Goal: Transaction & Acquisition: Purchase product/service

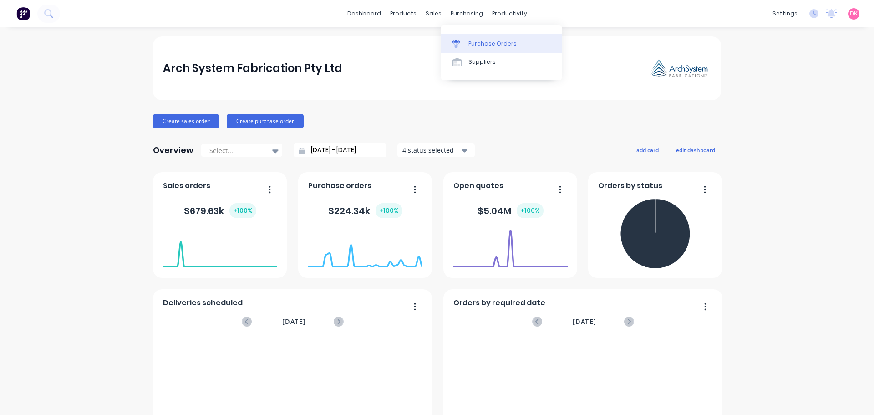
click at [480, 46] on div "Purchase Orders" at bounding box center [493, 44] width 48 height 8
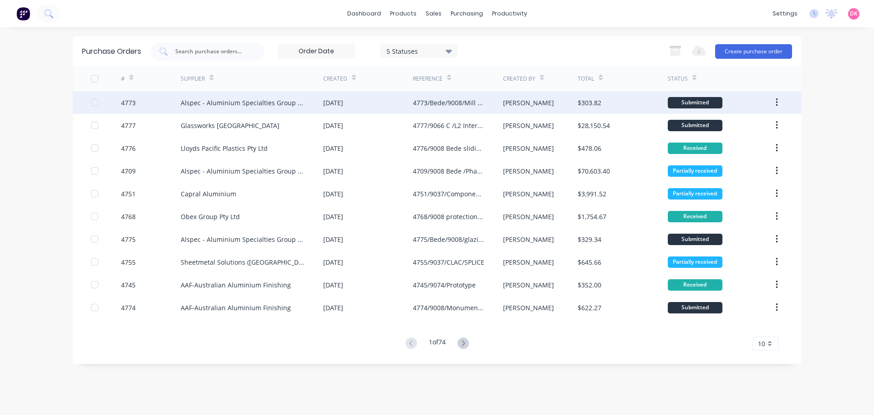
click at [405, 94] on div "[DATE]" at bounding box center [368, 102] width 90 height 23
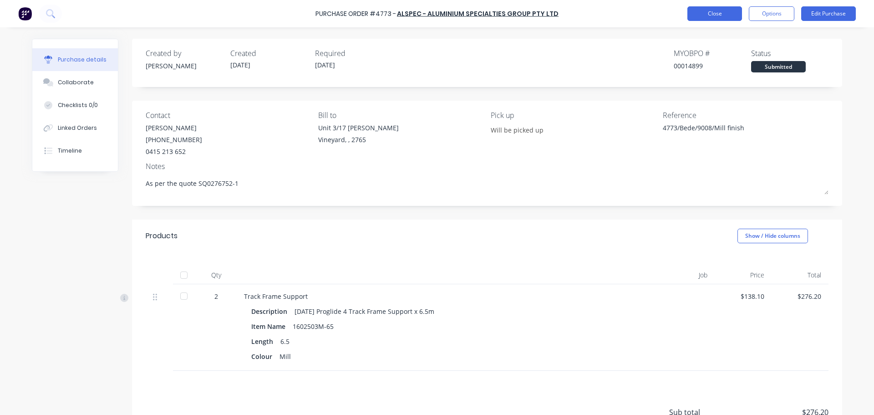
click at [728, 9] on button "Close" at bounding box center [715, 13] width 55 height 15
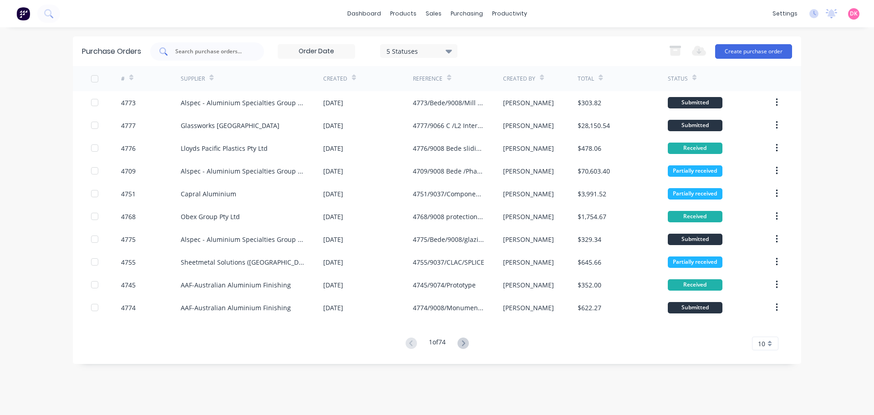
click at [170, 50] on div at bounding box center [207, 51] width 114 height 18
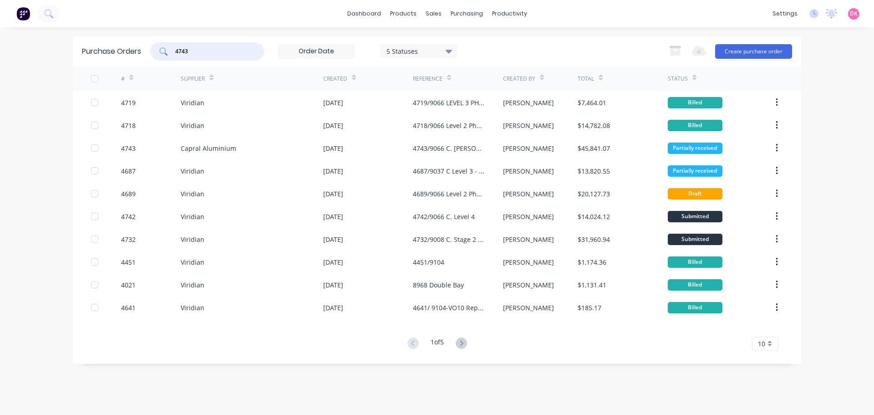
drag, startPoint x: 220, startPoint y: 48, endPoint x: 168, endPoint y: 51, distance: 52.9
click at [168, 51] on div "4743" at bounding box center [207, 51] width 114 height 18
click at [485, 46] on div "Purchase Orders" at bounding box center [496, 44] width 48 height 8
click at [486, 46] on div "Purchase Orders" at bounding box center [496, 44] width 48 height 8
click at [206, 49] on input "4743" at bounding box center [212, 51] width 76 height 9
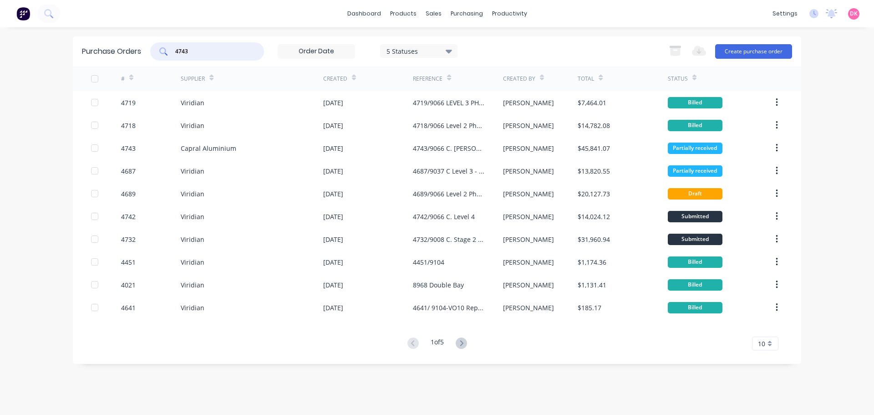
drag, startPoint x: 206, startPoint y: 49, endPoint x: 160, endPoint y: 48, distance: 46.0
click at [160, 48] on div "4743" at bounding box center [207, 51] width 114 height 18
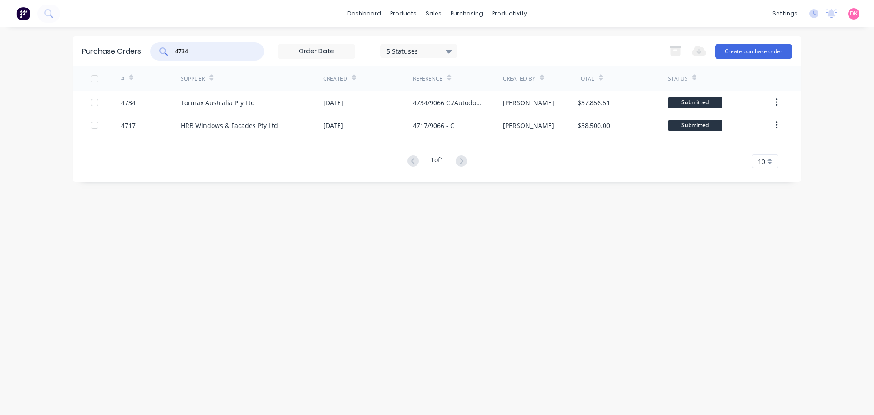
drag, startPoint x: 191, startPoint y: 52, endPoint x: 152, endPoint y: 55, distance: 39.7
click at [152, 55] on div "4734 5 Statuses 5 Statuses" at bounding box center [303, 51] width 307 height 18
type input "4743"
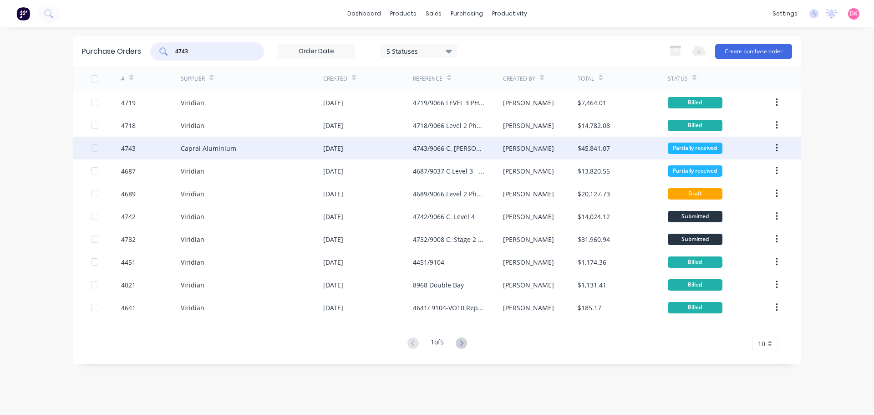
click at [243, 152] on div "Capral Aluminium" at bounding box center [252, 148] width 143 height 23
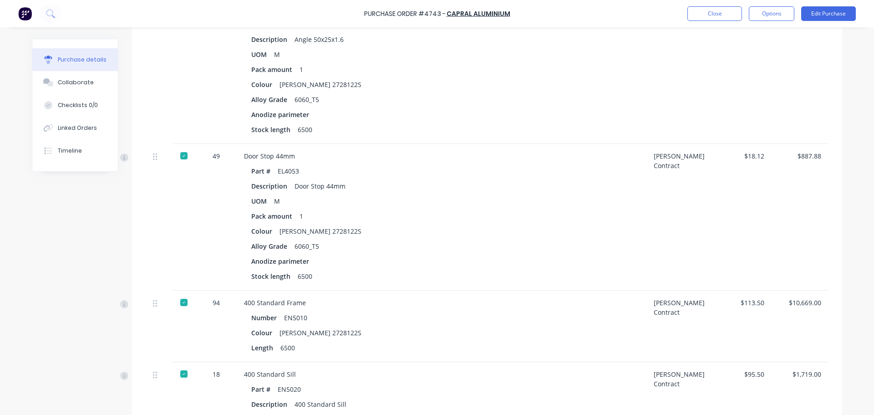
scroll to position [501, 0]
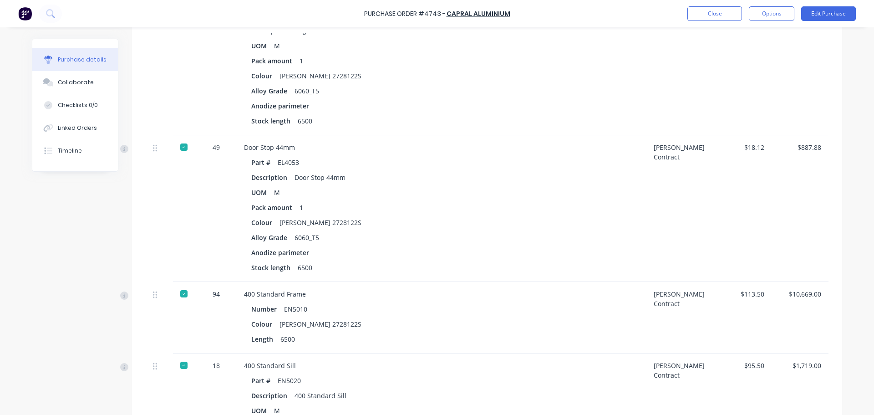
type textarea "x"
click at [725, 15] on button "Close" at bounding box center [715, 13] width 55 height 15
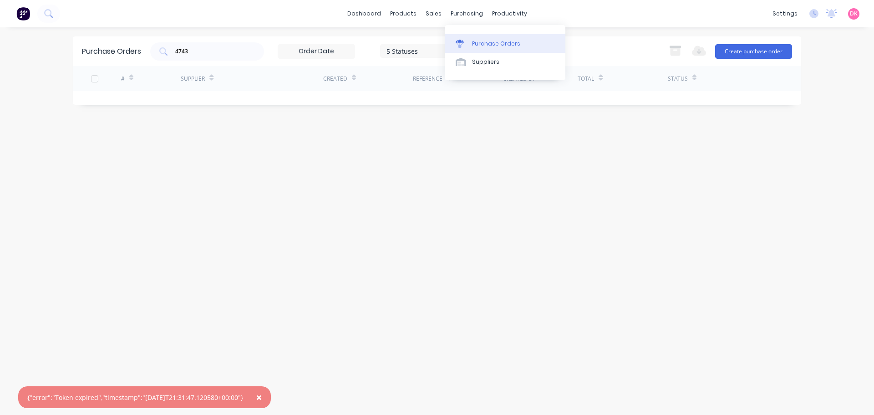
click at [474, 39] on link "Purchase Orders" at bounding box center [505, 43] width 121 height 18
click at [487, 45] on div "Purchase Orders" at bounding box center [496, 44] width 48 height 8
click at [262, 393] on span "×" at bounding box center [258, 397] width 5 height 13
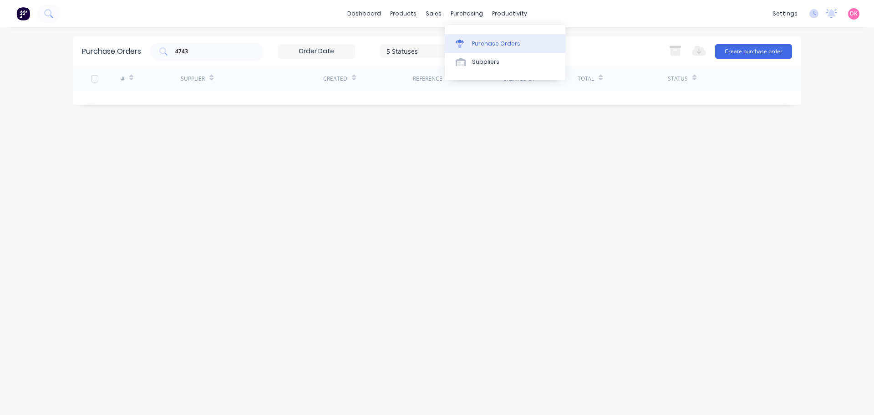
click at [473, 38] on link "Purchase Orders" at bounding box center [505, 43] width 121 height 18
click at [483, 44] on div "Purchase Orders" at bounding box center [496, 44] width 48 height 8
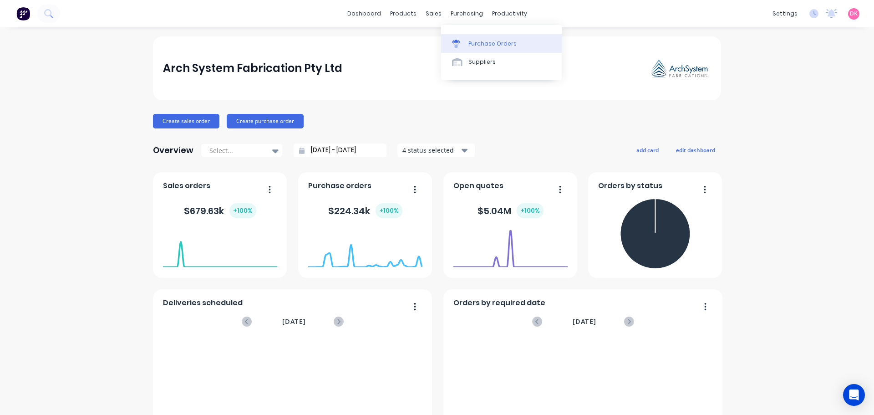
click at [473, 48] on link "Purchase Orders" at bounding box center [501, 43] width 121 height 18
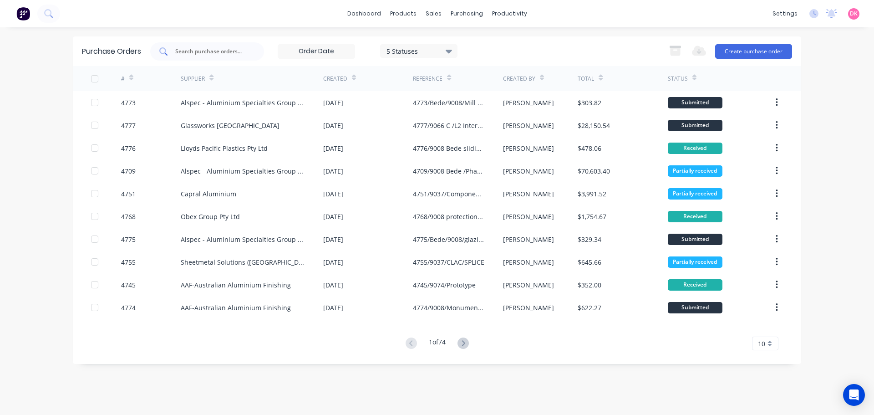
click at [203, 43] on div at bounding box center [207, 51] width 114 height 18
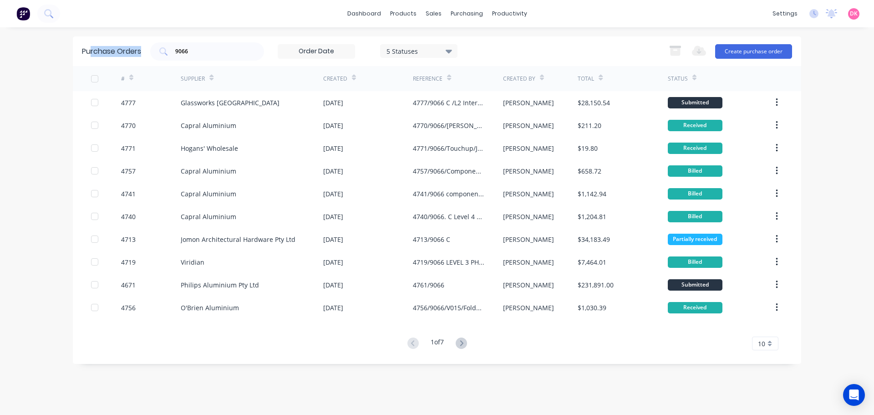
drag, startPoint x: 192, startPoint y: 52, endPoint x: 88, endPoint y: 31, distance: 106.4
click at [89, 31] on div "dashboard products sales purchasing productivity dashboard products Product Cat…" at bounding box center [437, 207] width 874 height 415
click at [191, 51] on input "9066" at bounding box center [212, 51] width 76 height 9
drag, startPoint x: 197, startPoint y: 48, endPoint x: 159, endPoint y: 48, distance: 37.8
click at [159, 48] on div "9066" at bounding box center [207, 51] width 114 height 18
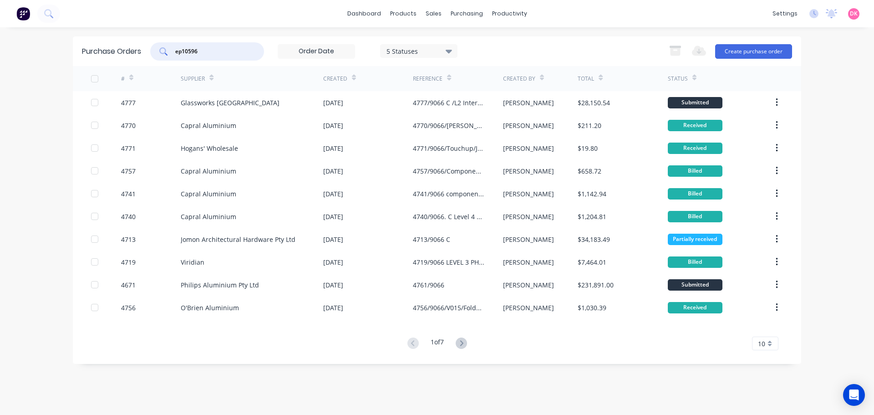
type input "ep10596"
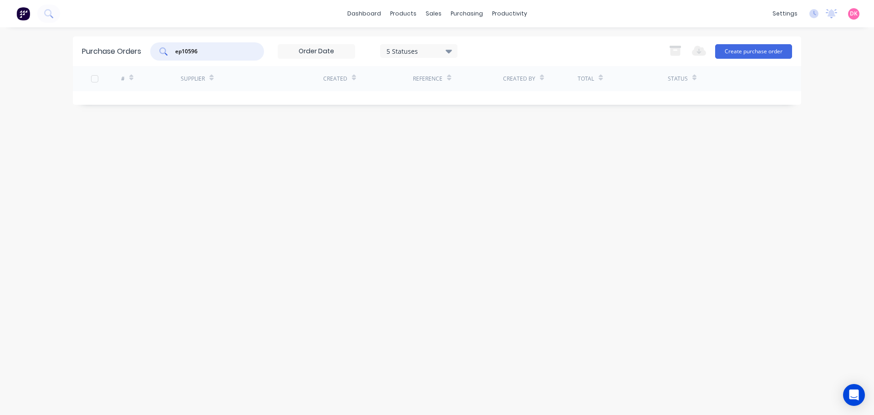
drag, startPoint x: 214, startPoint y: 55, endPoint x: 167, endPoint y: 54, distance: 46.9
click at [167, 54] on div "ep10596" at bounding box center [207, 51] width 114 height 18
click at [48, 15] on icon at bounding box center [48, 13] width 9 height 9
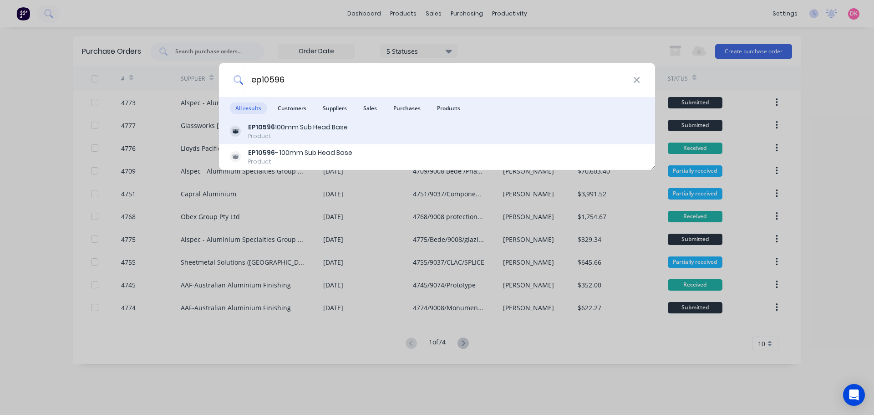
type input "ep10596"
click at [339, 137] on div "Product" at bounding box center [298, 136] width 100 height 8
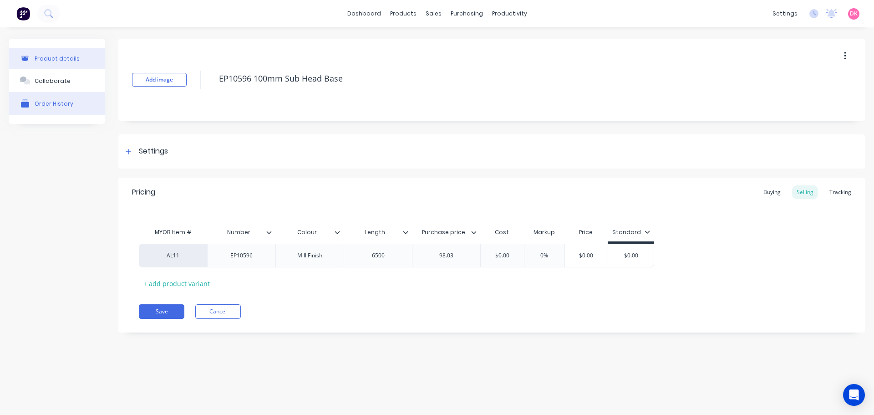
click at [60, 102] on div "Order History" at bounding box center [54, 103] width 39 height 7
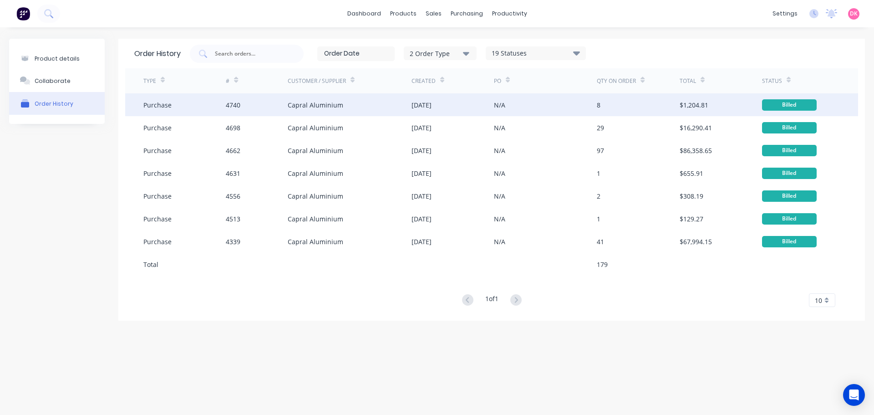
click at [375, 111] on div "Capral Aluminium" at bounding box center [350, 104] width 124 height 23
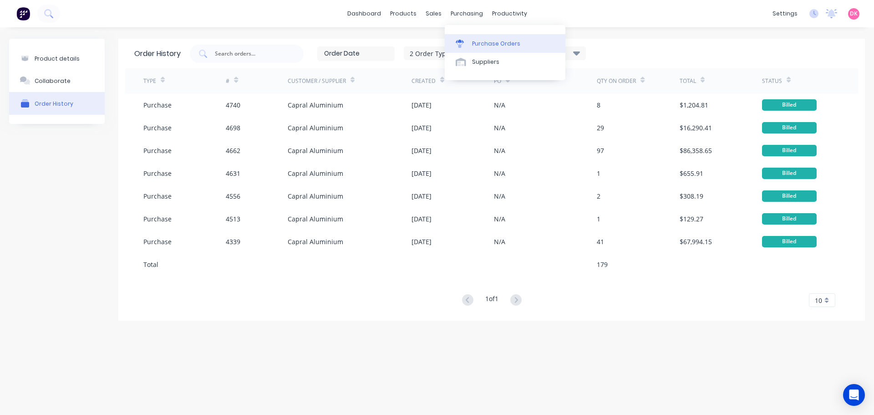
click at [479, 46] on div "Purchase Orders" at bounding box center [496, 44] width 48 height 8
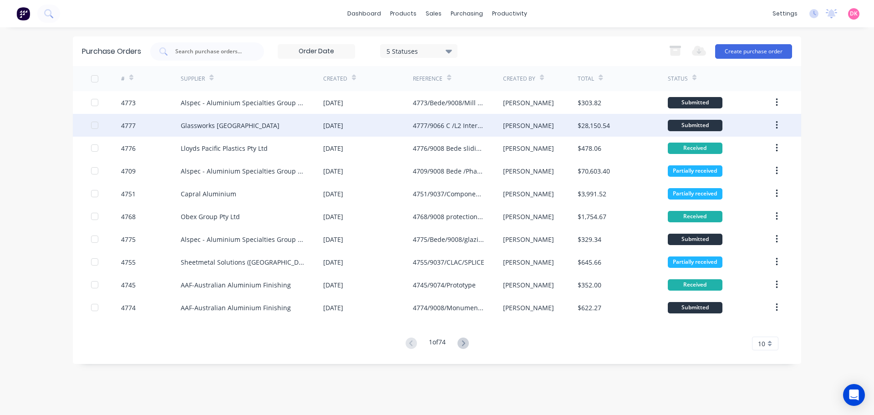
click at [414, 122] on div "4777/9066 C /L2 Internal glass" at bounding box center [448, 126] width 71 height 10
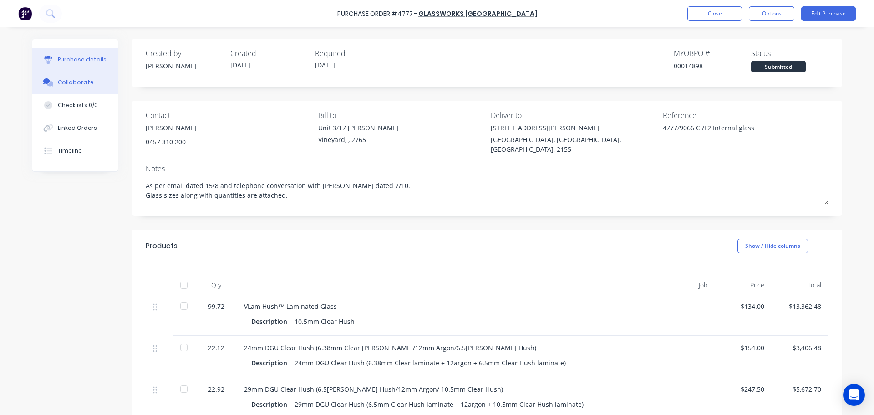
click at [90, 86] on button "Collaborate" at bounding box center [75, 82] width 86 height 23
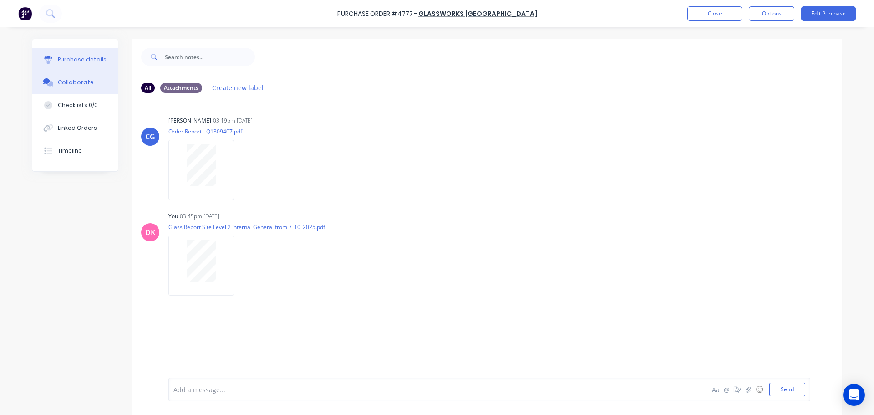
click at [69, 62] on div "Purchase details" at bounding box center [82, 60] width 49 height 8
type textarea "x"
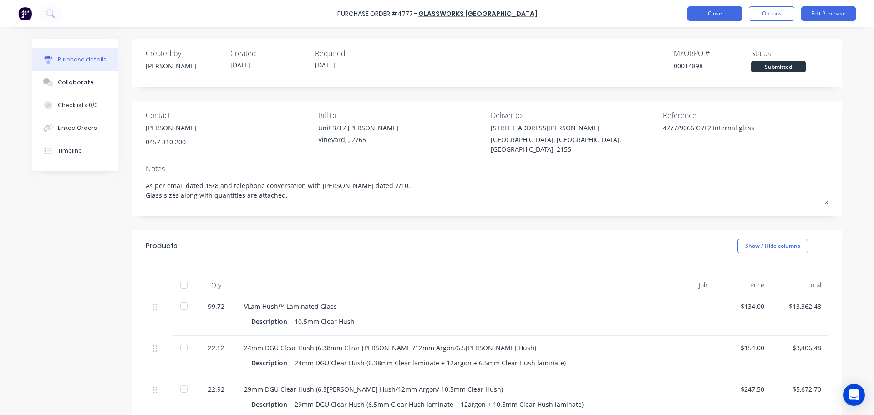
click at [724, 17] on button "Close" at bounding box center [715, 13] width 55 height 15
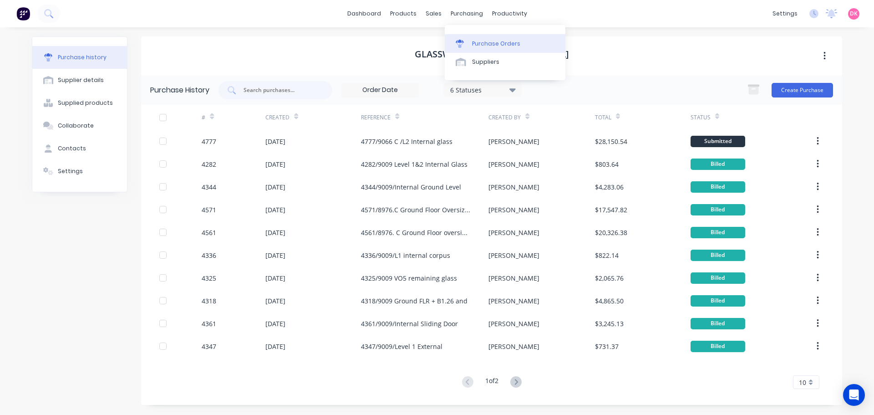
click at [477, 42] on div "Purchase Orders" at bounding box center [496, 44] width 48 height 8
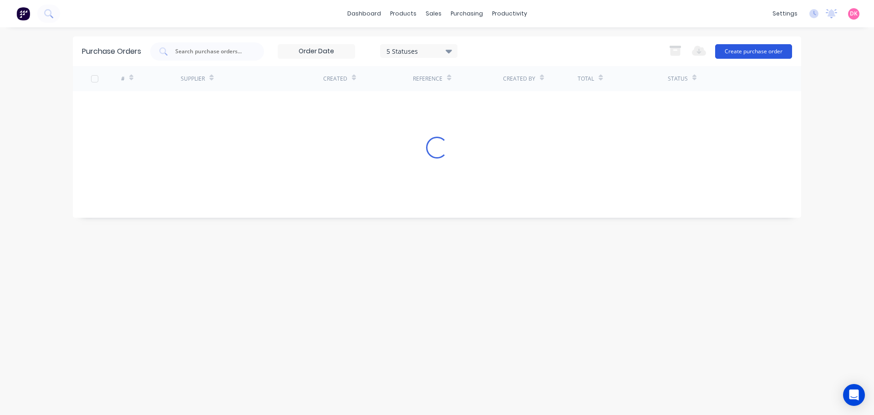
click at [739, 53] on button "Create purchase order" at bounding box center [753, 51] width 77 height 15
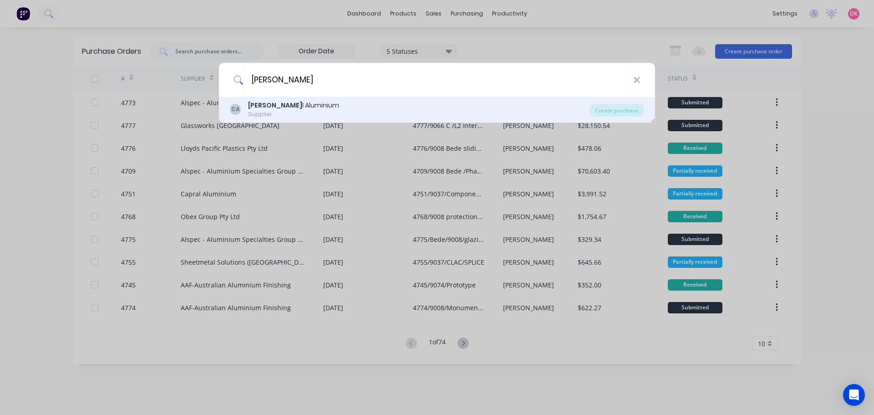
type input "[PERSON_NAME]"
click at [361, 108] on div "CA Capra l Aluminium Supplier" at bounding box center [410, 110] width 360 height 18
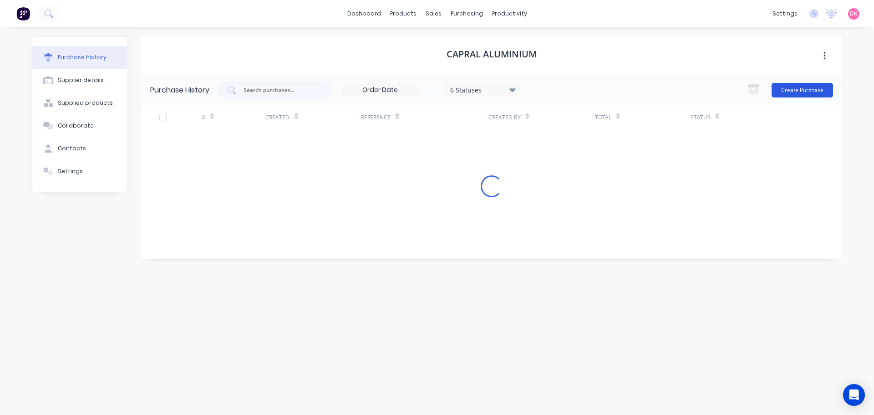
click at [814, 87] on button "Create Purchase" at bounding box center [802, 90] width 61 height 15
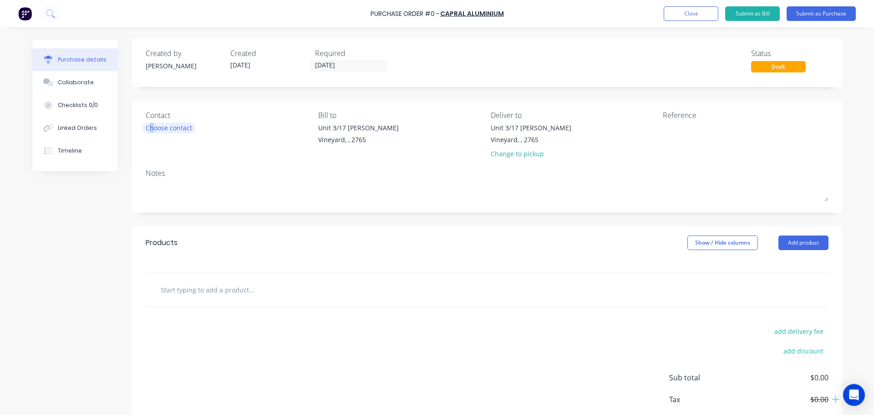
click at [148, 128] on div "Choose contact" at bounding box center [169, 128] width 46 height 10
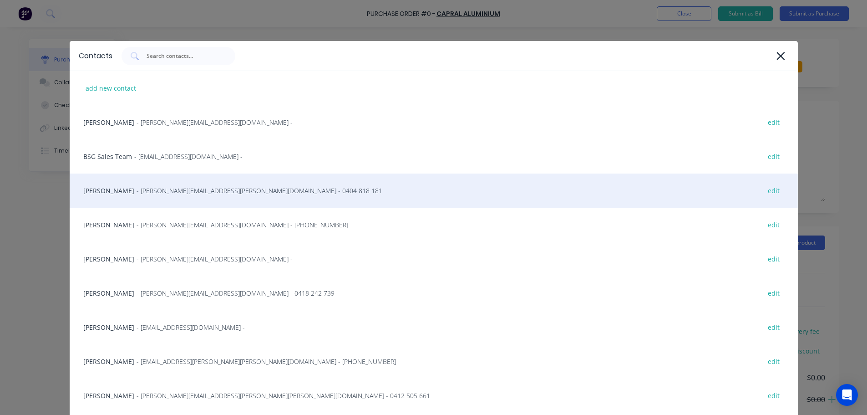
click at [184, 190] on span "- caroline.macao@capral.com.au - 0404 818 181" at bounding box center [260, 191] width 246 height 10
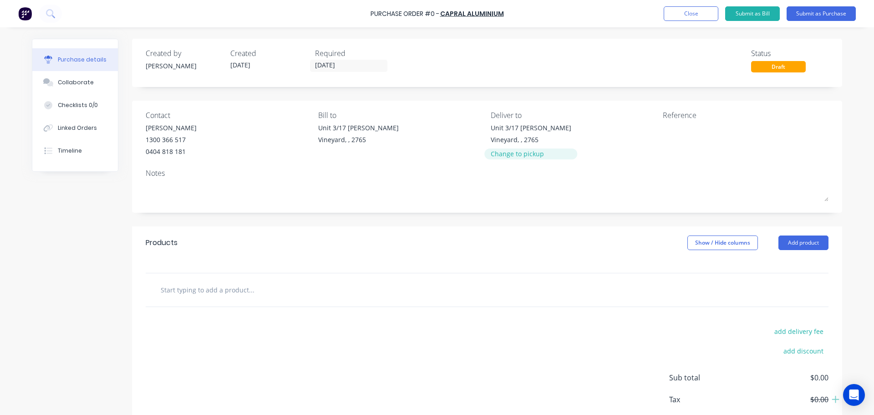
click at [526, 155] on div "Change to pickup" at bounding box center [531, 154] width 81 height 10
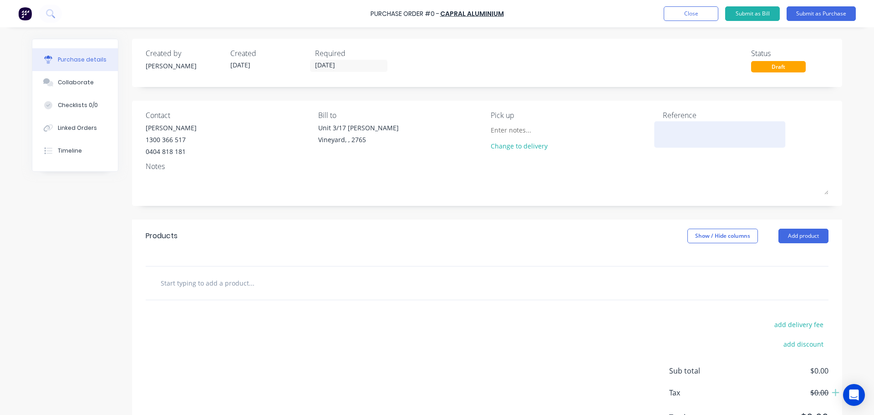
click at [694, 133] on textarea at bounding box center [720, 133] width 114 height 20
type textarea "9066/WCC"
type textarea "x"
type textarea "9066/WCC/"
type textarea "x"
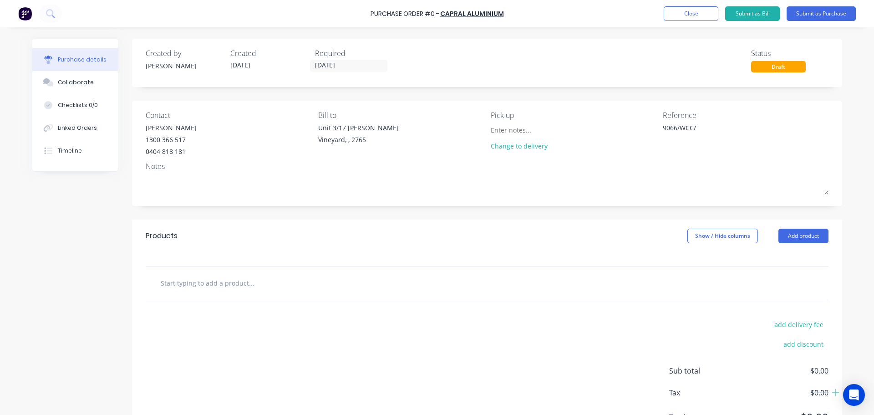
type textarea "9066/WCC/"
click at [255, 277] on input "text" at bounding box center [251, 283] width 182 height 18
type textarea "x"
type input "e"
type textarea "x"
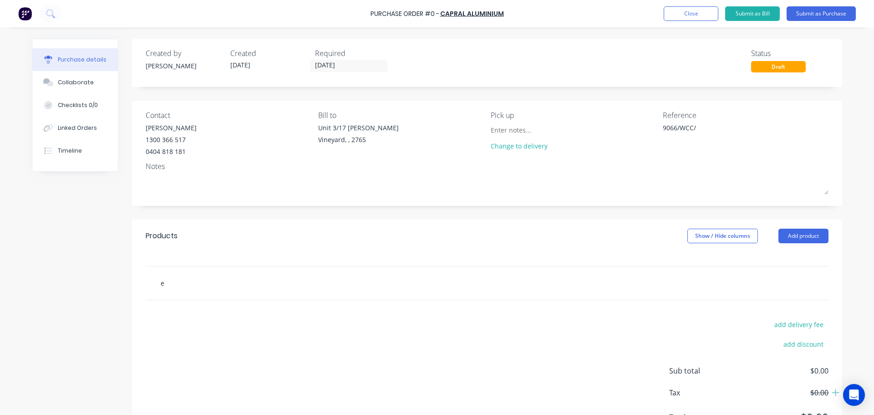
type input "ep"
type textarea "x"
type input "ep0"
type textarea "x"
type input "ep05"
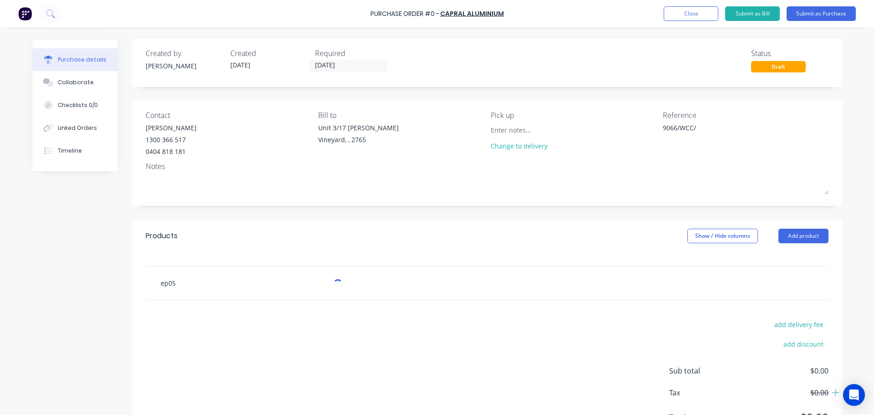
type textarea "x"
type input "ep0"
type textarea "x"
type input "ep"
type textarea "x"
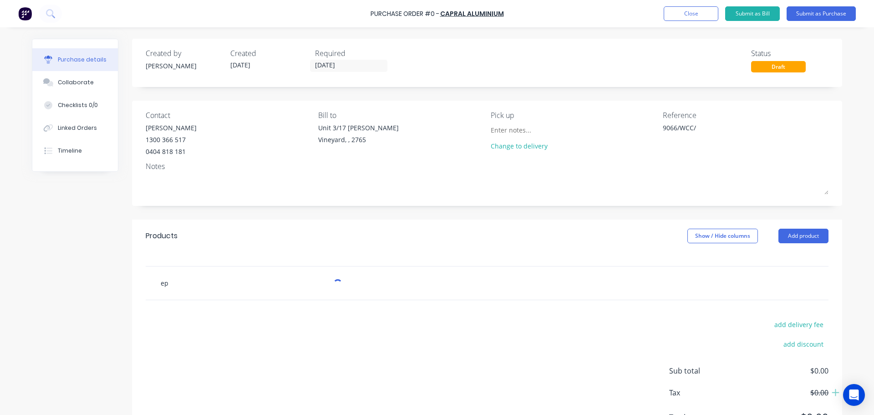
type input "ep1"
type textarea "x"
type input "ep10"
type textarea "x"
type input "ep105"
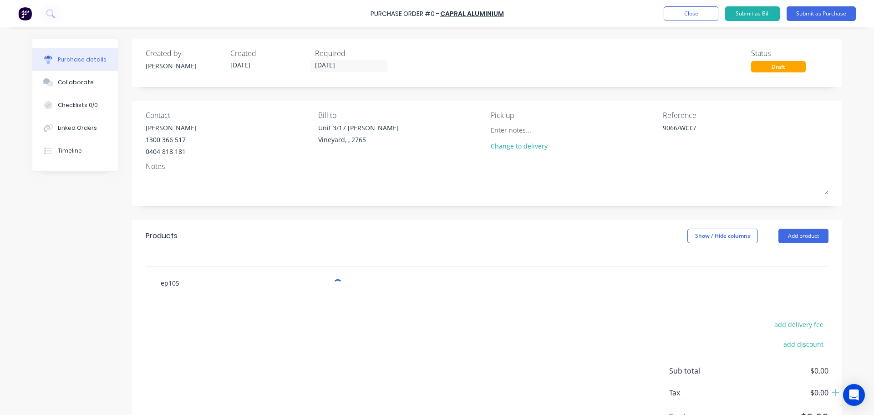
type textarea "x"
type input "ep10596"
type textarea "x"
type input "ep10596"
type textarea "x"
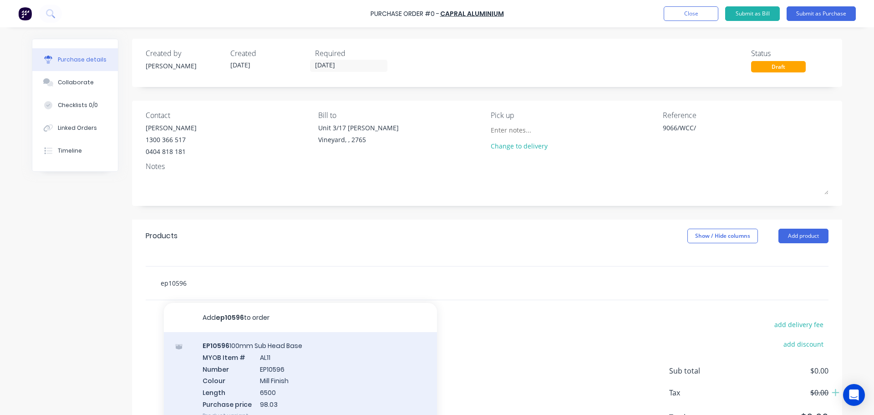
type input "ep10596"
click at [290, 366] on div "EP10596 100mm Sub Head Base MYOB Item # AL11 Number EP10596 Colour Mill Finish …" at bounding box center [300, 380] width 273 height 97
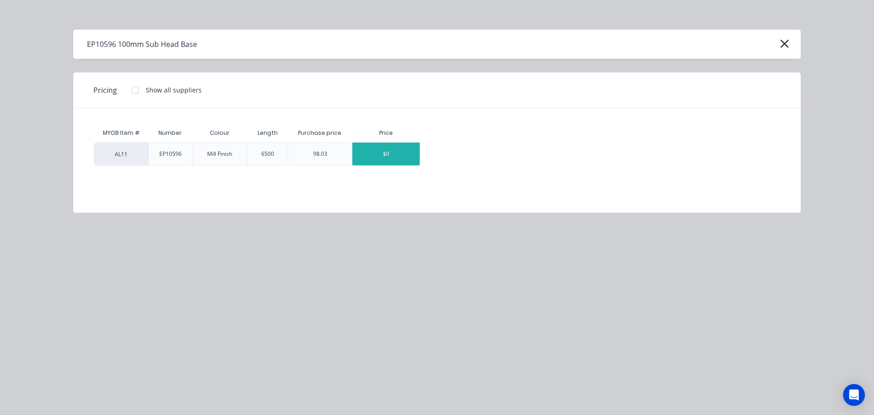
click at [390, 162] on div "$0" at bounding box center [385, 154] width 67 height 23
type textarea "x"
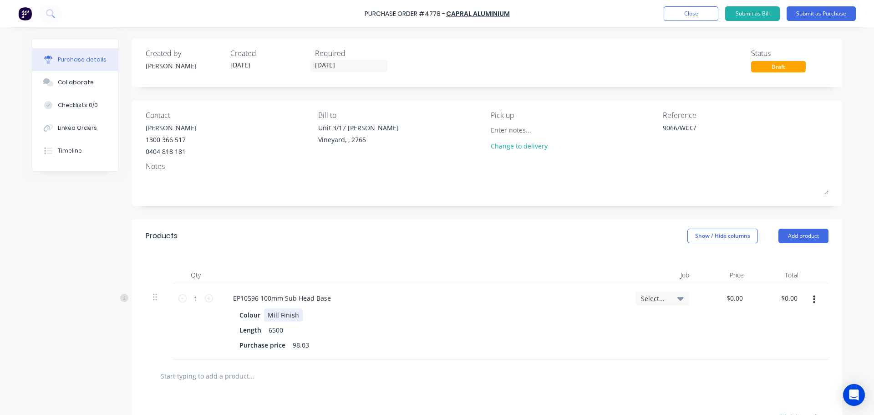
click at [282, 318] on div "Mill Finish" at bounding box center [283, 314] width 39 height 13
drag, startPoint x: 293, startPoint y: 316, endPoint x: 232, endPoint y: 316, distance: 61.0
click at [232, 316] on div "Colour Mill Finish Length 6500 Purchase price 98.03" at bounding box center [423, 329] width 395 height 43
click at [286, 314] on div "Mill Finish" at bounding box center [283, 314] width 39 height 13
type textarea "x"
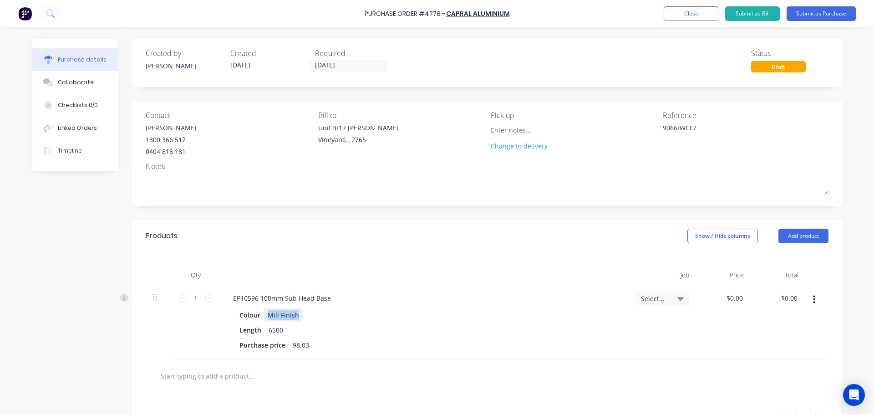
drag, startPoint x: 294, startPoint y: 316, endPoint x: 260, endPoint y: 314, distance: 33.7
click at [264, 314] on div "Mill Finish" at bounding box center [283, 314] width 39 height 13
paste div
click at [433, 315] on div "Colour SCINTILLATING CHAMPAGNE YW26FC" at bounding box center [422, 314] width 372 height 13
type textarea "x"
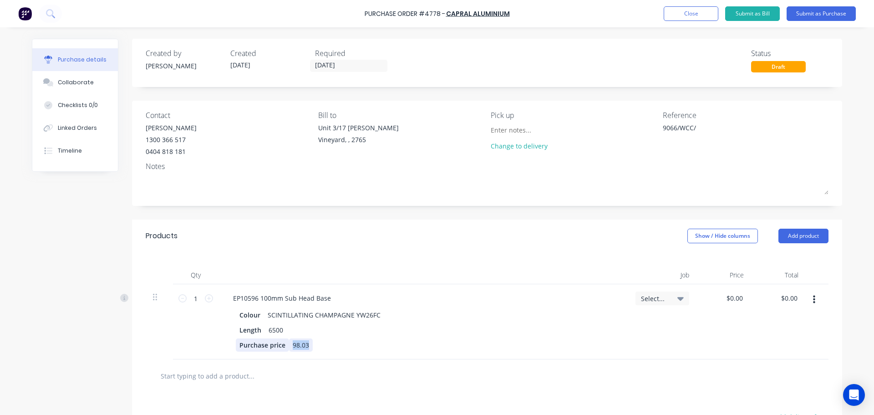
drag, startPoint x: 306, startPoint y: 345, endPoint x: 282, endPoint y: 349, distance: 24.5
click at [282, 349] on div "Purchase price 98.03" at bounding box center [422, 344] width 372 height 13
type textarea "x"
type input "0.00"
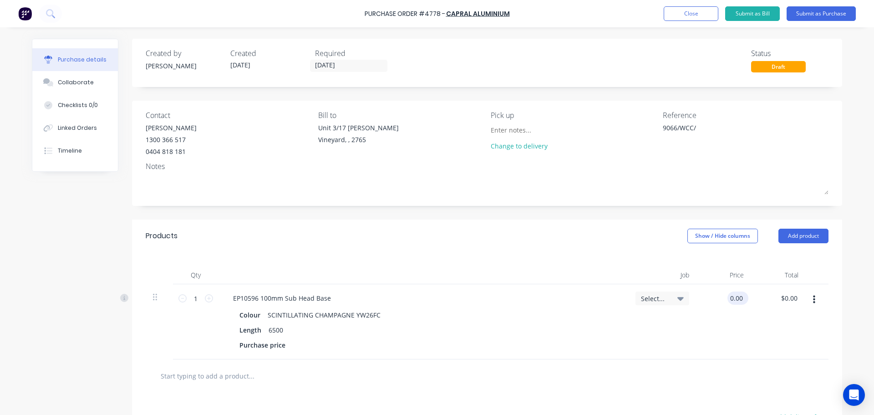
click at [735, 298] on input "0.00" at bounding box center [736, 297] width 17 height 13
type textarea "x"
click at [735, 298] on input "0.00" at bounding box center [736, 297] width 17 height 13
type input "104.91"
type textarea "x"
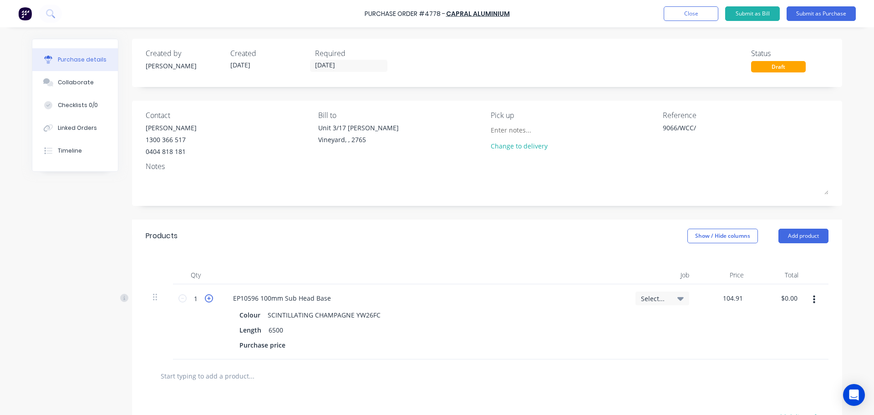
type input "$104.91"
click at [205, 299] on icon at bounding box center [209, 298] width 8 height 8
type textarea "x"
type input "2"
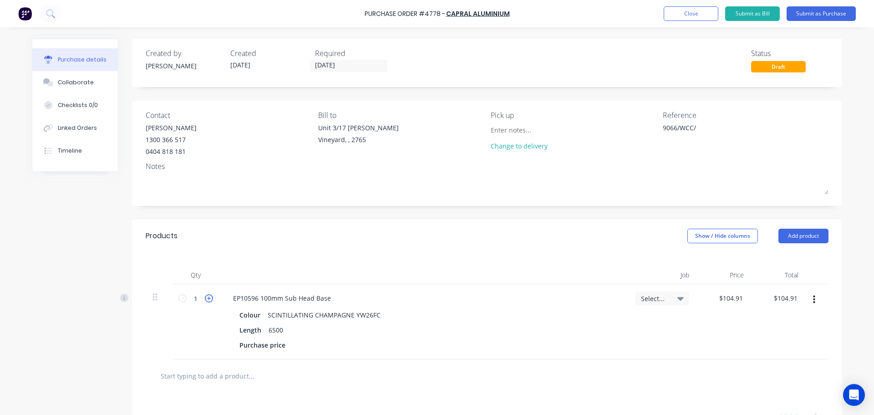
type input "$209.82"
click at [374, 251] on div "Products Show / Hide columns Add product" at bounding box center [487, 235] width 710 height 33
click at [519, 131] on input at bounding box center [532, 130] width 83 height 14
click at [257, 372] on input "text" at bounding box center [251, 376] width 182 height 18
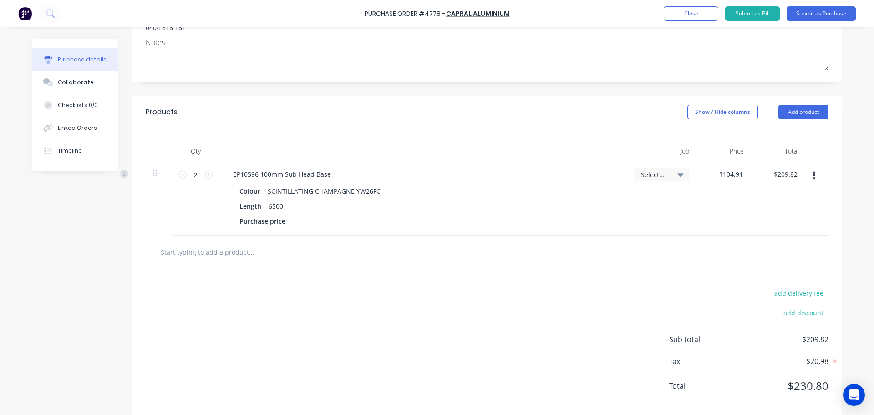
scroll to position [137, 0]
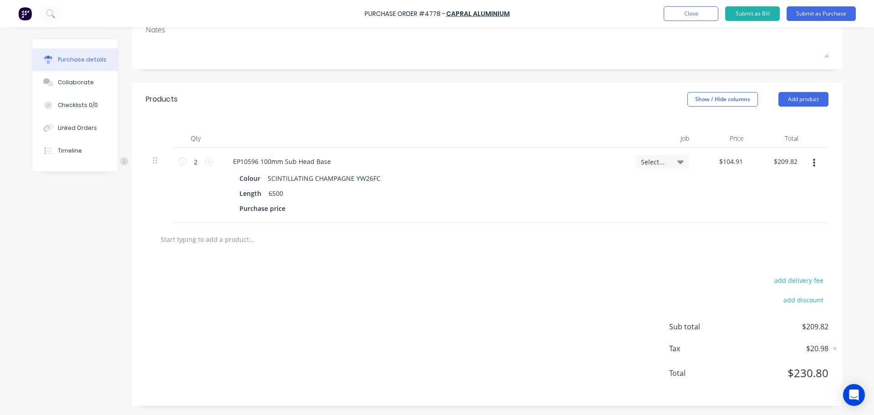
click at [250, 234] on input "text" at bounding box center [251, 239] width 182 height 18
type textarea "x"
type input "e"
type textarea "x"
type input "ep"
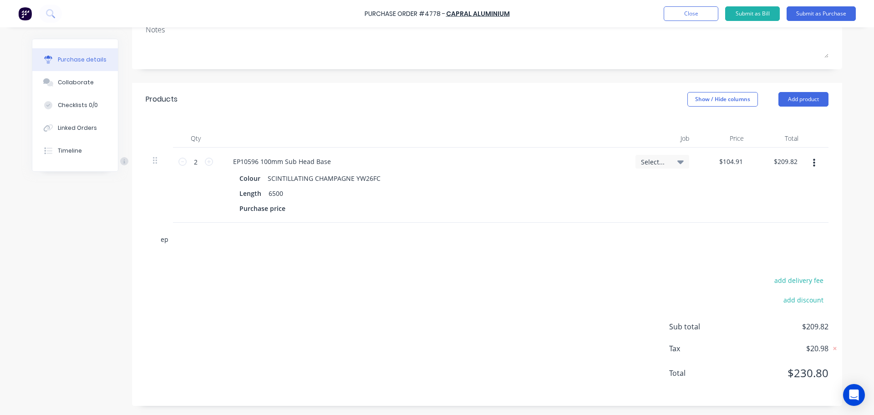
type textarea "x"
type input "ep8"
type textarea "x"
type input "ep"
type textarea "x"
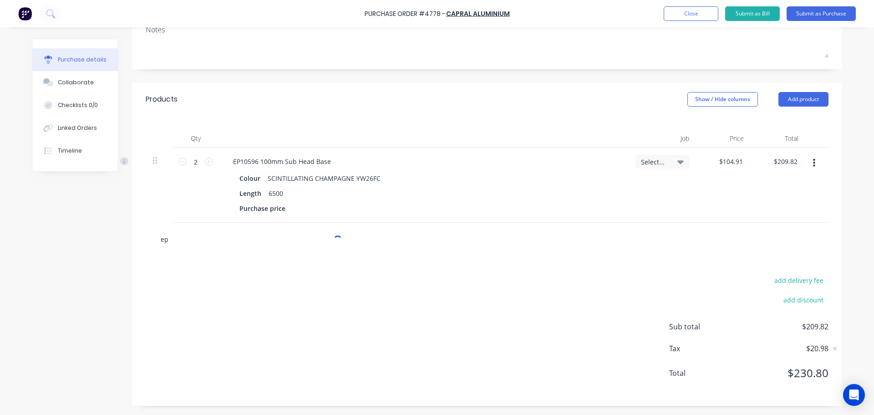
type input "ep7"
type textarea "x"
type input "ep76"
type textarea "x"
type input "ep766"
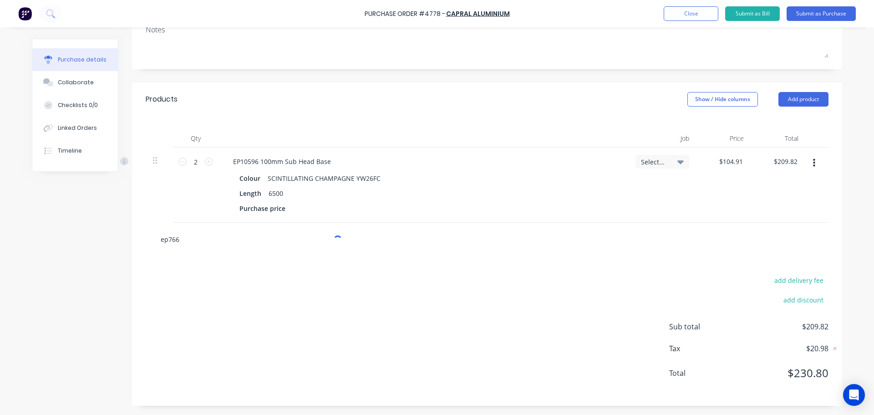
type textarea "x"
type input "ep7662"
type textarea "x"
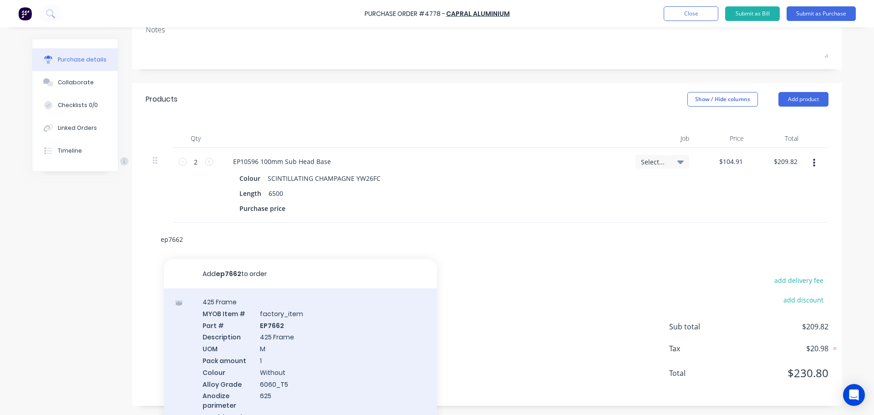
type input "ep7662"
click at [285, 370] on div "425 Frame MYOB Item # factory_item Part # EP7662 Description 425 Frame UOM M Pa…" at bounding box center [300, 364] width 273 height 153
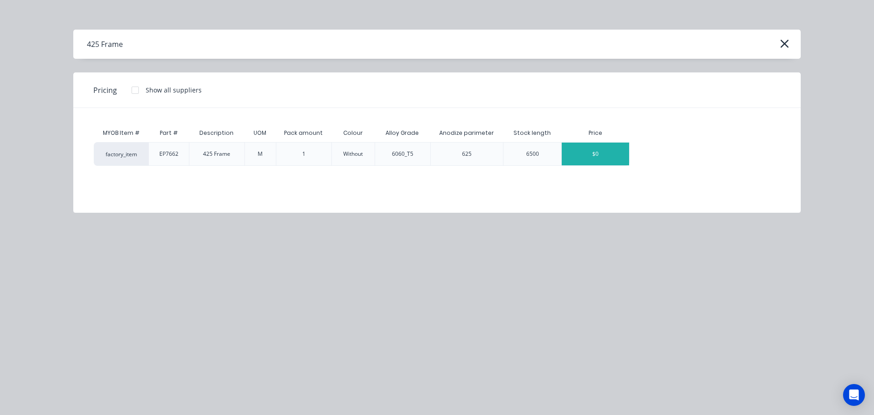
click at [604, 150] on div "$0" at bounding box center [595, 154] width 67 height 23
type textarea "x"
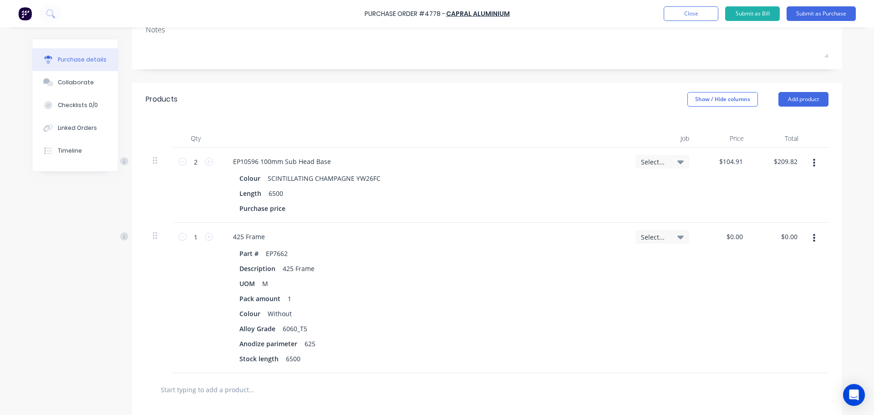
click at [744, 243] on div "$0.00 $0.00" at bounding box center [724, 298] width 55 height 150
type textarea "x"
type input "0.00"
click at [736, 239] on input "0.00" at bounding box center [736, 236] width 17 height 13
type textarea "x"
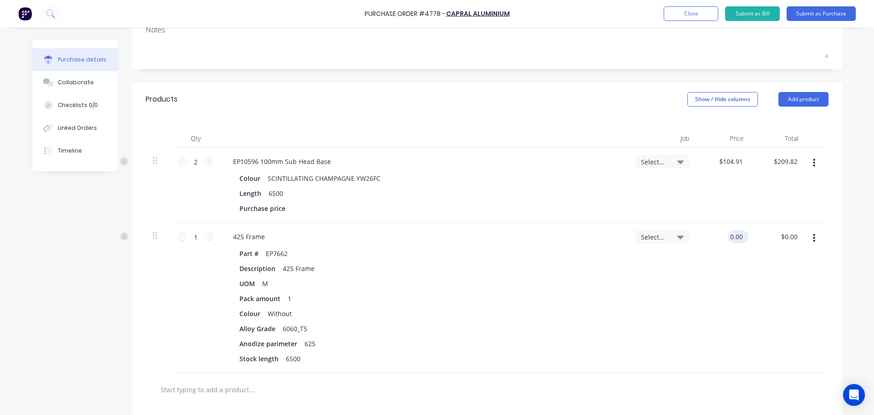
click at [736, 239] on input "0.00" at bounding box center [736, 236] width 17 height 13
type input "124.79"
type textarea "x"
type input "$124.79"
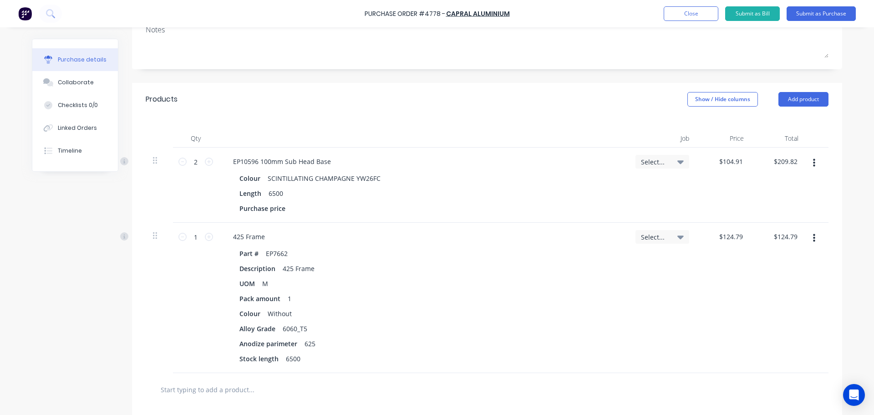
click at [697, 295] on div "$124.79 $124.79" at bounding box center [724, 298] width 55 height 150
click at [208, 238] on icon at bounding box center [209, 237] width 8 height 8
type textarea "x"
type input "2"
type input "$249.58"
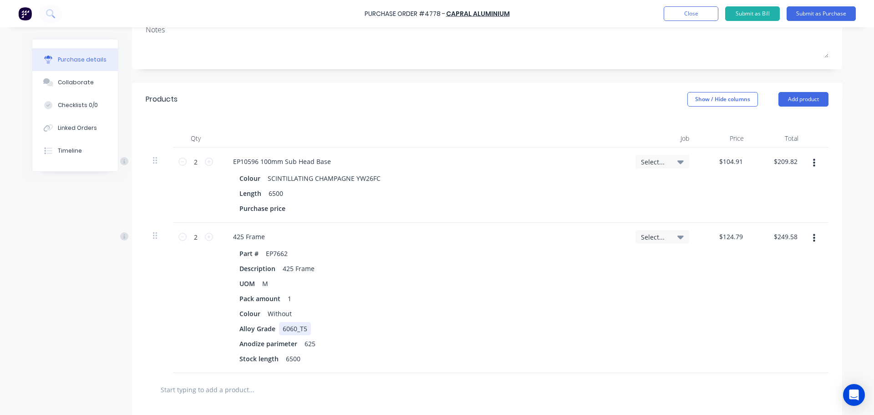
click at [591, 320] on div "Part # EP7662 Description 425 Frame UOM M Pack amount 1 Colour Without Alloy Gr…" at bounding box center [423, 306] width 395 height 118
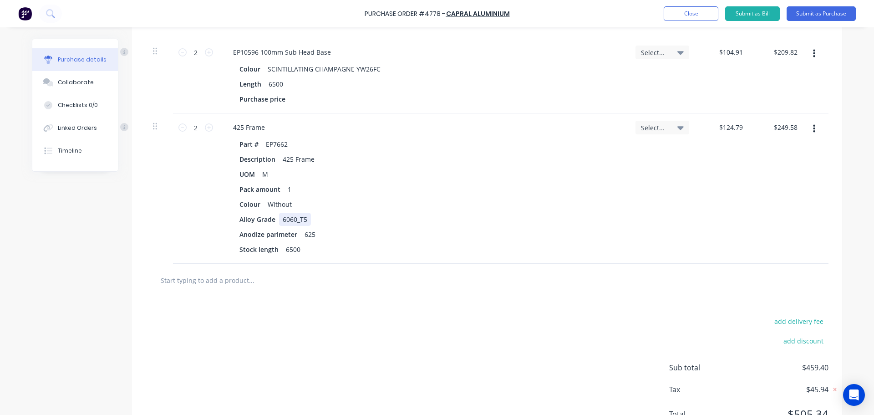
scroll to position [182, 0]
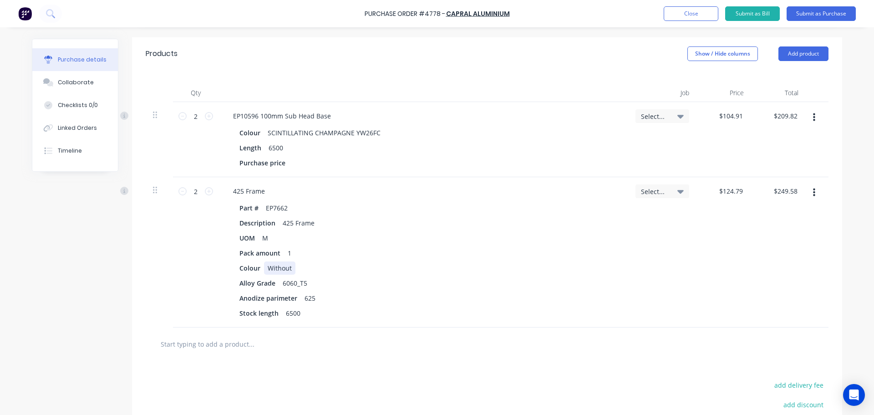
click at [284, 271] on div "Without" at bounding box center [279, 267] width 31 height 13
drag, startPoint x: 264, startPoint y: 130, endPoint x: 392, endPoint y: 132, distance: 128.4
click at [400, 130] on div "Colour SCINTILLATING CHAMPAGNE YW26FC" at bounding box center [422, 132] width 372 height 13
drag, startPoint x: 374, startPoint y: 133, endPoint x: 263, endPoint y: 136, distance: 111.6
click at [264, 136] on div "SCINTILLATING CHAMPAGNE YW26FC" at bounding box center [324, 132] width 120 height 13
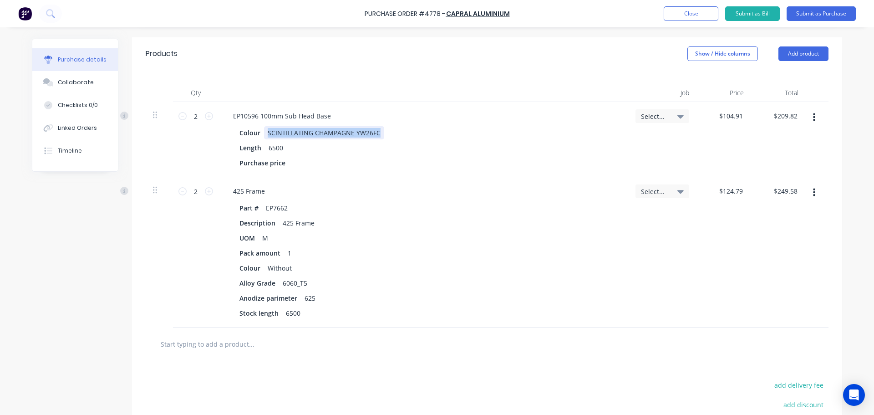
copy div "SCINTILLATING CHAMPAGNE YW26FC"
drag, startPoint x: 285, startPoint y: 271, endPoint x: 265, endPoint y: 271, distance: 20.5
click at [265, 271] on div "Without" at bounding box center [279, 267] width 31 height 13
click at [292, 265] on div "Colour Without" at bounding box center [422, 267] width 372 height 13
type textarea "x"
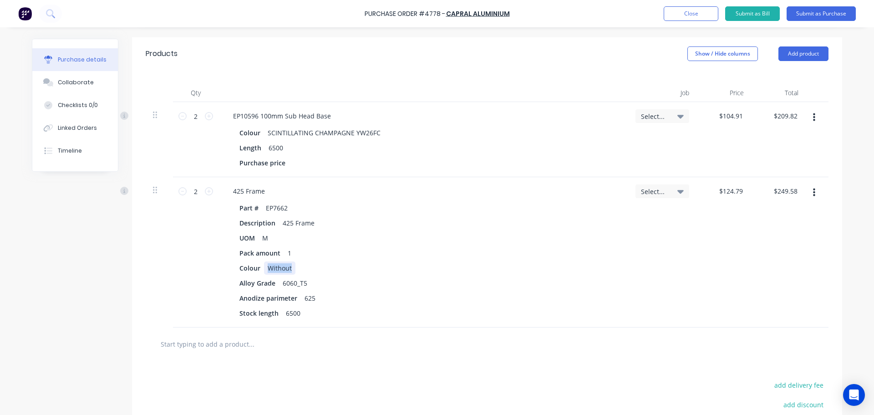
drag, startPoint x: 288, startPoint y: 267, endPoint x: 261, endPoint y: 268, distance: 26.9
click at [264, 268] on div "Without" at bounding box center [279, 267] width 31 height 13
paste div
click at [493, 258] on div "Pack amount 1" at bounding box center [422, 252] width 372 height 13
drag, startPoint x: 268, startPoint y: 239, endPoint x: 206, endPoint y: 229, distance: 62.7
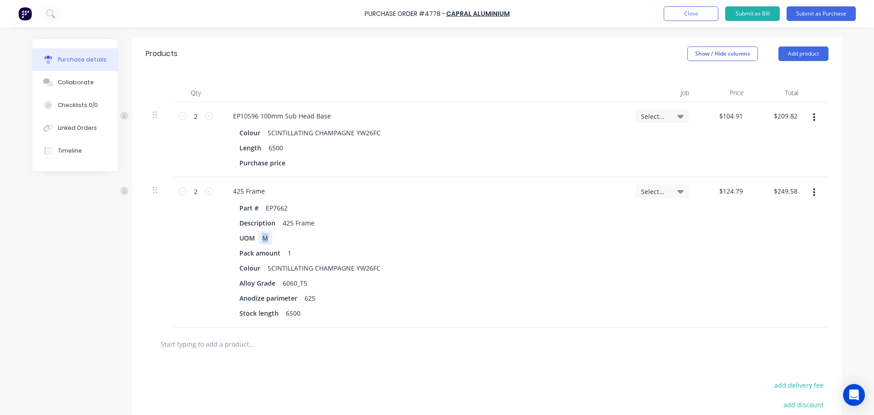
click at [206, 229] on div "2 2 425 Frame Part # EP7662 Description 425 Frame UOM M Pack amount 1 Colour SC…" at bounding box center [487, 252] width 683 height 150
click at [418, 215] on div "Part # EP7662 Description 425 Frame UOM M Pack amount 1 Colour SCINTILLATING CH…" at bounding box center [423, 260] width 395 height 118
click at [173, 230] on div "2 2" at bounding box center [196, 252] width 46 height 150
drag, startPoint x: 378, startPoint y: 267, endPoint x: 267, endPoint y: 269, distance: 111.1
click at [267, 269] on div "SCINTILLATING CHAMPAGNE YW26FC" at bounding box center [324, 267] width 120 height 13
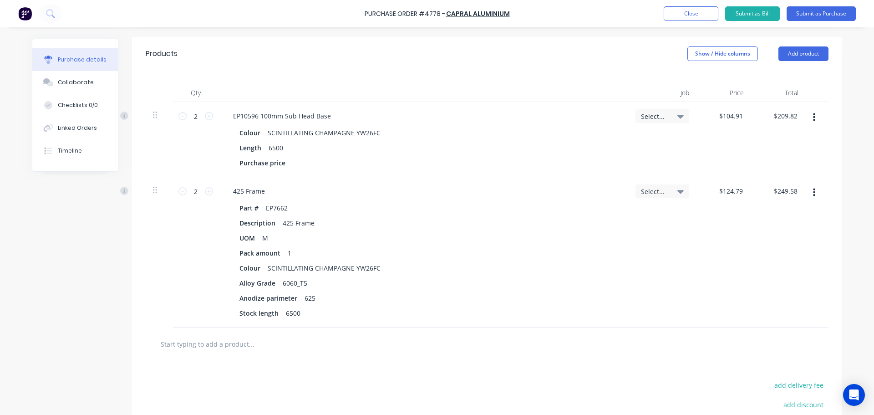
click at [282, 357] on div at bounding box center [487, 343] width 683 height 33
click at [270, 347] on input "text" at bounding box center [251, 344] width 182 height 18
type textarea "x"
type input "e"
type textarea "x"
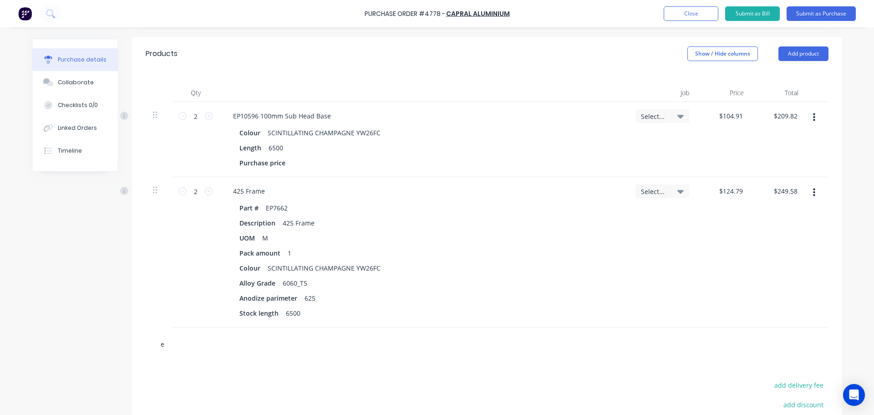
type input "ep"
type textarea "x"
type input "ep7"
type textarea "x"
type input "ep76"
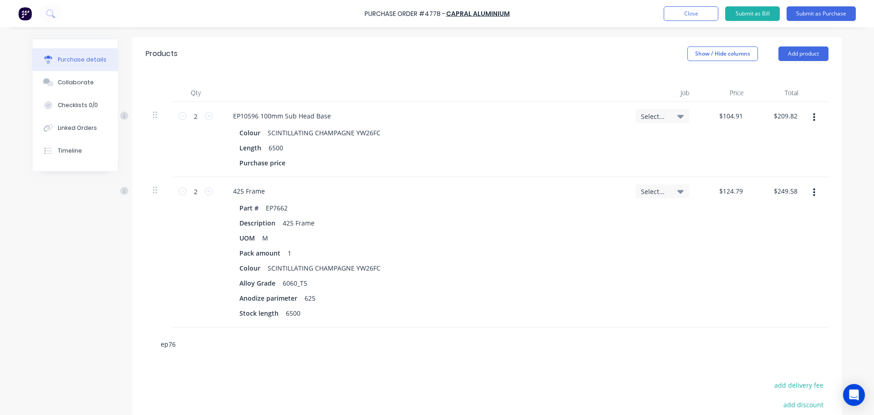
type textarea "x"
type input "ep766"
type textarea "x"
type input "ep7664"
type textarea "x"
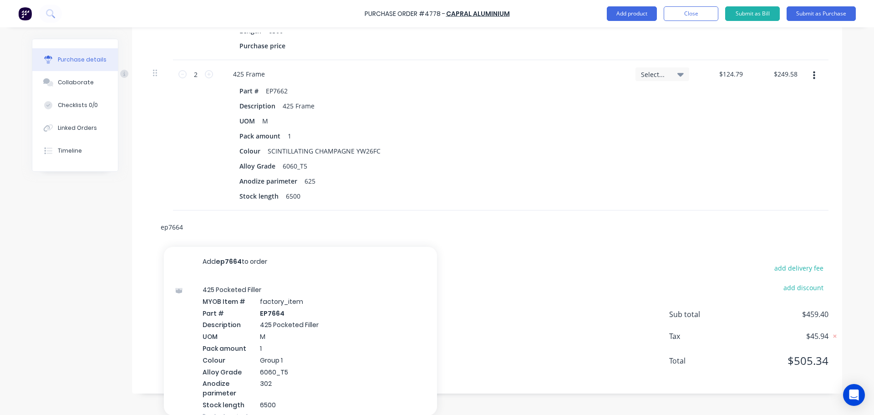
scroll to position [300, 0]
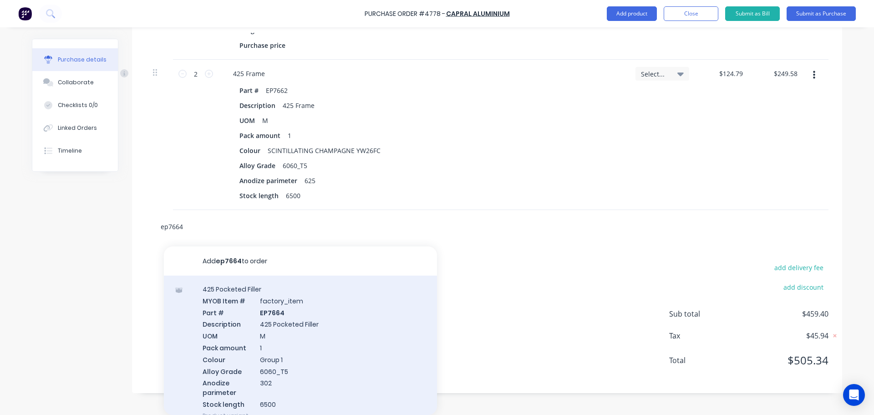
type input "ep7664"
click at [288, 335] on div "425 Pocketed Filler MYOB Item # factory_item Part # EP7664 Description 425 Pock…" at bounding box center [300, 351] width 273 height 153
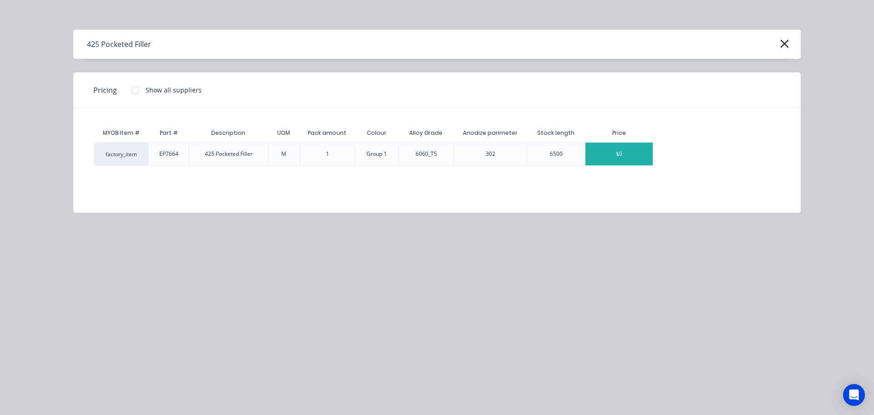
click at [620, 157] on div "$0" at bounding box center [619, 154] width 67 height 23
type textarea "x"
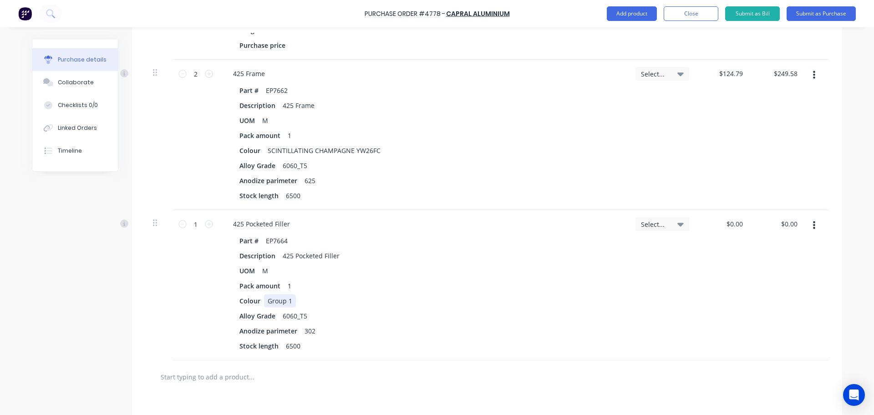
type textarea "x"
drag, startPoint x: 294, startPoint y: 301, endPoint x: 260, endPoint y: 301, distance: 34.6
click at [260, 301] on div "Colour Group 1" at bounding box center [422, 300] width 372 height 13
paste div
click at [470, 293] on div "Part # EP7664 Description 425 Pocketed Filler UOM M Pack amount 1 Colour SCINTI…" at bounding box center [423, 293] width 395 height 118
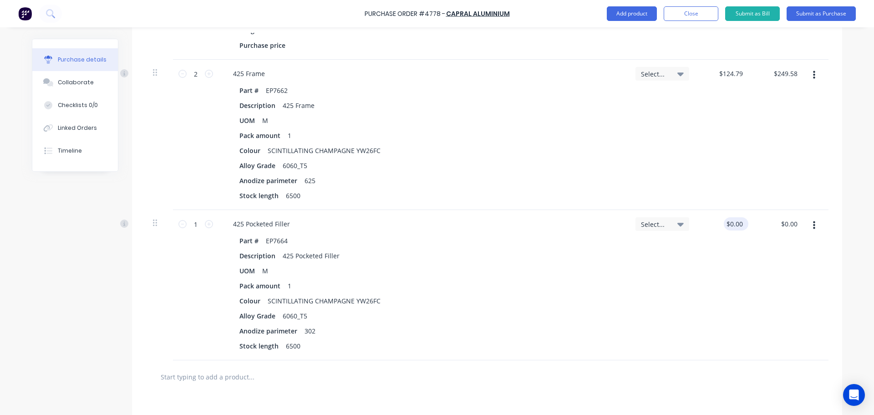
type textarea "x"
type input "0.00"
click at [729, 225] on input "0.00" at bounding box center [736, 223] width 17 height 13
type textarea "x"
click at [729, 225] on input "0.00" at bounding box center [736, 223] width 17 height 13
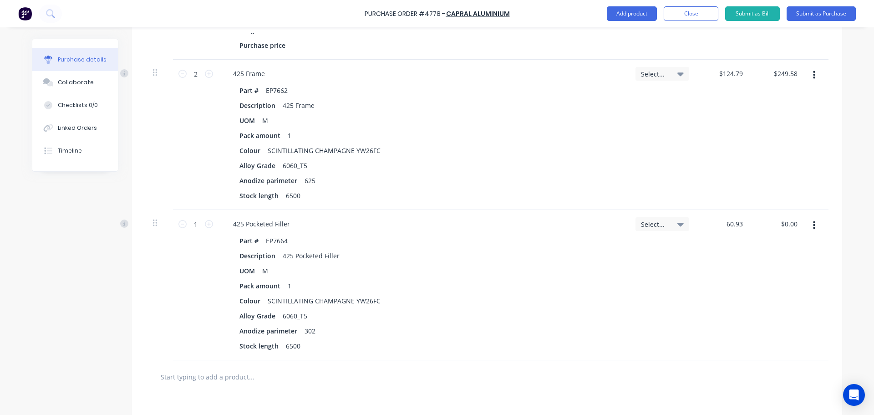
type input "60.93"
type textarea "x"
type input "$60.93"
click at [681, 288] on div "Select..." at bounding box center [662, 285] width 68 height 150
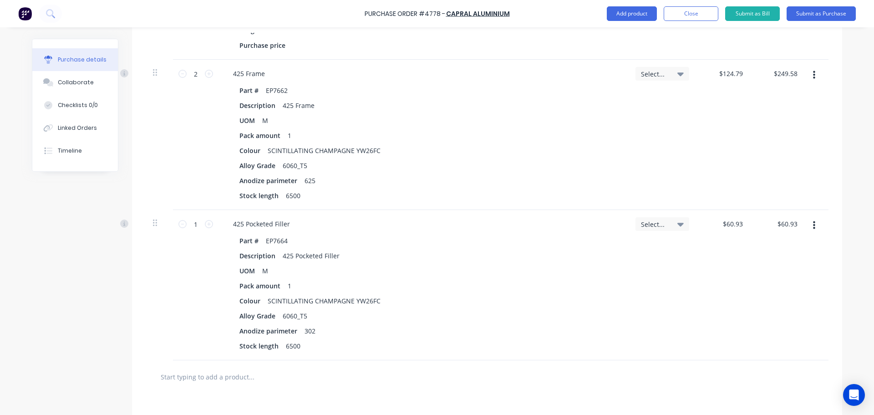
click at [266, 385] on input "text" at bounding box center [251, 376] width 182 height 18
type textarea "x"
type input "e"
type textarea "x"
type input "ep"
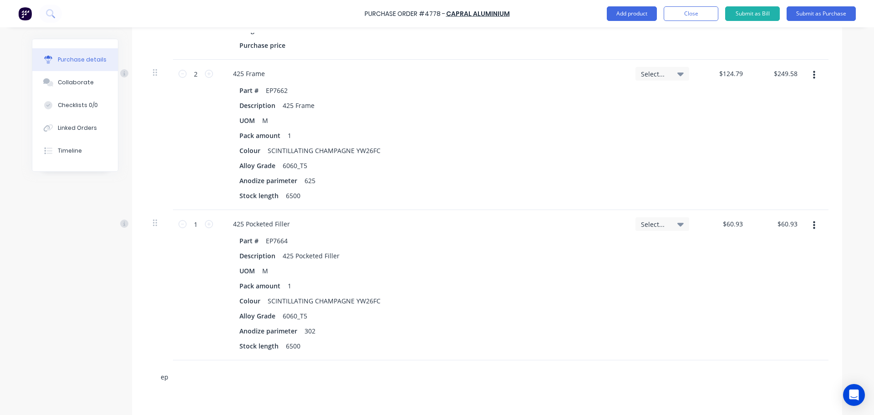
type textarea "x"
type input "epd"
type textarea "x"
type input "epd0504"
type textarea "x"
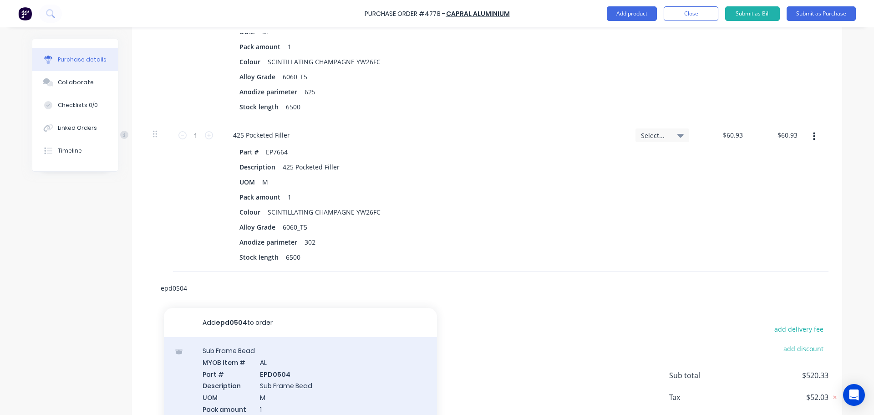
scroll to position [450, 0]
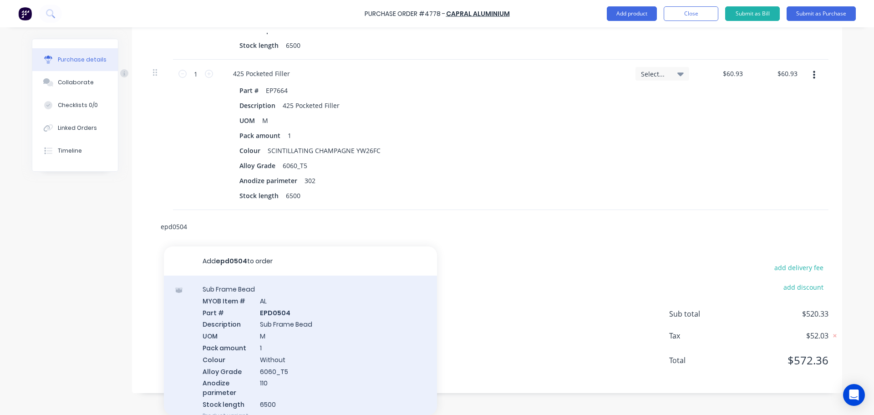
type input "epd0504"
click at [305, 344] on div "Sub Frame Bead MYOB Item # AL Part # EPD0504 Description Sub Frame Bead UOM M P…" at bounding box center [300, 351] width 273 height 153
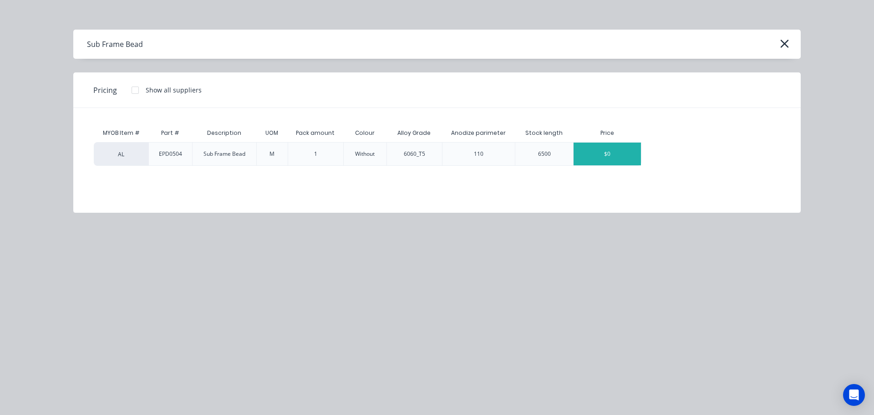
click at [607, 156] on div "$0" at bounding box center [607, 154] width 67 height 23
type textarea "x"
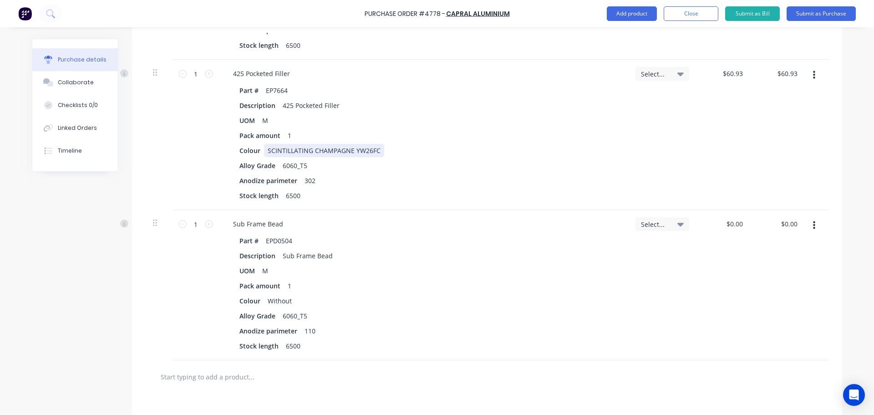
click at [606, 155] on div "Part # EP7664 Description 425 Pocketed Filler UOM M Pack amount 1 Colour SCINTI…" at bounding box center [423, 143] width 395 height 118
click at [751, 218] on div "$0.00 $0.00" at bounding box center [778, 285] width 55 height 150
type textarea "x"
type input "0.00"
click at [732, 225] on input "0.00" at bounding box center [734, 223] width 21 height 13
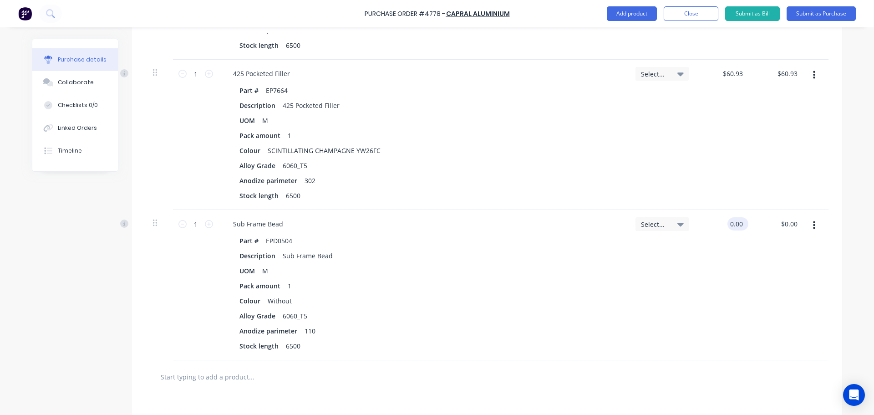
type textarea "x"
click at [732, 225] on input "0.00" at bounding box center [736, 223] width 17 height 13
type input "20.75"
type textarea "x"
type input "$20.75"
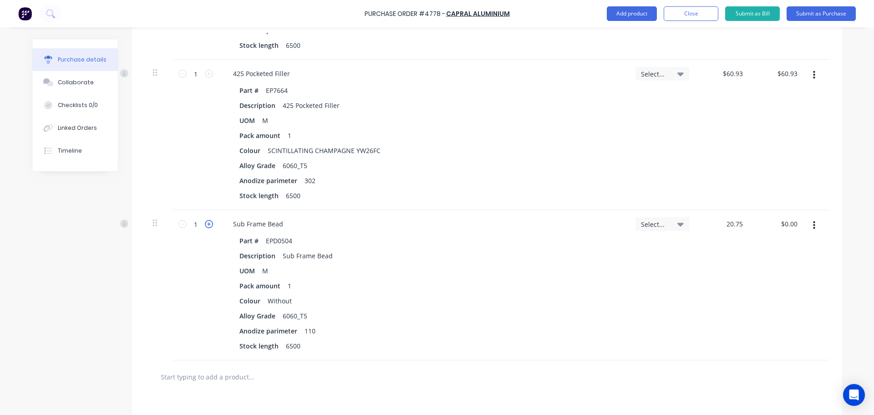
type input "$20.75"
click at [205, 222] on icon at bounding box center [209, 224] width 8 height 8
type textarea "x"
type input "2"
type input "$41.50"
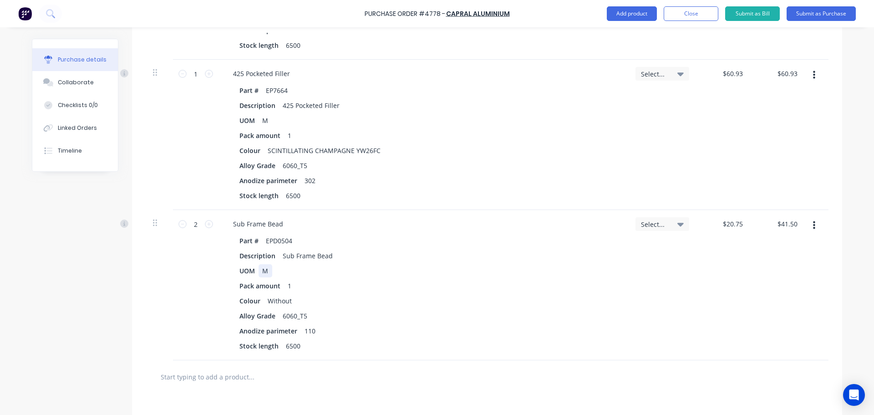
click at [397, 264] on div "UOM M" at bounding box center [422, 270] width 372 height 13
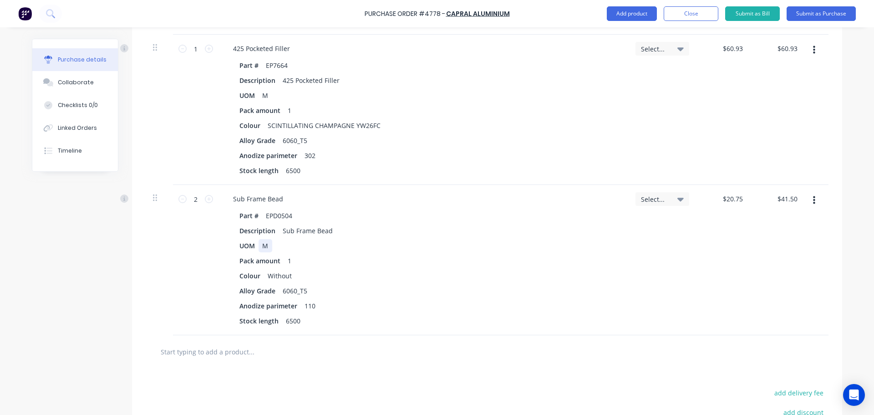
scroll to position [587, 0]
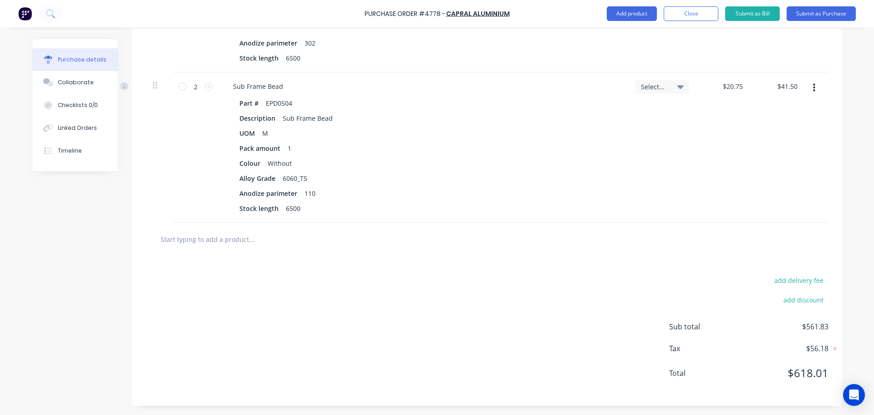
click at [280, 247] on input "text" at bounding box center [251, 239] width 182 height 18
type textarea "x"
type input "e"
type textarea "x"
type input "ep"
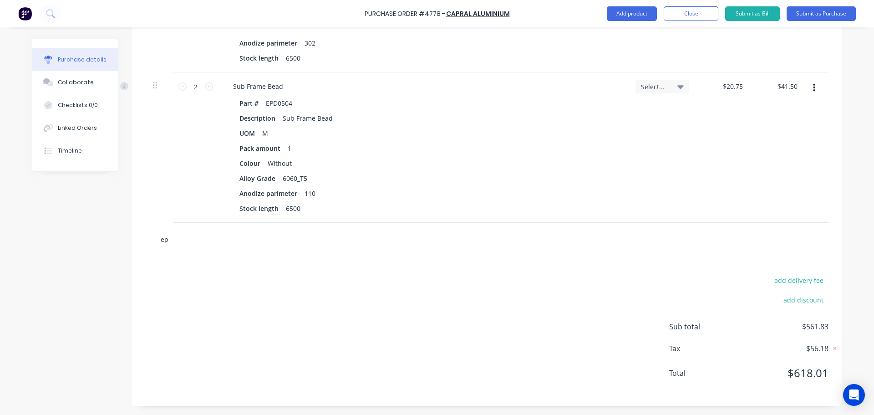
type textarea "x"
type input "ep2"
type textarea "x"
type input "ep22"
type textarea "x"
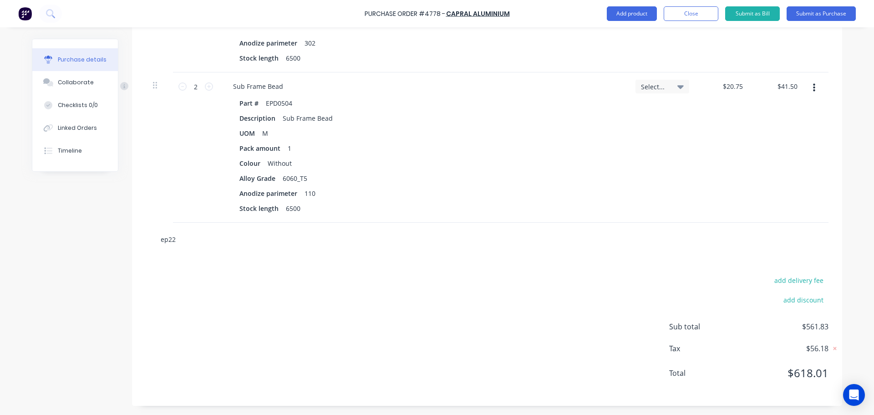
type input "ep221"
type textarea "x"
type input "ep2211"
type textarea "x"
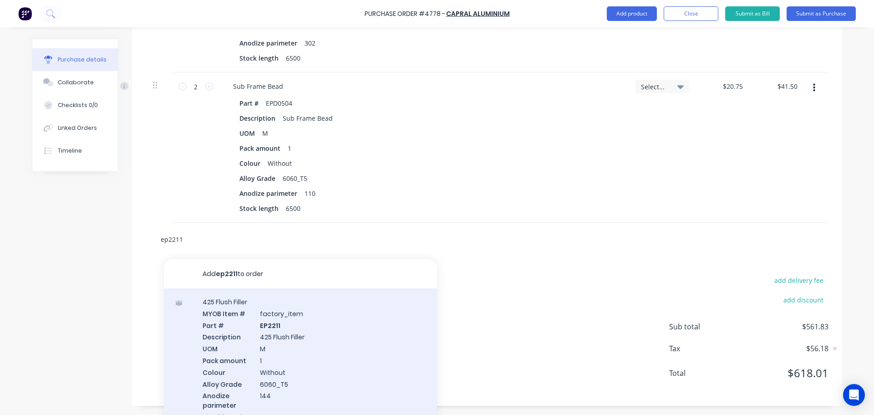
type input "ep2211"
click at [349, 348] on div "425 Flush Filler MYOB Item # factory_item Part # EP2211 Description 425 Flush F…" at bounding box center [300, 364] width 273 height 153
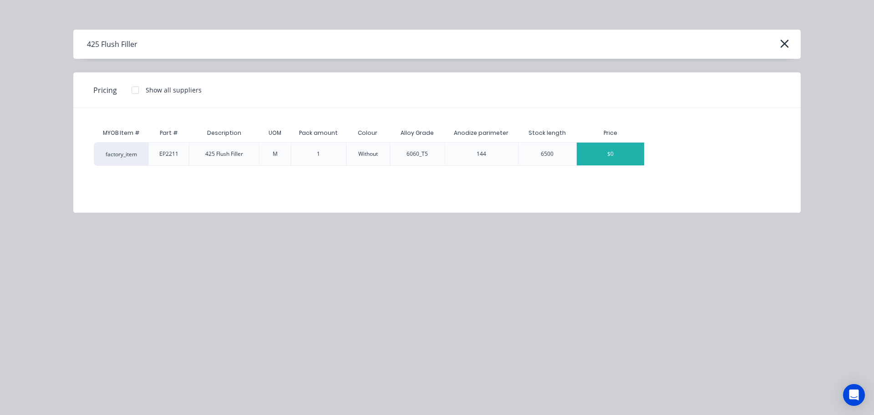
click at [596, 151] on div "$0" at bounding box center [610, 154] width 67 height 23
type textarea "x"
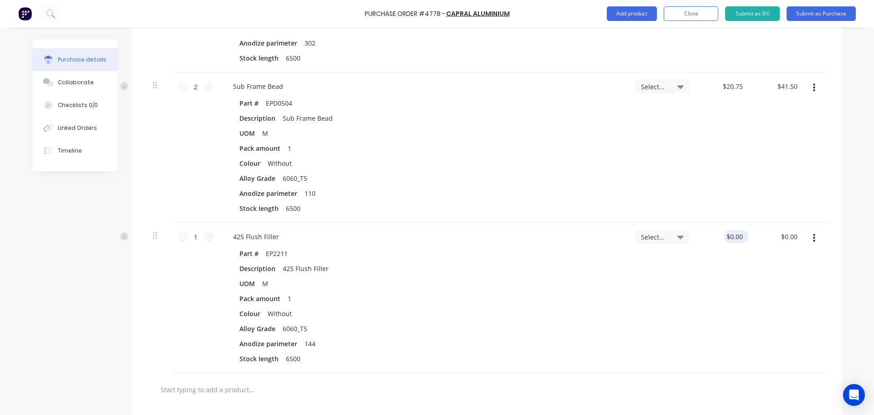
click at [742, 237] on div "$0.00 $0.00" at bounding box center [736, 236] width 25 height 13
click at [736, 293] on div "$0.00 $0.00" at bounding box center [724, 298] width 55 height 150
click at [740, 241] on div "$0.00 $0.00" at bounding box center [734, 236] width 21 height 13
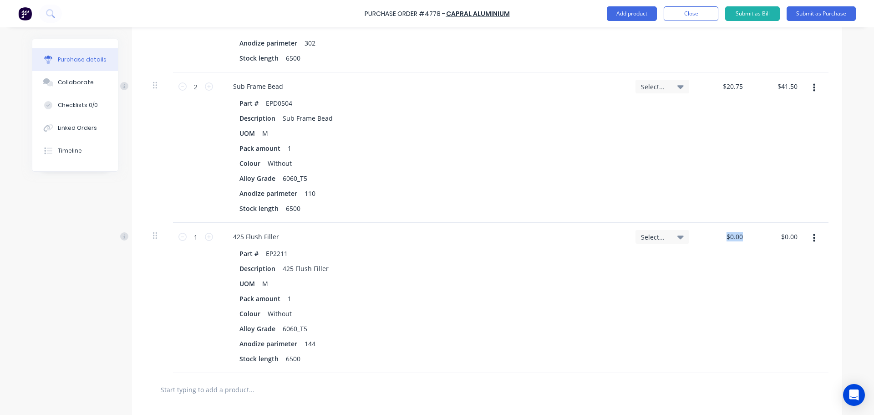
click at [715, 326] on div "$0.00 $0.00" at bounding box center [724, 298] width 55 height 150
type textarea "x"
type input "0.00"
click at [738, 232] on input "0.00" at bounding box center [734, 236] width 21 height 13
type textarea "x"
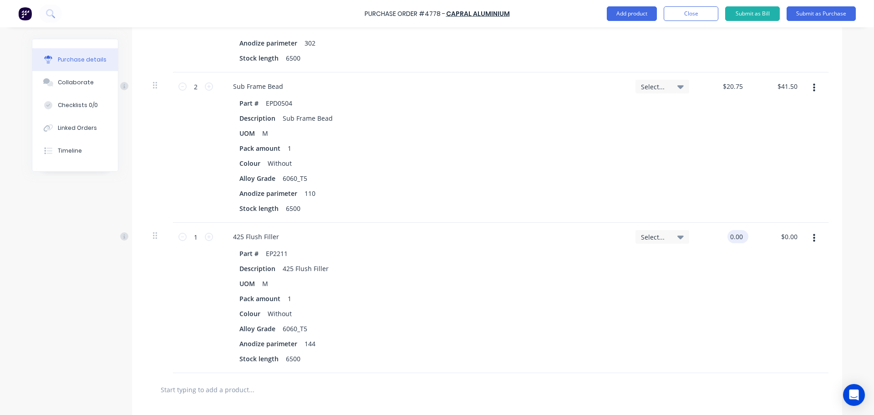
click at [738, 232] on input "0.00" at bounding box center [736, 236] width 17 height 13
type input "27"
type textarea "x"
type input "$27.00"
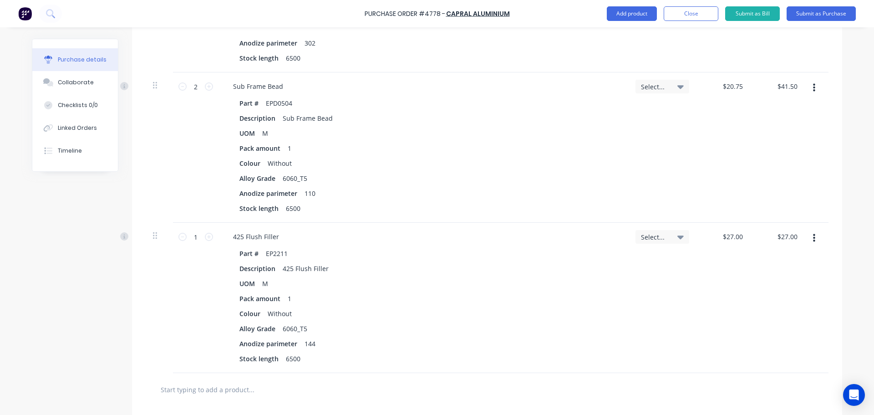
click at [721, 344] on div "$27.00 $27.00" at bounding box center [724, 298] width 55 height 150
click at [205, 239] on icon at bounding box center [209, 237] width 8 height 8
type textarea "x"
type input "2"
type input "$54.00"
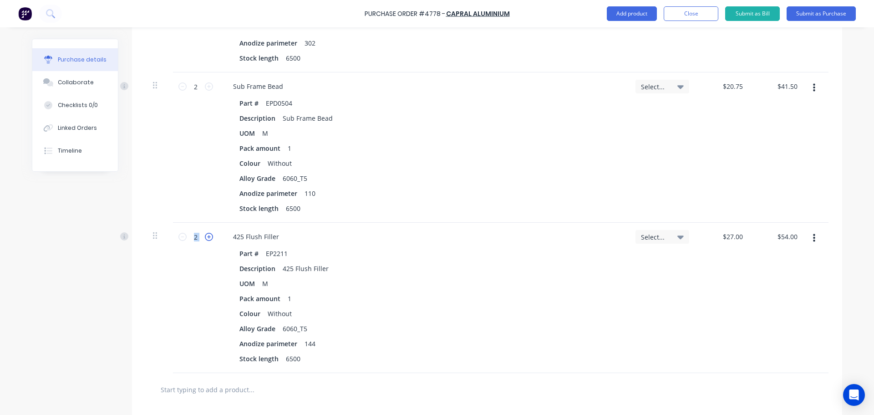
click at [205, 239] on icon at bounding box center [209, 237] width 8 height 8
type textarea "x"
type input "3"
type input "$81.00"
click at [205, 239] on icon at bounding box center [209, 237] width 8 height 8
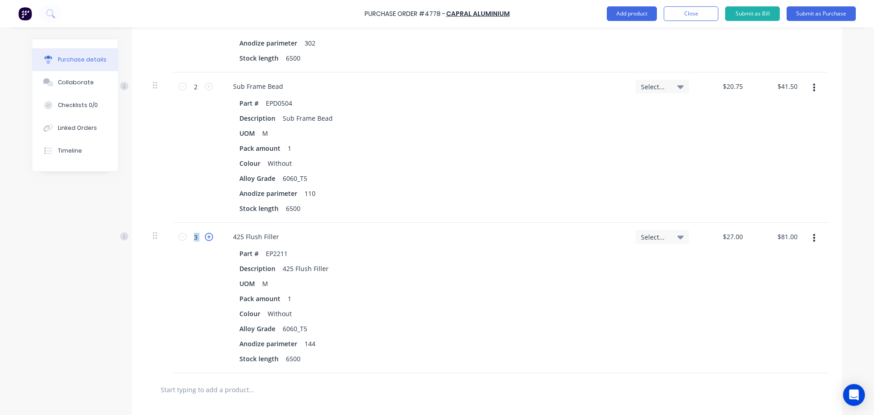
type textarea "x"
type input "4"
type input "$108.00"
click at [734, 307] on div "$27.00 $27.00" at bounding box center [724, 298] width 55 height 150
click at [242, 391] on input "text" at bounding box center [251, 389] width 182 height 18
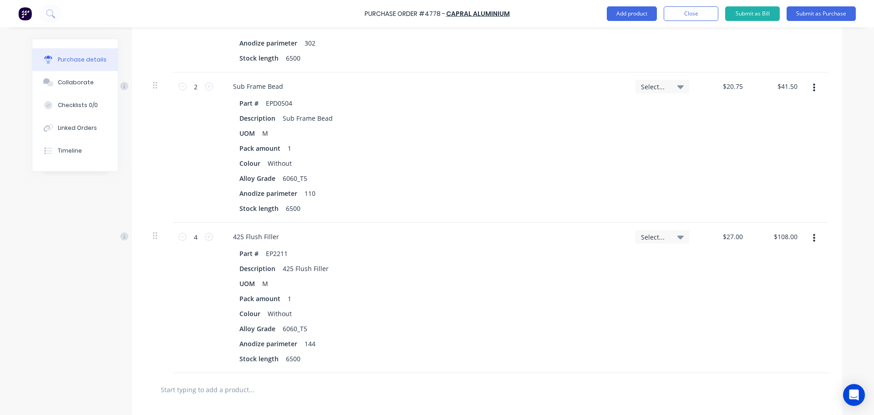
type textarea "x"
type input "e"
type textarea "x"
type input "ep"
type textarea "x"
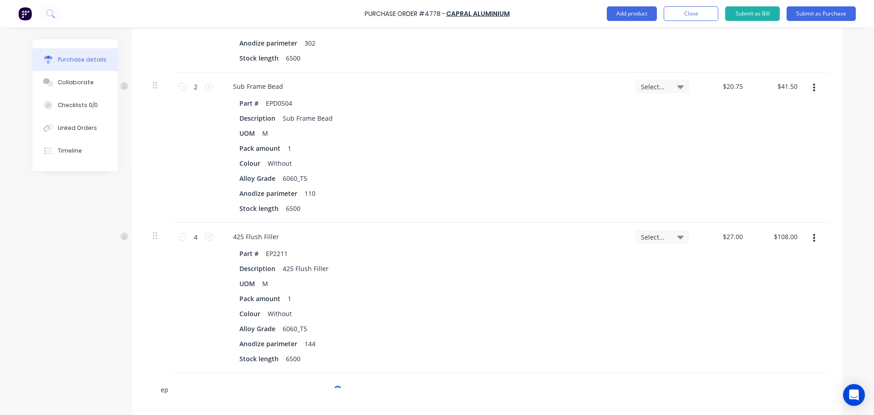
type input "ep7"
type textarea "x"
type input "ep77"
type textarea "x"
type input "ep775"
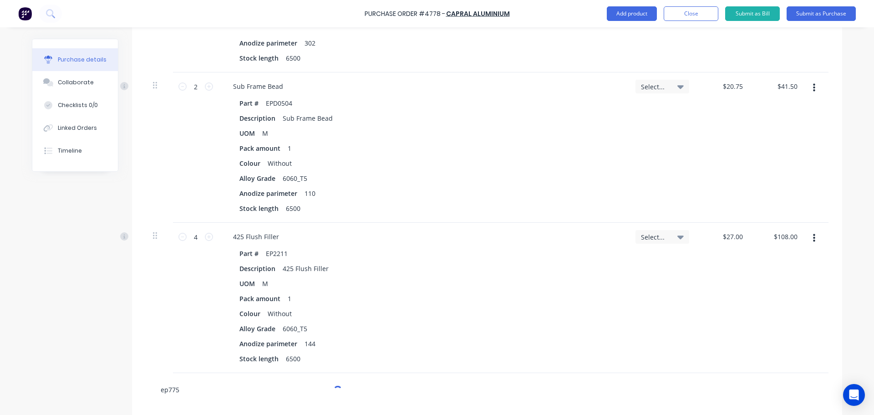
type textarea "x"
type input "ep7756"
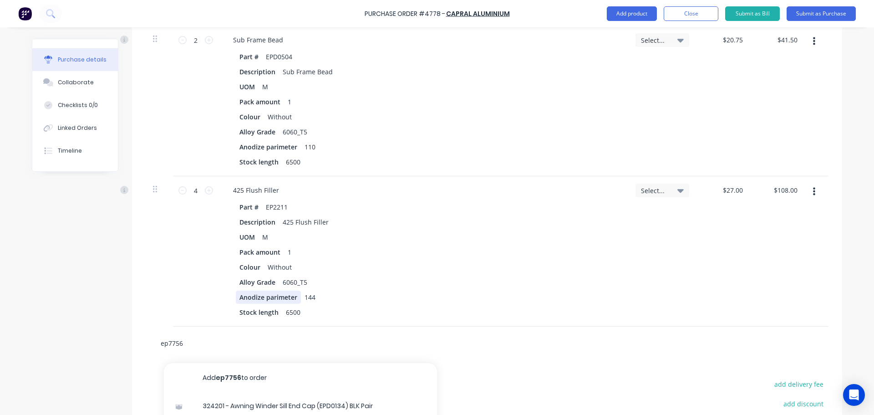
scroll to position [750, 0]
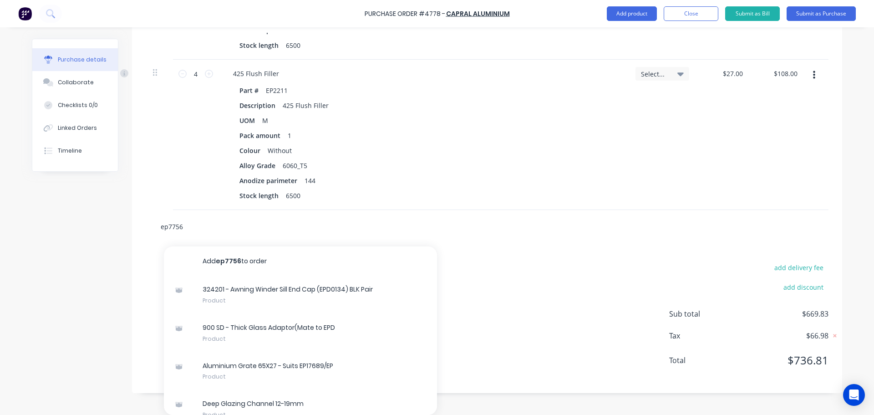
type textarea "x"
type input "ep7756"
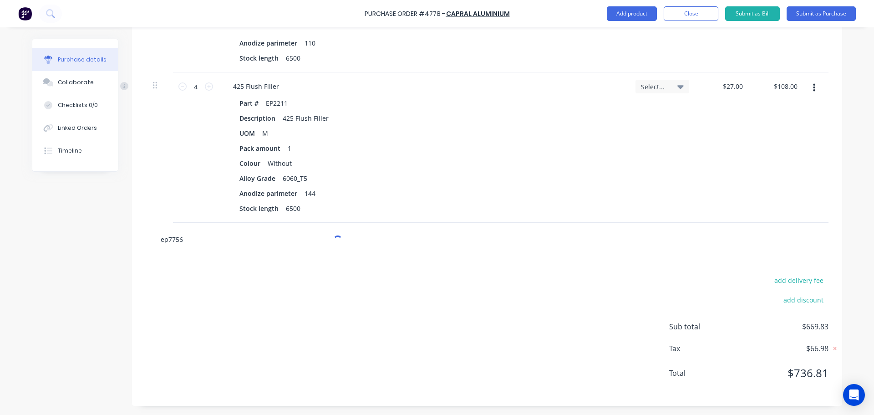
type textarea "x"
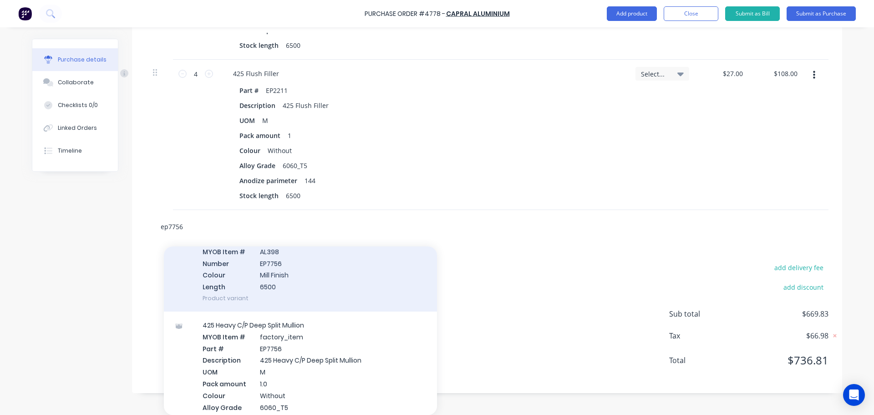
scroll to position [0, 0]
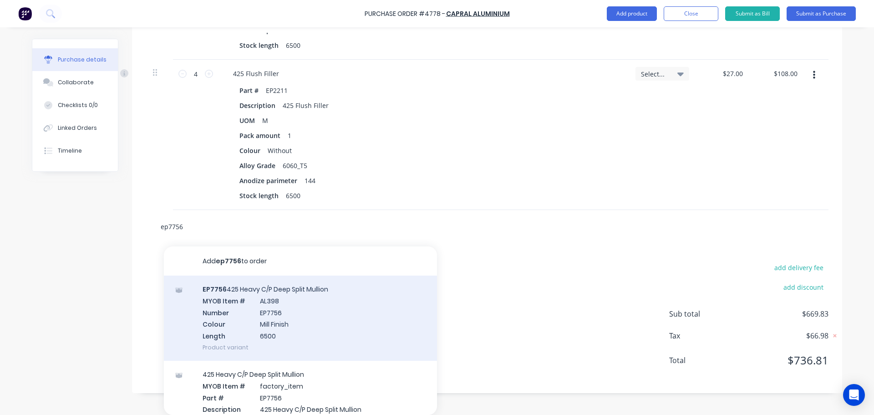
type input "ep7756"
click at [279, 314] on div "EP7756 425 Heavy C/P Deep Split Mullion MYOB Item # AL398 Number EP7756 Colour …" at bounding box center [300, 317] width 273 height 85
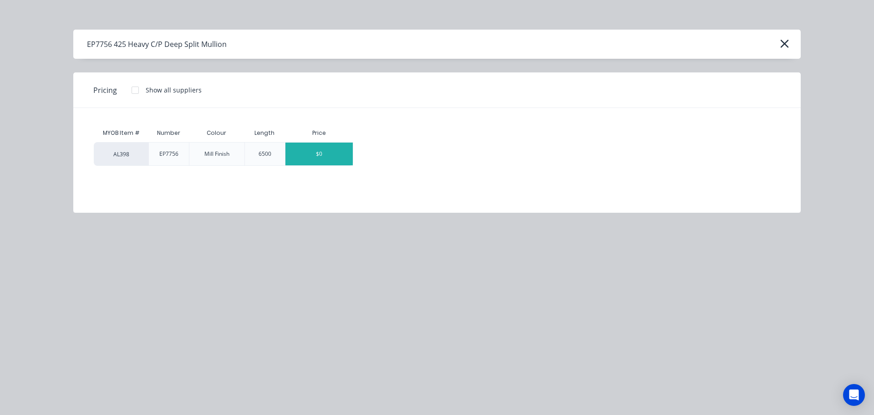
click at [311, 159] on div "$0" at bounding box center [318, 154] width 67 height 23
type textarea "x"
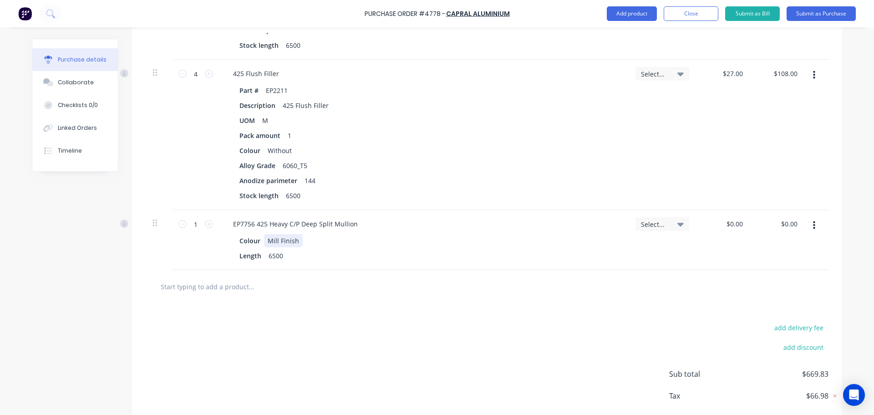
click at [280, 239] on div "Mill Finish" at bounding box center [283, 240] width 39 height 13
click at [295, 239] on div "Mill Finish" at bounding box center [283, 240] width 39 height 13
type textarea "x"
drag, startPoint x: 295, startPoint y: 242, endPoint x: 251, endPoint y: 243, distance: 43.3
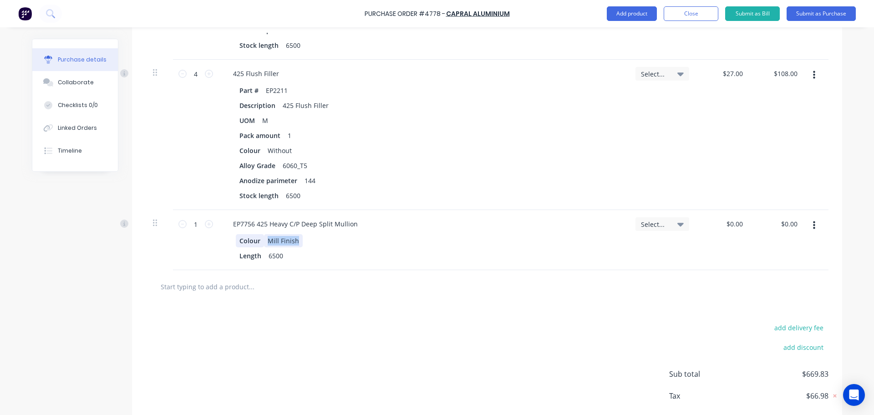
click at [251, 243] on div "Colour Mill Finish" at bounding box center [422, 240] width 372 height 13
paste div
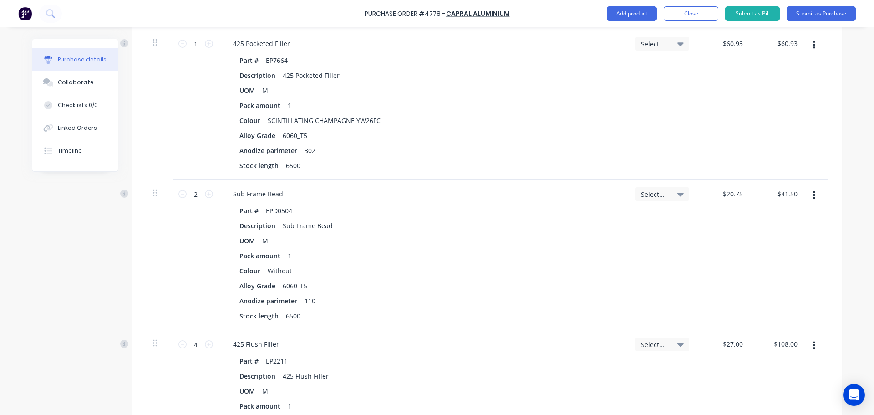
scroll to position [477, 0]
click at [373, 123] on div "SCINTILLATING CHAMPAGNE YW26FC" at bounding box center [324, 123] width 120 height 13
drag, startPoint x: 376, startPoint y: 125, endPoint x: 258, endPoint y: 126, distance: 118.4
click at [258, 126] on div "Colour SCINTILLATING CHAMPAGNE YW26FC" at bounding box center [422, 123] width 372 height 13
copy div "SCINTILLATING CHAMPAGNE YW26FC"
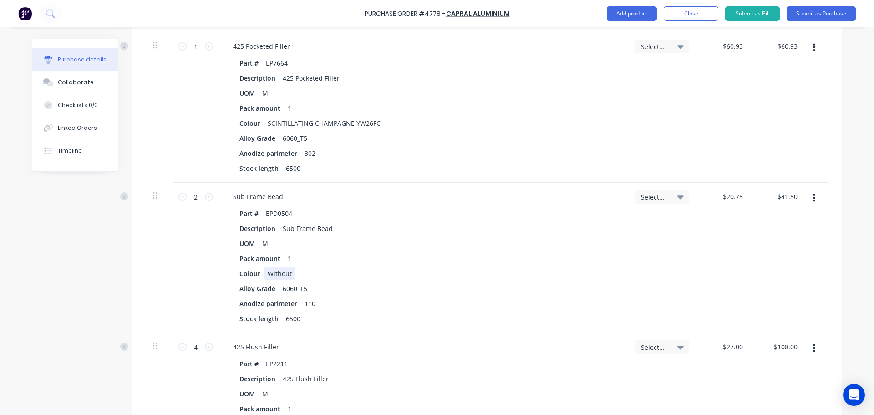
click at [282, 273] on div "Without" at bounding box center [279, 273] width 31 height 13
type textarea "x"
drag, startPoint x: 290, startPoint y: 274, endPoint x: 262, endPoint y: 275, distance: 27.8
click at [264, 275] on div "Without" at bounding box center [279, 273] width 31 height 13
paste div
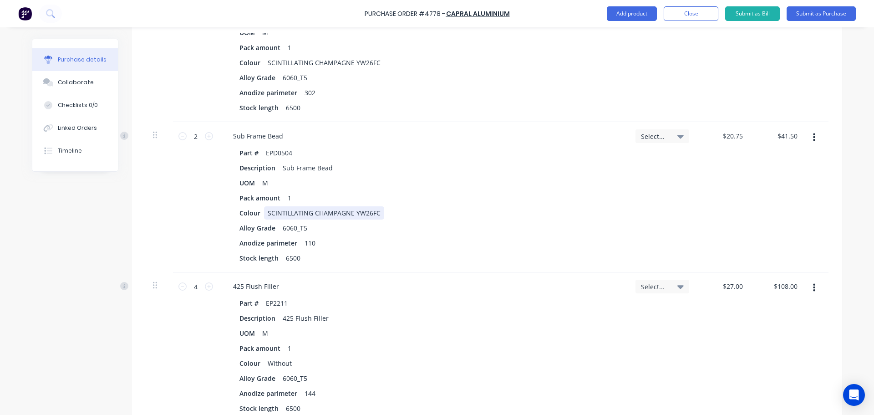
scroll to position [614, 0]
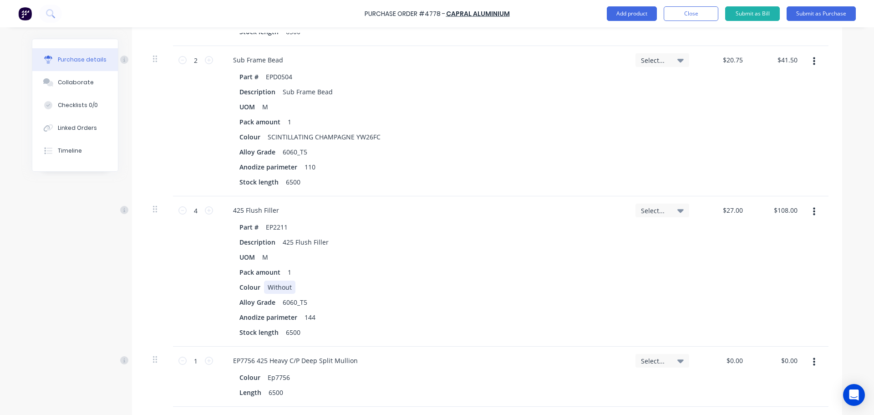
type textarea "x"
drag, startPoint x: 290, startPoint y: 288, endPoint x: 261, endPoint y: 290, distance: 29.7
click at [264, 290] on div "Without" at bounding box center [279, 286] width 31 height 13
paste div
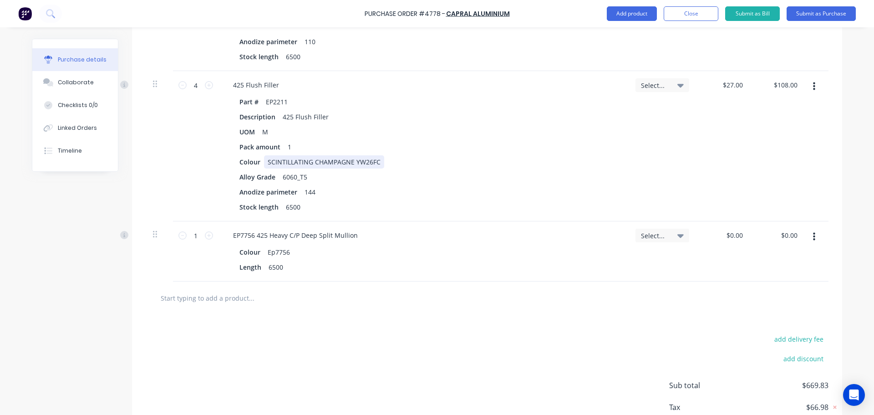
scroll to position [750, 0]
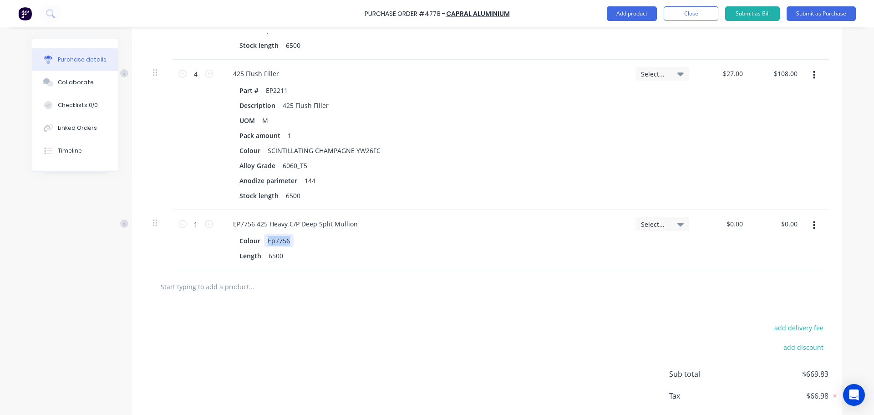
drag, startPoint x: 288, startPoint y: 244, endPoint x: 260, endPoint y: 241, distance: 28.4
click at [264, 241] on div "Ep7756" at bounding box center [279, 240] width 30 height 13
click at [282, 241] on div "Ep7756SCINTILLATING CHAMPAGNE YW26FC" at bounding box center [335, 240] width 143 height 13
drag, startPoint x: 285, startPoint y: 239, endPoint x: 234, endPoint y: 244, distance: 51.2
click at [236, 244] on div "Colour Ep7756SCINTILLATING CHAMPAGNE YW26FC" at bounding box center [422, 240] width 372 height 13
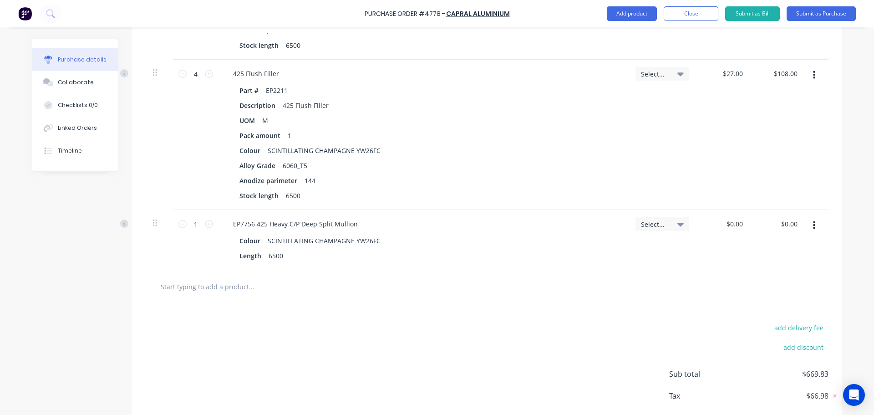
click at [413, 282] on div at bounding box center [289, 286] width 273 height 18
type textarea "x"
type input "0.00"
click at [733, 220] on input "0.00" at bounding box center [736, 223] width 17 height 13
type textarea "x"
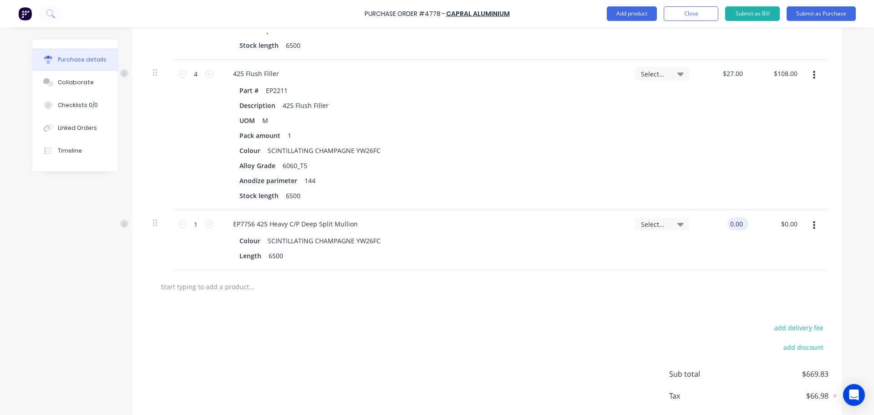
click at [733, 220] on input "0.00" at bounding box center [736, 223] width 17 height 13
type input "150.54"
type textarea "x"
type input "$150.54"
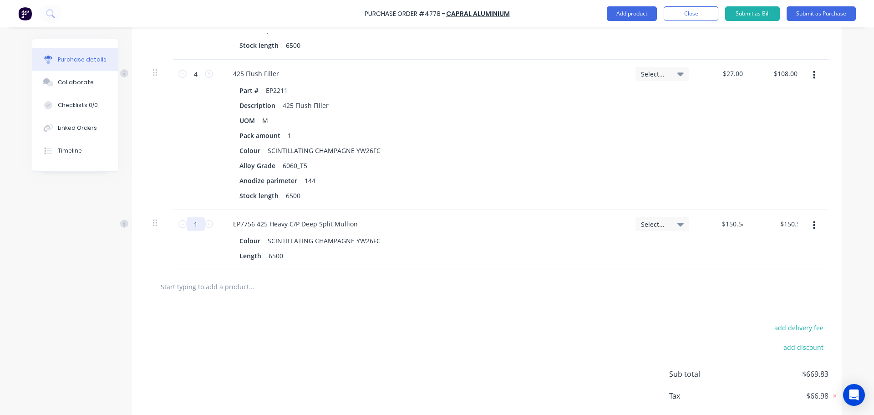
click at [192, 225] on input "1" at bounding box center [196, 224] width 18 height 14
click at [214, 224] on div "1 1" at bounding box center [196, 240] width 46 height 60
click at [205, 224] on icon at bounding box center [209, 224] width 8 height 8
type textarea "x"
type input "2"
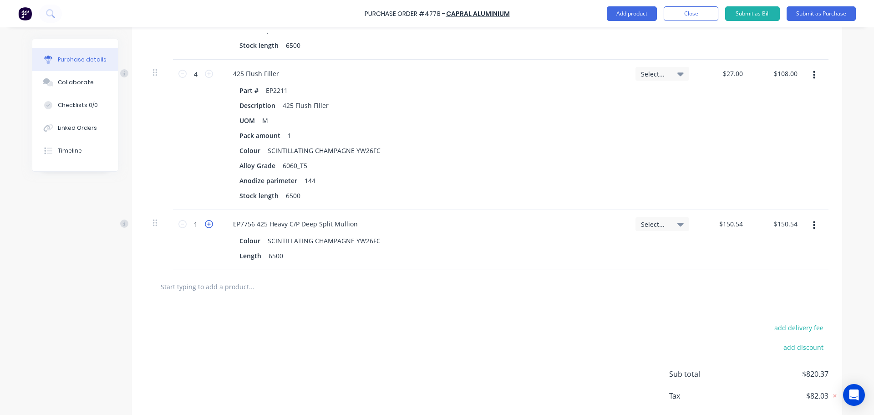
type input "$301.08"
click at [209, 303] on div at bounding box center [487, 286] width 683 height 33
click at [208, 277] on input "text" at bounding box center [251, 286] width 182 height 18
type textarea "x"
type input "e"
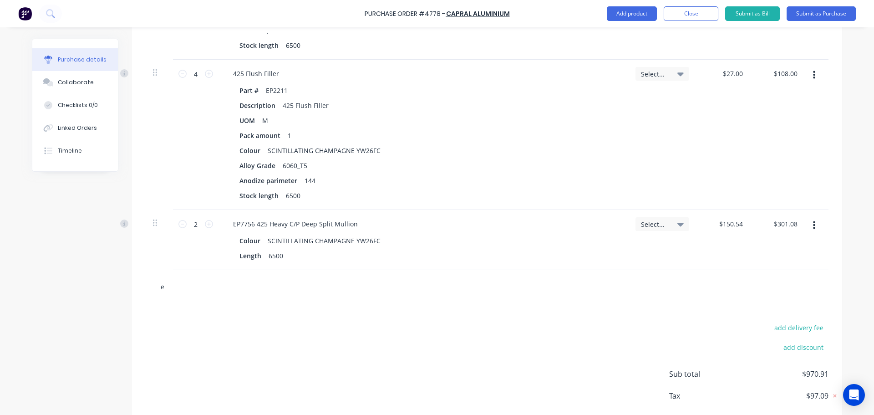
type textarea "x"
type input "el"
type textarea "x"
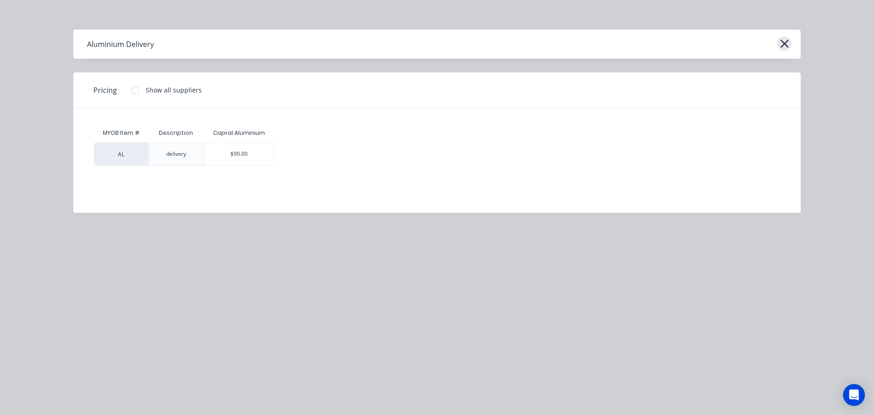
click at [786, 43] on icon "button" at bounding box center [785, 43] width 10 height 13
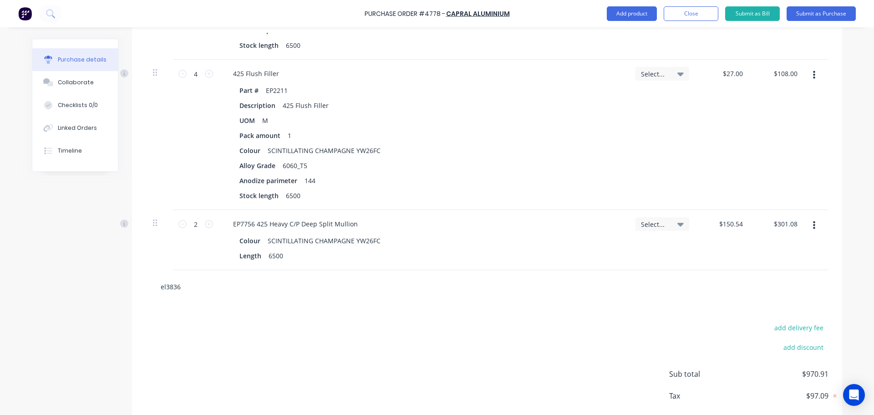
click at [187, 286] on input "el3836" at bounding box center [251, 286] width 182 height 18
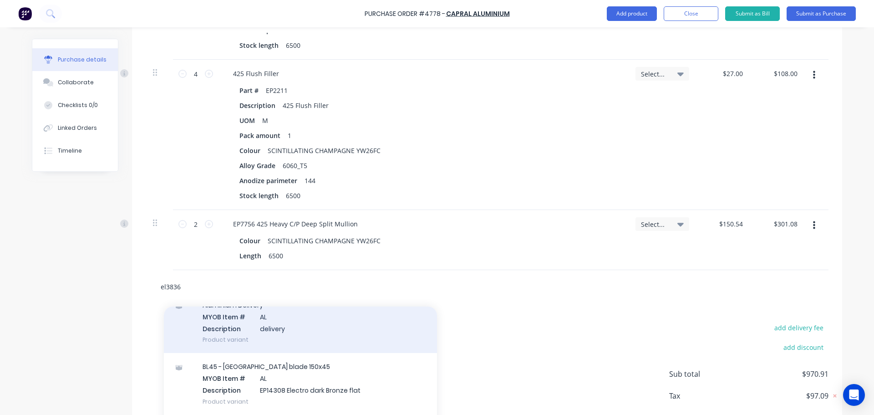
scroll to position [0, 0]
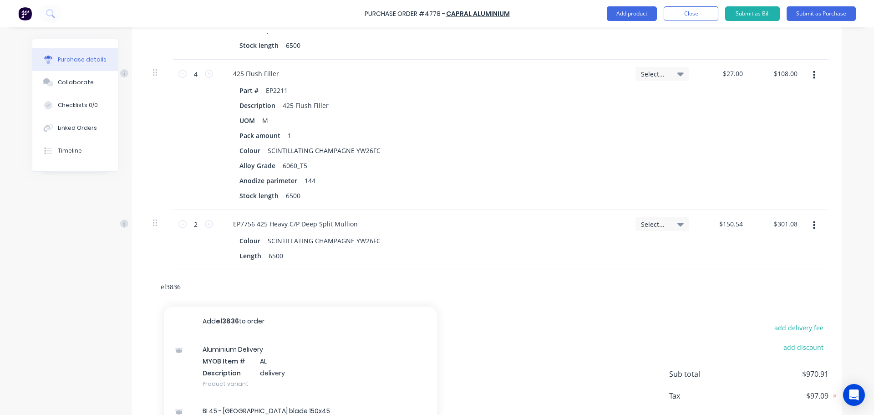
drag, startPoint x: 198, startPoint y: 288, endPoint x: 144, endPoint y: 291, distance: 53.8
click at [146, 291] on div "el3836 Add el3836 to order Aluminium Delivery MYOB Item # AL Description delive…" at bounding box center [487, 286] width 683 height 33
click at [231, 281] on input "el" at bounding box center [251, 286] width 182 height 18
click at [207, 280] on input "el" at bounding box center [251, 286] width 182 height 18
click at [178, 285] on input "el" at bounding box center [251, 286] width 182 height 18
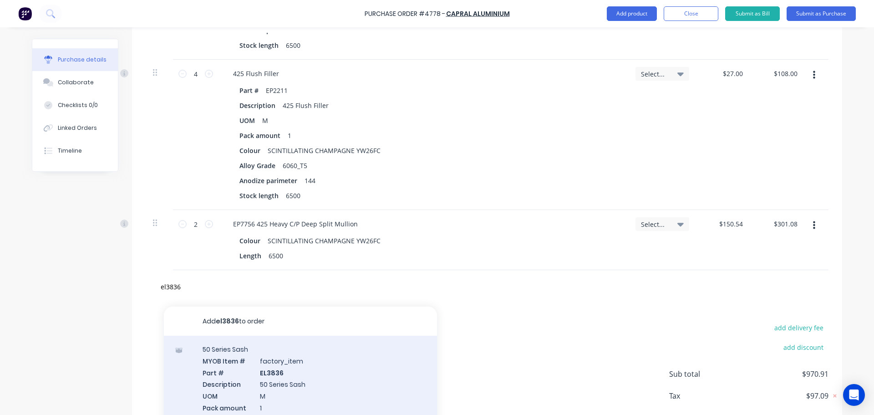
click at [291, 368] on div "50 Series Sash MYOB Item # factory_item Part # EL3836 Description 50 Series Sas…" at bounding box center [300, 412] width 273 height 153
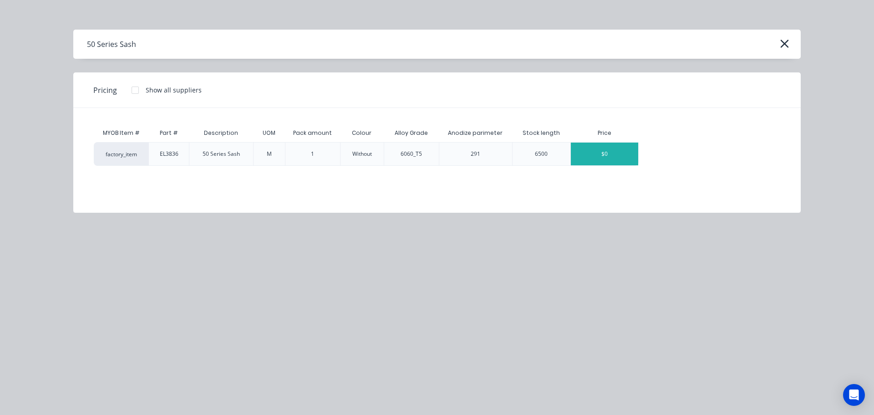
click at [595, 148] on div "$0" at bounding box center [604, 154] width 67 height 23
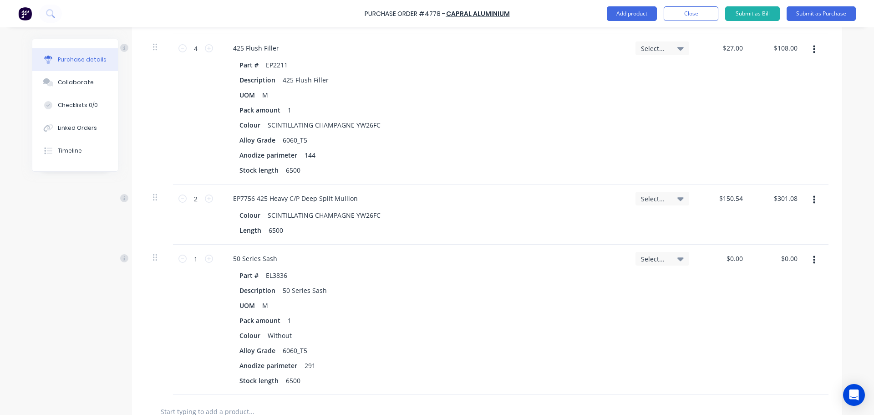
scroll to position [841, 0]
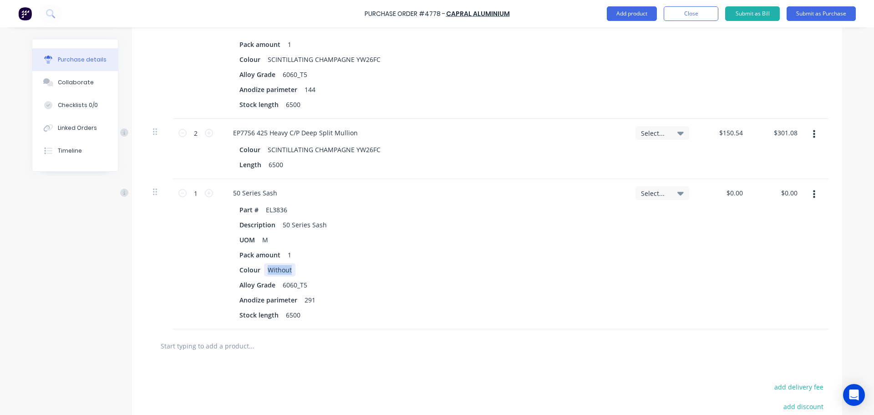
drag, startPoint x: 292, startPoint y: 270, endPoint x: 261, endPoint y: 269, distance: 30.5
click at [261, 269] on div "Colour Without" at bounding box center [422, 269] width 372 height 13
paste div
click at [570, 276] on div "Part # EL3836 Description 50 Series Sash UOM M Pack amount 1 Colour SCINTILLATI…" at bounding box center [423, 262] width 395 height 118
click at [226, 350] on input "text" at bounding box center [251, 345] width 182 height 18
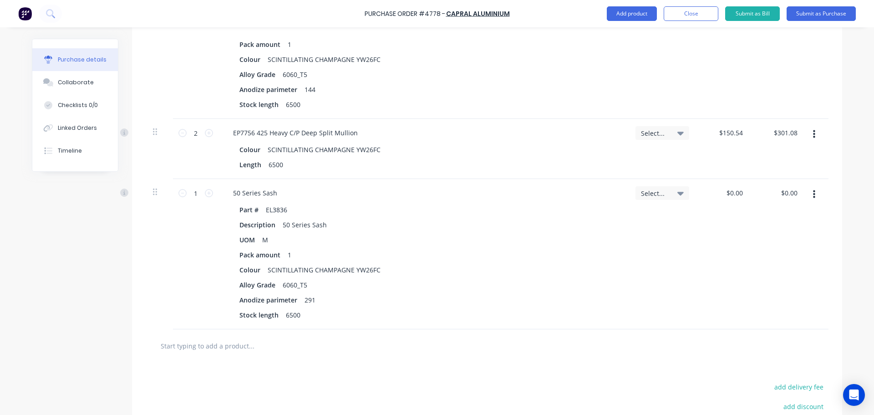
paste input "Ep14893"
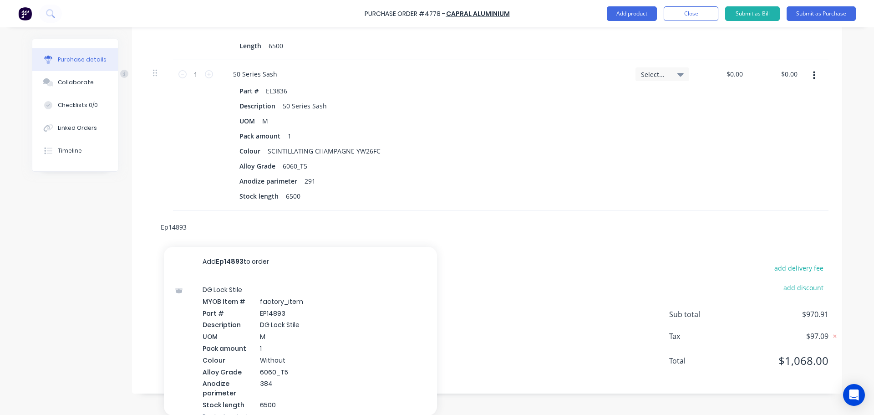
scroll to position [961, 0]
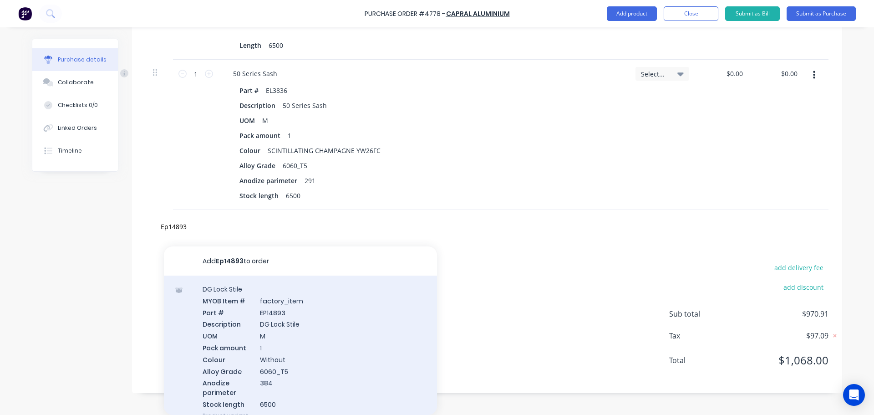
click at [271, 325] on div "DG Lock Stile MYOB Item # factory_item Part # EP14893 Description DG Lock Stile…" at bounding box center [300, 351] width 273 height 153
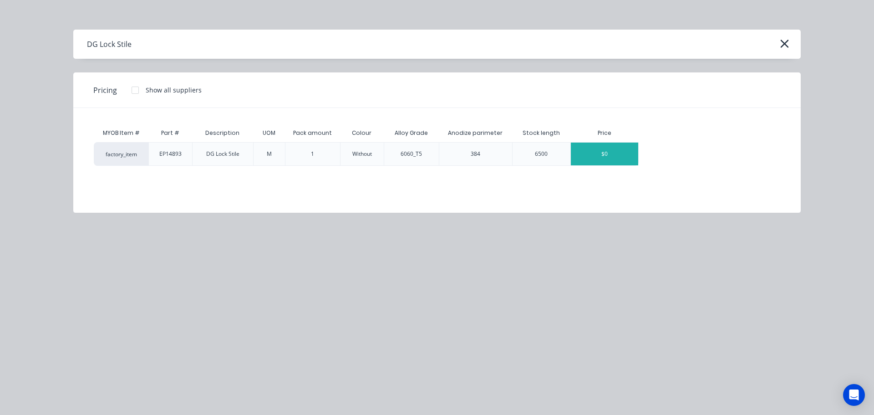
click at [608, 160] on div "$0" at bounding box center [604, 154] width 67 height 23
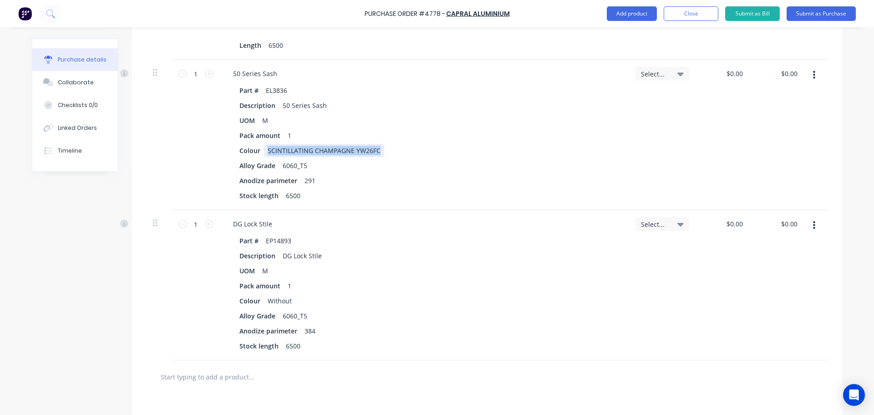
drag, startPoint x: 376, startPoint y: 151, endPoint x: 261, endPoint y: 155, distance: 114.8
click at [264, 155] on div "SCINTILLATING CHAMPAGNE YW26FC" at bounding box center [324, 150] width 120 height 13
copy div "SCINTILLATING CHAMPAGNE YW26FC"
drag, startPoint x: 290, startPoint y: 301, endPoint x: 242, endPoint y: 303, distance: 47.9
click at [242, 303] on div "Colour Without" at bounding box center [422, 300] width 372 height 13
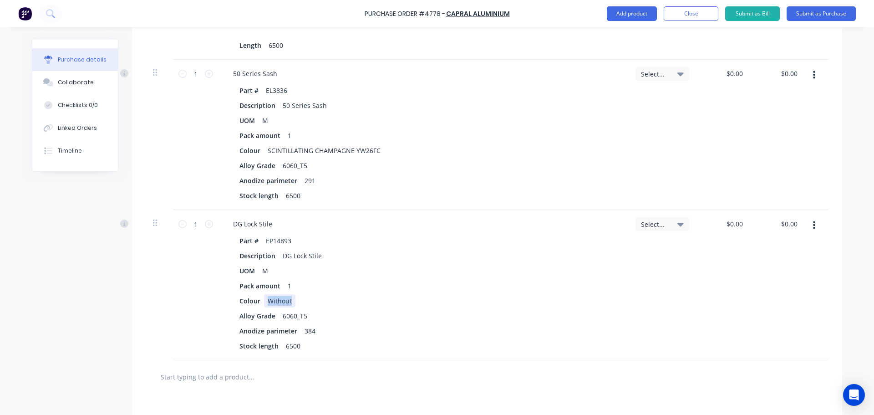
paste div
drag, startPoint x: 288, startPoint y: 242, endPoint x: 262, endPoint y: 238, distance: 26.3
click at [262, 238] on div "EP14893" at bounding box center [278, 240] width 33 height 13
copy div "EP14893"
click at [729, 219] on input "0.00" at bounding box center [734, 223] width 21 height 13
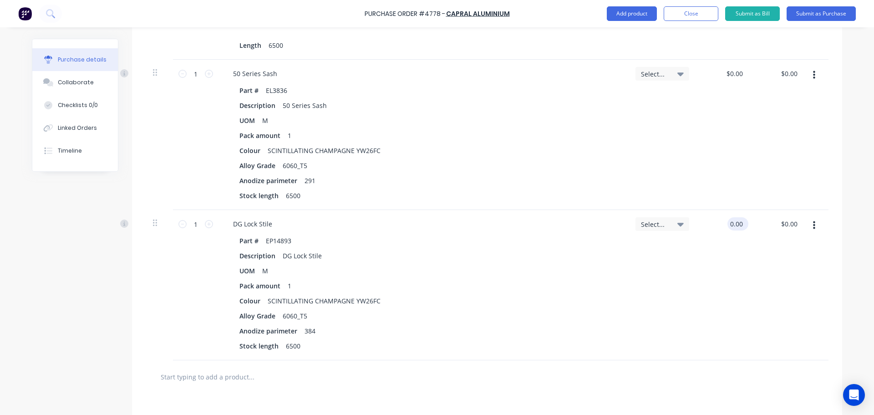
click at [729, 220] on input "0.00" at bounding box center [736, 223] width 17 height 13
click at [686, 294] on div "Select..." at bounding box center [662, 285] width 68 height 150
click at [194, 380] on input "text" at bounding box center [251, 376] width 182 height 18
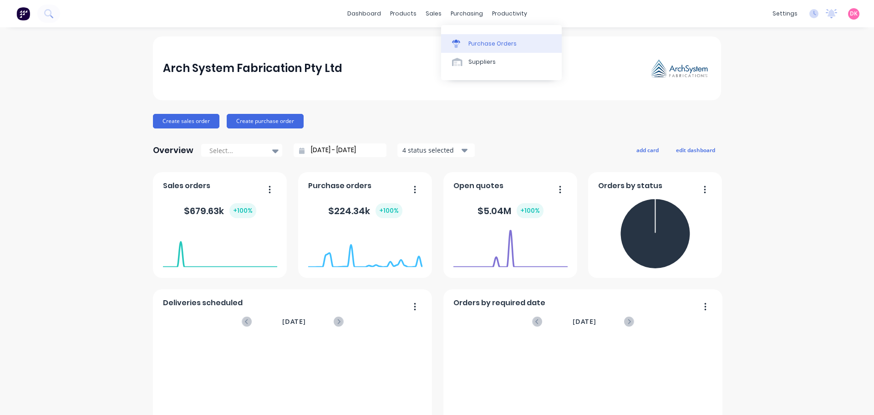
click at [471, 40] on div "Purchase Orders" at bounding box center [493, 44] width 48 height 8
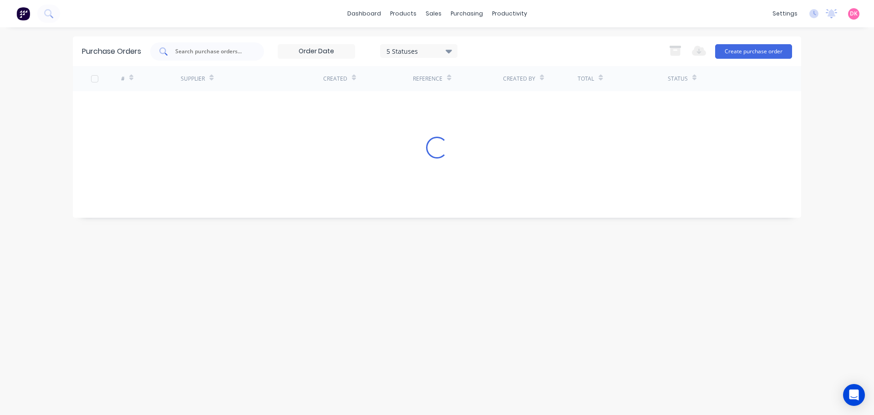
click at [184, 48] on input "text" at bounding box center [212, 51] width 76 height 9
type input "ep7662"
click at [53, 14] on button at bounding box center [48, 14] width 23 height 18
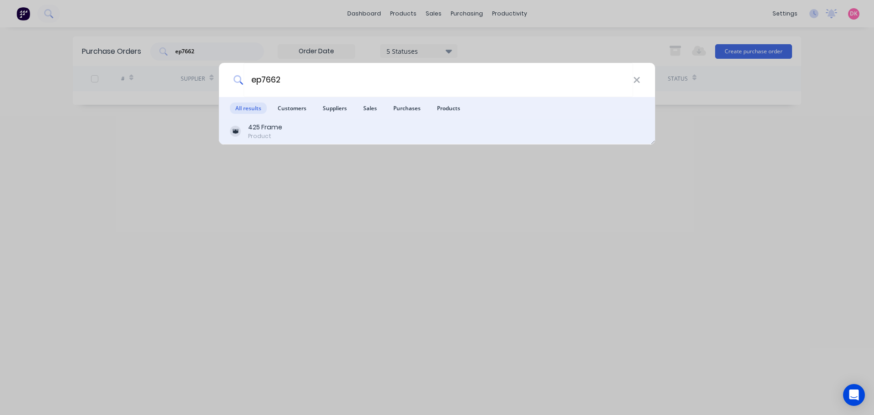
type input "ep7662"
click at [287, 136] on div "425 Frame Product" at bounding box center [437, 131] width 414 height 18
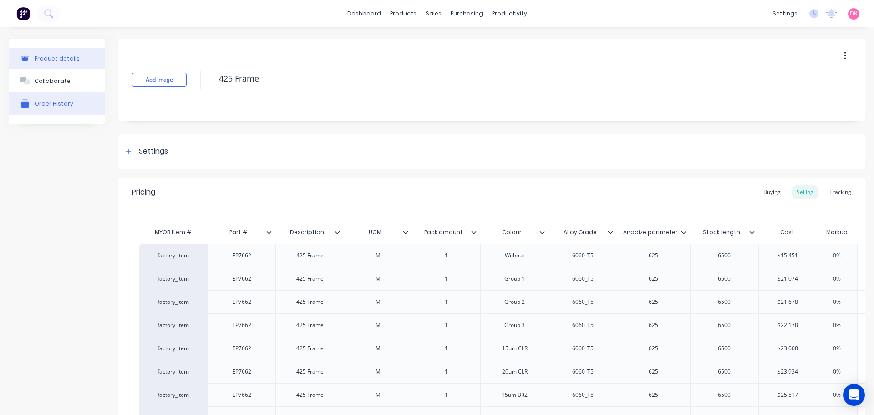
click at [62, 110] on button "Order History" at bounding box center [57, 103] width 96 height 23
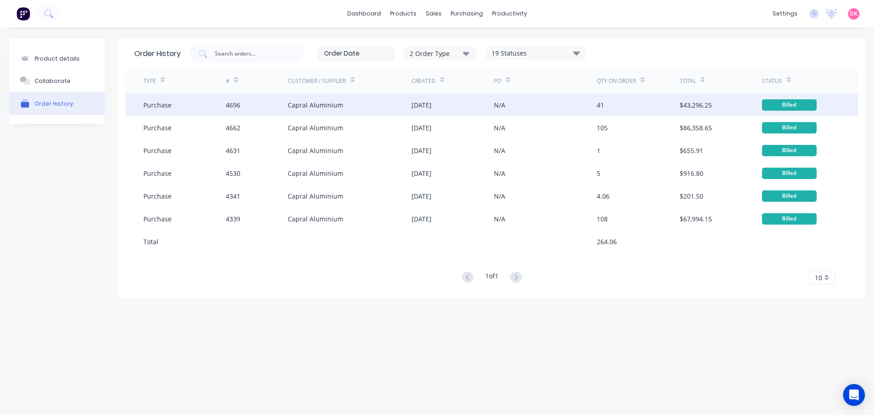
click at [294, 105] on div "Capral Aluminium" at bounding box center [316, 105] width 56 height 10
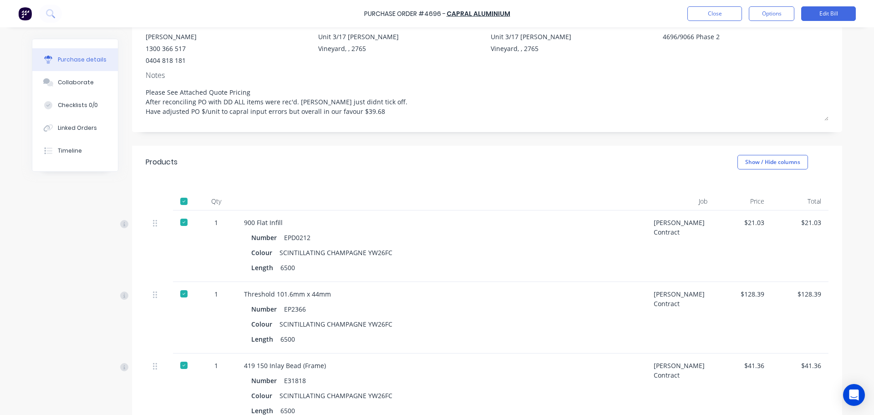
type textarea "x"
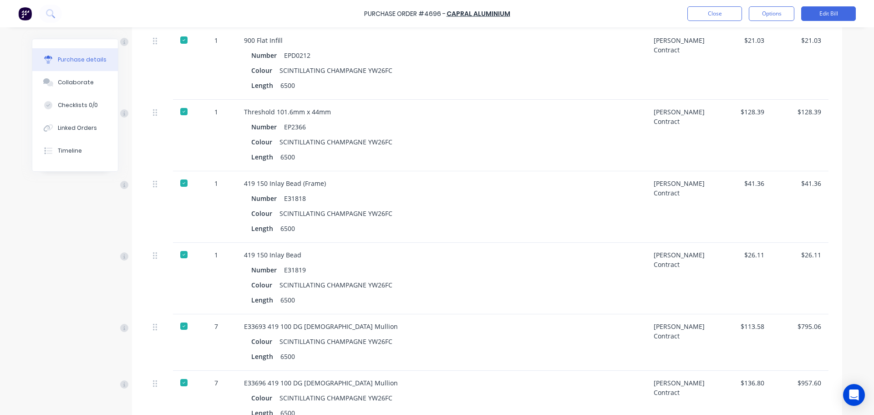
scroll to position [2751, 0]
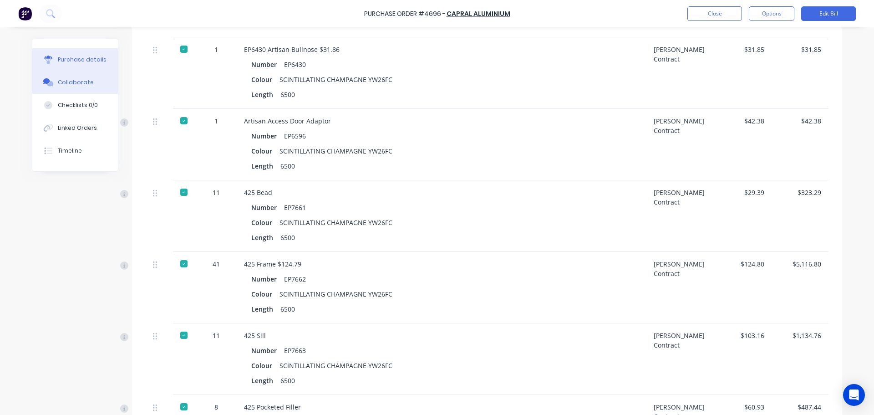
click at [76, 83] on div "Collaborate" at bounding box center [76, 82] width 36 height 8
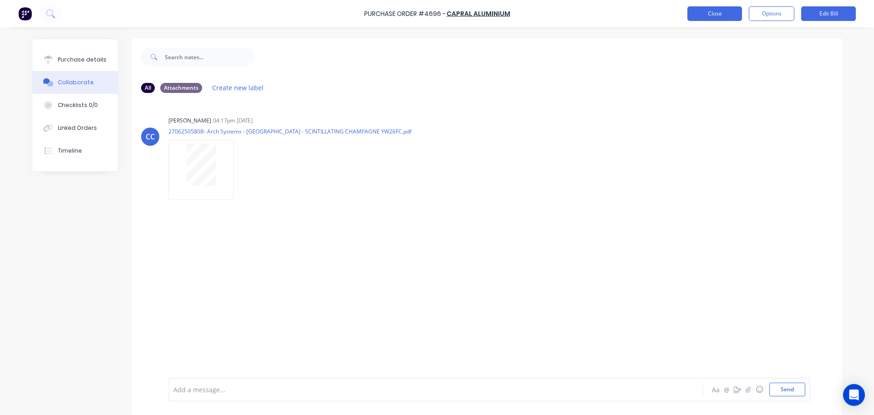
click at [718, 15] on button "Close" at bounding box center [715, 13] width 55 height 15
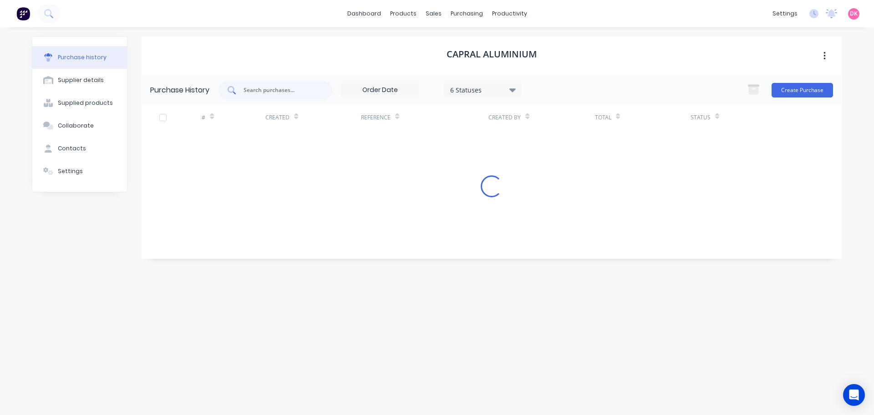
click at [283, 91] on input "text" at bounding box center [281, 90] width 76 height 9
type input "sunsha"
click at [467, 40] on div at bounding box center [463, 44] width 14 height 8
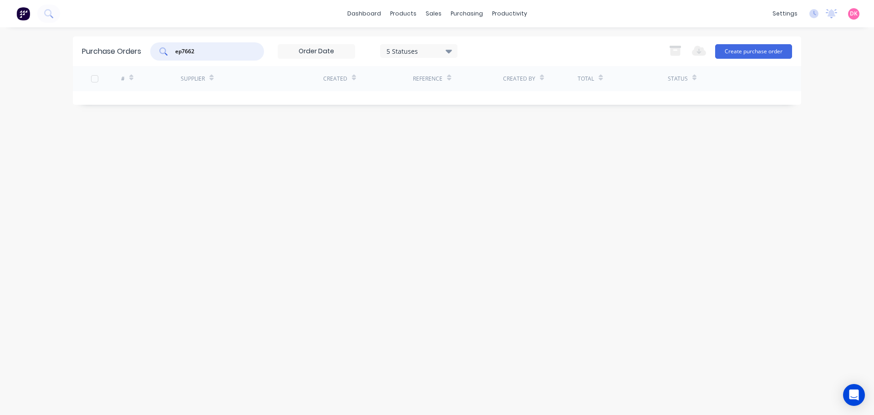
drag, startPoint x: 211, startPoint y: 55, endPoint x: 120, endPoint y: 47, distance: 91.8
click at [120, 47] on div "Purchase Orders ep7662 5 Statuses 5 Statuses Export to Excel (XLSX) Create purc…" at bounding box center [437, 51] width 728 height 30
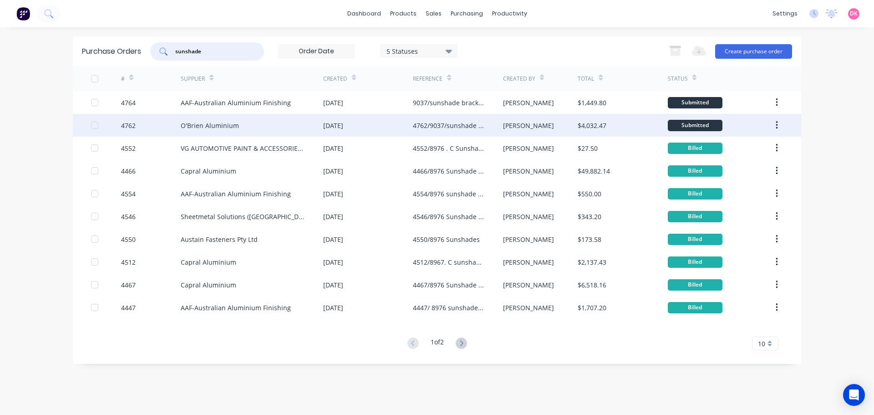
type input "sunshade"
click at [396, 122] on div "[DATE]" at bounding box center [368, 125] width 90 height 23
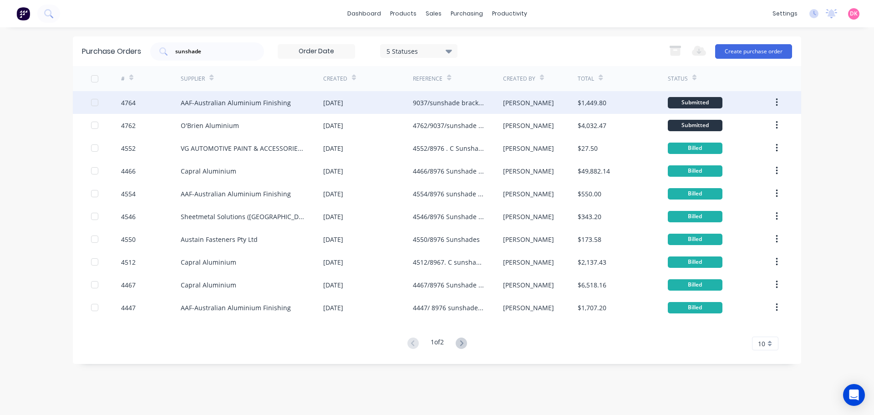
click at [341, 102] on div "[DATE]" at bounding box center [333, 103] width 20 height 10
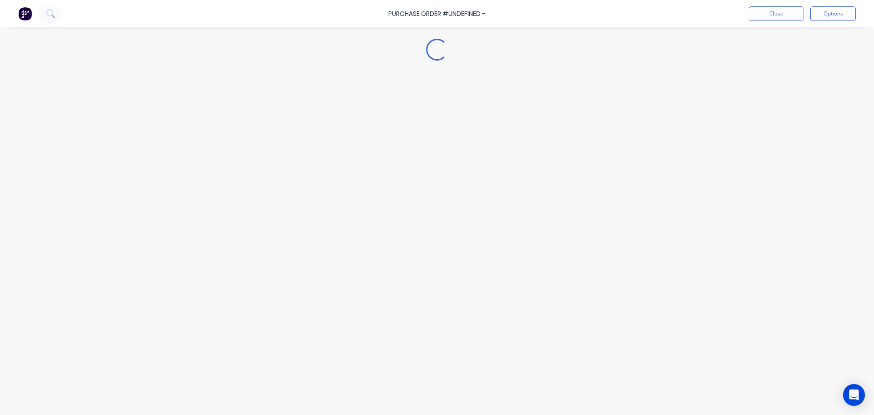
type textarea "x"
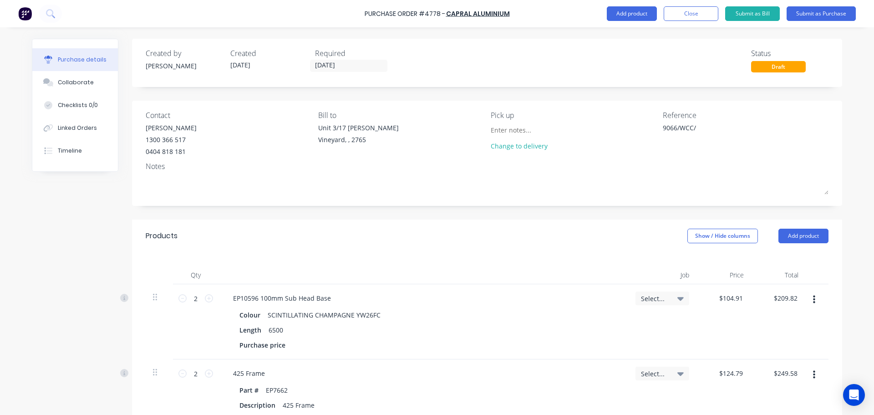
scroll to position [1052, 0]
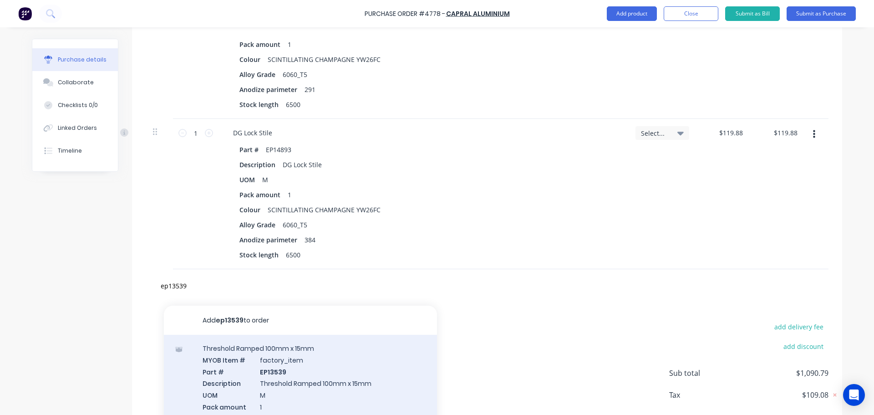
type input "ep13539"
click at [293, 375] on div "Threshold Ramped 100mm x 15mm MYOB Item # factory_item Part # EP13539 Descripti…" at bounding box center [300, 411] width 273 height 153
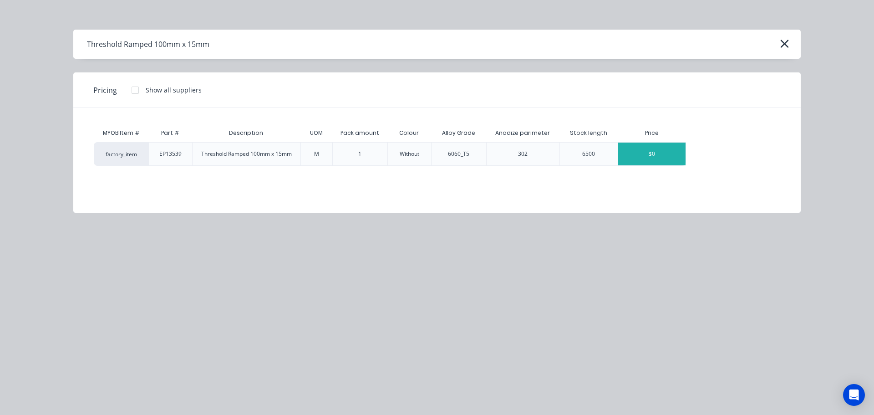
type textarea "x"
click at [653, 158] on div "$0" at bounding box center [651, 154] width 67 height 23
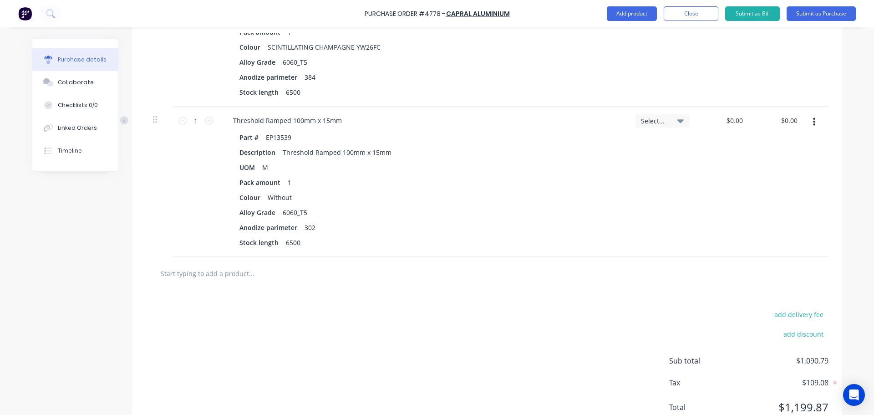
scroll to position [1248, 0]
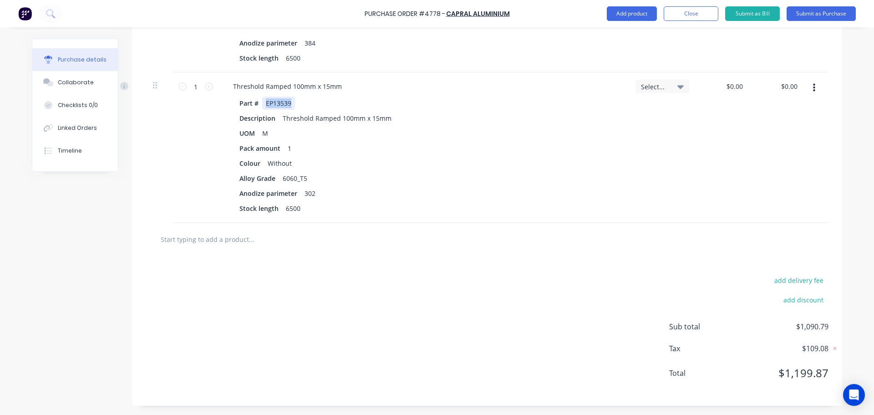
drag, startPoint x: 289, startPoint y: 104, endPoint x: 260, endPoint y: 103, distance: 28.2
click at [262, 103] on div "EP13539" at bounding box center [278, 103] width 33 height 13
copy div "EP13539"
drag, startPoint x: 289, startPoint y: 165, endPoint x: 263, endPoint y: 164, distance: 26.0
click at [264, 164] on div "Without" at bounding box center [279, 163] width 31 height 13
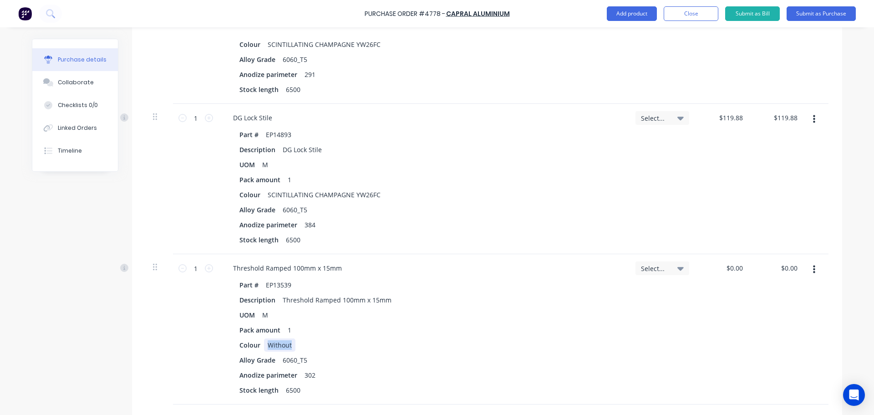
scroll to position [1066, 0]
drag, startPoint x: 373, startPoint y: 193, endPoint x: 260, endPoint y: 194, distance: 113.4
click at [264, 194] on div "SCINTILLATING CHAMPAGNE YW26FC" at bounding box center [324, 194] width 120 height 13
copy div "SCINTILLATING CHAMPAGNE YW26FC"
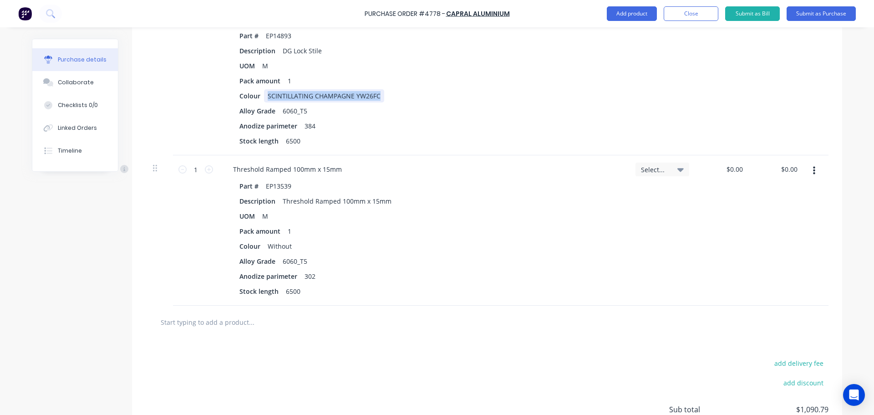
scroll to position [1248, 0]
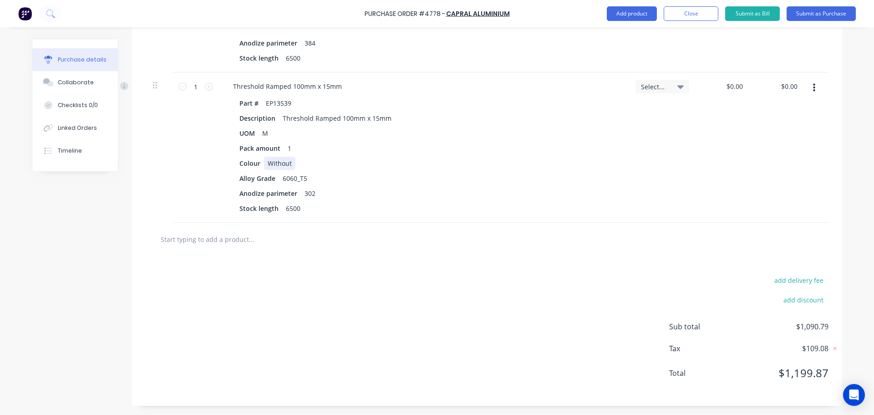
type textarea "x"
drag, startPoint x: 289, startPoint y: 164, endPoint x: 262, endPoint y: 164, distance: 26.4
click at [264, 164] on div "Without" at bounding box center [279, 163] width 31 height 13
paste div
click at [537, 165] on div "Colour SCINTILLATING CHAMPAGNE YW26FC" at bounding box center [422, 163] width 372 height 13
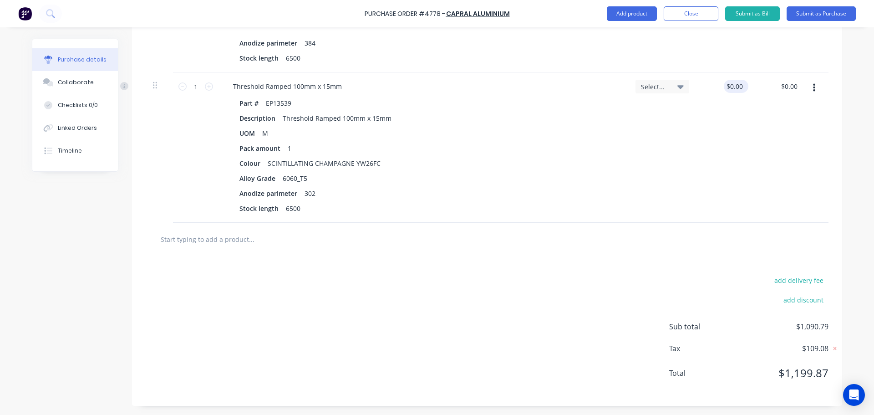
type textarea "x"
type input "0.00"
click at [733, 89] on input "0.00" at bounding box center [734, 86] width 21 height 13
type textarea "x"
click at [733, 89] on input "0.00" at bounding box center [736, 86] width 17 height 13
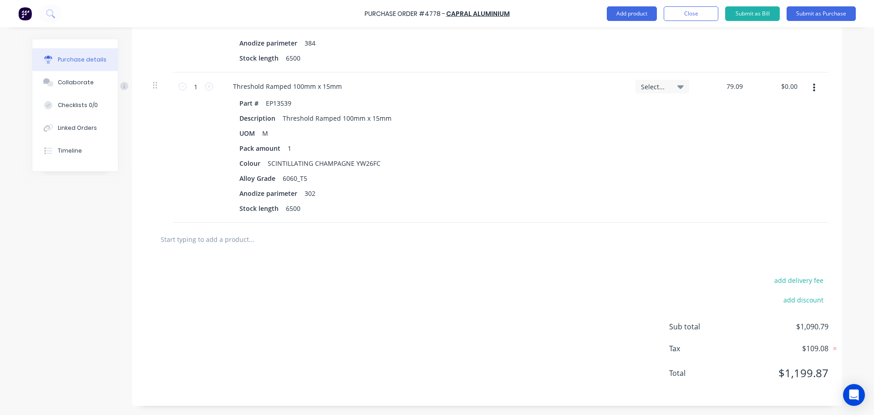
type input "79.09"
type textarea "x"
type input "$79.09"
click at [577, 291] on div "add delivery fee add discount Sub total $1,169.88 Tax $116.99 Total $1,286.87" at bounding box center [487, 331] width 710 height 150
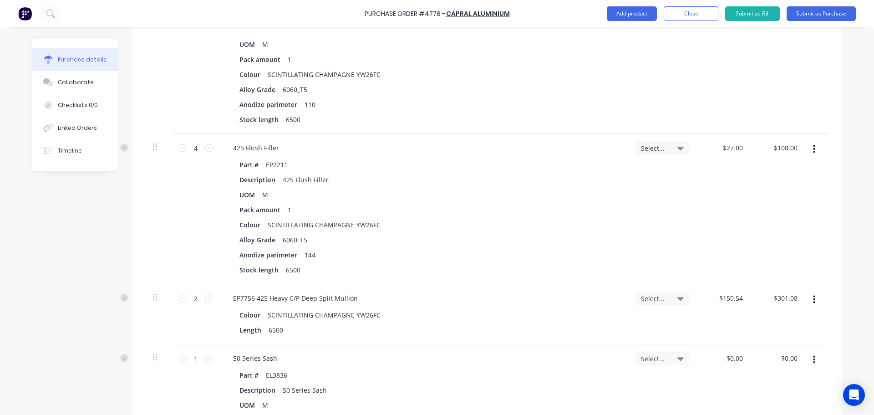
scroll to position [839, 0]
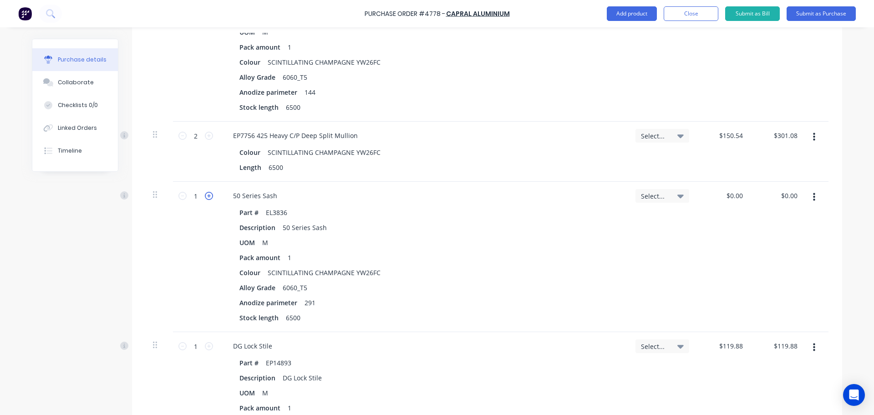
type textarea "x"
click at [205, 198] on icon at bounding box center [209, 196] width 8 height 8
type input "2"
click at [187, 199] on input "2" at bounding box center [196, 196] width 18 height 14
type textarea "x"
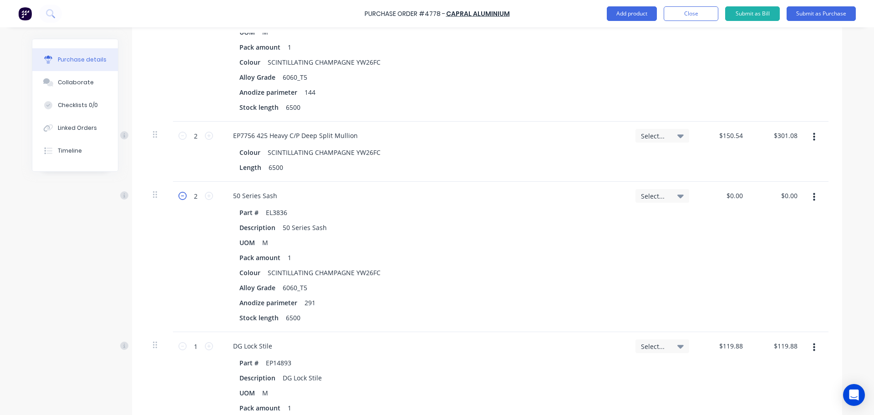
click at [179, 199] on icon at bounding box center [182, 196] width 8 height 8
type input "1"
type textarea "x"
type input "0.00"
click at [728, 199] on input "0.00" at bounding box center [734, 195] width 21 height 13
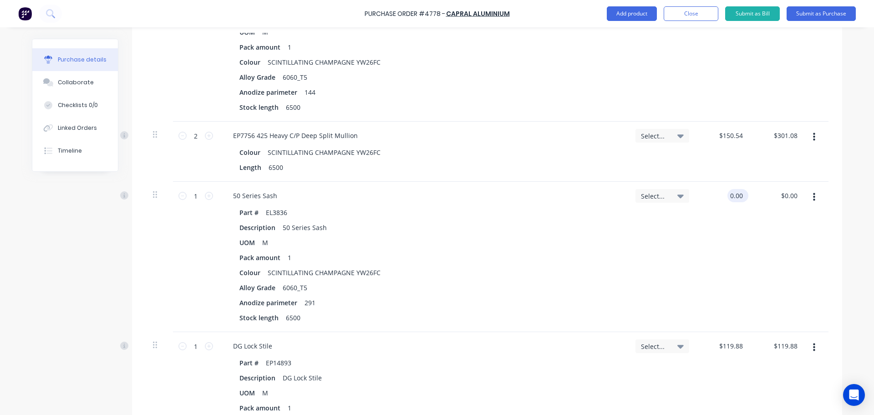
type textarea "x"
click at [728, 199] on input "0.00" at bounding box center [736, 195] width 17 height 13
type input "$83.83"
click at [209, 200] on div "1 1" at bounding box center [196, 257] width 46 height 150
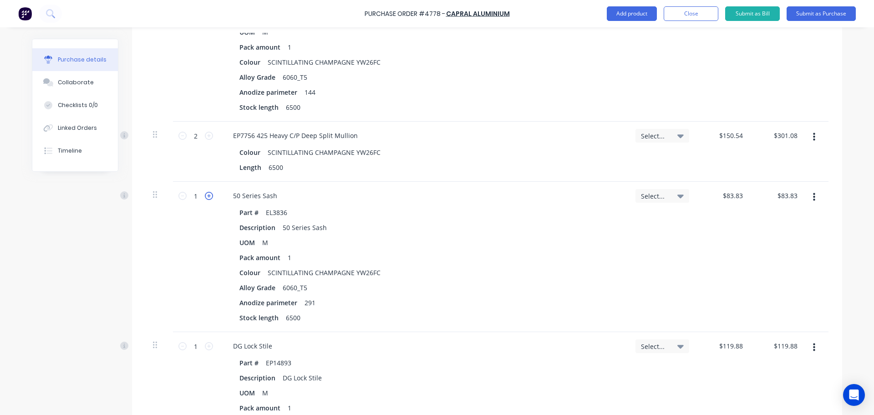
type textarea "x"
click at [207, 198] on icon at bounding box center [209, 196] width 8 height 8
type input "2"
type input "$167.66"
type textarea "x"
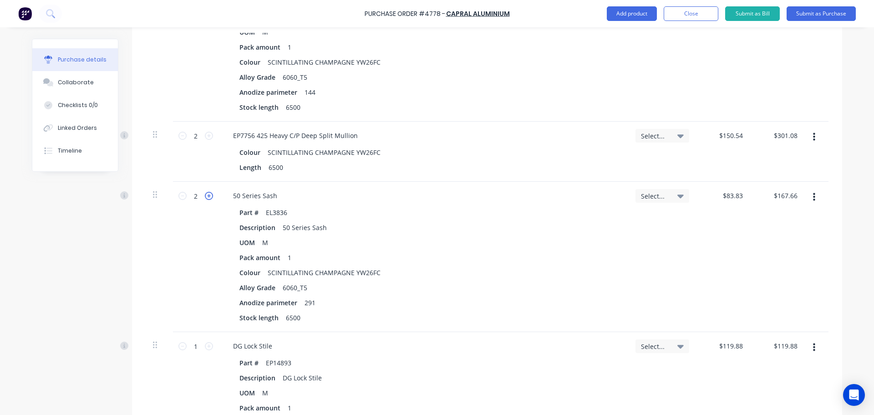
click at [208, 199] on icon at bounding box center [209, 196] width 8 height 8
type input "3"
type input "$251.49"
click at [204, 247] on div "3 3" at bounding box center [196, 257] width 46 height 150
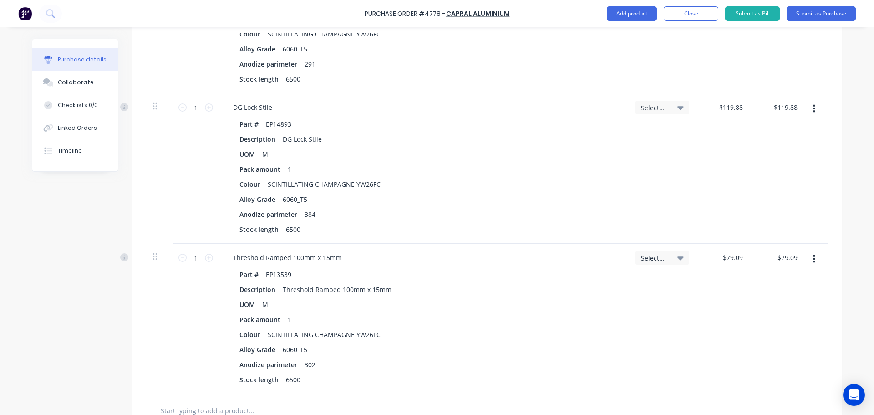
scroll to position [1203, 0]
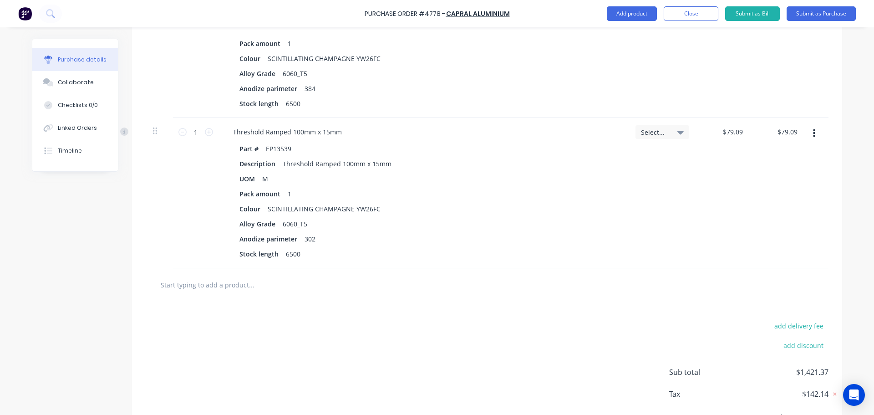
type textarea "x"
click at [246, 288] on input "text" at bounding box center [251, 284] width 182 height 18
type input "e"
type textarea "x"
type input "el"
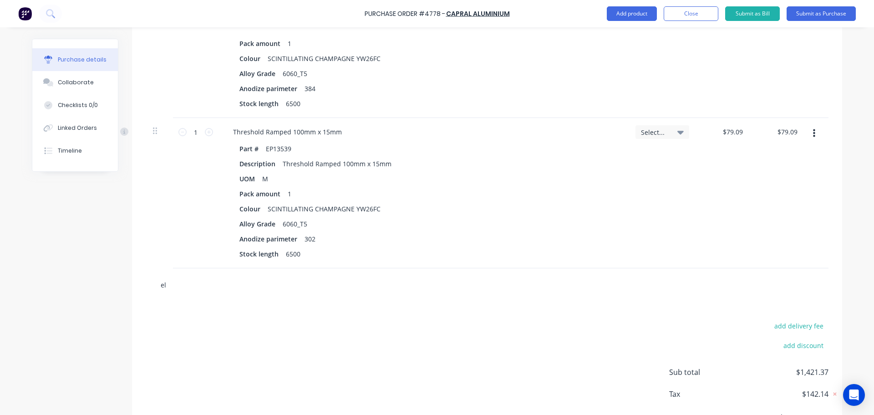
type textarea "x"
type input "el2"
type textarea "x"
type input "el20"
type textarea "x"
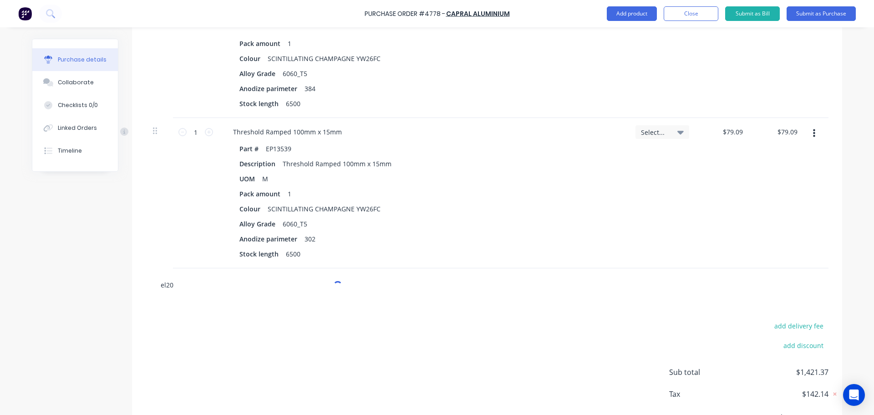
type input "el200"
type textarea "x"
type input "el2008"
type textarea "x"
type input "el20081"
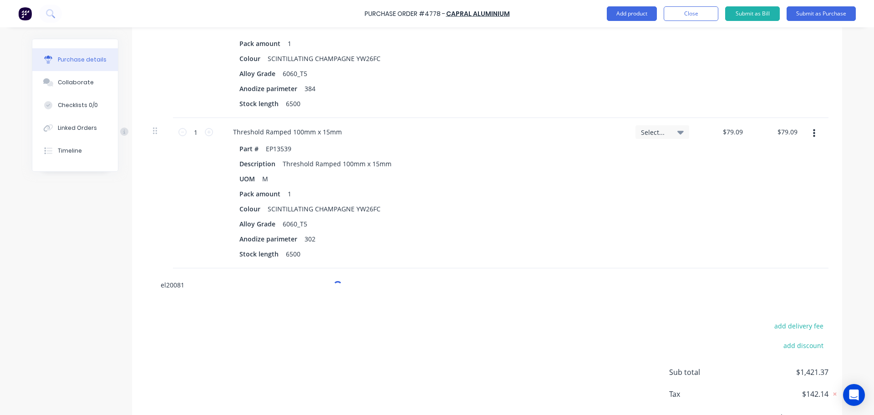
type textarea "x"
type input "el20081"
type textarea "x"
click at [171, 285] on input "el20081" at bounding box center [251, 284] width 182 height 18
type input "el2081"
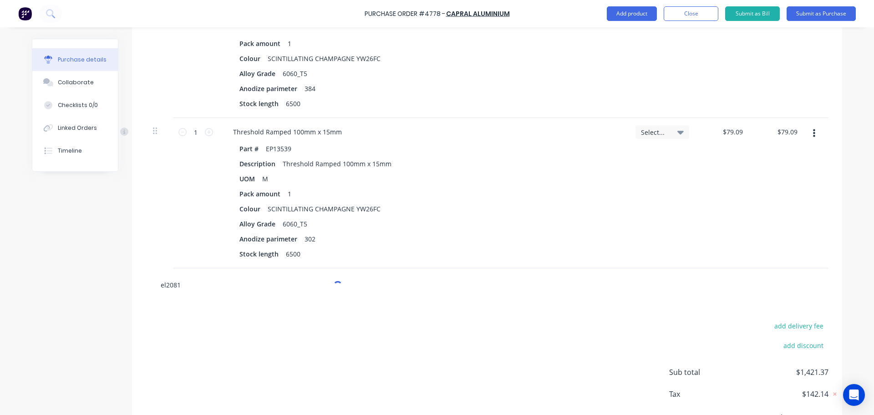
type textarea "x"
click at [198, 286] on input "el2081" at bounding box center [251, 284] width 182 height 18
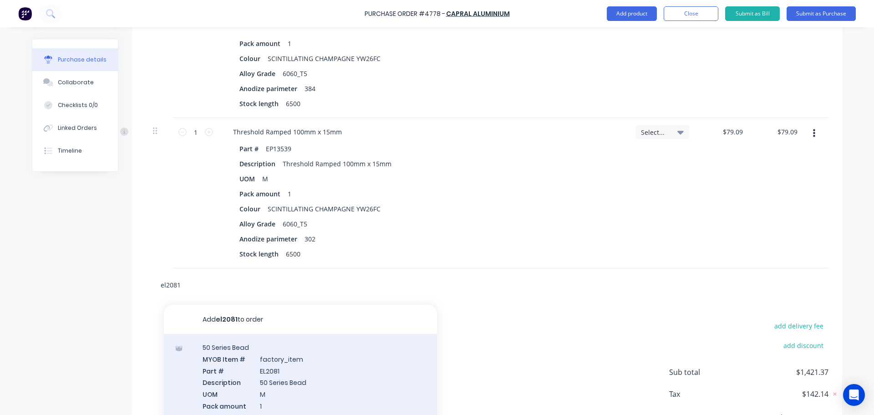
type input "el2081"
click at [260, 397] on div "50 Series Bead MYOB Item # factory_item Part # EL2081 Description 50 Series Bea…" at bounding box center [300, 410] width 273 height 153
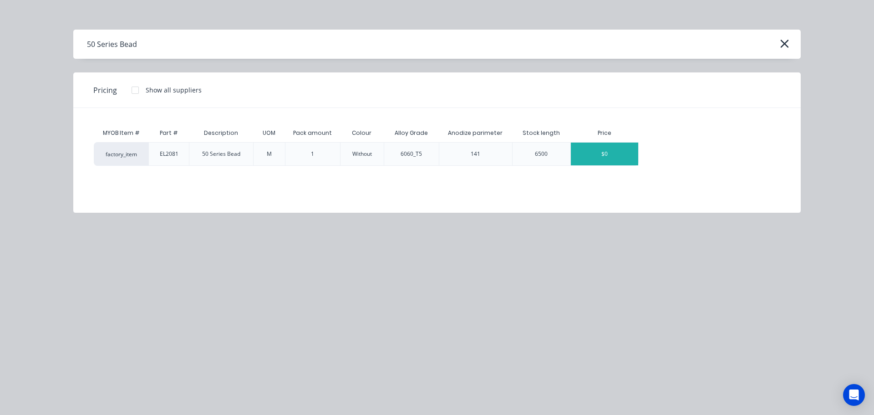
type textarea "x"
click at [606, 150] on div "$0" at bounding box center [604, 154] width 67 height 23
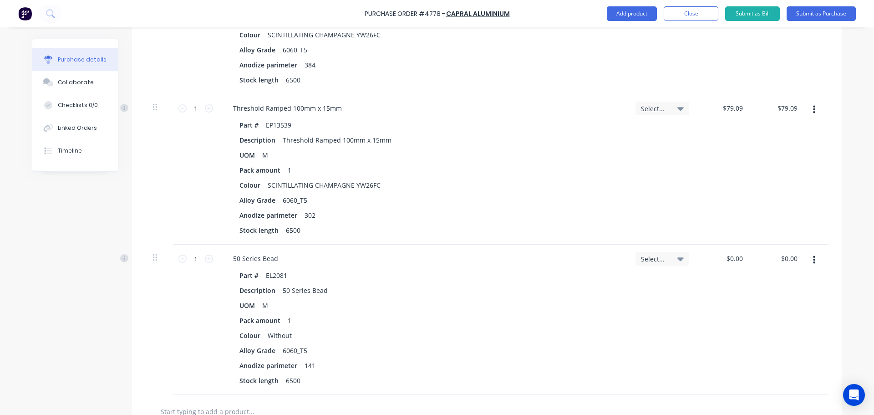
scroll to position [1248, 0]
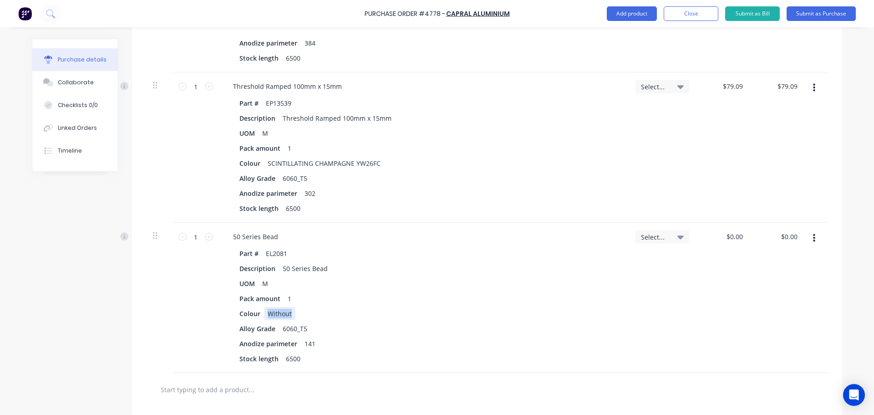
drag, startPoint x: 290, startPoint y: 310, endPoint x: 264, endPoint y: 311, distance: 26.9
click at [264, 311] on div "Without" at bounding box center [279, 313] width 31 height 13
drag, startPoint x: 373, startPoint y: 164, endPoint x: 260, endPoint y: 173, distance: 113.2
click at [260, 173] on div "Part # EP13539 Description Threshold Ramped 100mm x 15mm UOM M Pack amount 1 Co…" at bounding box center [423, 156] width 395 height 118
copy div "SCINTILLATING CHAMPAGNE YW26FC"
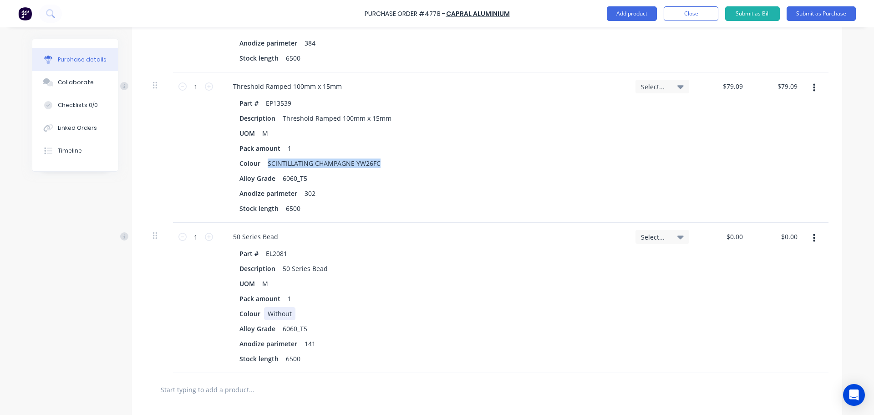
type textarea "x"
drag, startPoint x: 289, startPoint y: 315, endPoint x: 252, endPoint y: 315, distance: 36.9
click at [252, 315] on div "Colour Without" at bounding box center [422, 313] width 372 height 13
paste div
click at [565, 291] on div "Part # EL2081 Description 50 Series Bead UOM M Pack amount 1 Colour SCINTILLATI…" at bounding box center [423, 306] width 395 height 118
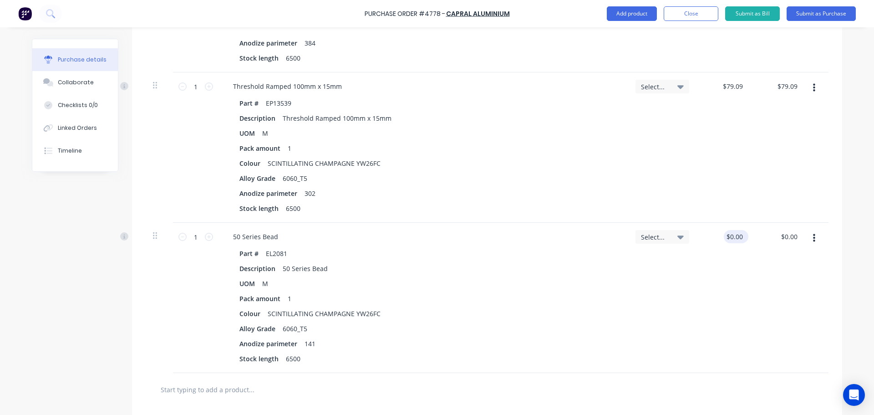
type textarea "x"
type input "0.00"
click at [734, 240] on input "0.00" at bounding box center [736, 236] width 17 height 13
type textarea "x"
click at [734, 240] on input "0.00" at bounding box center [736, 236] width 17 height 13
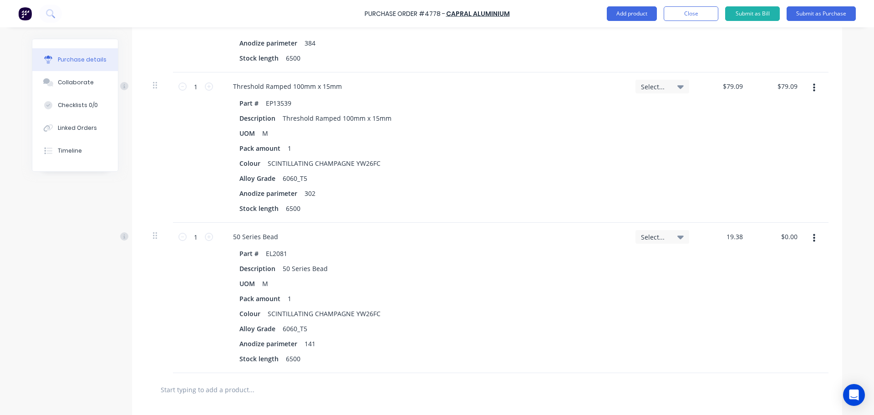
type input "19.38"
type textarea "x"
type input "$19.38"
click at [700, 313] on div "$19.38 $19.38" at bounding box center [724, 298] width 55 height 150
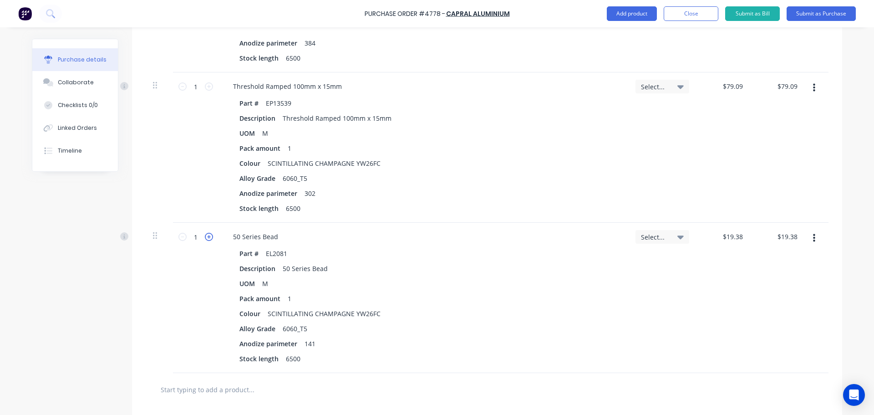
click at [205, 237] on icon at bounding box center [209, 237] width 8 height 8
type textarea "x"
type input "2"
type input "$38.76"
click at [205, 237] on icon at bounding box center [209, 237] width 8 height 8
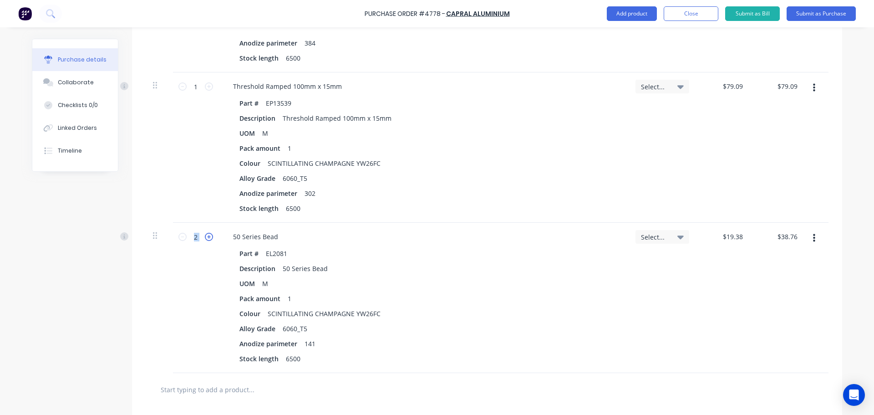
type textarea "x"
type input "3"
type input "$58.14"
click at [205, 237] on icon at bounding box center [209, 237] width 8 height 8
type textarea "x"
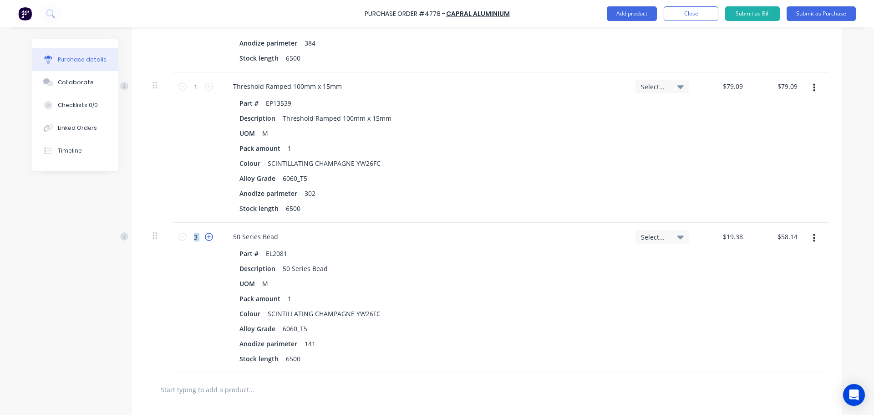
type input "4"
type input "$77.52"
click at [178, 239] on icon at bounding box center [182, 237] width 8 height 8
type textarea "x"
type input "3"
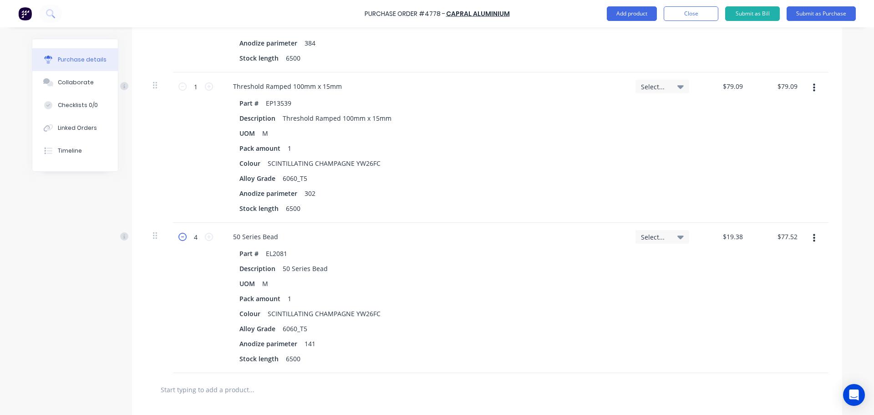
type input "$58.14"
click at [510, 295] on div "Pack amount 1" at bounding box center [422, 298] width 372 height 13
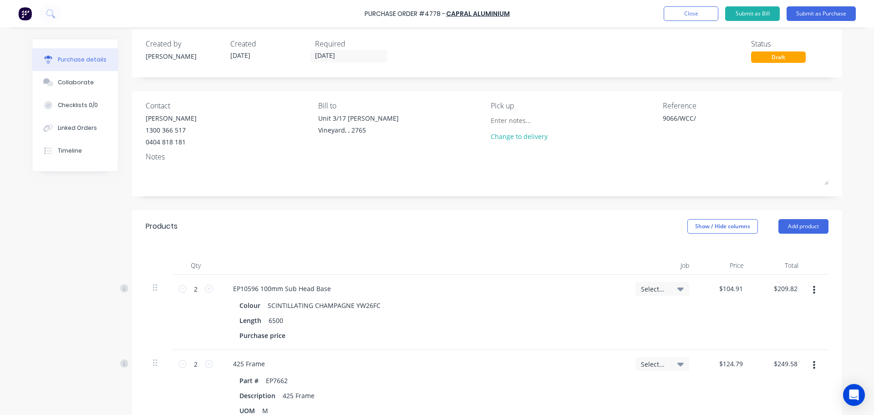
scroll to position [0, 0]
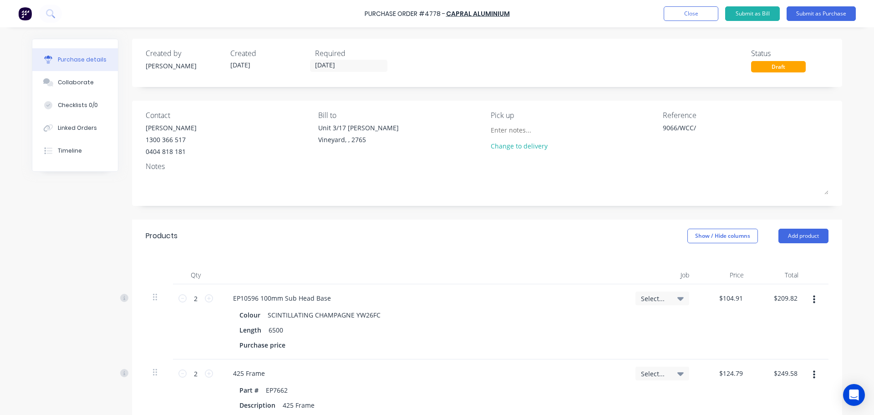
type textarea "x"
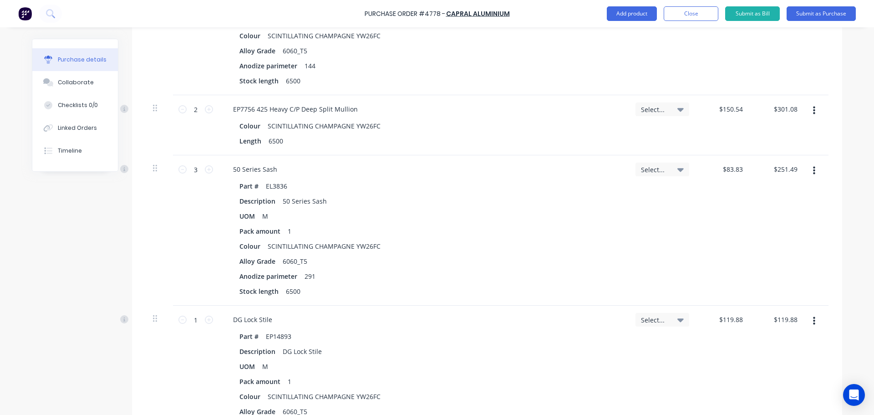
scroll to position [898, 0]
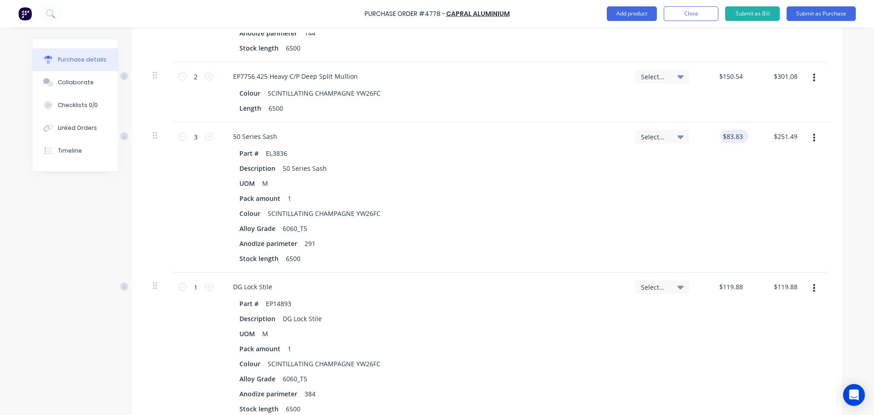
type input "83.83"
type textarea "x"
click at [730, 139] on input "83.83" at bounding box center [734, 136] width 21 height 13
type input "$87.83"
type input "$263.49"
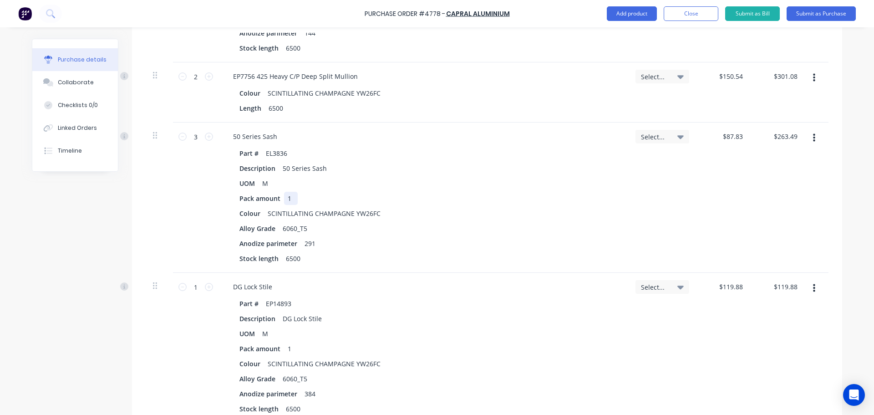
click at [611, 203] on div "Part # EL3836 Description 50 Series Sash UOM M Pack amount 1 Colour SCINTILLATI…" at bounding box center [423, 206] width 395 height 118
type textarea "x"
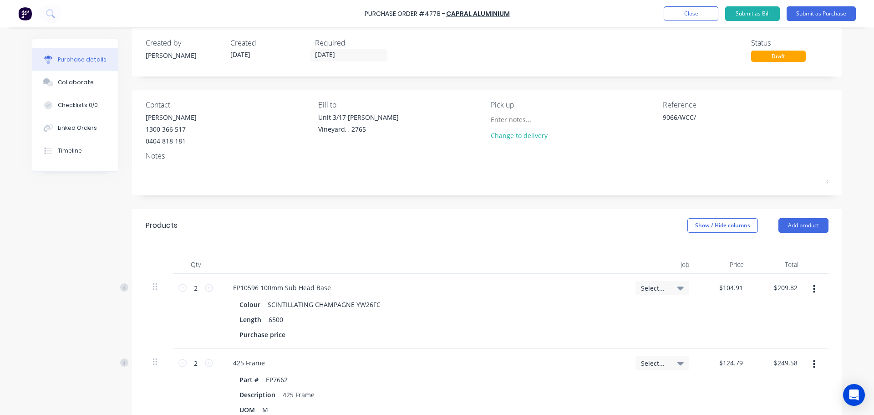
scroll to position [0, 0]
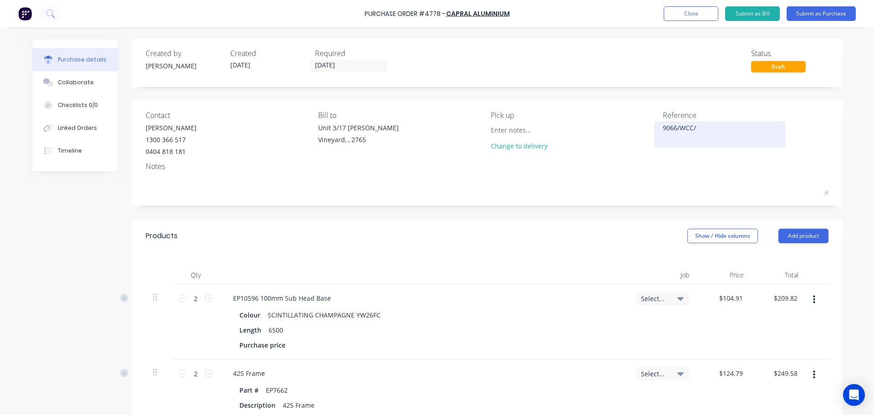
click at [704, 128] on textarea "9066/WCC/" at bounding box center [720, 133] width 114 height 20
type textarea "9066/WCC/Scintillating Champagne"
type textarea "x"
click at [546, 52] on div "Created by Dee Created 08/10/25 Required 08/10/25 Status Draft" at bounding box center [487, 60] width 683 height 25
click at [663, 127] on textarea "9066/WCC/Scintillating Champagne" at bounding box center [720, 133] width 114 height 20
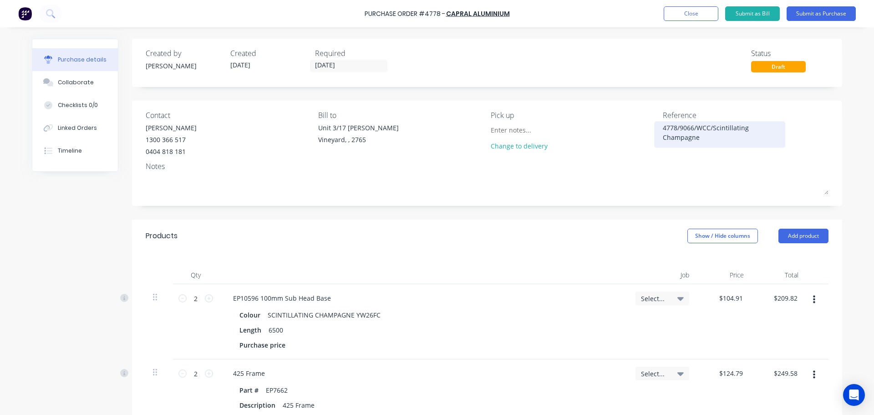
type textarea "4778/9066/WCC/Scintillating Champagne"
click at [702, 146] on div "4778/9066/WCC/Scintillating Champagne" at bounding box center [720, 134] width 114 height 23
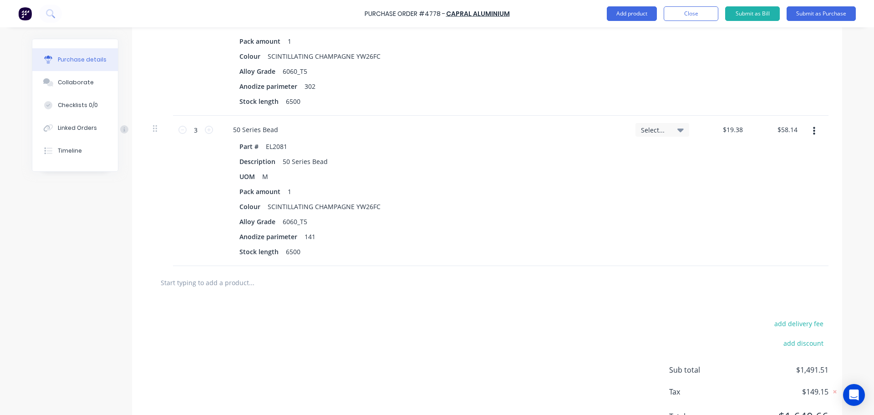
scroll to position [1399, 0]
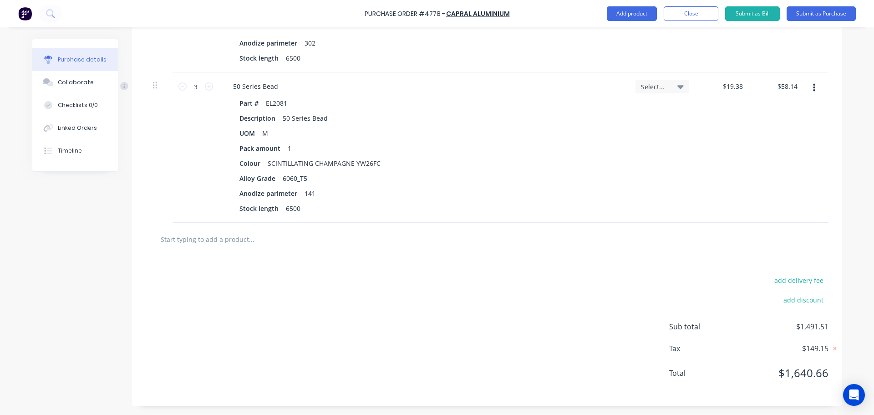
type textarea "x"
click at [255, 245] on input "text" at bounding box center [251, 239] width 182 height 18
type input "d"
type textarea "x"
type input "de"
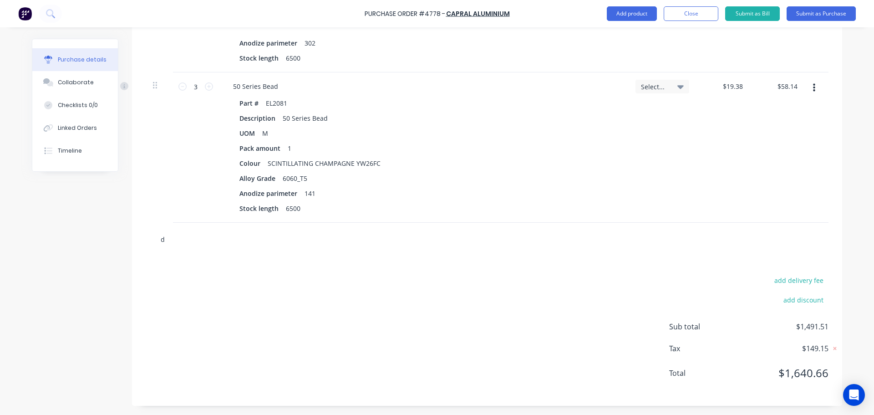
type textarea "x"
type input "del"
type textarea "x"
type input "deli"
type textarea "x"
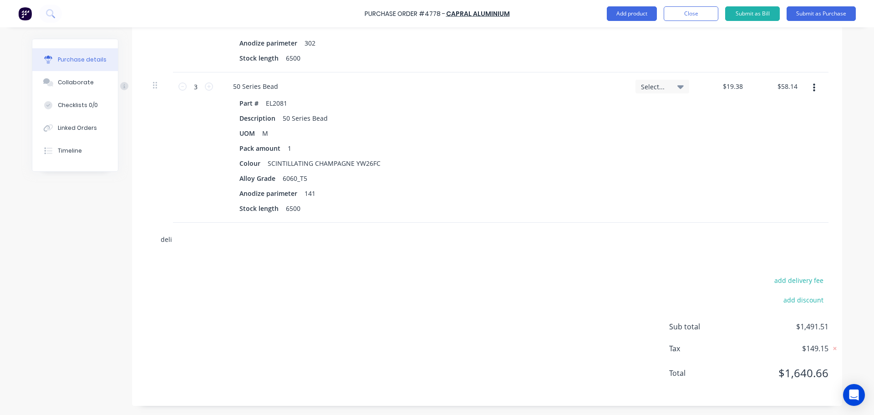
type input "deliv"
type textarea "x"
type input "delive"
type textarea "x"
type input "deliver"
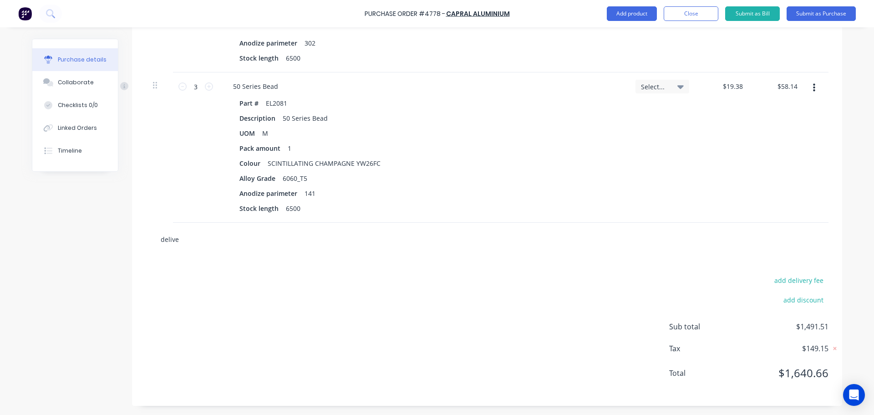
type textarea "x"
type input "delivery"
type textarea "x"
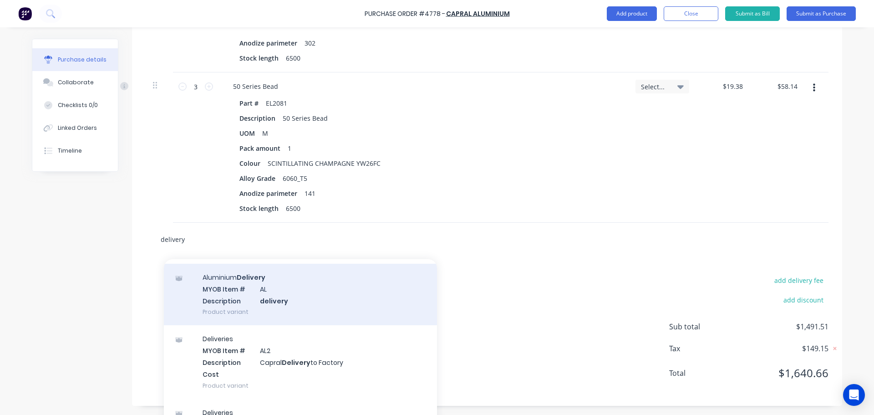
scroll to position [46, 0]
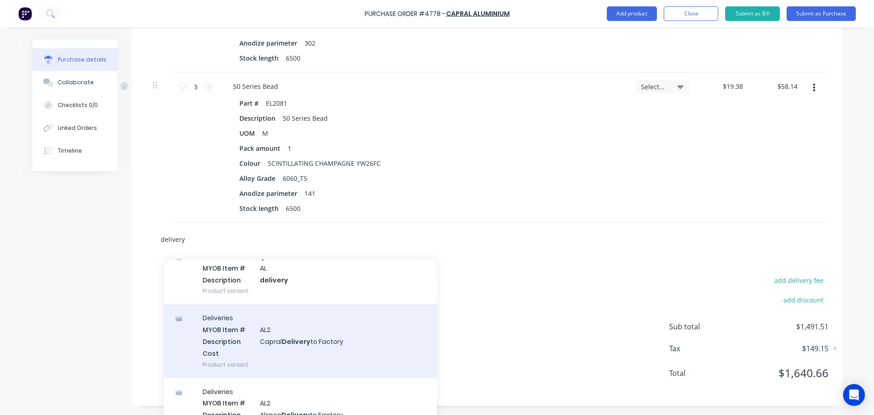
type input "delivery"
click at [323, 340] on div "Deliveries MYOB Item # AL2 Description Capral Delivery to Factory Cost Product …" at bounding box center [300, 340] width 273 height 73
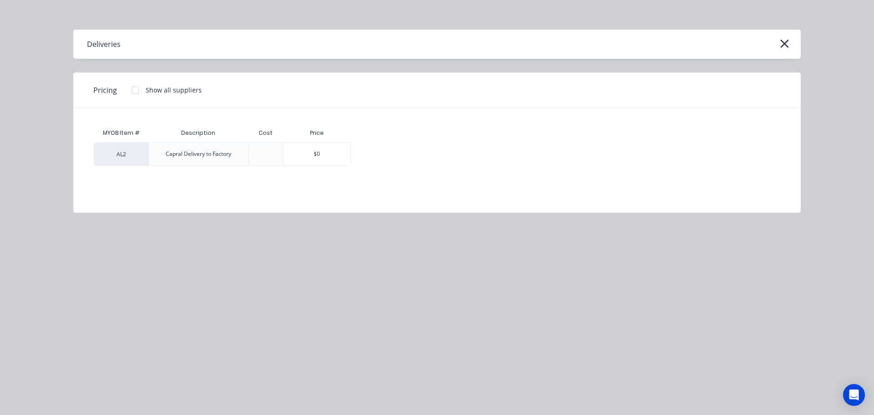
click at [120, 160] on div "AL2" at bounding box center [121, 154] width 55 height 24
type textarea "x"
click at [321, 148] on div "$0" at bounding box center [316, 154] width 67 height 23
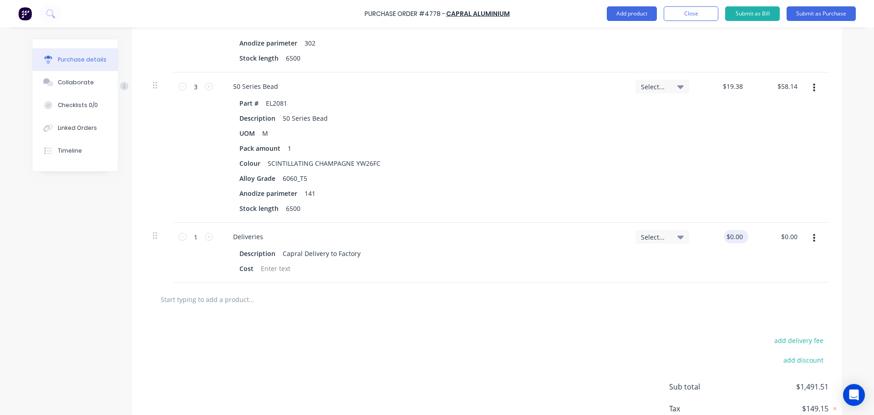
type textarea "x"
type input "0.00"
click at [736, 236] on input "0.00" at bounding box center [734, 236] width 21 height 13
type textarea "x"
click at [736, 236] on input "0.00" at bounding box center [736, 236] width 17 height 13
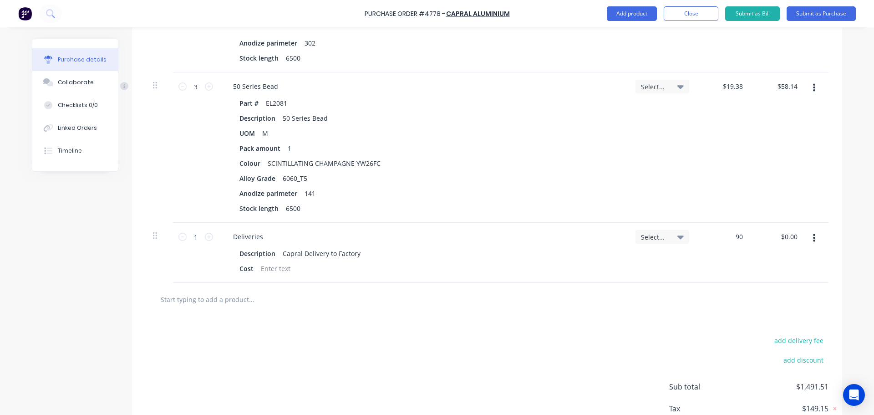
type input "90"
type textarea "x"
type input "$90.00"
click at [571, 333] on div "add delivery fee add discount Sub total $1,491.51 Tax $149.15 Total $1,640.66" at bounding box center [487, 391] width 710 height 150
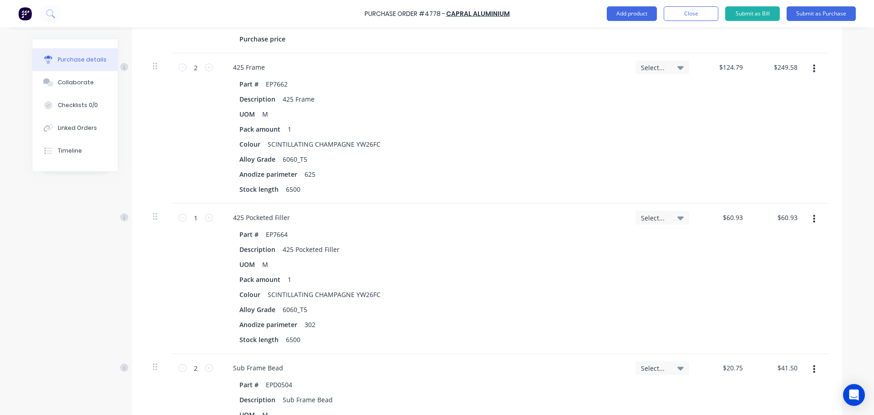
scroll to position [124, 0]
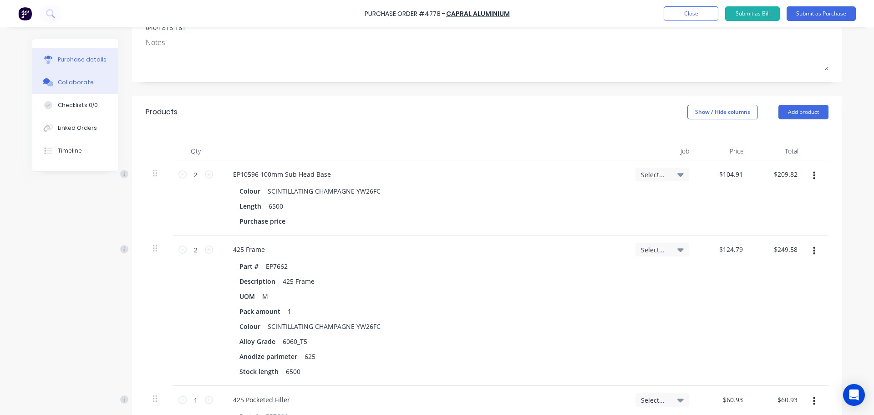
click at [68, 71] on button "Collaborate" at bounding box center [75, 82] width 86 height 23
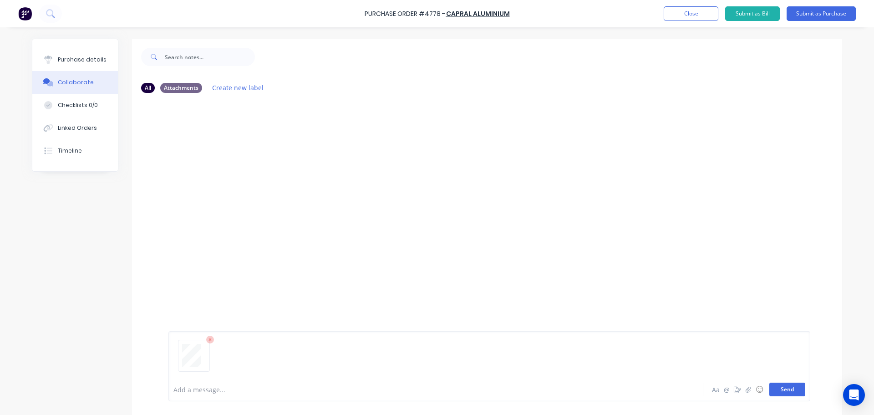
click at [793, 388] on button "Send" at bounding box center [787, 389] width 36 height 14
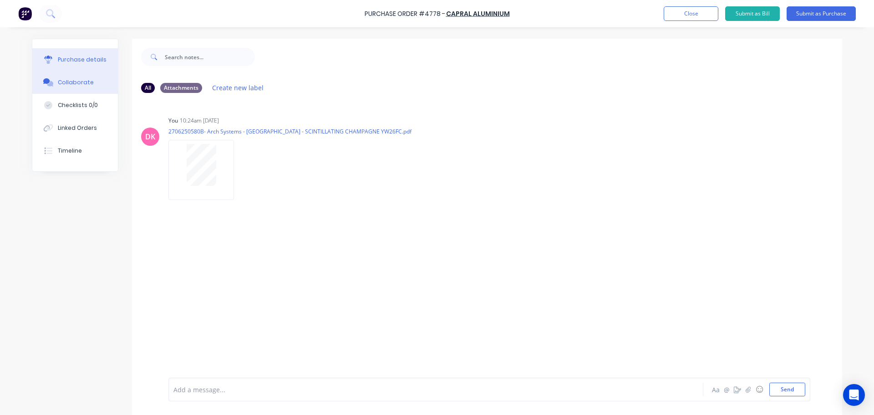
click at [81, 65] on button "Purchase details" at bounding box center [75, 59] width 86 height 23
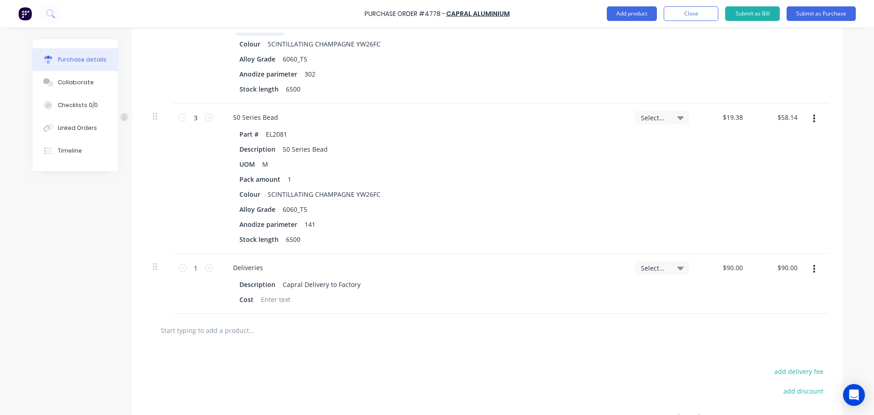
scroll to position [1231, 0]
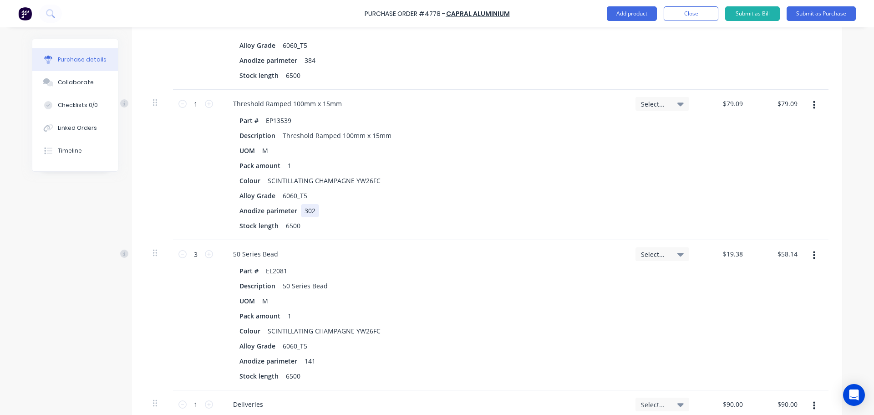
click at [537, 203] on div "Part # EP13539 Description Threshold Ramped 100mm x 15mm UOM M Pack amount 1 Co…" at bounding box center [423, 173] width 395 height 118
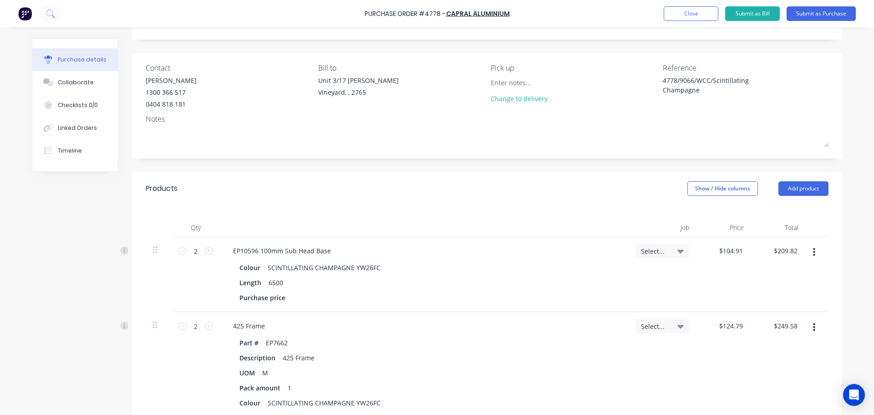
scroll to position [0, 0]
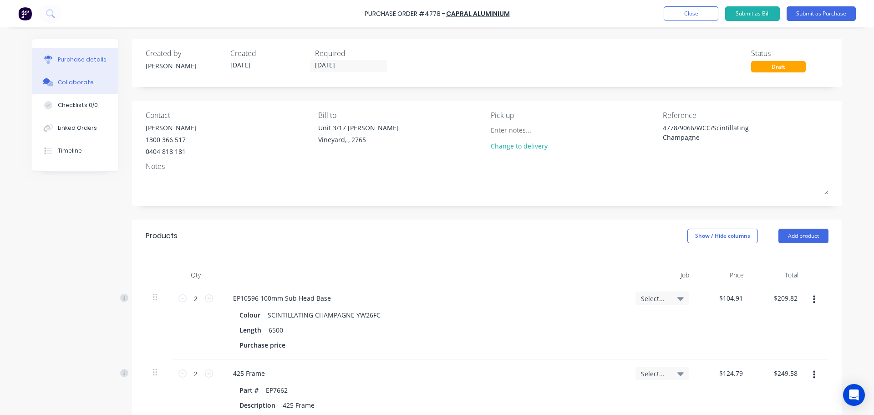
click at [65, 80] on div "Collaborate" at bounding box center [76, 82] width 36 height 8
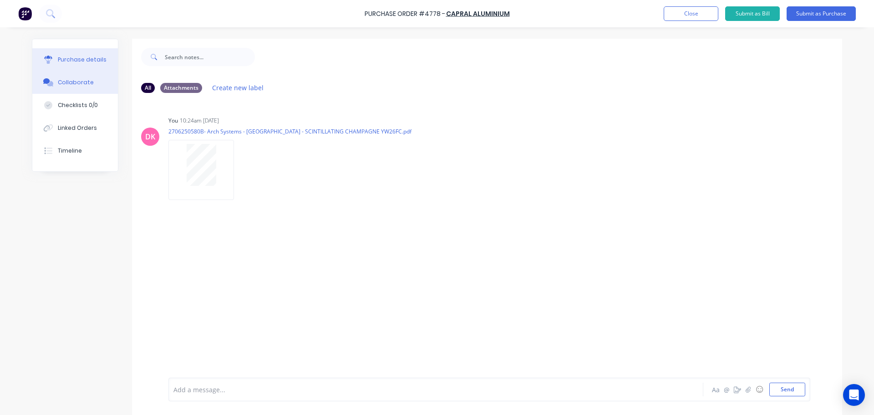
click at [65, 62] on div "Purchase details" at bounding box center [82, 60] width 49 height 8
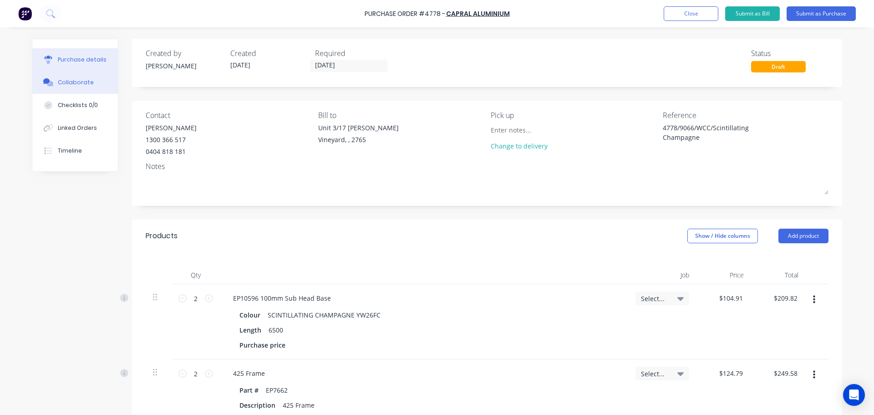
click at [58, 80] on div "Collaborate" at bounding box center [76, 82] width 36 height 8
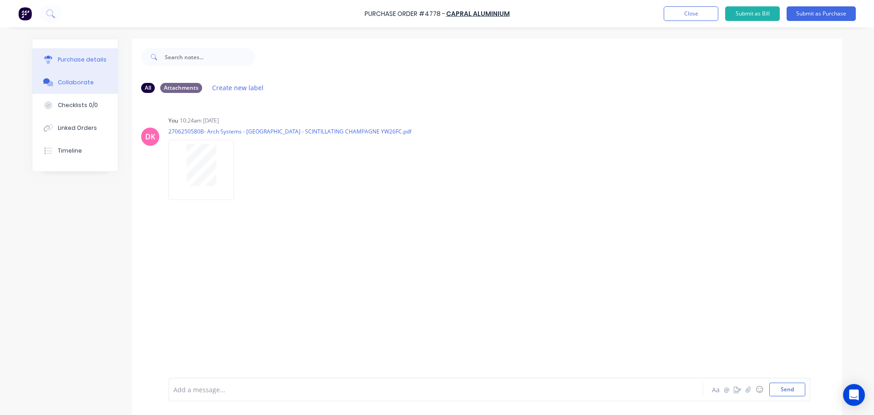
click at [77, 60] on div "Purchase details" at bounding box center [82, 60] width 49 height 8
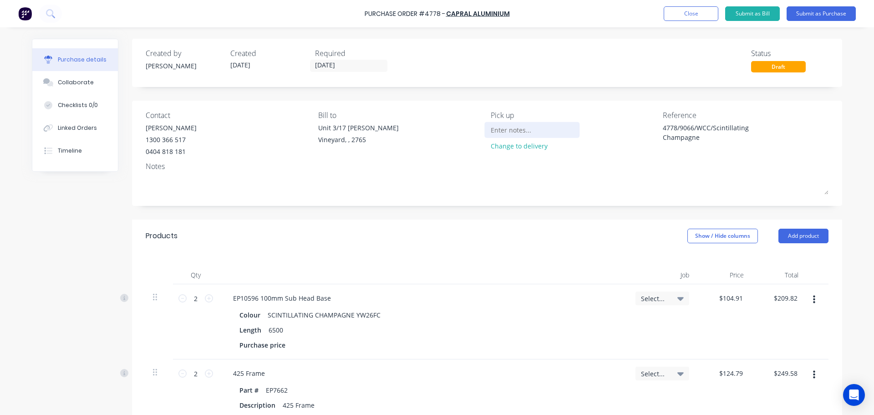
click at [509, 126] on input at bounding box center [532, 130] width 83 height 14
click at [528, 143] on div "Change to delivery" at bounding box center [532, 146] width 83 height 10
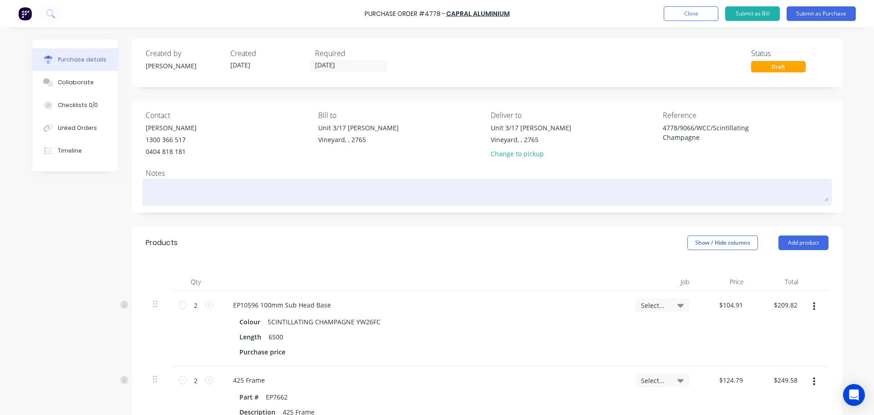
click at [180, 191] on textarea at bounding box center [487, 191] width 683 height 20
type textarea "x"
type textarea "A"
type textarea "x"
type textarea "As"
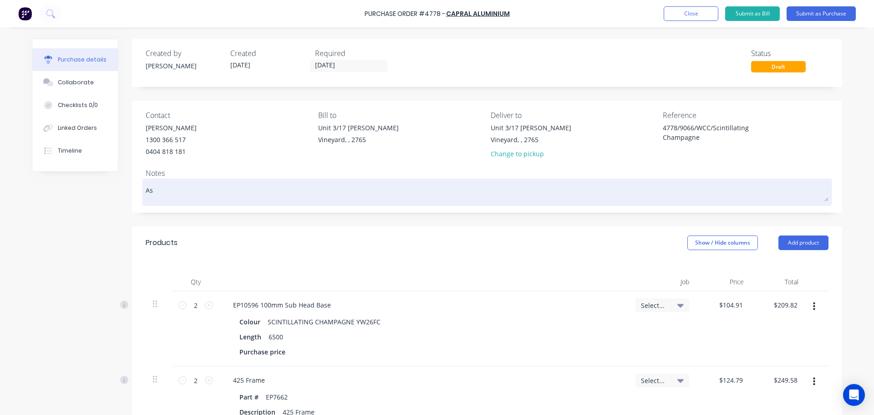
type textarea "x"
type textarea "As"
type textarea "x"
type textarea "As p"
type textarea "x"
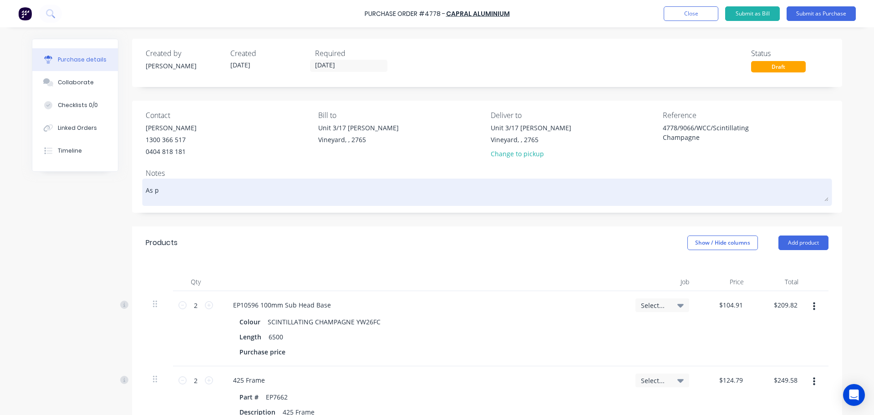
type textarea "As pe"
type textarea "x"
type textarea "As per"
type textarea "x"
type textarea "As per"
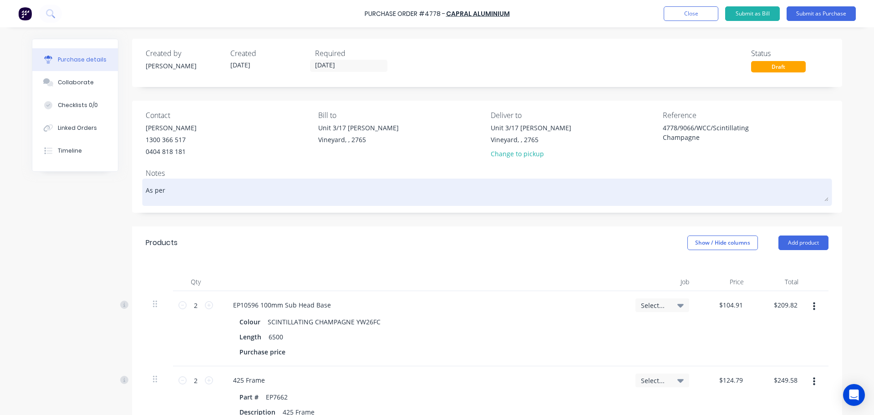
type textarea "x"
type textarea "As per q"
type textarea "x"
type textarea "As per qu"
type textarea "x"
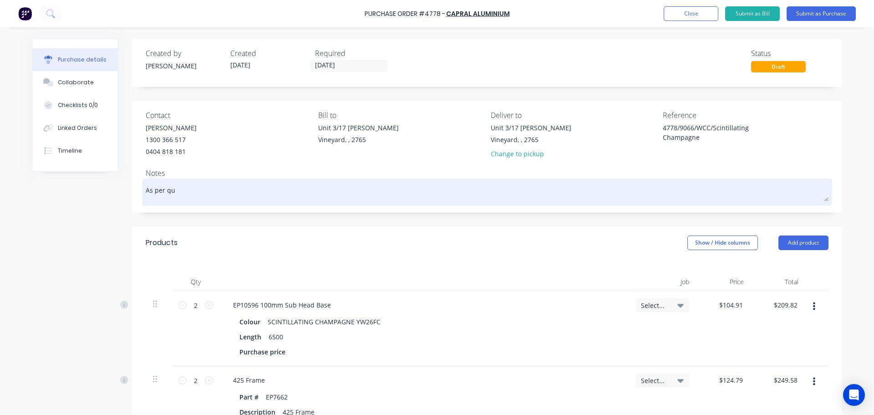
type textarea "As per quo"
type textarea "x"
type textarea "As per quot"
type textarea "x"
type textarea "As per quote"
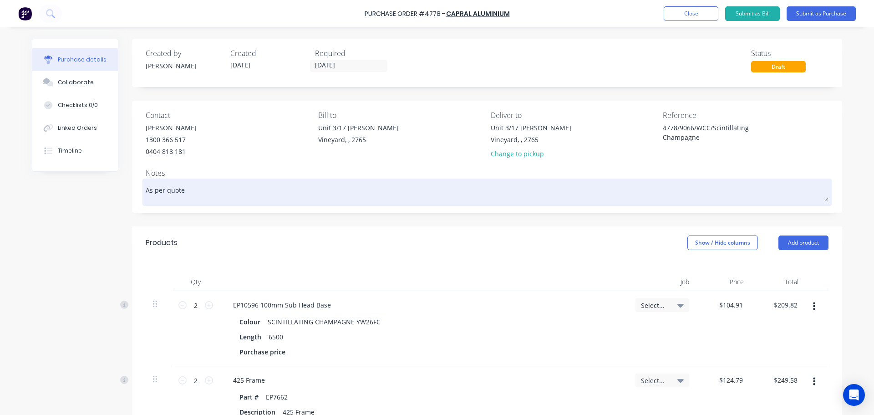
type textarea "x"
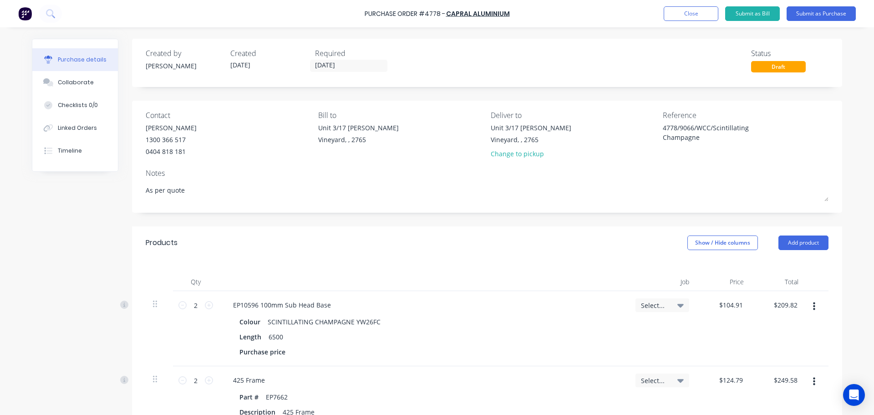
type textarea "As per quote"
type textarea "x"
type textarea "As per quote"
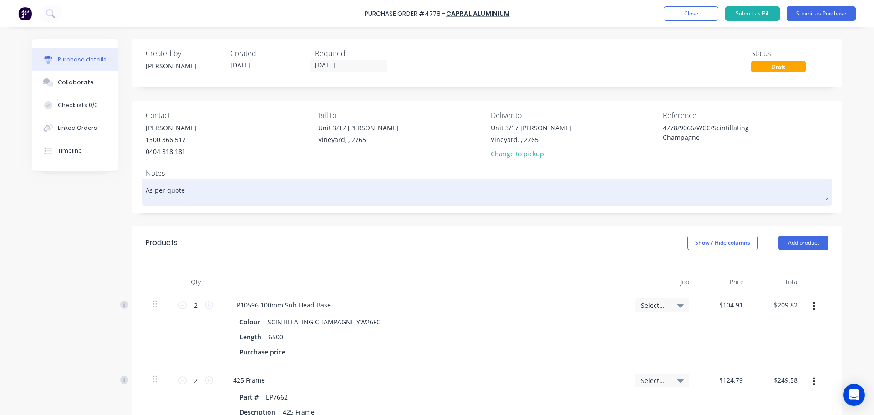
click at [230, 185] on textarea "As per quote" at bounding box center [487, 191] width 683 height 20
paste textarea "2706250580 - Kellyville - SCINTILLATING CHAMPAGNE YW26FC"
type textarea "x"
type textarea "As per quote 2706250580 - Kellyville - SCINTILLATING CHAMPAGNE YW26FC"
drag, startPoint x: 379, startPoint y: 188, endPoint x: 251, endPoint y: 195, distance: 127.7
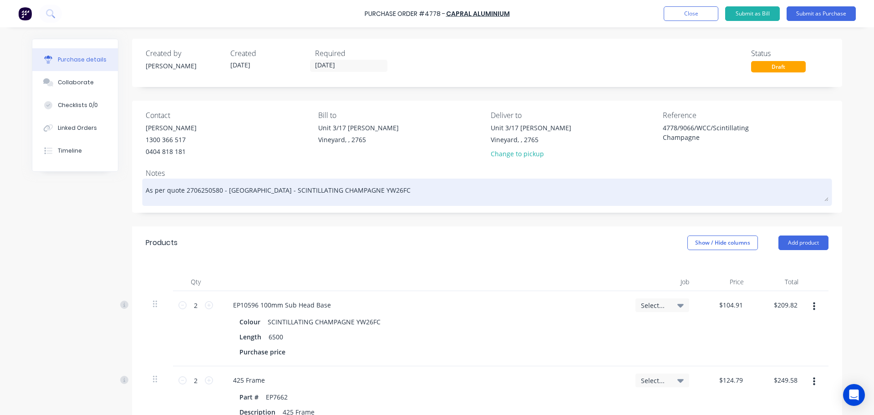
click at [251, 195] on textarea "As per quote 2706250580 - Kellyville - SCINTILLATING CHAMPAGNE YW26FC" at bounding box center [487, 191] width 683 height 20
type textarea "x"
type textarea "As per quote 2706250580 - Kellyville"
type textarea "x"
type textarea "As per quote 2706250580 - Kellyville"
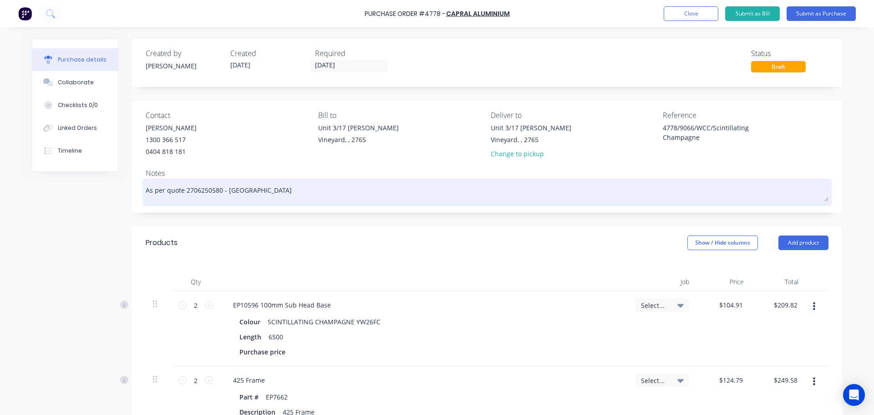
type textarea "x"
type textarea "As per quote 2706250580 - Kellyville."
type textarea "x"
type textarea "As per quote 2706250580 - Kellyville."
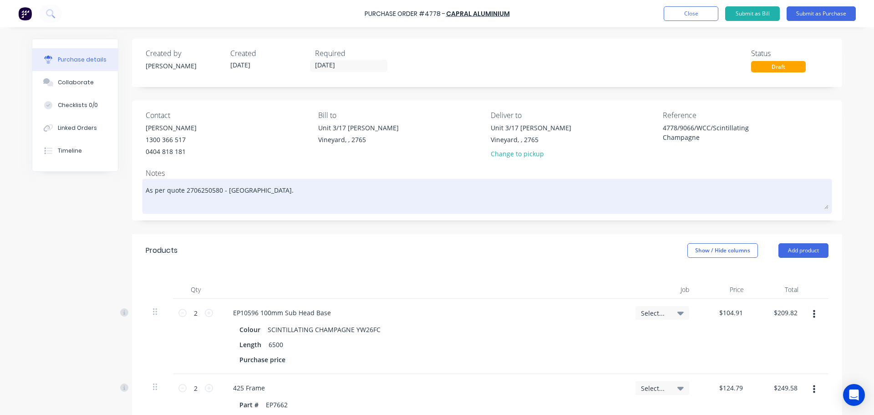
type textarea "x"
type textarea "As per quote 2706250580 - Kellyville. P"
type textarea "x"
type textarea "As per quote 2706250580 - Kellyville. Pl"
type textarea "x"
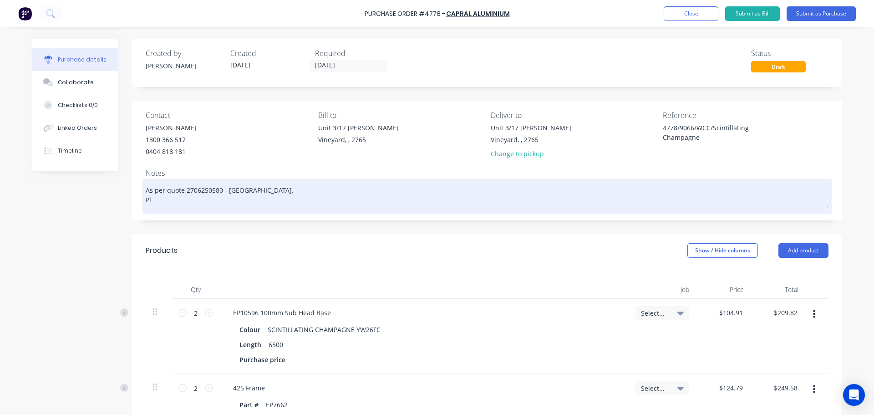
type textarea "As per quote 2706250580 - Kellyville. Ple"
type textarea "x"
type textarea "As per quote 2706250580 - Kellyville. Plea"
type textarea "x"
type textarea "As per quote 2706250580 - Kellyville. Pleas"
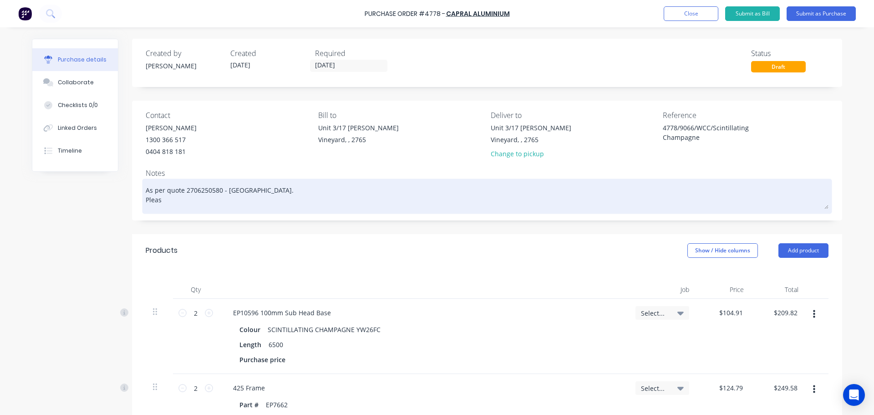
type textarea "x"
type textarea "As per quote 2706250580 - Kellyville. Please"
type textarea "x"
type textarea "As per quote 2706250580 - Kellyville. Please"
type textarea "x"
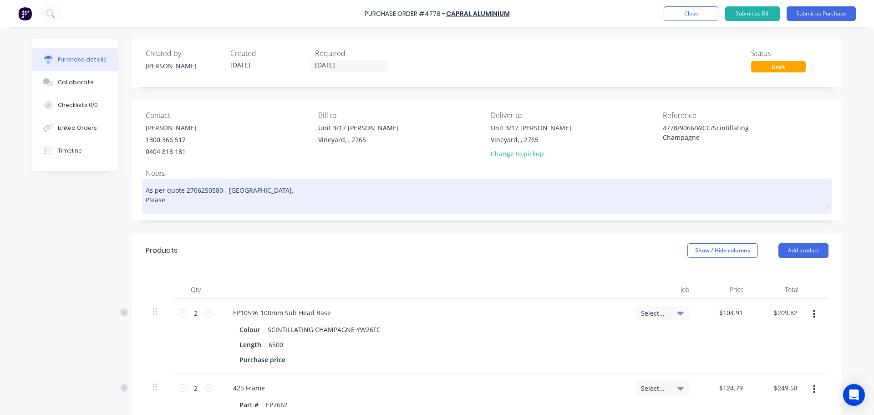
type textarea "As per quote 2706250580 - Kellyville. Please c"
type textarea "x"
type textarea "As per quote 2706250580 - Kellyville. Please ce"
type textarea "x"
type textarea "As per quote 2706250580 - Kellyville. Please cej"
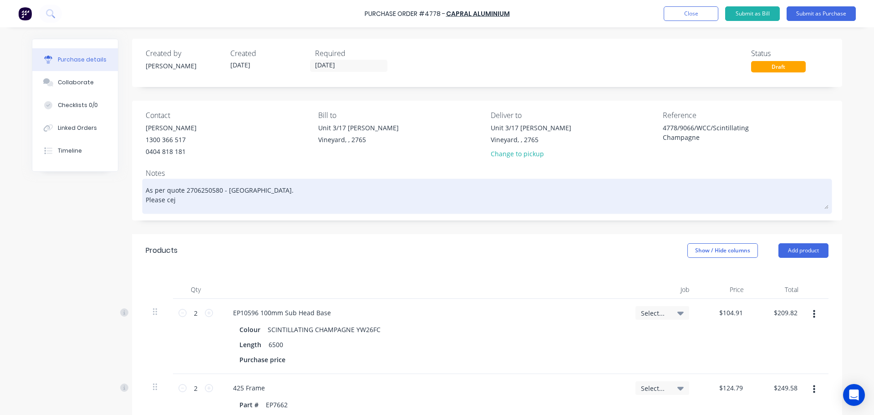
type textarea "x"
type textarea "As per quote 2706250580 - Kellyville. Please cejc"
type textarea "x"
type textarea "As per quote 2706250580 - Kellyville. Please cej"
type textarea "x"
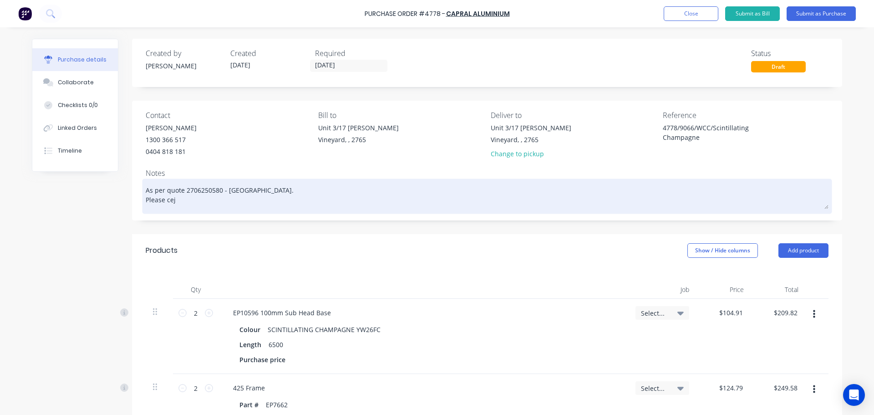
type textarea "As per quote 2706250580 - Kellyville. Please ce"
type textarea "x"
type textarea "As per quote 2706250580 - Kellyville. Please c"
type textarea "x"
type textarea "As per quote 2706250580 - Kellyville. Please ce"
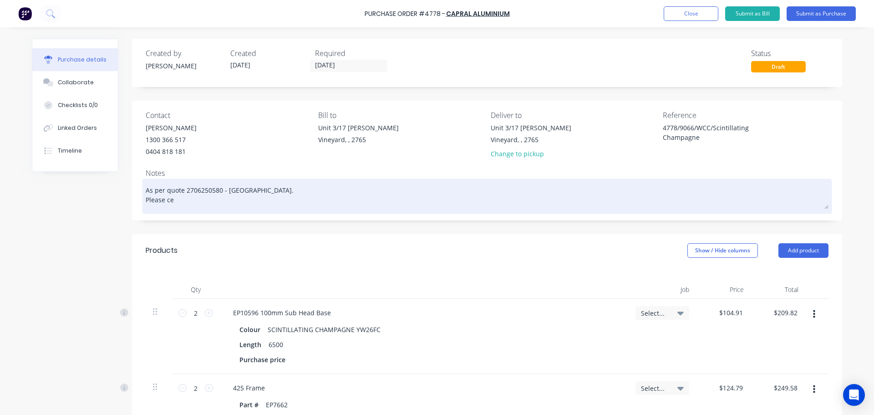
type textarea "x"
type textarea "As per quote 2706250580 - Kellyville. Please c"
type textarea "x"
type textarea "As per quote 2706250580 - Kellyville. Please cj"
type textarea "x"
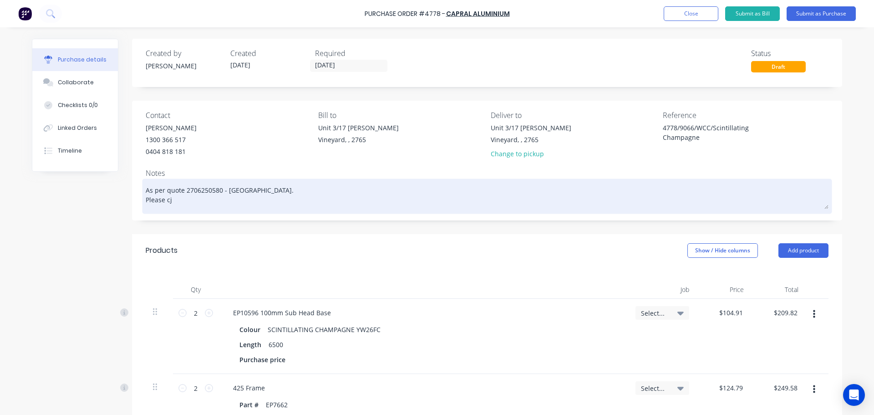
type textarea "As per quote 2706250580 - Kellyville. Please cje"
type textarea "x"
type textarea "As per quote 2706250580 - Kellyville. Please cj"
type textarea "x"
type textarea "As per quote 2706250580 - Kellyville. Please c"
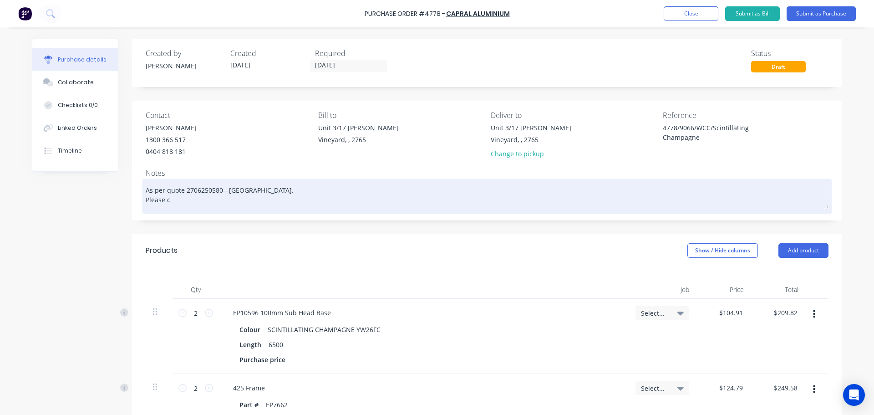
type textarea "x"
type textarea "As per quote 2706250580 - Kellyville. Please"
type textarea "x"
type textarea "As per quote 2706250580 - Kellyville. Please d"
type textarea "x"
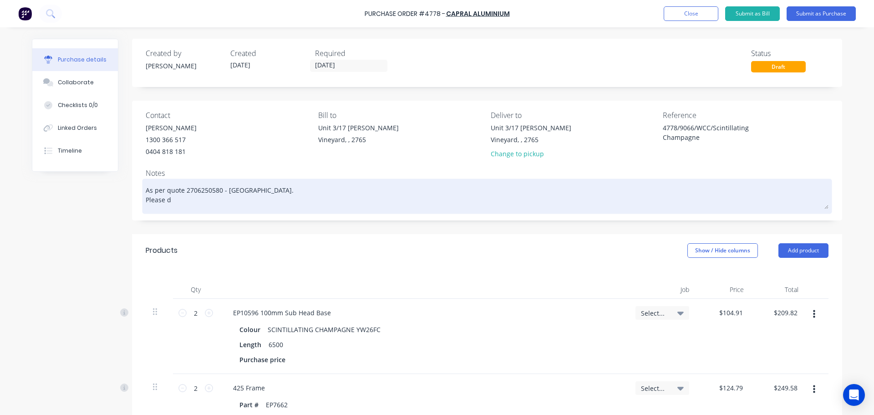
type textarea "As per quote 2706250580 - Kellyville. Please de"
type textarea "x"
type textarea "As per quote 2706250580 - Kellyville. Please del"
type textarea "x"
type textarea "As per quote 2706250580 - Kellyville. Please deli"
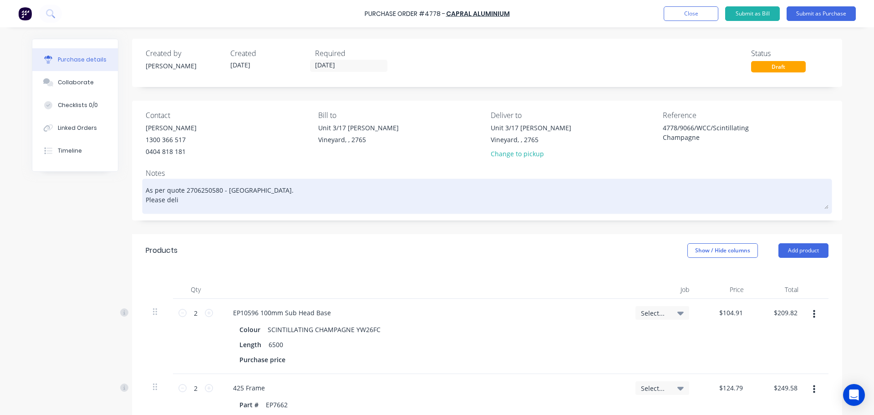
type textarea "x"
type textarea "As per quote 2706250580 - Kellyville. Please deliv"
type textarea "x"
type textarea "As per quote 2706250580 - Kellyville. Please delive"
type textarea "x"
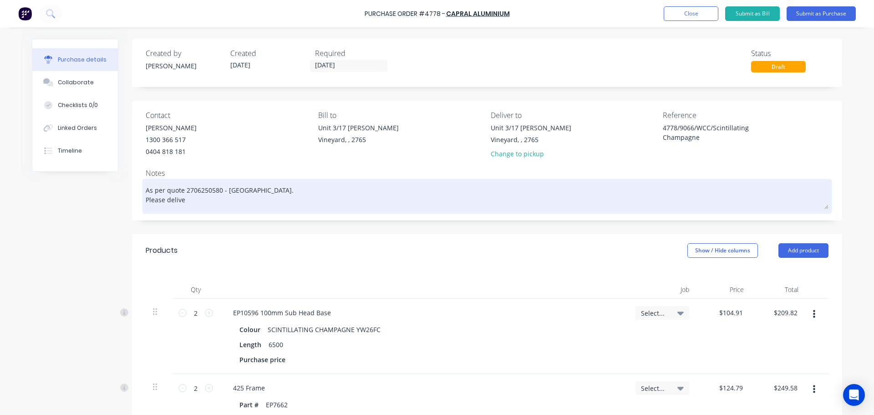
type textarea "As per quote 2706250580 - Kellyville. Please deliver"
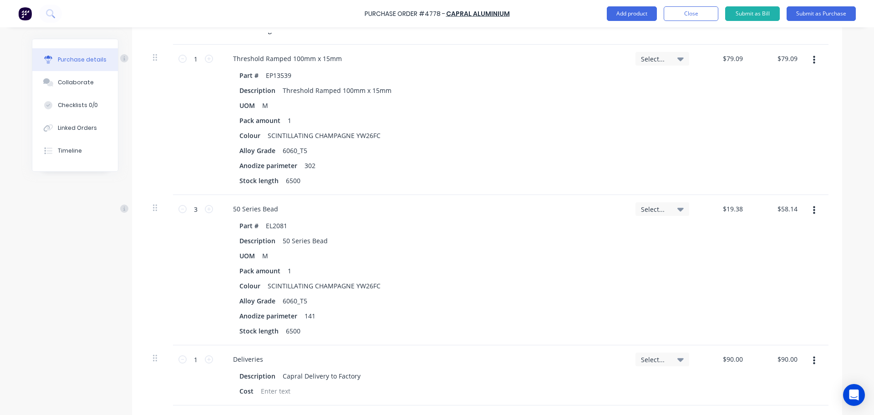
scroll to position [1184, 0]
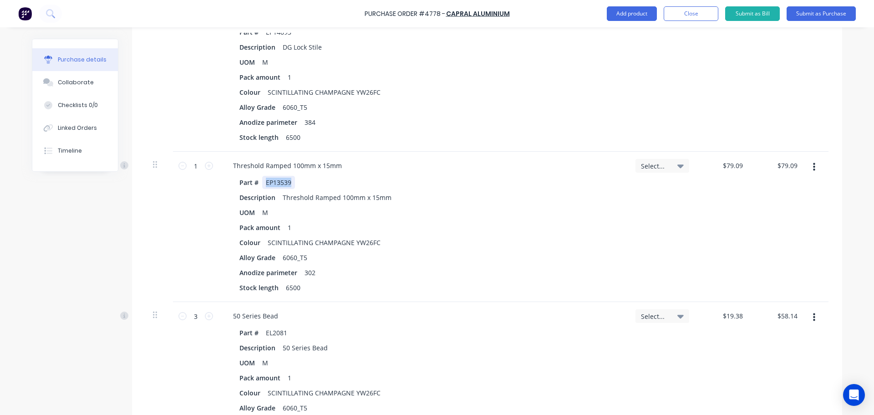
drag, startPoint x: 287, startPoint y: 185, endPoint x: 261, endPoint y: 184, distance: 25.5
click at [262, 184] on div "EP13539" at bounding box center [278, 182] width 33 height 13
click at [514, 240] on div "Colour SCINTILLATING CHAMPAGNE YW26FC" at bounding box center [422, 242] width 372 height 13
click at [813, 167] on button "button" at bounding box center [814, 167] width 21 height 16
click at [787, 245] on button "Delete" at bounding box center [786, 246] width 77 height 18
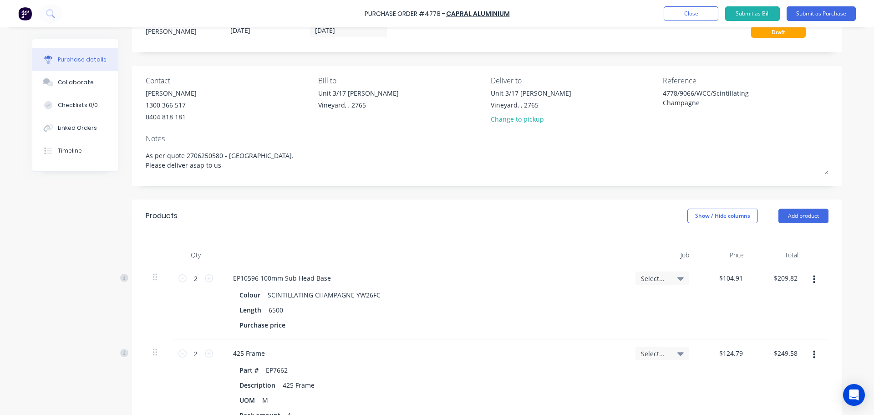
scroll to position [0, 0]
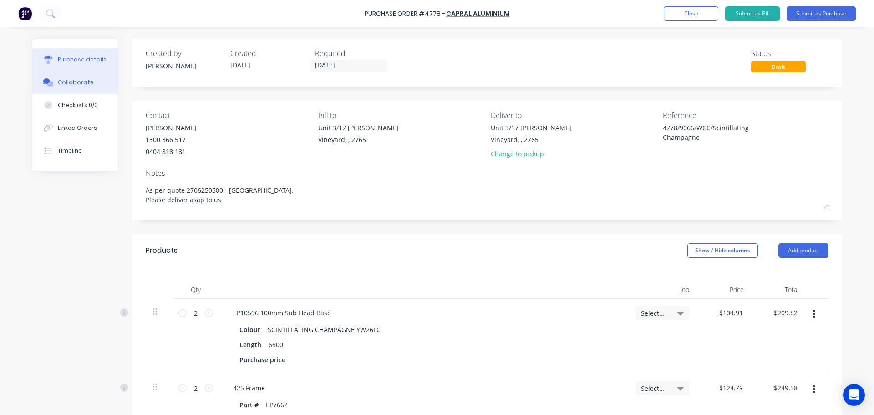
click at [74, 86] on div "Collaborate" at bounding box center [76, 82] width 36 height 8
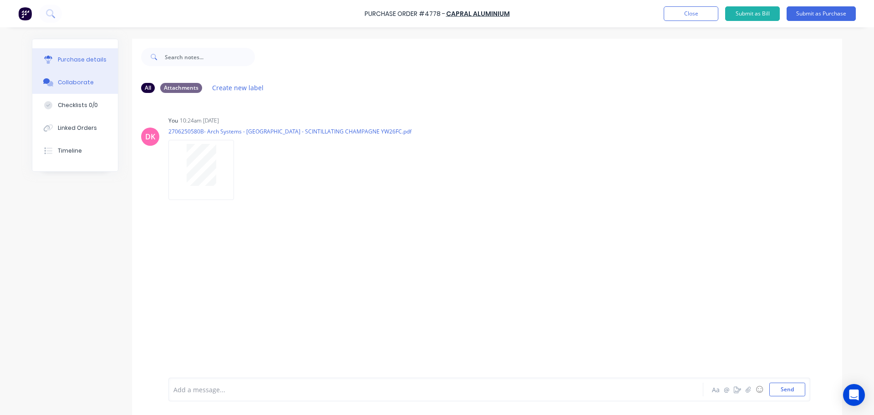
click at [80, 56] on div "Purchase details" at bounding box center [82, 60] width 49 height 8
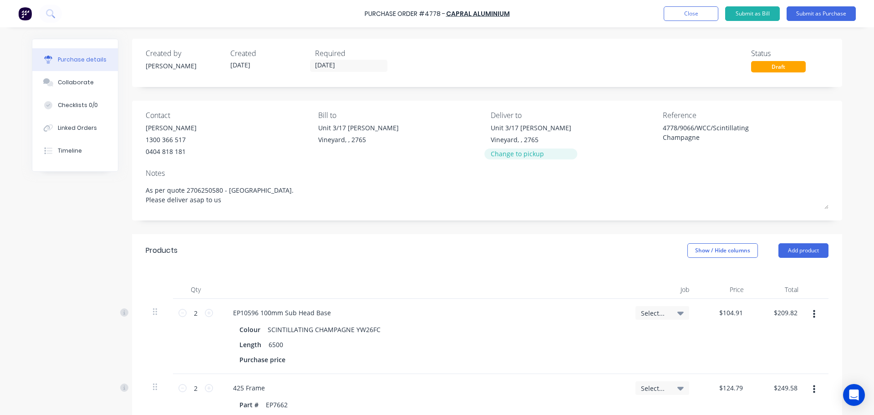
click at [519, 154] on div "Change to pickup" at bounding box center [531, 154] width 81 height 10
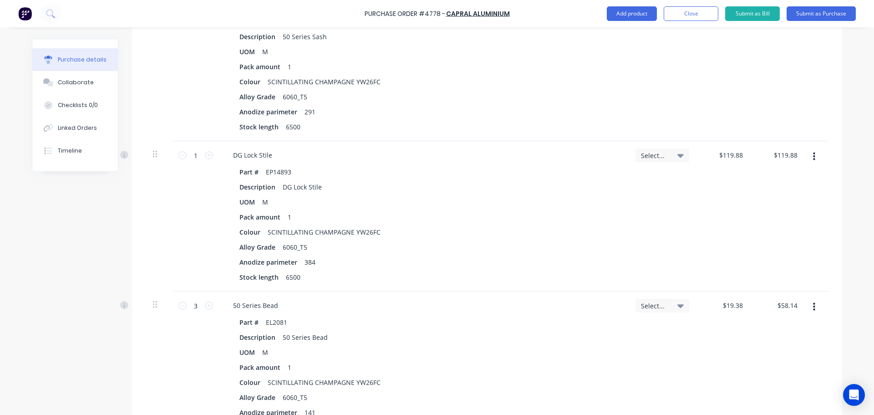
scroll to position [1184, 0]
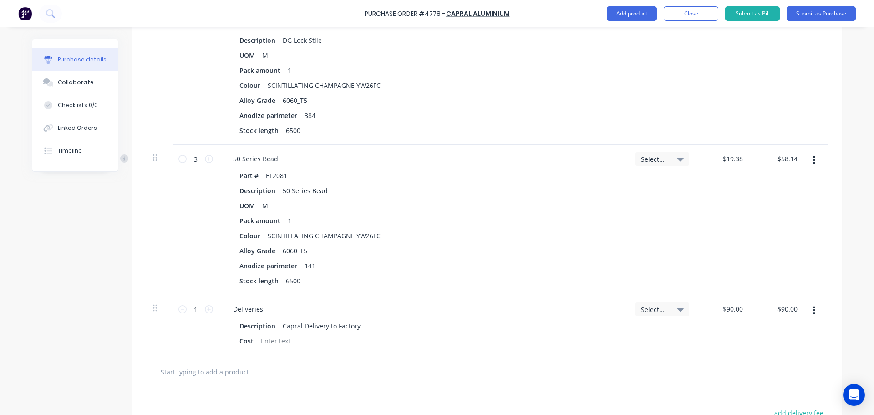
click at [814, 310] on button "button" at bounding box center [814, 310] width 21 height 16
click at [791, 387] on button "Delete" at bounding box center [786, 389] width 77 height 18
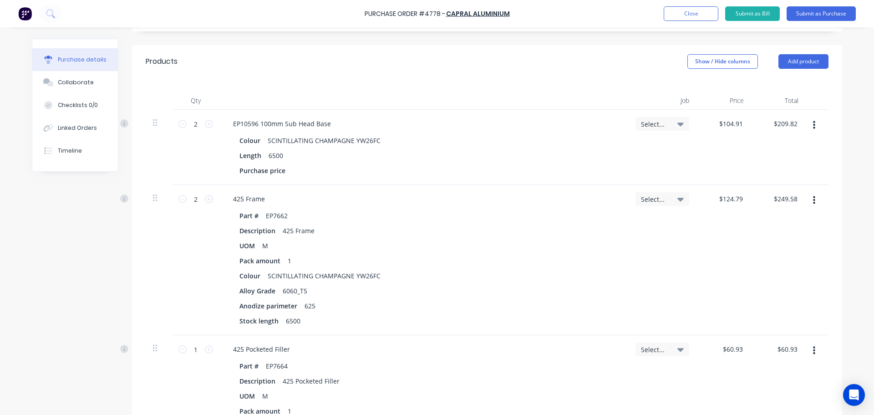
scroll to position [0, 0]
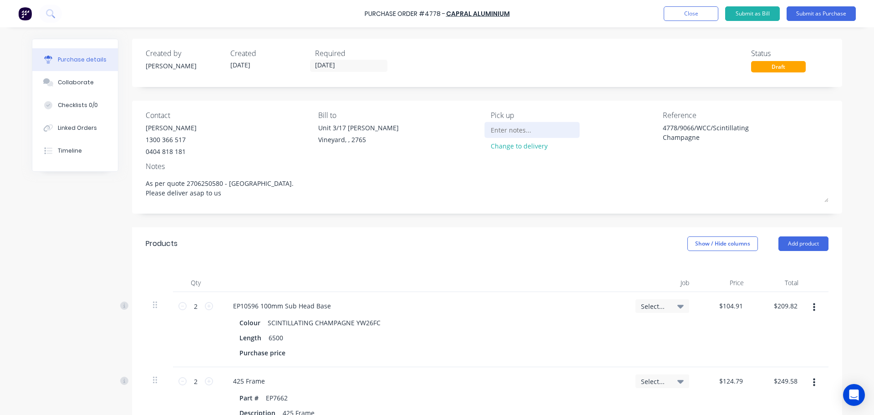
click at [492, 123] on input at bounding box center [532, 130] width 83 height 14
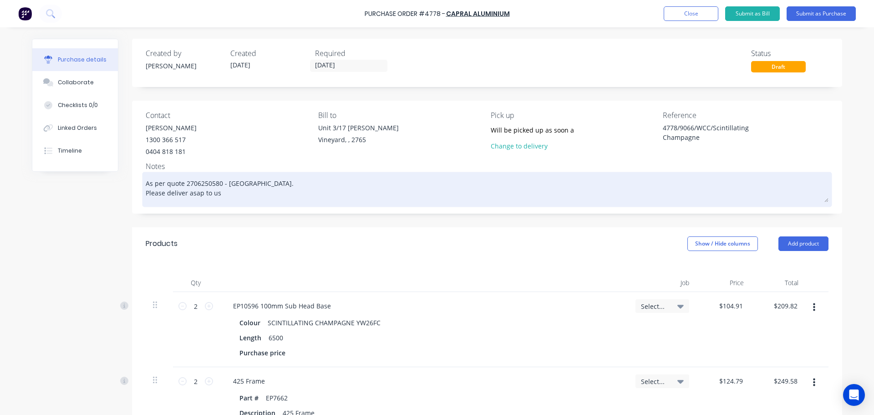
click at [172, 194] on textarea "As per quote 2706250580 - Kellyville. Please deliver asap to us" at bounding box center [487, 188] width 683 height 28
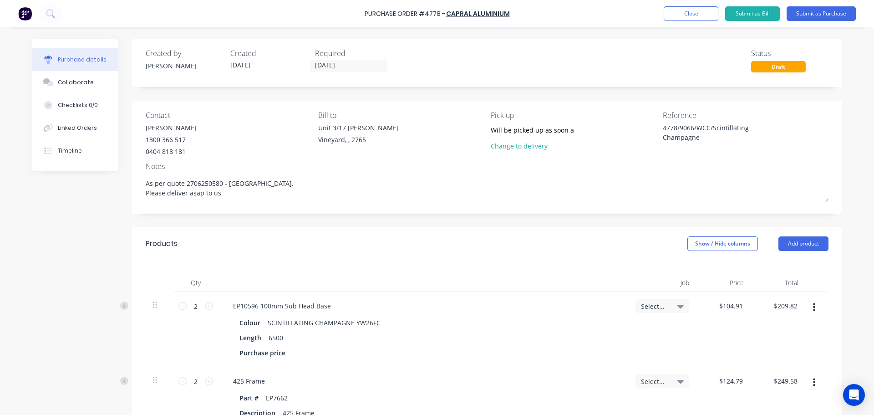
drag, startPoint x: 222, startPoint y: 193, endPoint x: 134, endPoint y: 192, distance: 87.9
click at [134, 192] on div "Contact Caroline Macao 1300 366 517 0404 818 181 Bill to Unit 3/17 Rob Pl Viney…" at bounding box center [487, 157] width 710 height 113
click at [828, 13] on button "Submit as Purchase" at bounding box center [821, 13] width 69 height 15
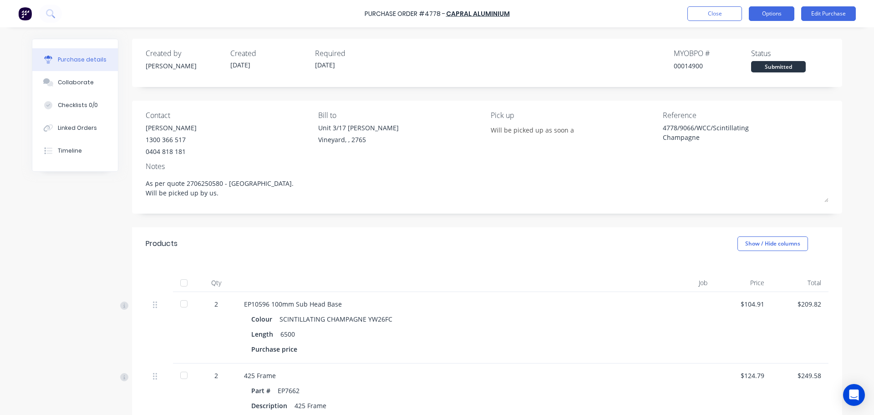
click at [770, 11] on button "Options" at bounding box center [772, 13] width 46 height 15
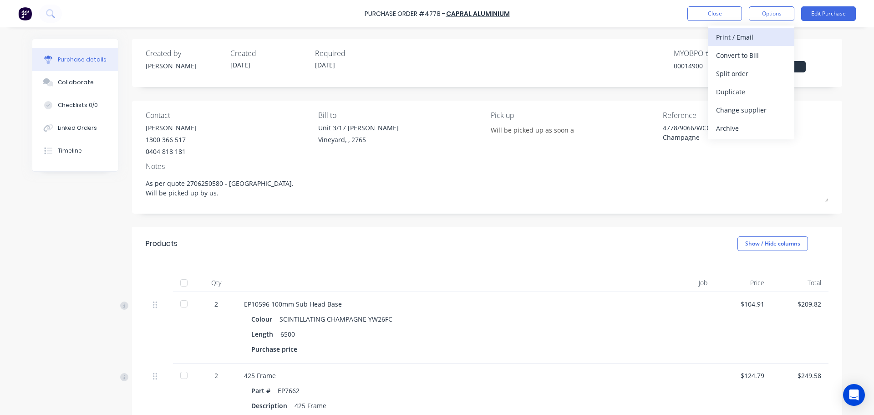
click at [749, 41] on div "Print / Email" at bounding box center [751, 37] width 70 height 13
click at [724, 58] on div "With pricing" at bounding box center [751, 55] width 70 height 13
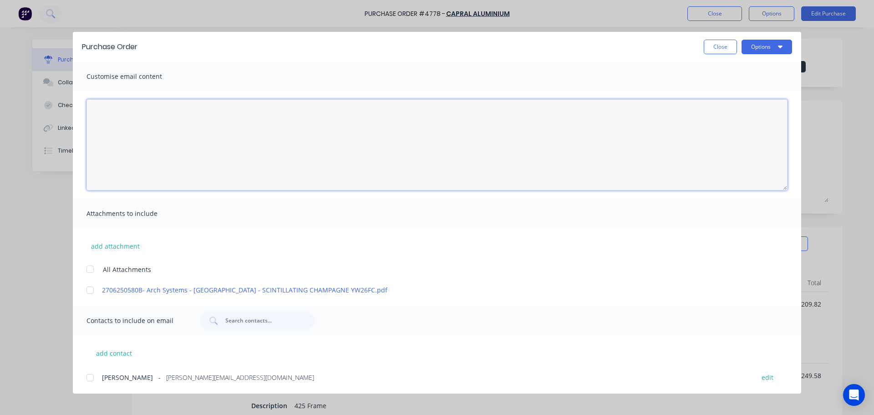
click at [145, 131] on textarea "08/10/25" at bounding box center [437, 144] width 701 height 91
click at [208, 133] on textarea "Hi Caroline, Please see the attached PO 4778 for William Clarke college/9066" at bounding box center [437, 144] width 701 height 91
click at [205, 128] on textarea "Hi Caroline, Please see the attached PO 4778 for William Clarke college/9066" at bounding box center [437, 144] width 701 height 91
click at [328, 131] on textarea "Hi Caroline, Please see the attached PO 4778 for extrusions to William Clarke c…" at bounding box center [437, 144] width 701 height 91
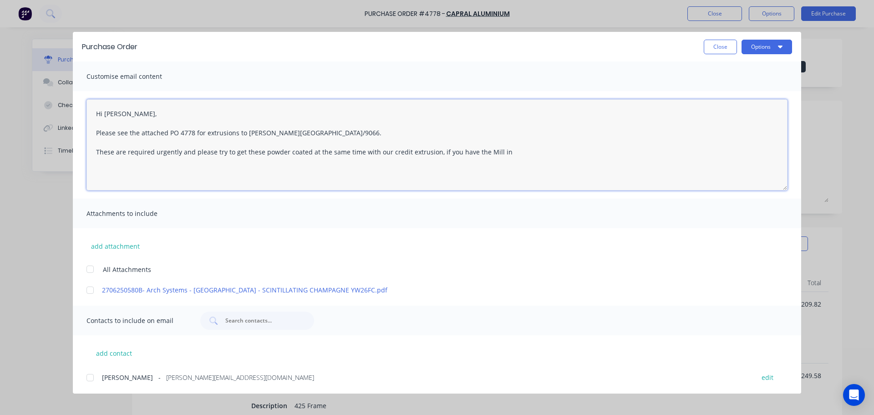
click at [462, 149] on textarea "Hi Caroline, Please see the attached PO 4778 for extrusions to William Clarke c…" at bounding box center [437, 144] width 701 height 91
click at [475, 152] on textarea "Hi Caroline, Please see the attached PO 4778 for extrusions to William Clarke c…" at bounding box center [437, 144] width 701 height 91
click at [479, 150] on textarea "Hi Caroline, Please see the attached PO 4778 for extrusions to William Clarke c…" at bounding box center [437, 144] width 701 height 91
drag, startPoint x: 498, startPoint y: 160, endPoint x: 510, endPoint y: 148, distance: 17.1
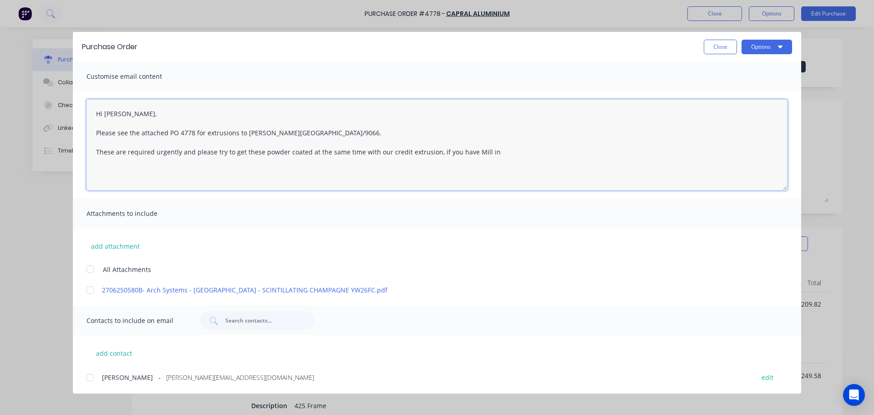
click at [498, 160] on textarea "Hi Caroline, Please see the attached PO 4778 for extrusions to William Clarke c…" at bounding box center [437, 144] width 701 height 91
click at [305, 150] on textarea "Hi Caroline, Please see the attached PO 4778 for extrusions to William Clarke c…" at bounding box center [437, 144] width 701 height 91
click at [107, 175] on textarea "Hi Caroline, Please see the attached PO 4778 for extrusions to William Clarke c…" at bounding box center [437, 144] width 701 height 91
click at [102, 168] on textarea "Hi Caroline, Please see the attached PO 4778 for extrusions to William Clarke c…" at bounding box center [437, 144] width 701 height 91
click at [624, 154] on textarea "Hi Caroline, Please see the attached PO 4778 for extrusions to William Clarke c…" at bounding box center [437, 144] width 701 height 91
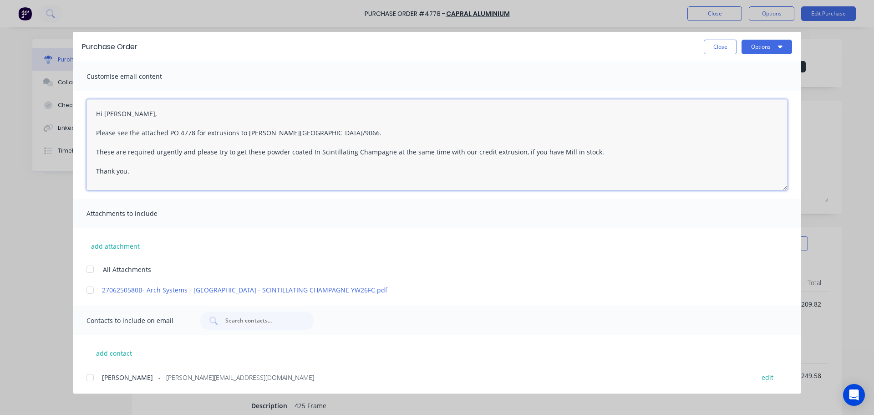
click at [94, 269] on div at bounding box center [90, 269] width 18 height 18
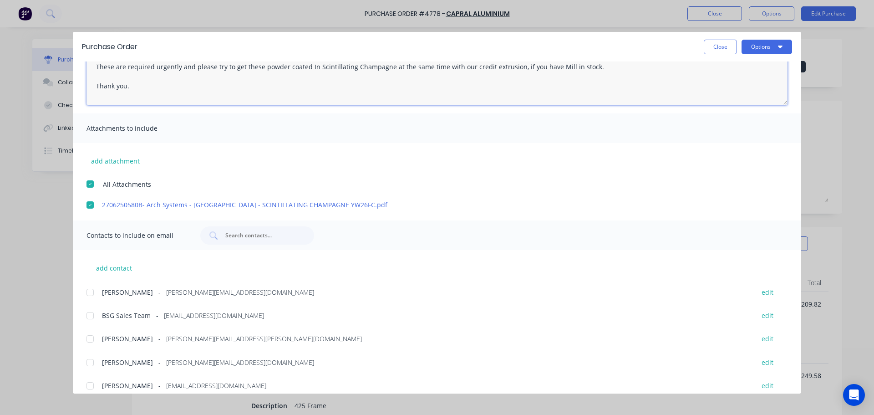
scroll to position [228, 0]
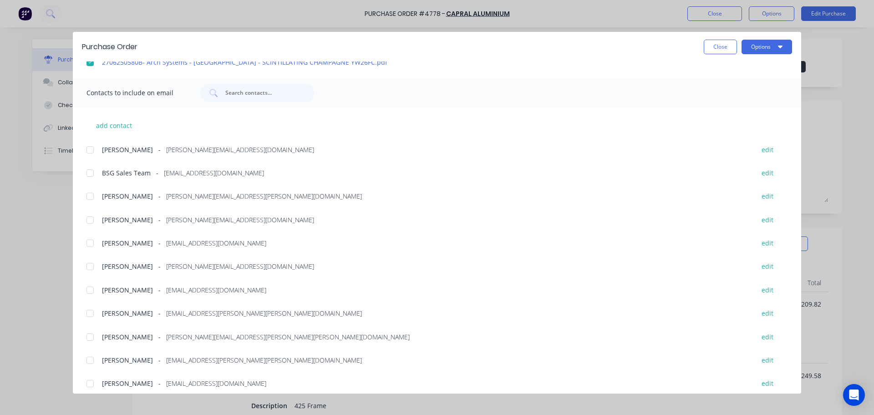
click at [87, 290] on div at bounding box center [90, 290] width 18 height 18
click at [91, 270] on div at bounding box center [90, 266] width 18 height 18
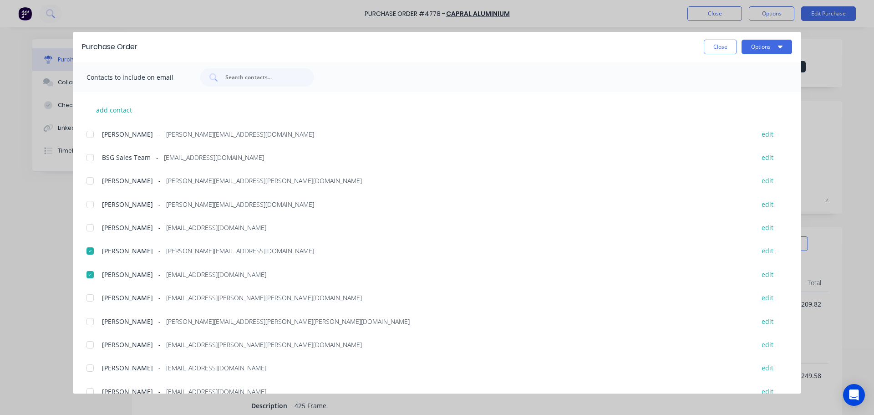
scroll to position [258, 0]
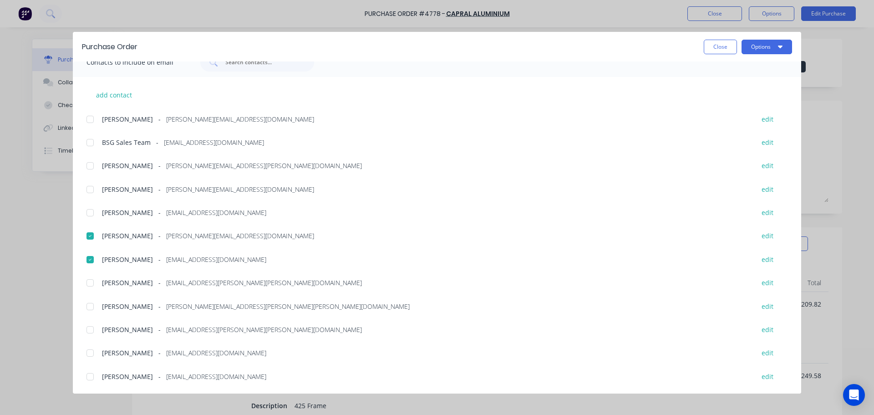
click at [91, 283] on div at bounding box center [90, 283] width 18 height 18
click at [92, 167] on div at bounding box center [90, 166] width 18 height 18
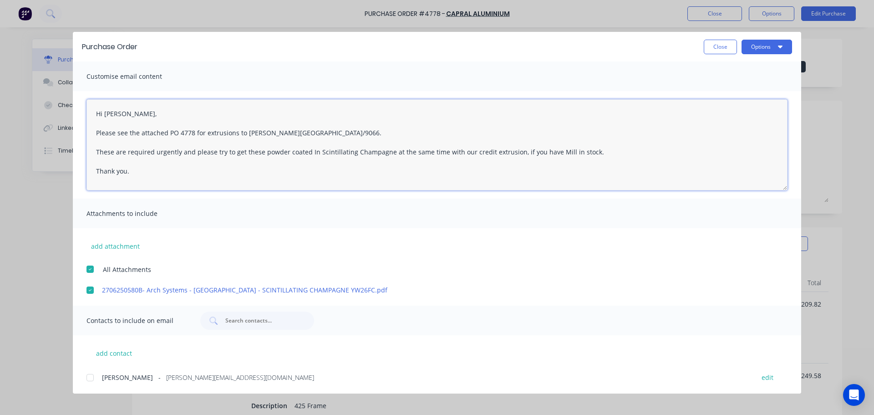
click at [131, 111] on textarea "Hi Caroline, Please see the attached PO 4778 for extrusions to William Clarke c…" at bounding box center [437, 144] width 701 height 91
click at [130, 112] on textarea "Hi Caroline, Please see the attached PO 4778 for extrusions to William Clarke c…" at bounding box center [437, 144] width 701 height 91
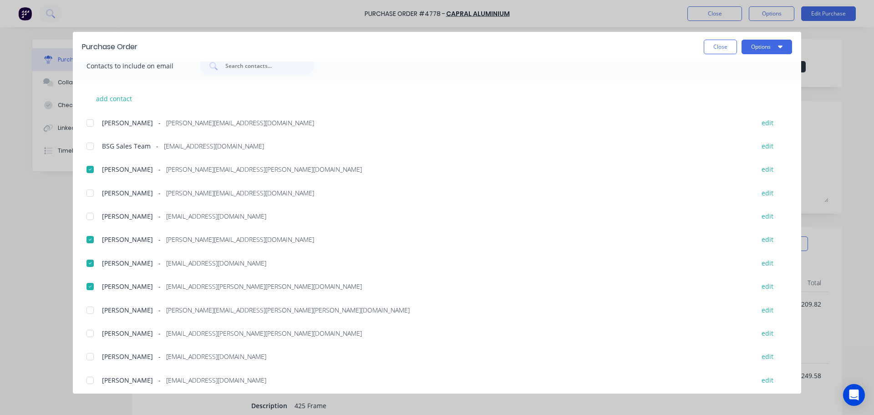
scroll to position [258, 0]
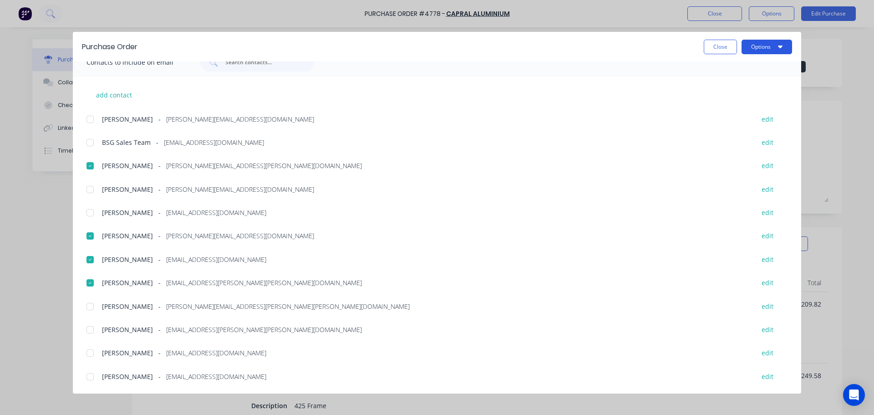
click at [765, 46] on button "Options" at bounding box center [767, 47] width 51 height 15
click at [743, 98] on button "Email" at bounding box center [749, 106] width 87 height 18
click at [720, 45] on button "Close" at bounding box center [720, 47] width 33 height 15
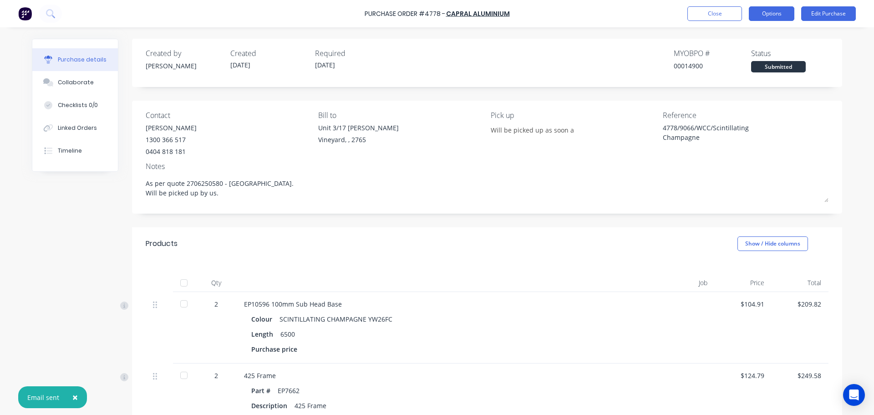
click at [773, 16] on button "Options" at bounding box center [772, 13] width 46 height 15
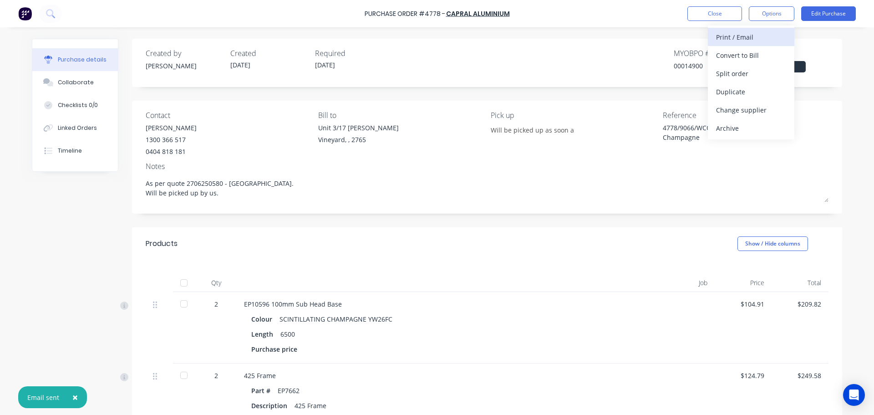
click at [742, 40] on div "Print / Email" at bounding box center [751, 37] width 70 height 13
click at [720, 57] on div "With pricing" at bounding box center [751, 55] width 70 height 13
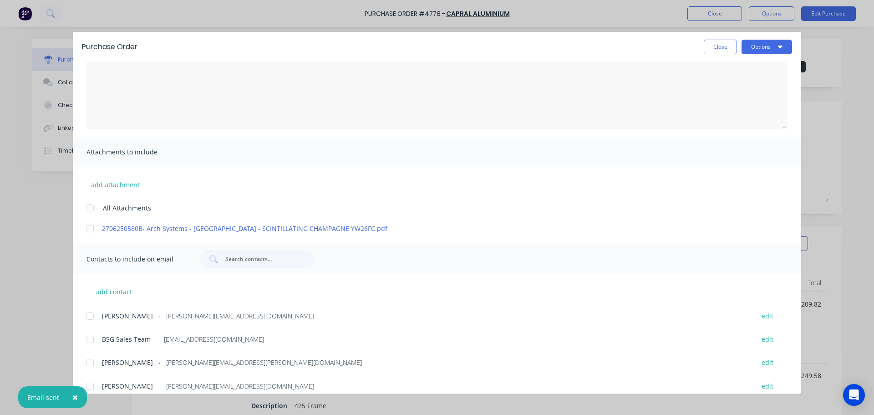
scroll to position [0, 0]
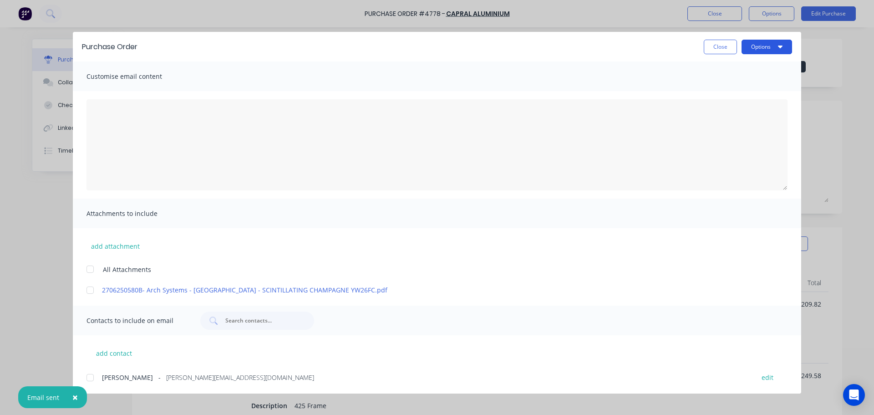
click at [764, 51] on button "Options" at bounding box center [767, 47] width 51 height 15
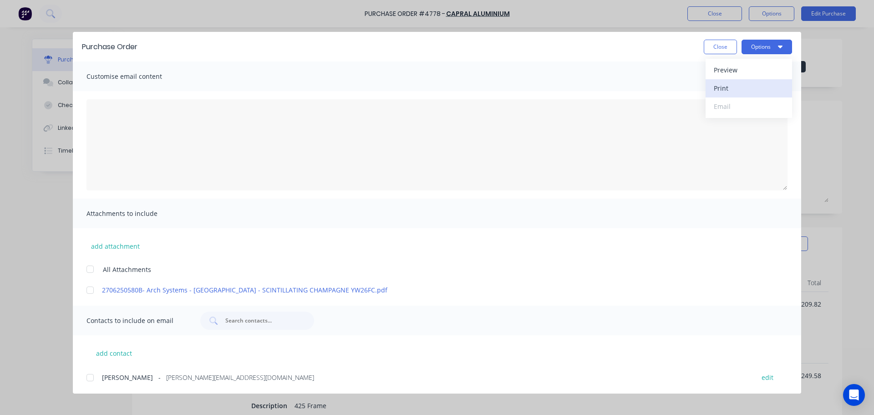
click at [731, 94] on div "Print" at bounding box center [749, 88] width 70 height 13
click at [714, 44] on button "Close" at bounding box center [720, 47] width 33 height 15
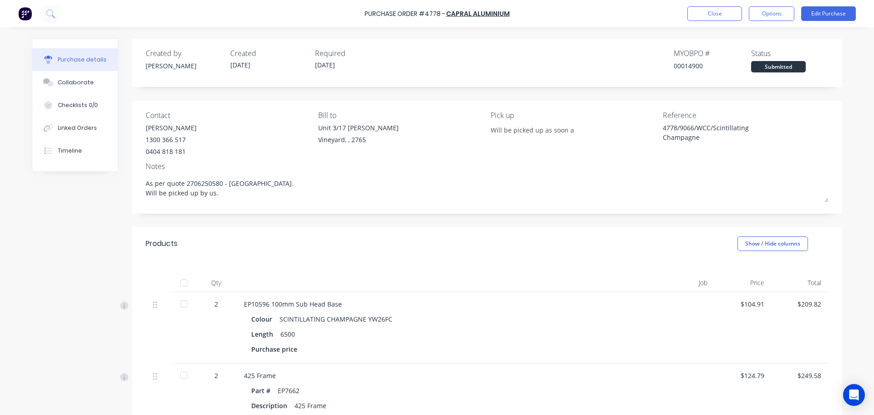
click at [326, 60] on label "08/10/25" at bounding box center [348, 66] width 77 height 12
click at [834, 14] on button "Edit Purchase" at bounding box center [828, 13] width 55 height 15
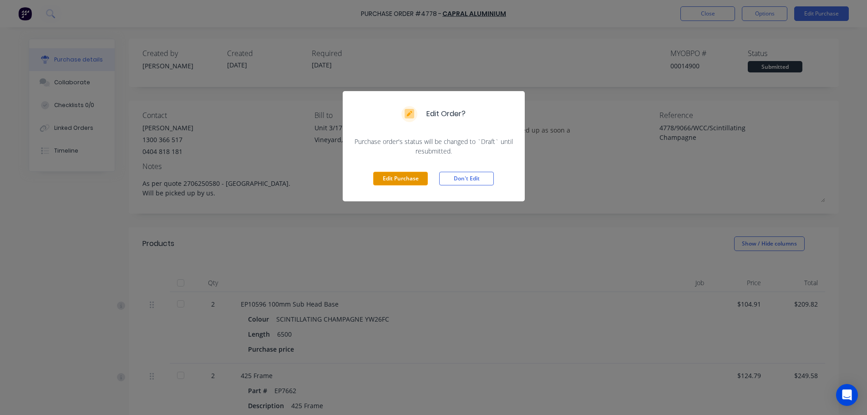
click at [412, 176] on button "Edit Purchase" at bounding box center [400, 179] width 55 height 14
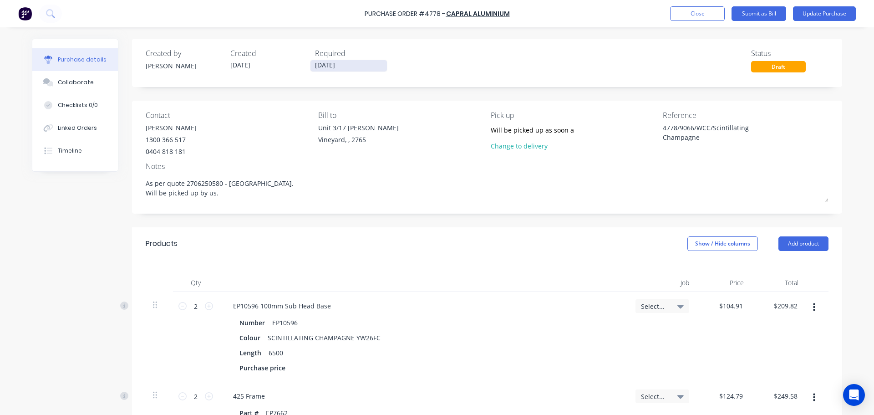
click at [318, 67] on input "08/10/25" at bounding box center [349, 65] width 76 height 11
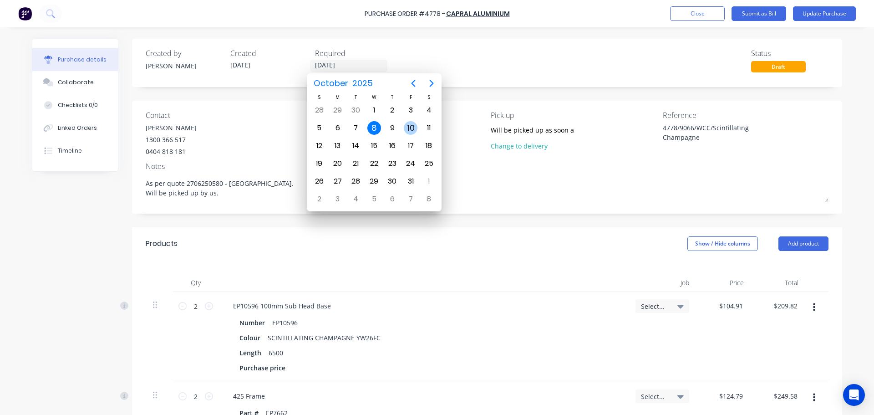
click at [416, 129] on div "10" at bounding box center [411, 128] width 14 height 14
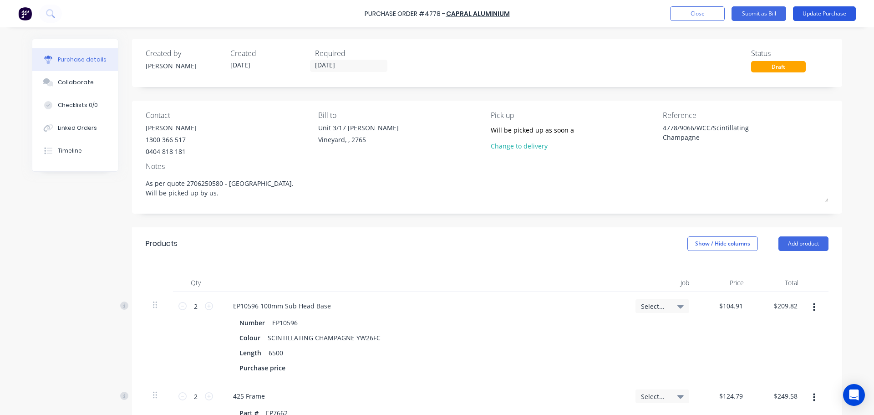
click at [830, 17] on button "Update Purchase" at bounding box center [824, 13] width 63 height 15
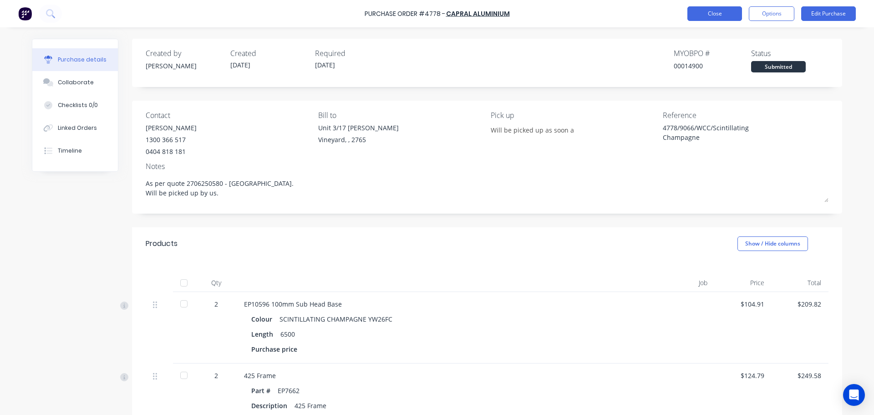
click at [710, 10] on button "Close" at bounding box center [715, 13] width 55 height 15
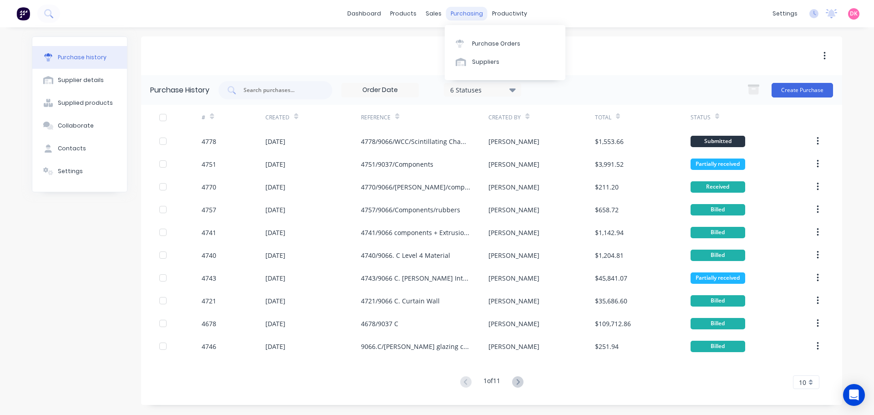
click at [459, 9] on div "purchasing" at bounding box center [466, 14] width 41 height 14
click at [486, 49] on link "Purchase Orders" at bounding box center [505, 43] width 121 height 18
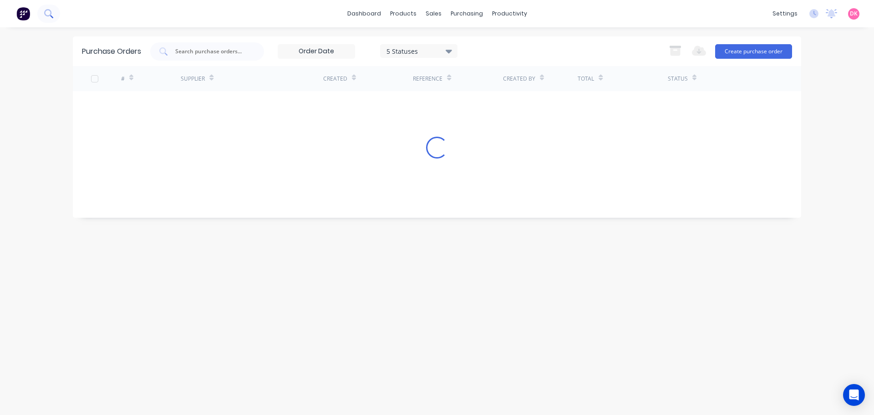
click at [44, 15] on button at bounding box center [48, 14] width 23 height 18
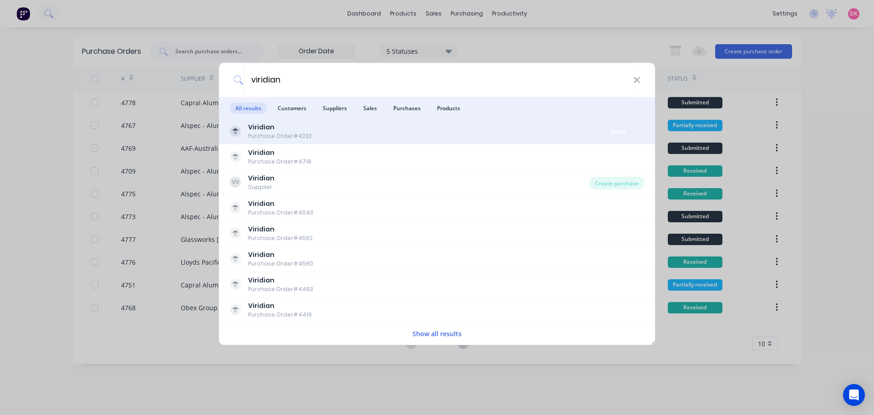
click at [324, 143] on div "Viridian Purchase Order #4232 Billed" at bounding box center [437, 131] width 436 height 25
click at [324, 132] on div "Viridian Purchase Order #4232" at bounding box center [411, 131] width 363 height 18
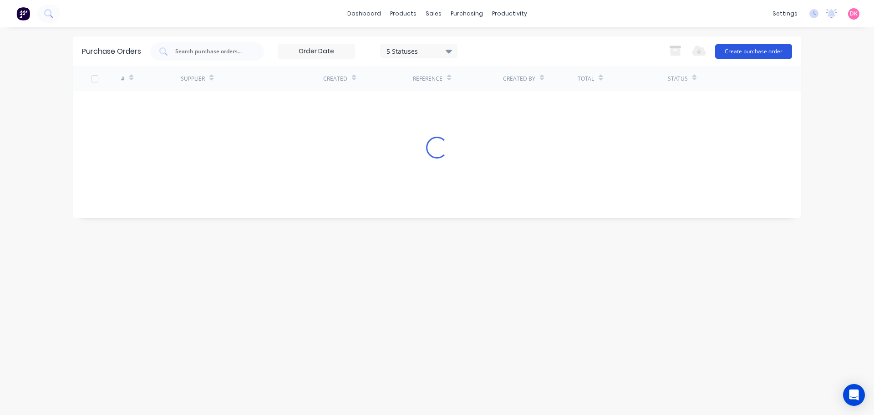
click at [743, 50] on button "Create purchase order" at bounding box center [753, 51] width 77 height 15
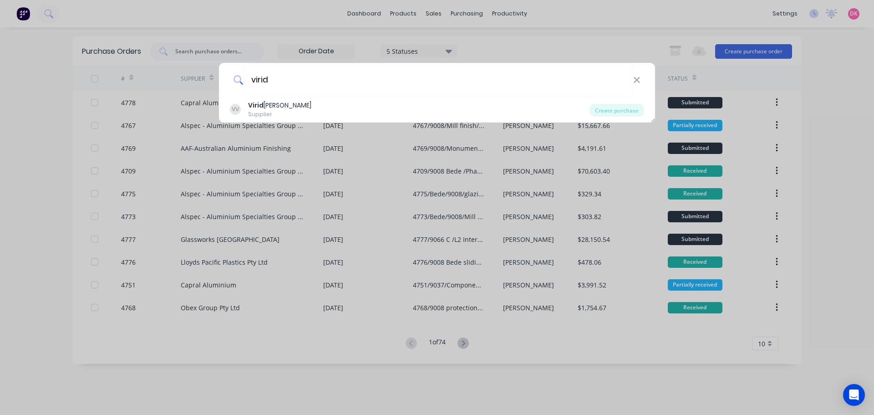
click at [372, 107] on div "VV Virid ian Supplier" at bounding box center [410, 110] width 360 height 18
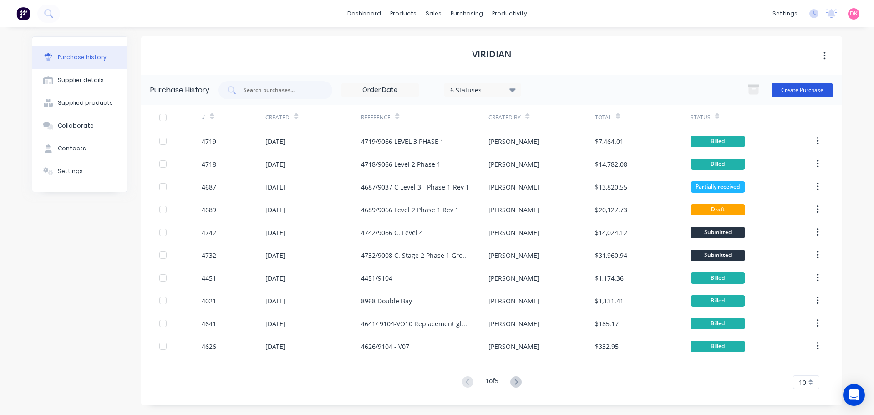
click at [819, 88] on button "Create Purchase" at bounding box center [802, 90] width 61 height 15
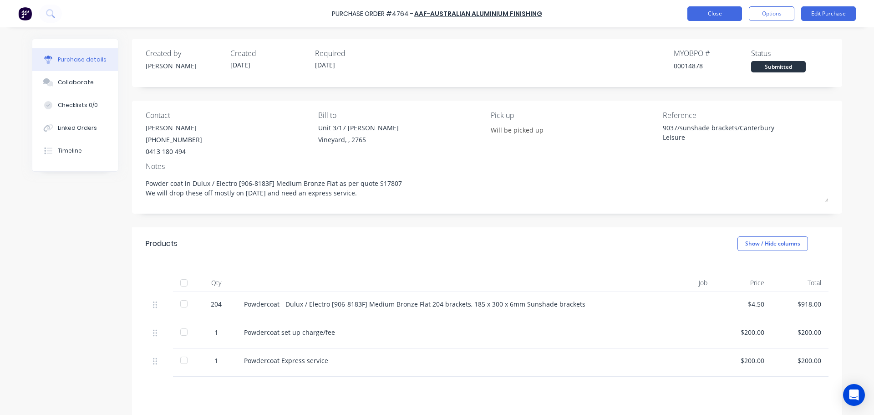
click at [714, 12] on button "Close" at bounding box center [715, 13] width 55 height 15
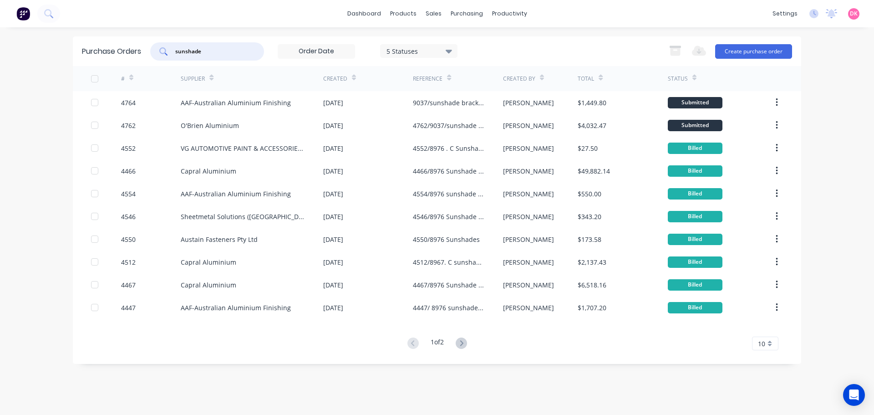
drag, startPoint x: 218, startPoint y: 53, endPoint x: 173, endPoint y: 55, distance: 44.7
click at [173, 55] on div "sunshade" at bounding box center [207, 51] width 114 height 18
click at [45, 11] on icon at bounding box center [48, 13] width 9 height 9
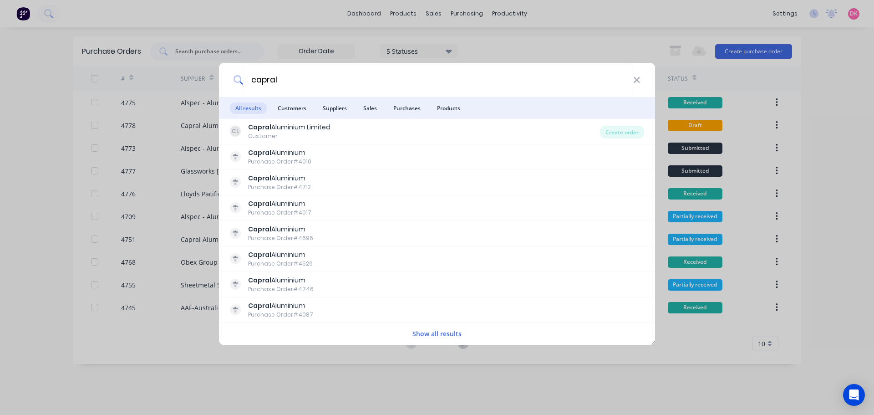
type input "capral"
click at [205, 34] on div "capral All results Customers Suppliers Sales Purchases Products CL Capral Alumi…" at bounding box center [437, 207] width 874 height 415
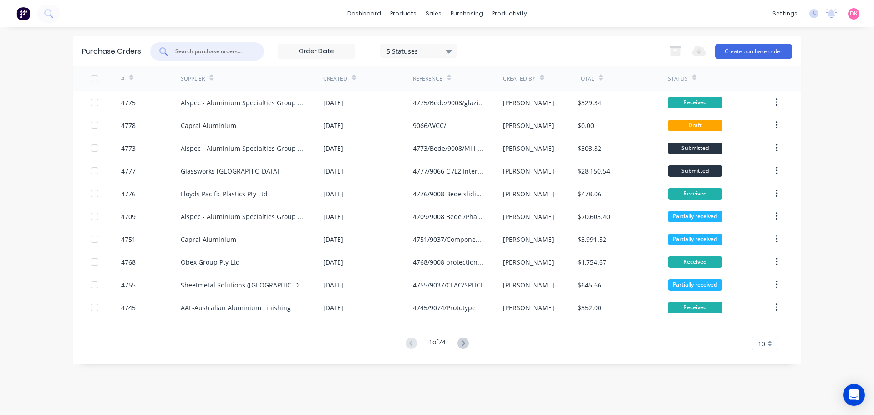
click at [191, 52] on input "text" at bounding box center [212, 51] width 76 height 9
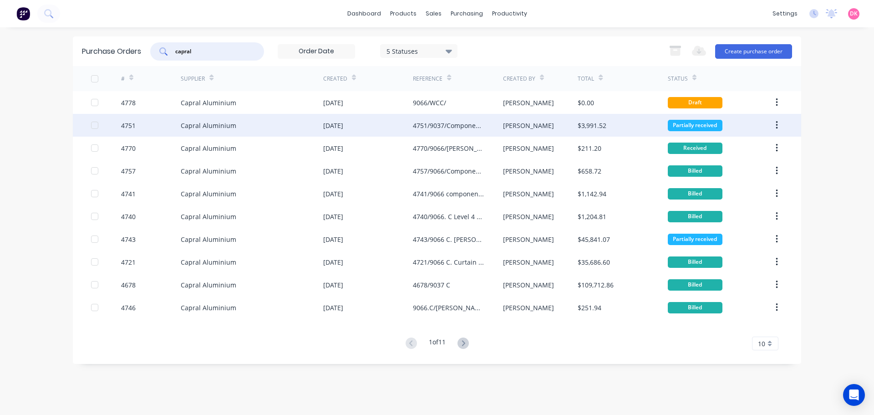
type input "capral"
click at [277, 126] on div "Capral Aluminium" at bounding box center [252, 125] width 143 height 23
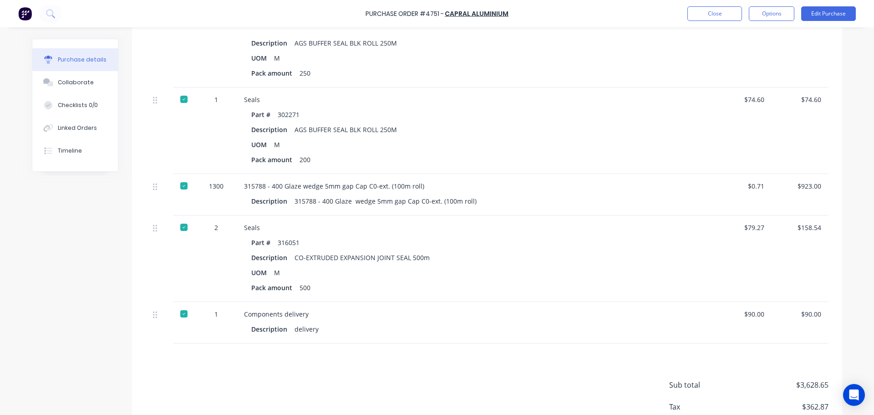
scroll to position [2154, 0]
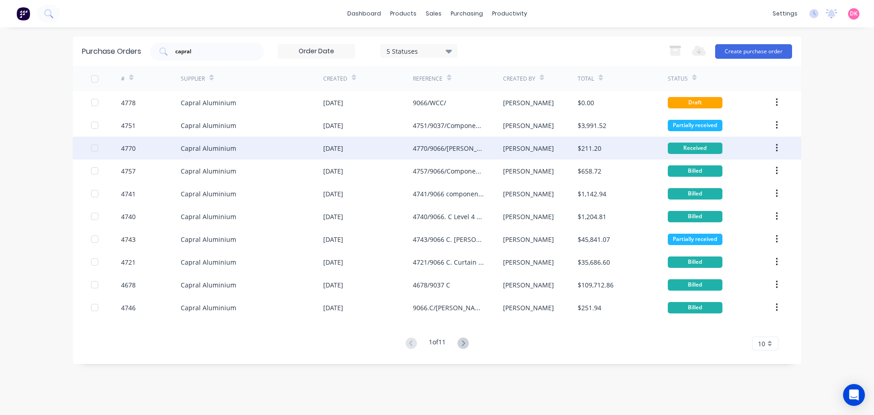
click at [294, 156] on div "Capral Aluminium" at bounding box center [252, 148] width 143 height 23
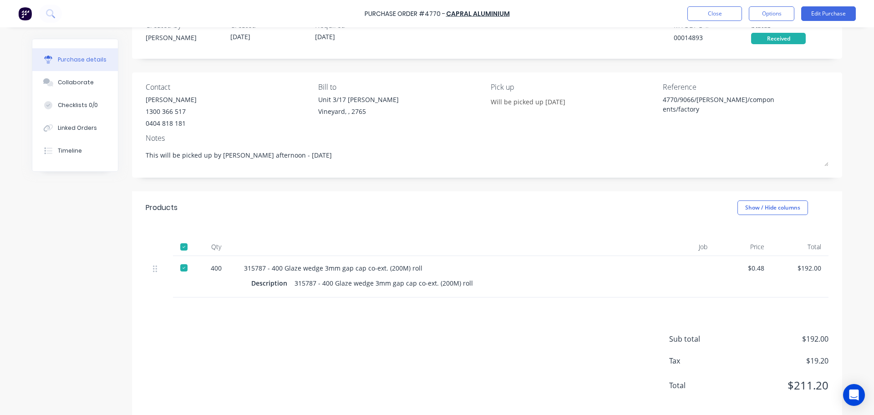
scroll to position [41, 0]
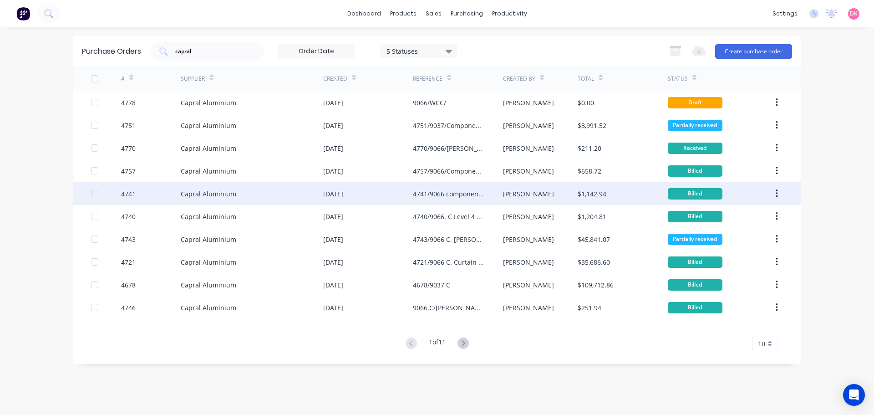
click at [290, 188] on div "Capral Aluminium" at bounding box center [252, 193] width 143 height 23
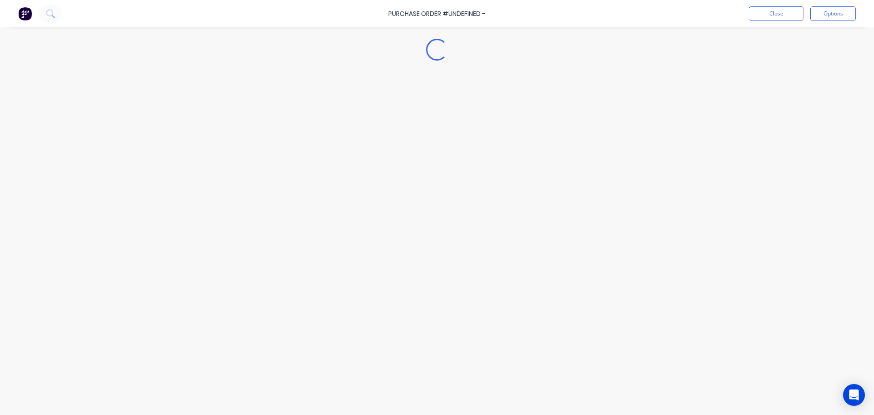
type textarea "x"
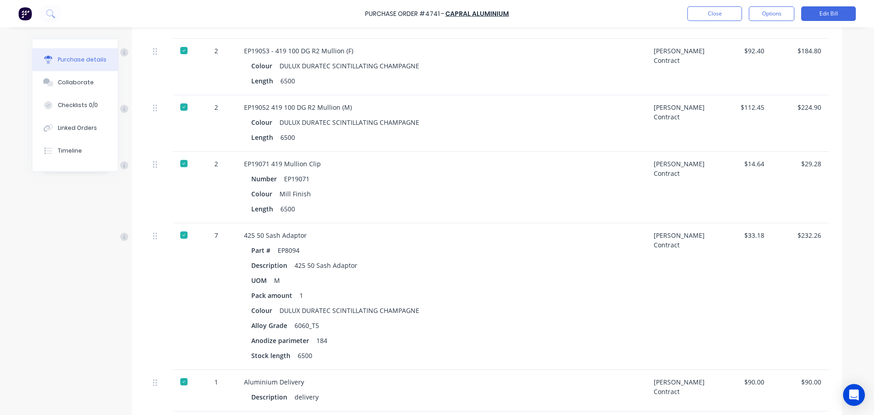
scroll to position [894, 0]
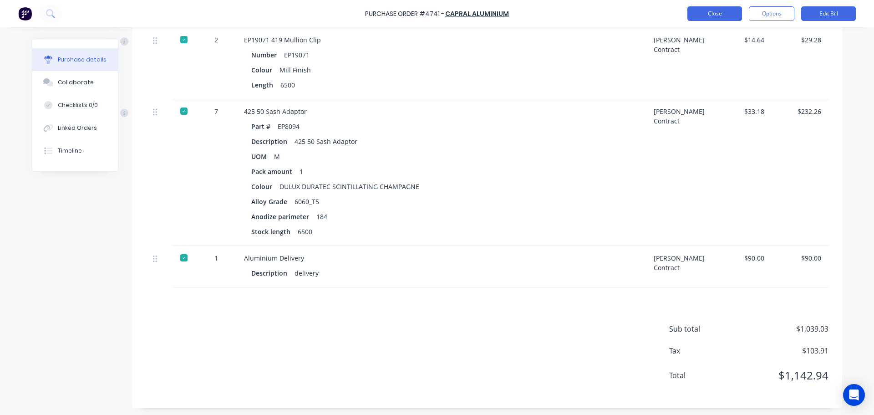
click at [713, 16] on button "Close" at bounding box center [715, 13] width 55 height 15
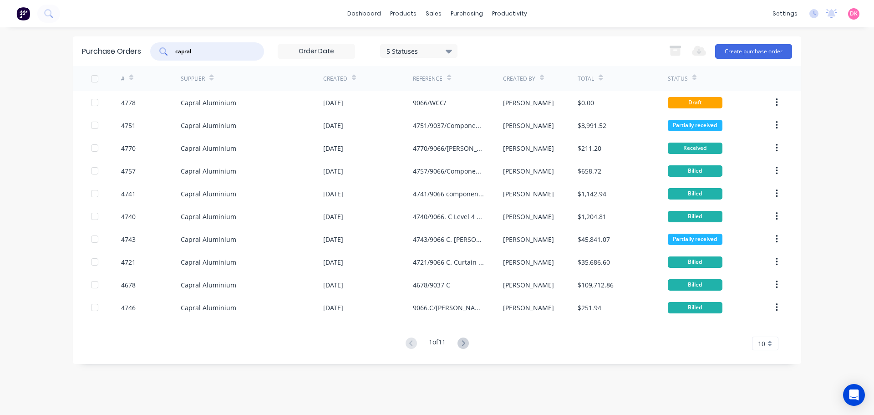
drag, startPoint x: 231, startPoint y: 52, endPoint x: 76, endPoint y: 61, distance: 156.0
click at [76, 61] on div "Purchase Orders capral 5 Statuses 5 Statuses Export to Excel (XLSX) Create purc…" at bounding box center [437, 51] width 728 height 30
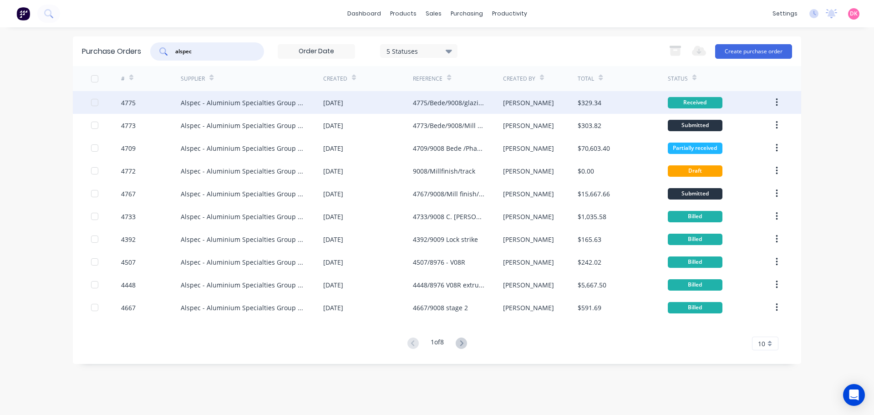
type input "alspec"
click at [321, 103] on div "Alspec - Aluminium Specialties Group Pty Ltd" at bounding box center [252, 102] width 143 height 23
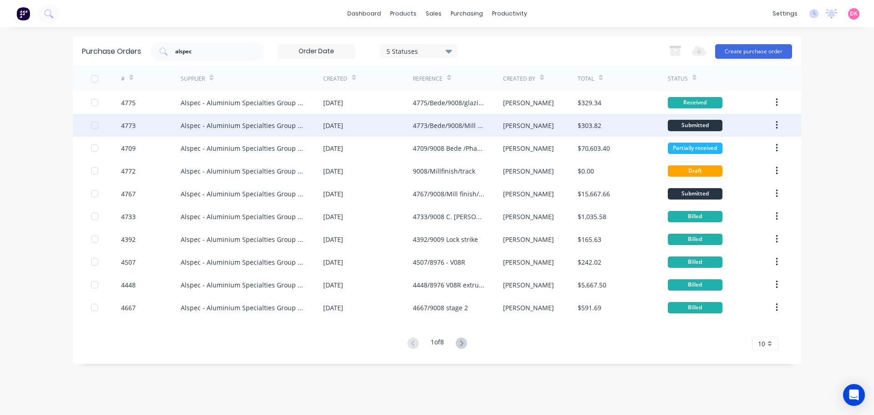
click at [488, 122] on div "4773/Bede/9008/Mill finish" at bounding box center [458, 125] width 90 height 23
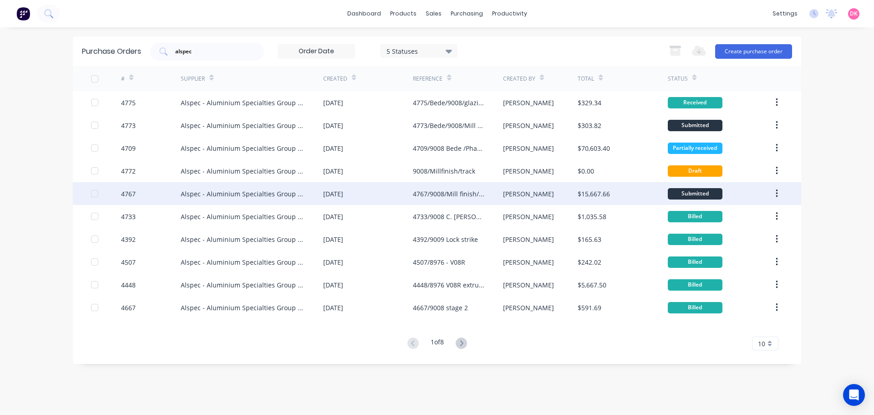
click at [456, 192] on div "4767/9008/Mill finish/Door jambs Louvres/L1,GF External" at bounding box center [448, 194] width 71 height 10
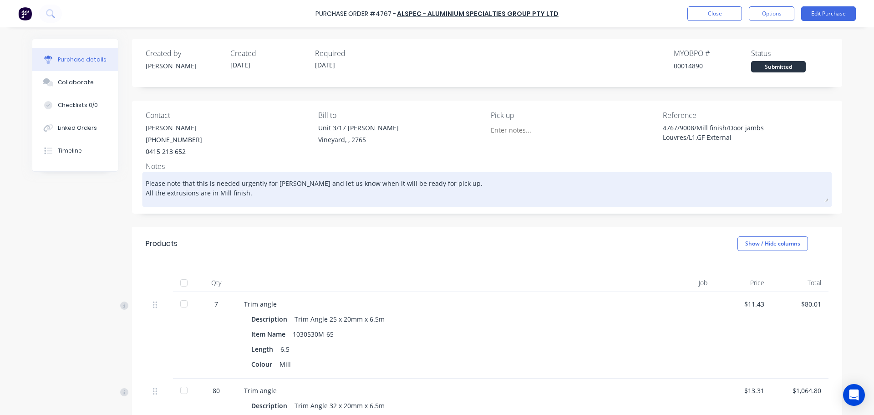
drag, startPoint x: 336, startPoint y: 184, endPoint x: 315, endPoint y: 189, distance: 21.4
click at [463, 185] on textarea "Please note that this is needed urgently for Bede Polding and let us know when …" at bounding box center [487, 188] width 683 height 28
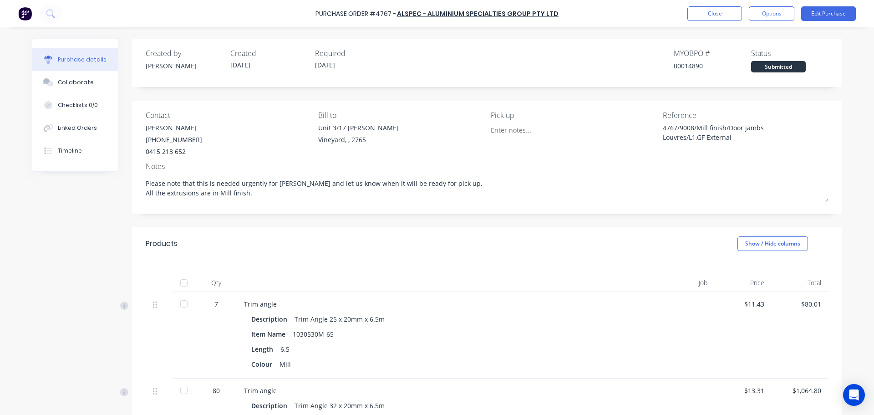
drag, startPoint x: 258, startPoint y: 194, endPoint x: 138, endPoint y: 185, distance: 121.0
click at [138, 185] on div "Contact Cody Burton (02) 9834 9500 0415 213 652 Bill to Unit 3/17 Rob Pl Vineya…" at bounding box center [487, 157] width 710 height 113
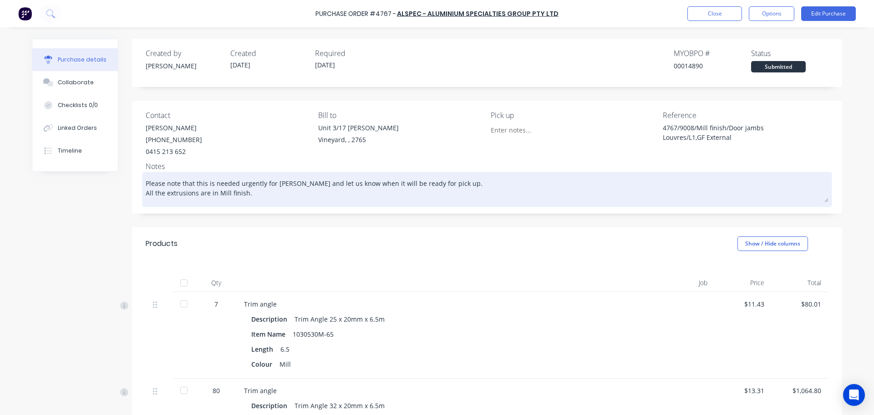
click at [504, 188] on textarea "Please note that this is needed urgently for Bede Polding and let us know when …" at bounding box center [487, 188] width 683 height 28
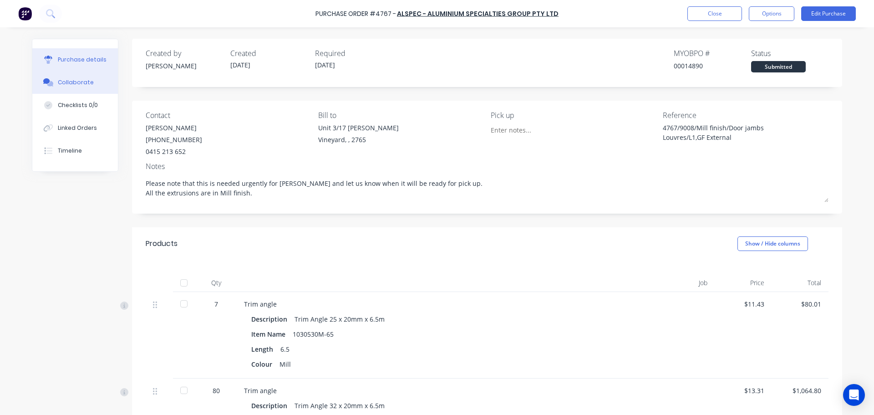
click at [65, 78] on button "Collaborate" at bounding box center [75, 82] width 86 height 23
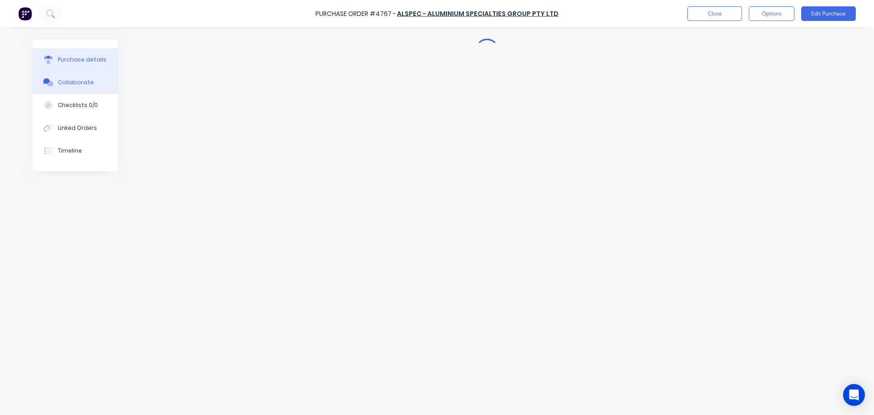
click at [79, 64] on button "Purchase details" at bounding box center [75, 59] width 86 height 23
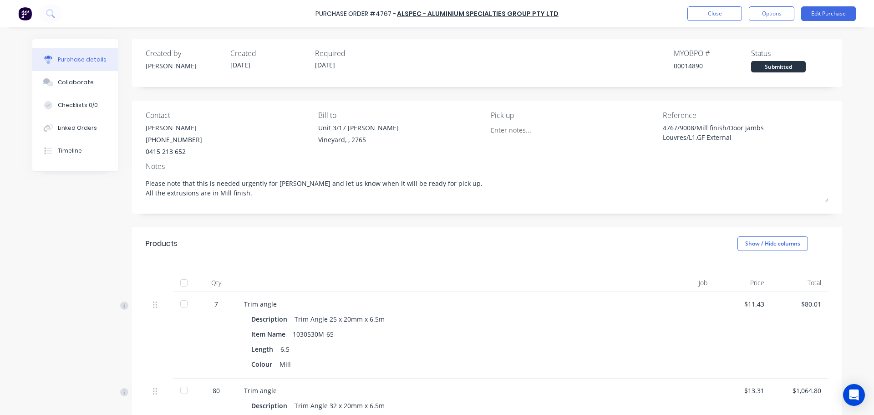
click at [794, 133] on div "4767/9008/Mill finish/Door jambs Louvres/L1,GF External" at bounding box center [746, 134] width 166 height 23
click at [69, 80] on div "Collaborate" at bounding box center [76, 82] width 36 height 8
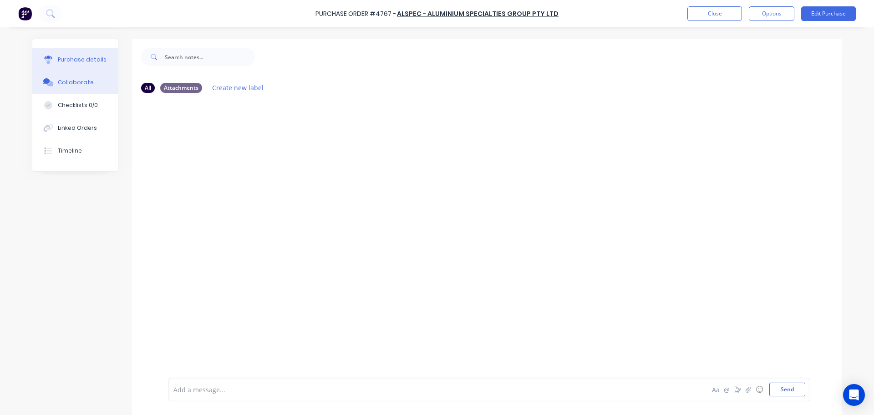
click at [58, 56] on div "Purchase details" at bounding box center [82, 60] width 49 height 8
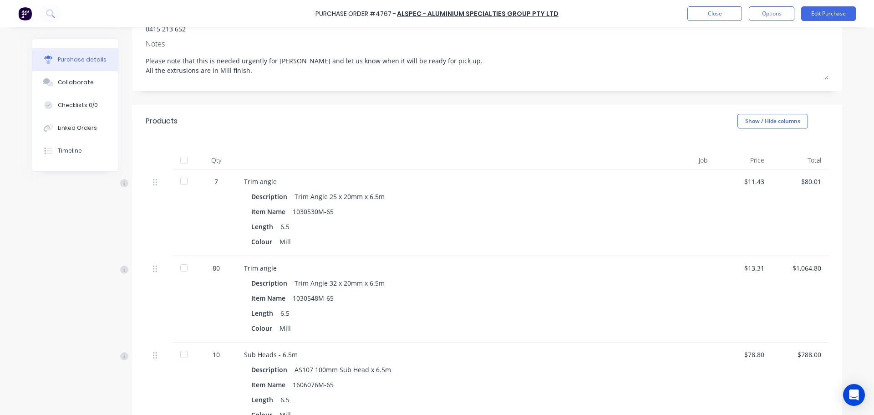
scroll to position [319, 0]
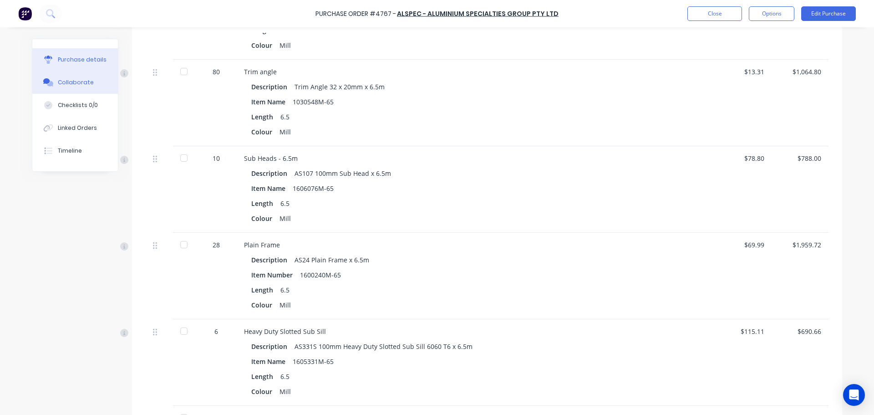
click at [94, 74] on button "Collaborate" at bounding box center [75, 82] width 86 height 23
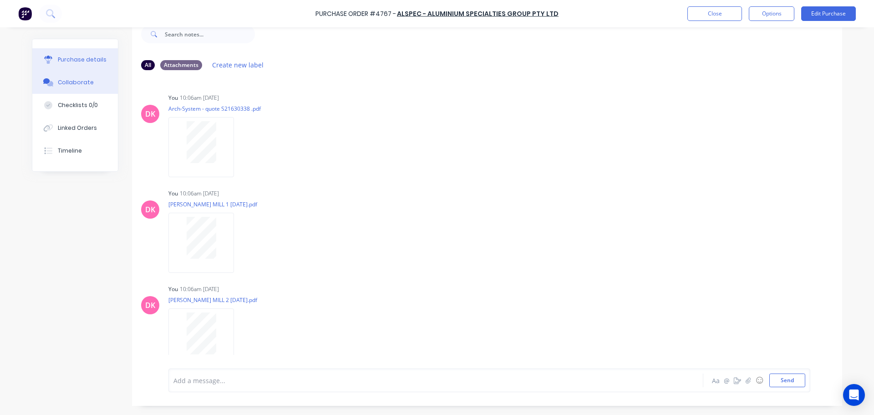
click at [72, 56] on div "Purchase details" at bounding box center [82, 60] width 49 height 8
type textarea "x"
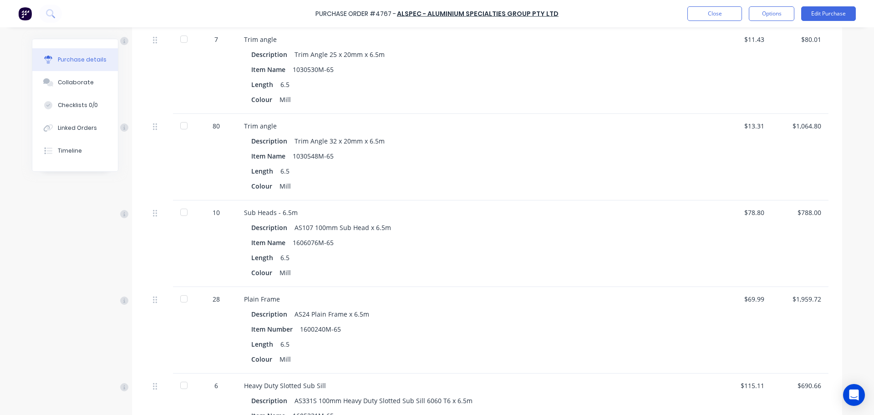
scroll to position [114, 0]
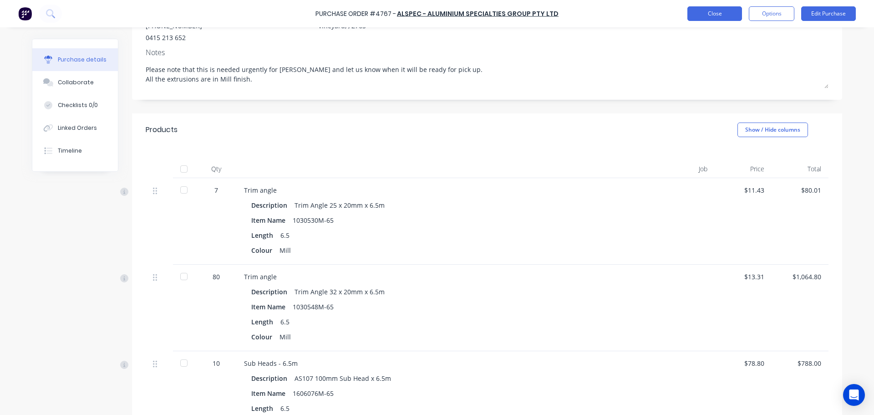
click at [707, 14] on button "Close" at bounding box center [715, 13] width 55 height 15
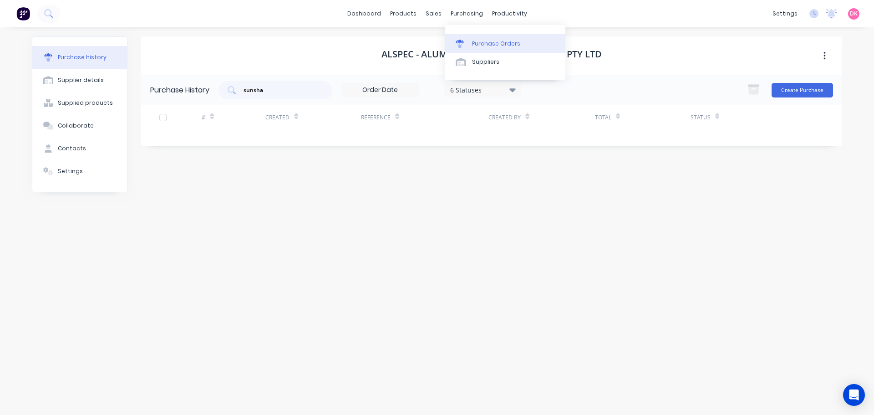
click at [476, 45] on div "Purchase Orders" at bounding box center [496, 44] width 48 height 8
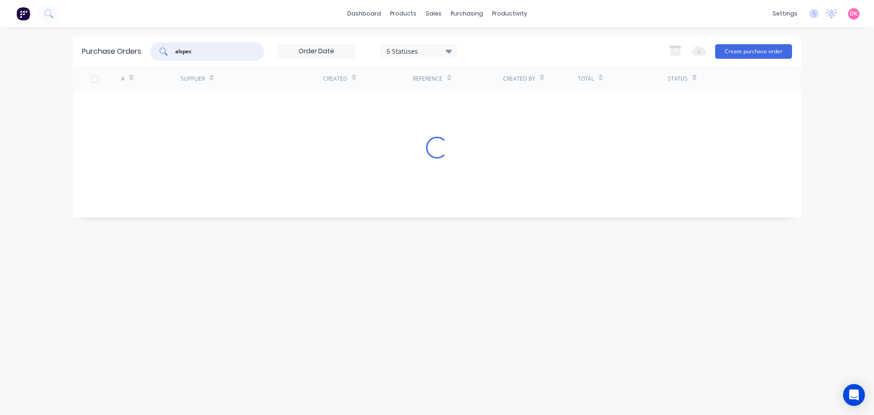
drag, startPoint x: 231, startPoint y: 56, endPoint x: 115, endPoint y: 54, distance: 115.7
click at [115, 54] on div "Purchase Orders alspec 5 Statuses 5 Statuses Export to Excel (XLSX) Create purc…" at bounding box center [437, 51] width 728 height 30
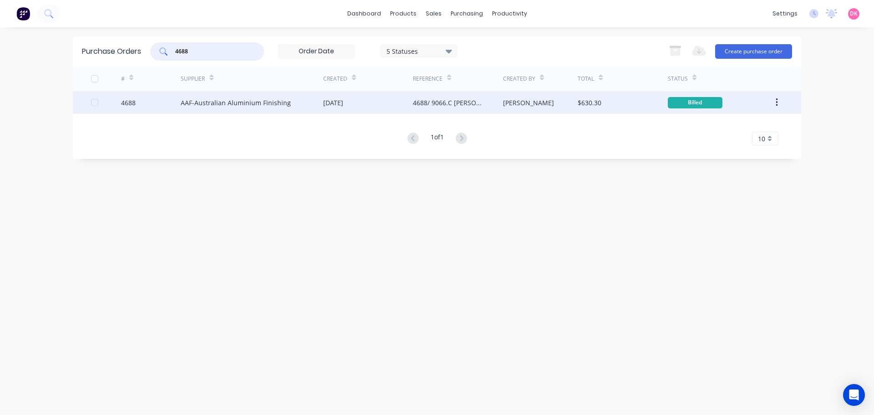
type input "4688"
click at [445, 107] on div "4688/ 9066.C [PERSON_NAME] College Backpans" at bounding box center [448, 103] width 71 height 10
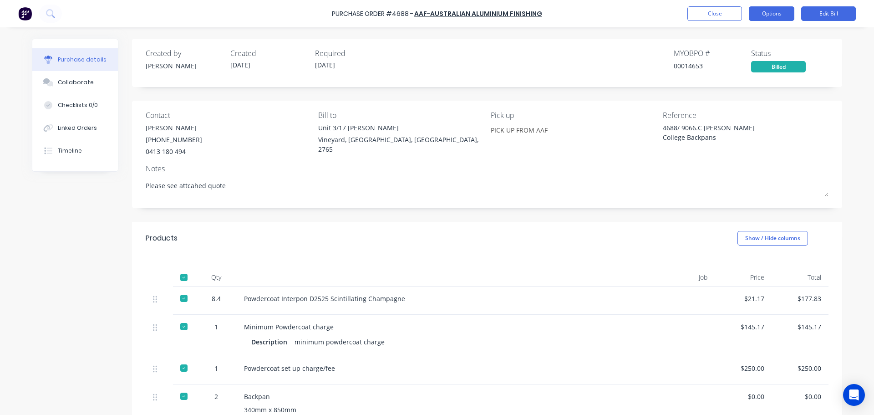
click at [775, 18] on button "Options" at bounding box center [772, 13] width 46 height 15
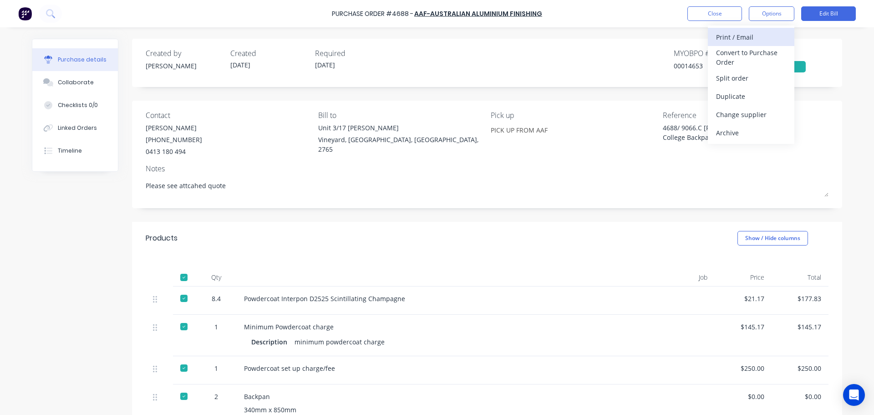
click at [747, 36] on div "Print / Email" at bounding box center [751, 37] width 70 height 13
click at [735, 50] on div "With pricing" at bounding box center [751, 55] width 70 height 13
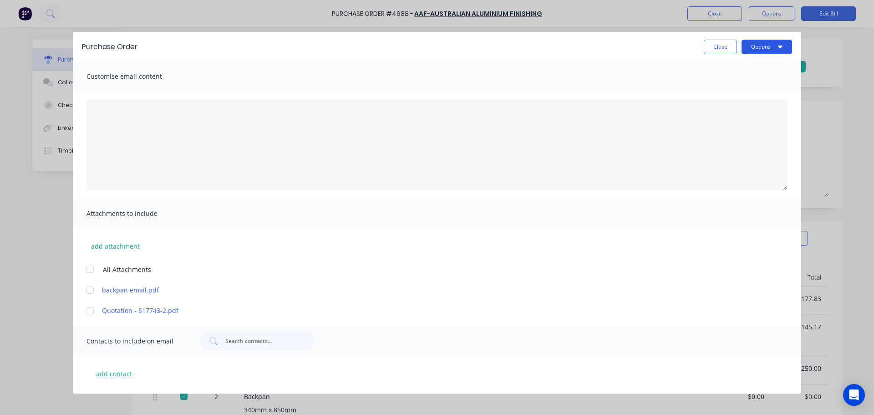
click at [752, 46] on button "Options" at bounding box center [767, 47] width 51 height 15
click at [737, 86] on div "Print" at bounding box center [749, 88] width 70 height 13
click at [723, 48] on button "Close" at bounding box center [720, 47] width 33 height 15
type textarea "x"
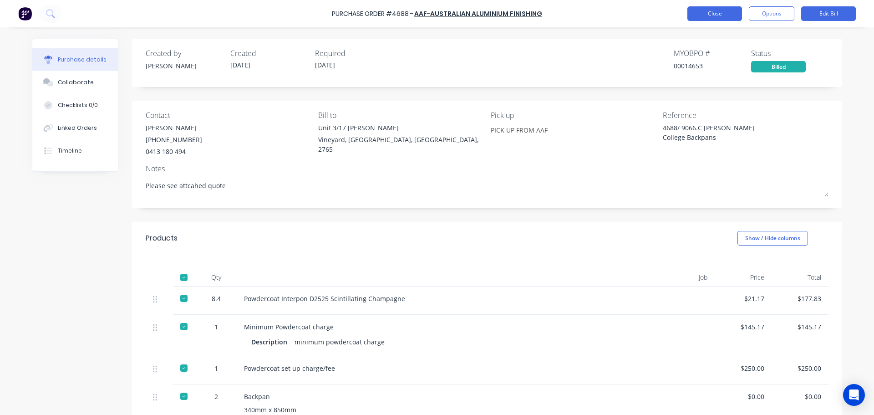
click at [723, 14] on button "Close" at bounding box center [715, 13] width 55 height 15
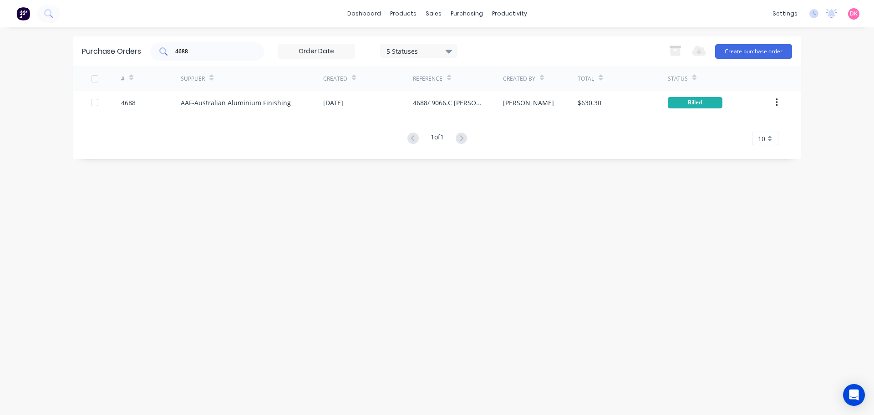
click at [232, 56] on div "4688" at bounding box center [207, 51] width 114 height 18
click at [232, 57] on div "4688" at bounding box center [207, 51] width 114 height 18
drag, startPoint x: 233, startPoint y: 58, endPoint x: 160, endPoint y: 61, distance: 72.4
click at [160, 61] on div "Purchase Orders 4688 5 Statuses 5 Statuses Export to Excel (XLSX) Create purcha…" at bounding box center [437, 51] width 728 height 30
click at [192, 54] on input "4688" at bounding box center [212, 51] width 76 height 9
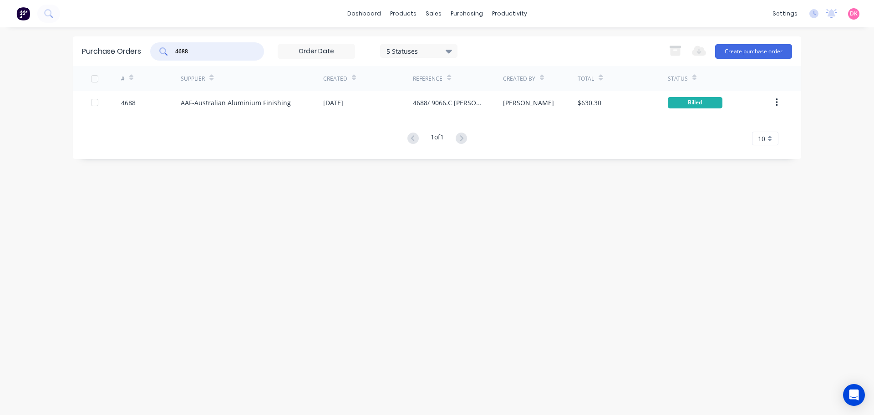
click at [192, 54] on input "4688" at bounding box center [212, 51] width 76 height 9
click at [229, 53] on input "4688" at bounding box center [212, 51] width 76 height 9
click at [229, 52] on input "4688" at bounding box center [212, 51] width 76 height 9
type input "circul"
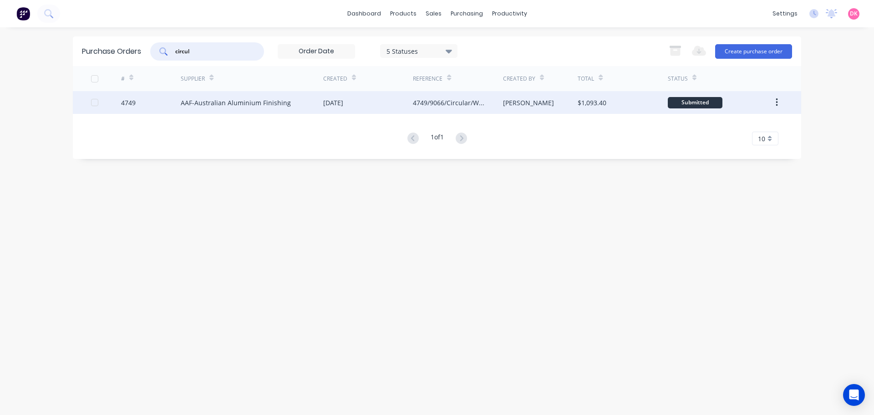
click at [300, 107] on div "AAF-Australian Aluminium Finishing" at bounding box center [252, 102] width 143 height 23
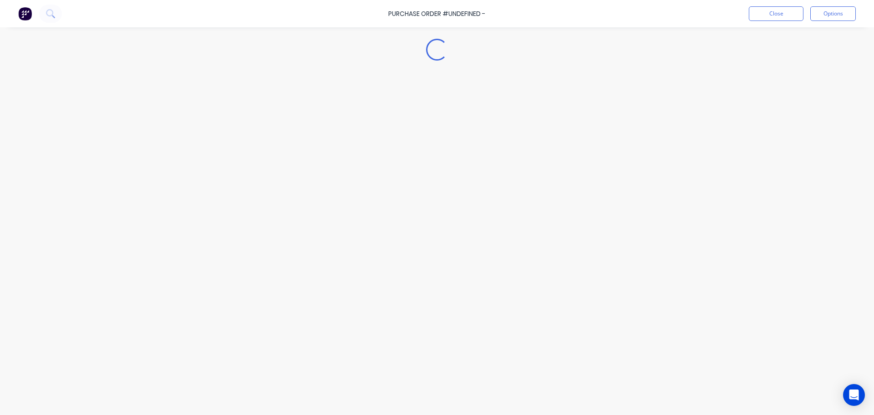
type textarea "x"
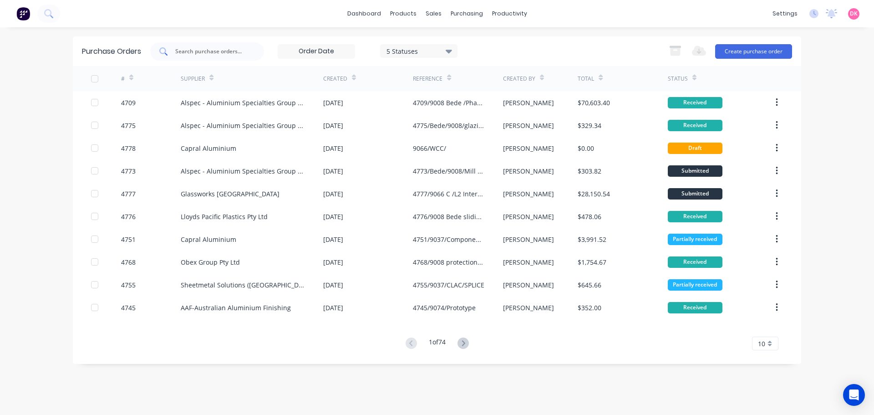
click at [199, 56] on div at bounding box center [207, 51] width 114 height 18
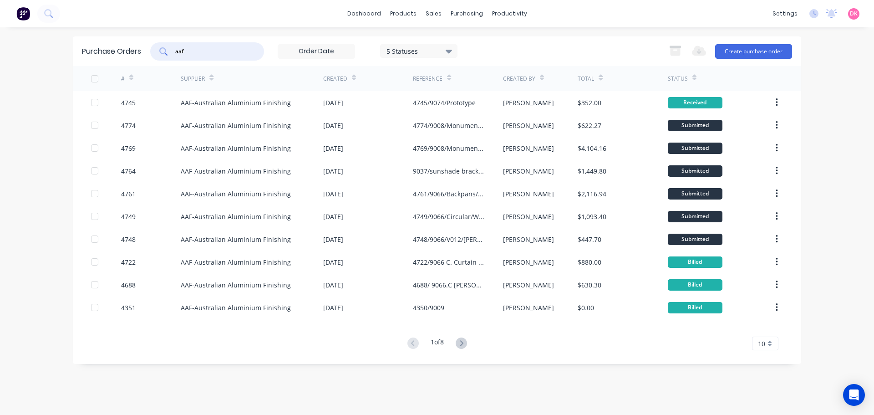
type input "aaf"
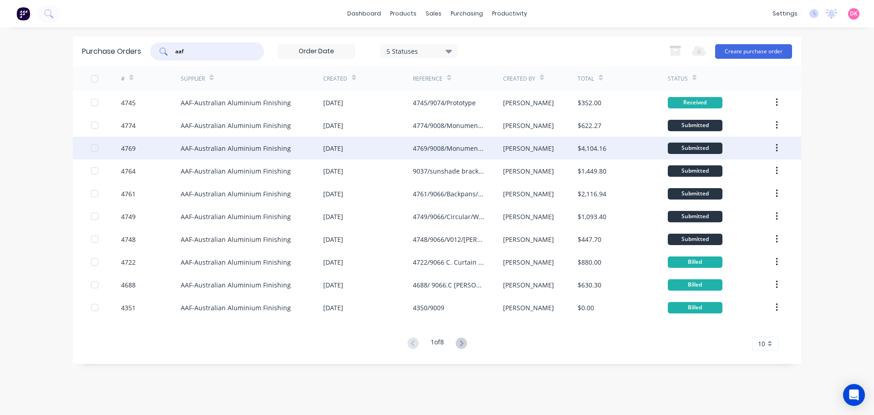
click at [484, 146] on div "4769/9008/Monument/Door jambs Louvres/L1,GF External" at bounding box center [448, 148] width 71 height 10
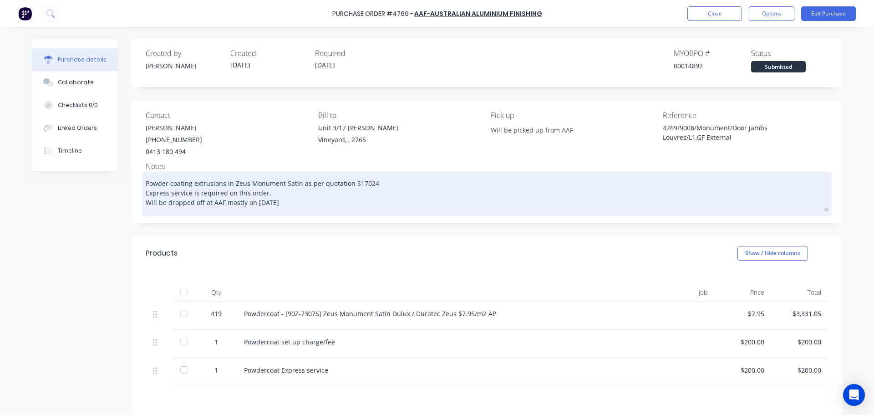
drag, startPoint x: 165, startPoint y: 203, endPoint x: 284, endPoint y: 208, distance: 119.0
click at [284, 208] on textarea "Powder coating extrusions in Zeus Monument Satin as per quotation S17024 Expres…" at bounding box center [487, 193] width 683 height 38
click at [311, 208] on textarea "Powder coating extrusions in Zeus Monument Satin as per quotation S17024 Expres…" at bounding box center [487, 193] width 683 height 38
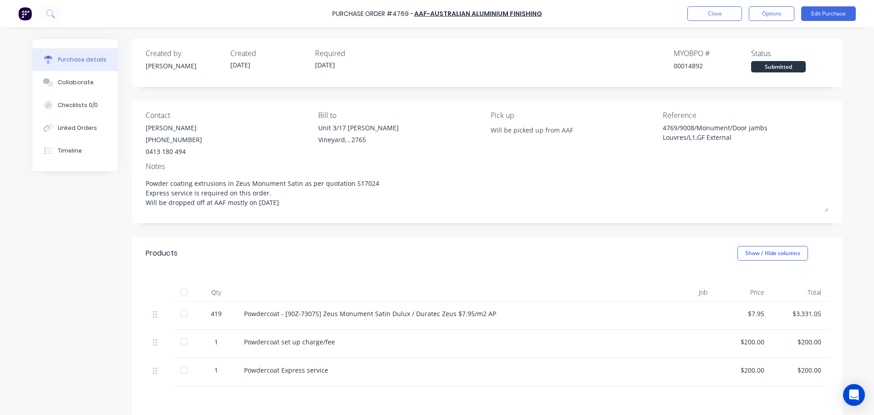
drag, startPoint x: 302, startPoint y: 206, endPoint x: 123, endPoint y: 197, distance: 179.2
click at [123, 197] on div "Created by [PERSON_NAME] Created [DATE] Required [DATE] MYOB PO # 00014892 Stat…" at bounding box center [437, 273] width 810 height 468
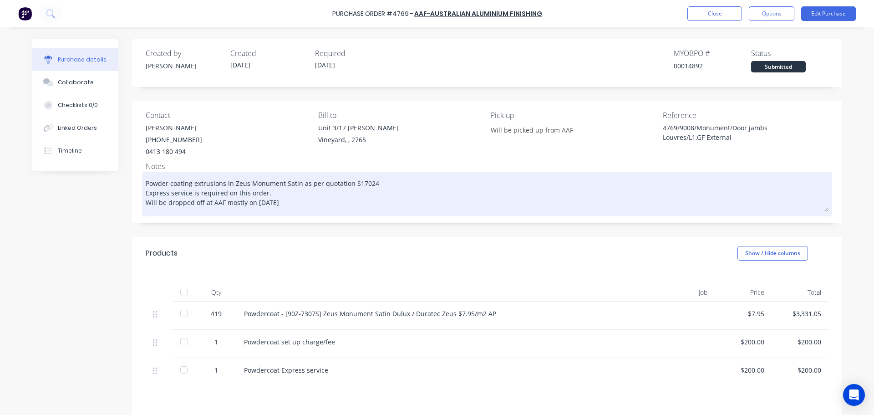
click at [380, 207] on textarea "Powder coating extrusions in Zeus Monument Satin as per quotation S17024 Expres…" at bounding box center [487, 193] width 683 height 38
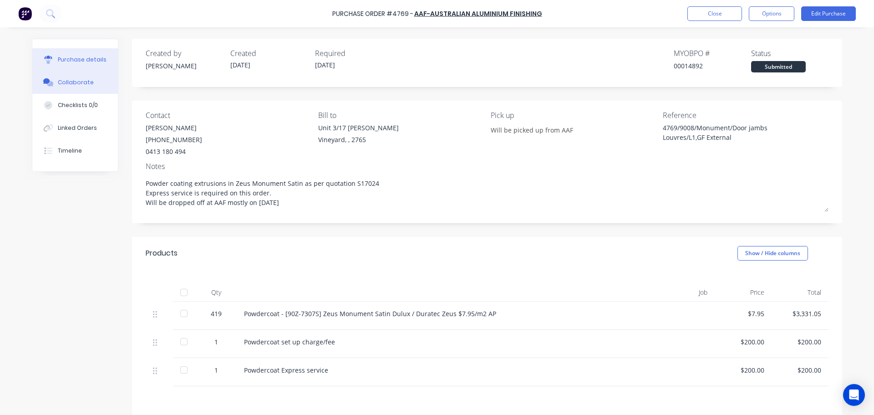
click at [67, 84] on div "Collaborate" at bounding box center [76, 82] width 36 height 8
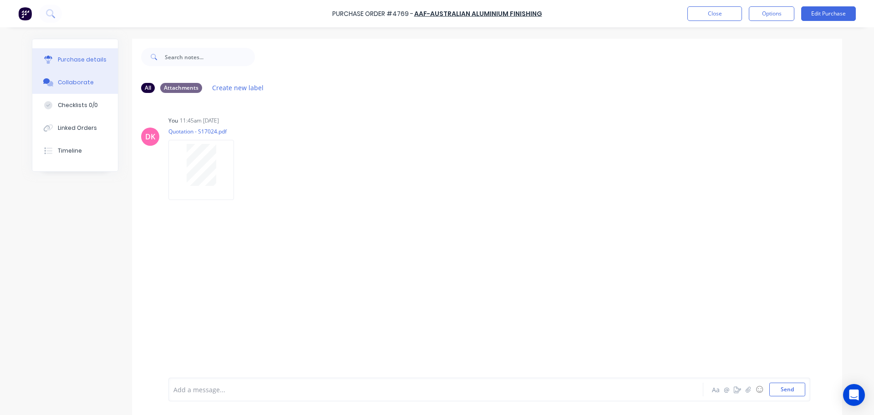
click at [67, 60] on div "Purchase details" at bounding box center [82, 60] width 49 height 8
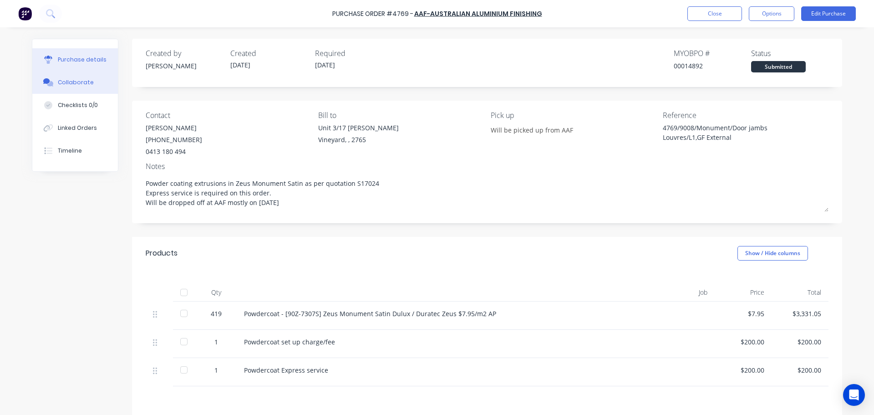
click at [64, 78] on div "Collaborate" at bounding box center [76, 82] width 36 height 8
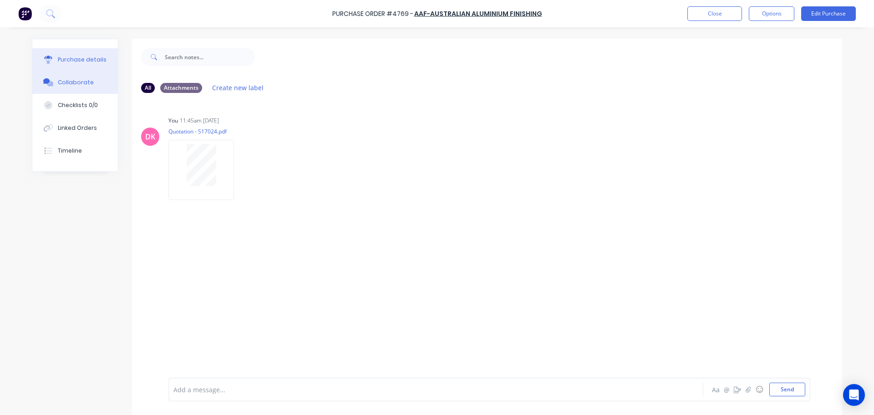
click at [70, 59] on div "Purchase details" at bounding box center [82, 60] width 49 height 8
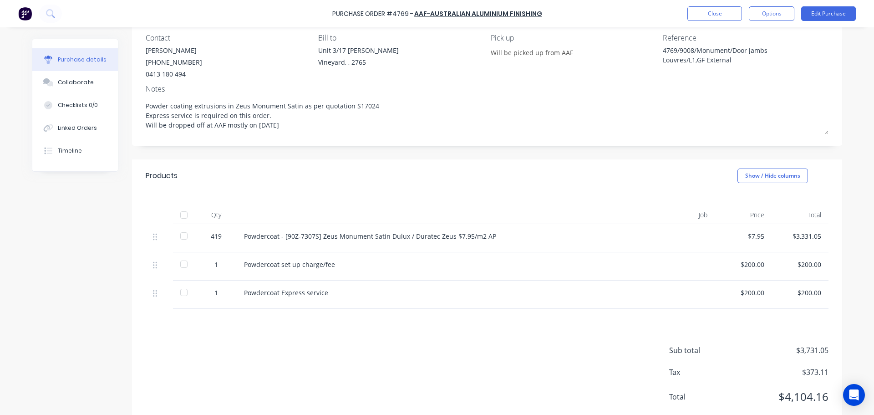
scroll to position [91, 0]
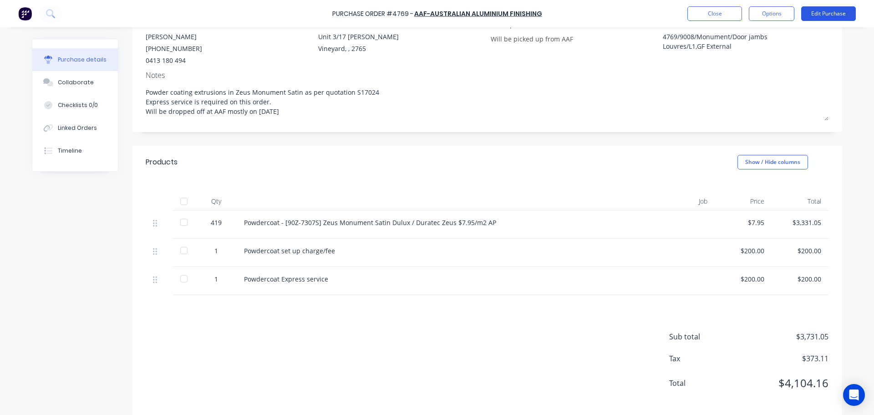
click at [823, 16] on button "Edit Purchase" at bounding box center [828, 13] width 55 height 15
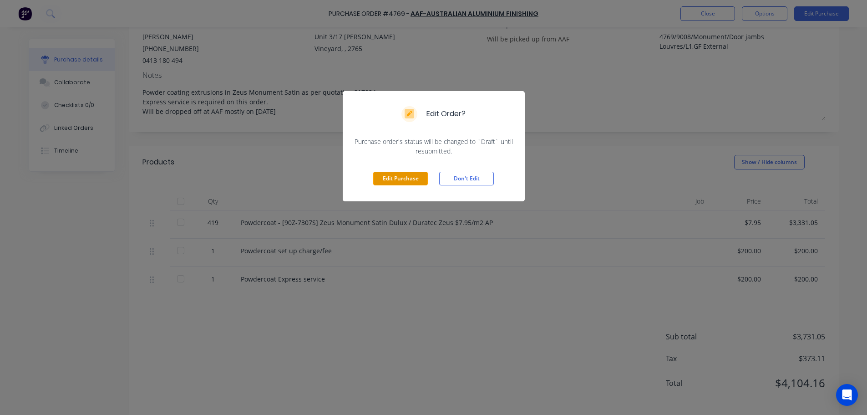
click at [395, 179] on button "Edit Purchase" at bounding box center [400, 179] width 55 height 14
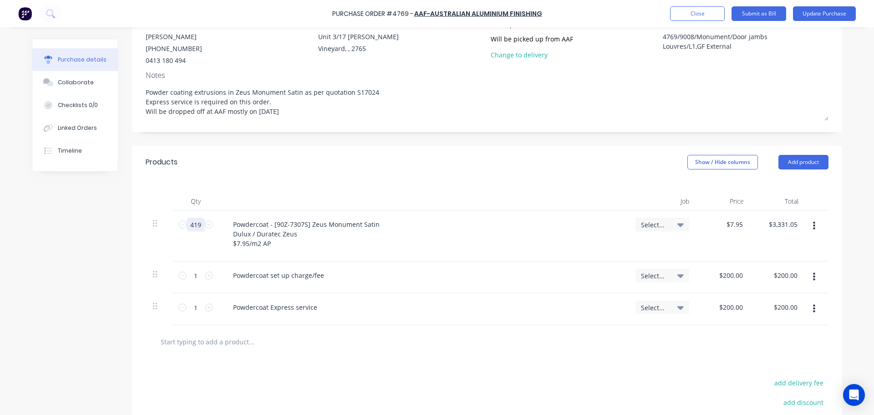
click at [192, 226] on input "419" at bounding box center [196, 225] width 18 height 14
type textarea "x"
type input "4"
type input "$31.80"
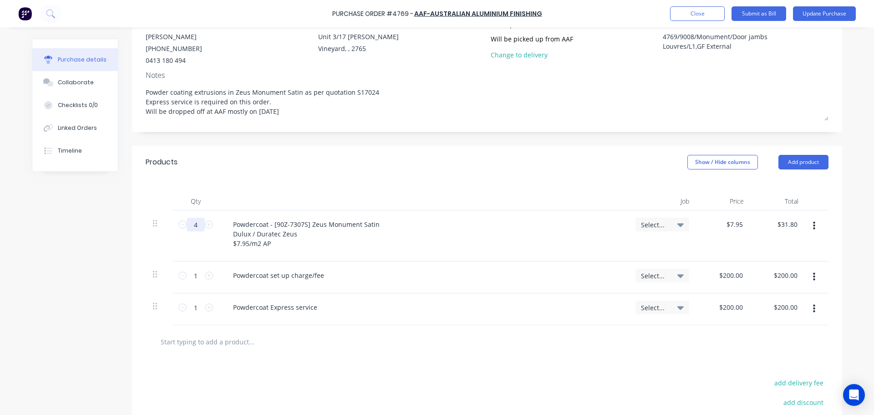
type textarea "x"
type input "42"
type input "$333.90"
type textarea "x"
type input "4"
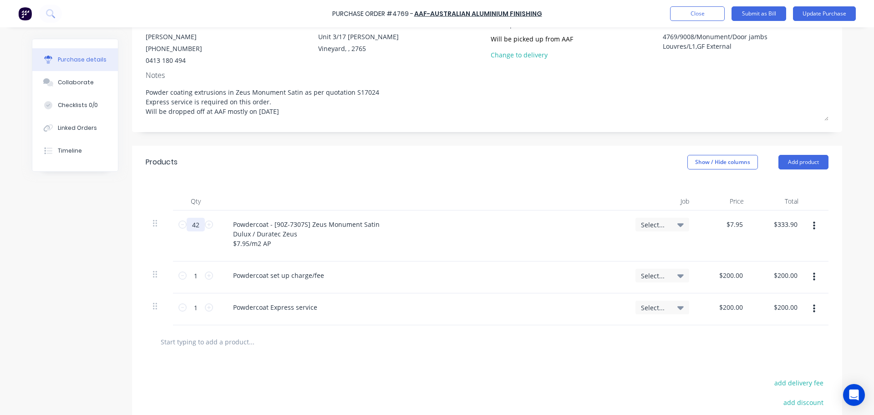
type input "$31.80"
type textarea "x"
type input "42"
type input "$333.90"
type textarea "x"
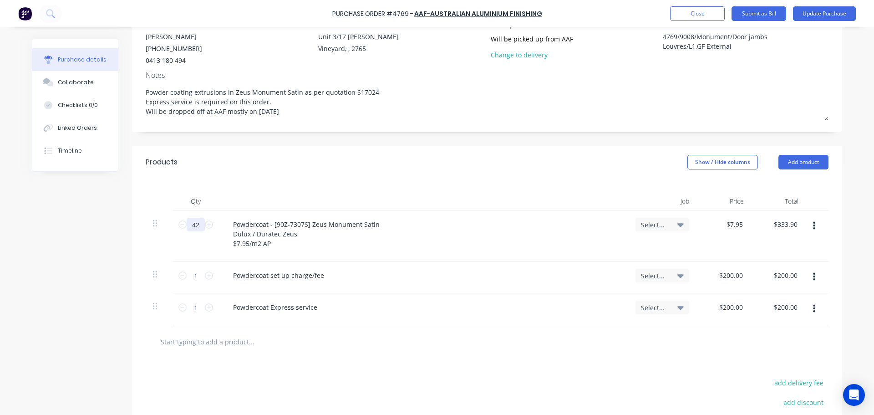
type input "429"
type input "$3,410.55"
type textarea "x"
type input "429"
click at [367, 358] on div at bounding box center [487, 341] width 683 height 33
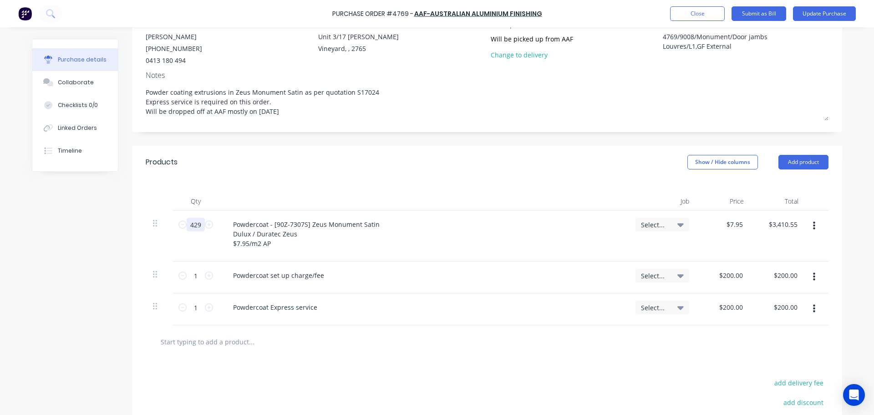
click at [195, 226] on input "429" at bounding box center [196, 225] width 18 height 14
drag, startPoint x: 450, startPoint y: 173, endPoint x: 456, endPoint y: 173, distance: 5.5
click at [451, 173] on div "Products Show / Hide columns Add product" at bounding box center [487, 162] width 710 height 33
click at [823, 20] on button "Update Purchase" at bounding box center [824, 13] width 63 height 15
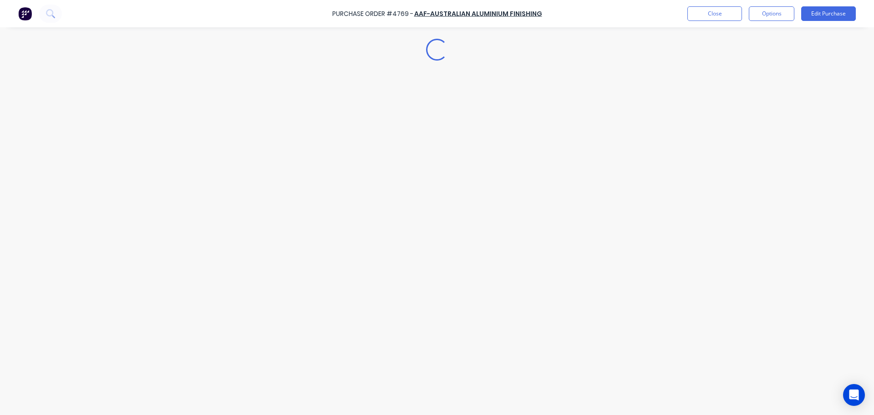
scroll to position [0, 0]
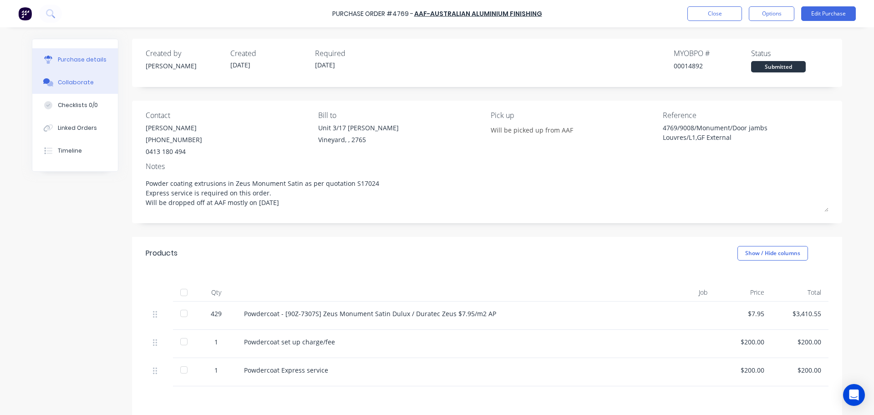
click at [73, 81] on div "Collaborate" at bounding box center [76, 82] width 36 height 8
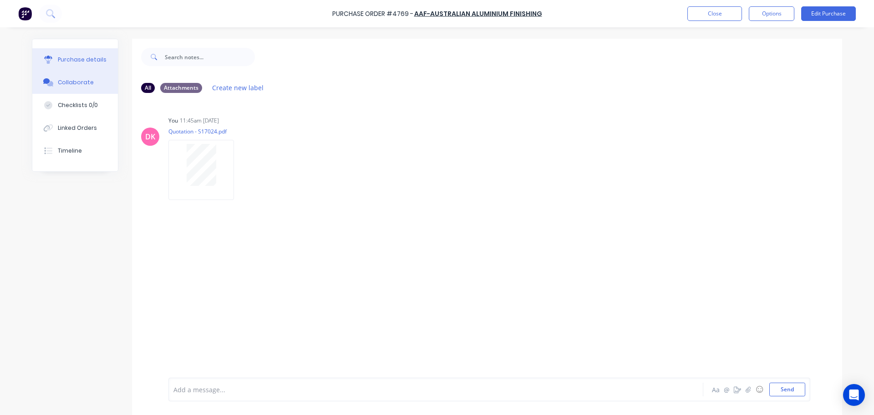
click at [75, 62] on div "Purchase details" at bounding box center [82, 60] width 49 height 8
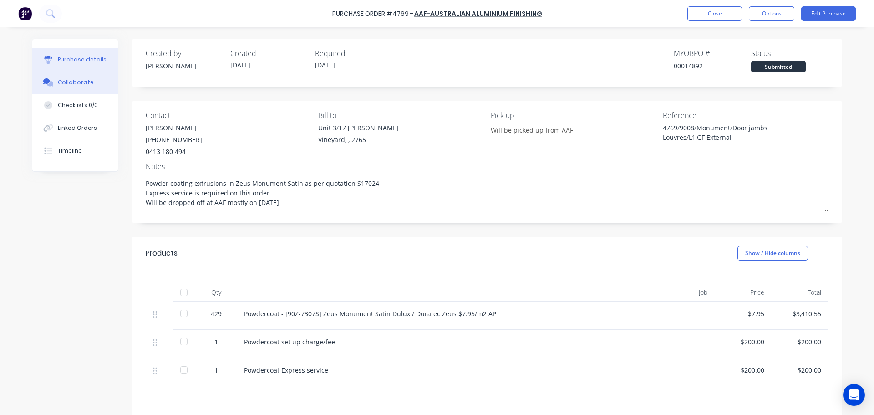
click at [82, 86] on div "Collaborate" at bounding box center [76, 82] width 36 height 8
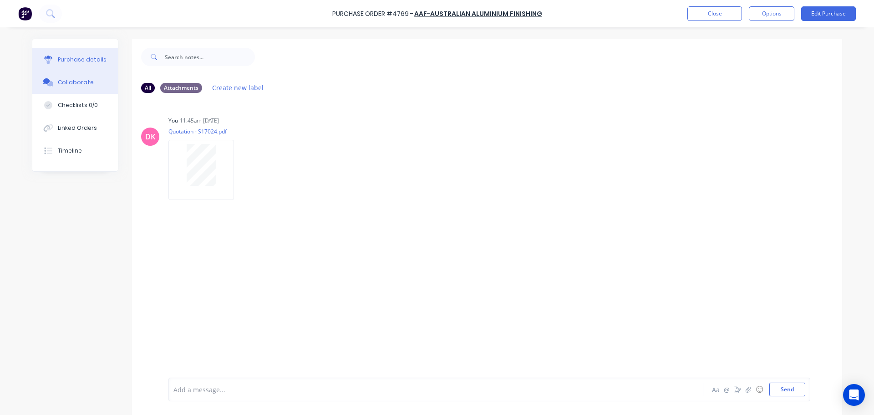
click at [79, 61] on div "Purchase details" at bounding box center [82, 60] width 49 height 8
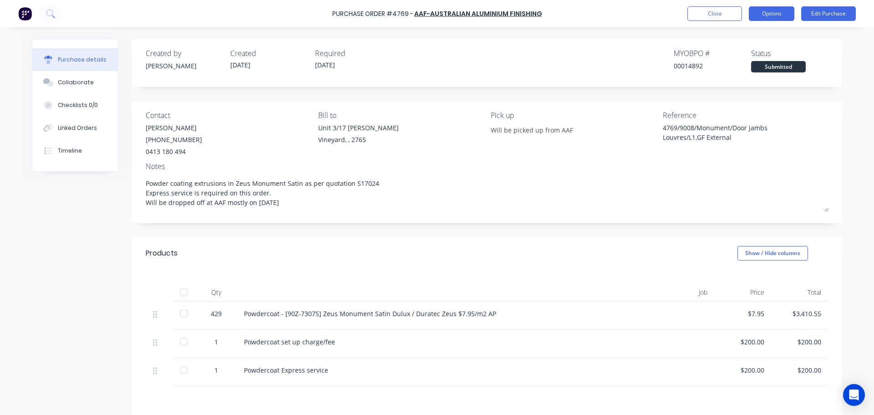
click at [770, 16] on button "Options" at bounding box center [772, 13] width 46 height 15
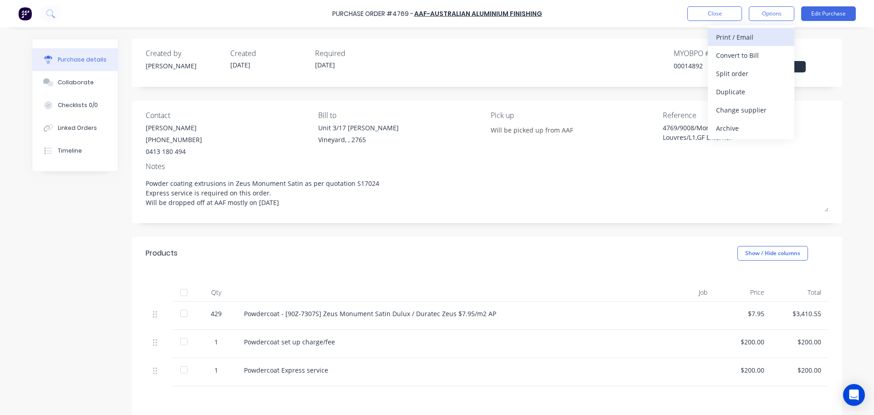
click at [751, 39] on div "Print / Email" at bounding box center [751, 37] width 70 height 13
click at [737, 56] on div "With pricing" at bounding box center [751, 55] width 70 height 13
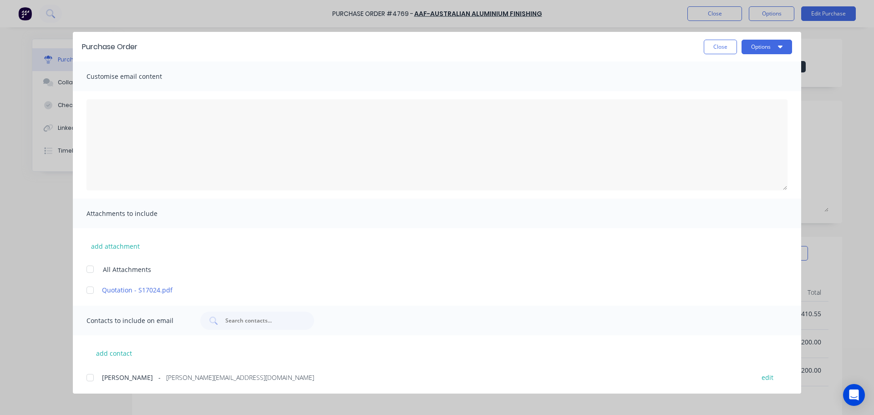
click at [93, 269] on div at bounding box center [90, 269] width 18 height 18
type textarea "x"
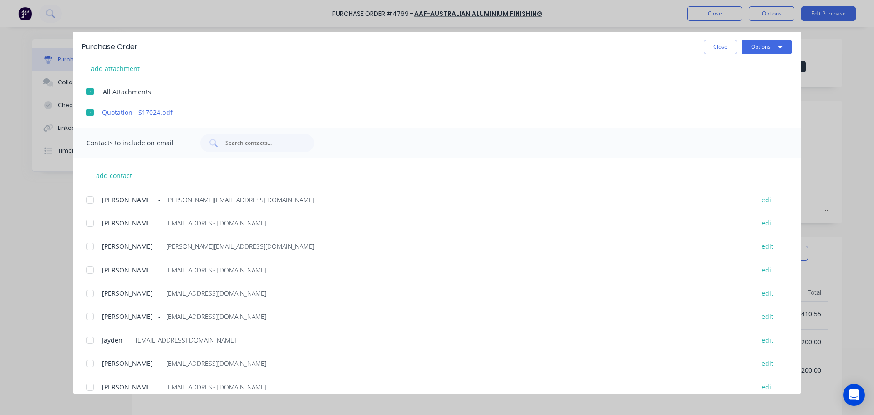
scroll to position [182, 0]
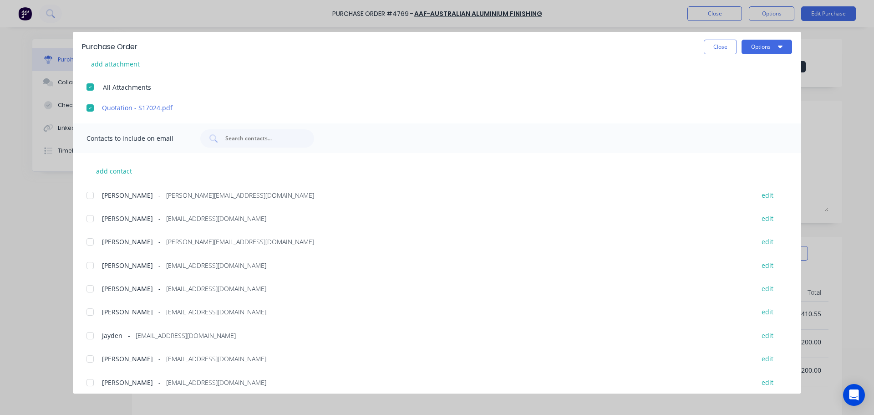
click at [88, 240] on div at bounding box center [90, 242] width 18 height 18
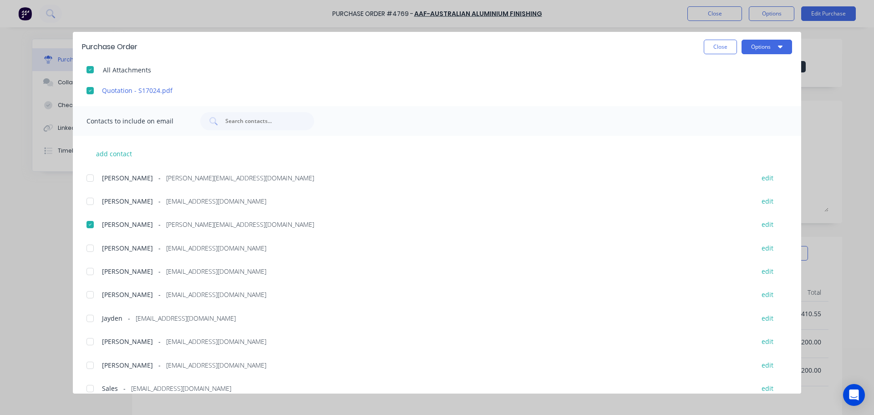
scroll to position [211, 0]
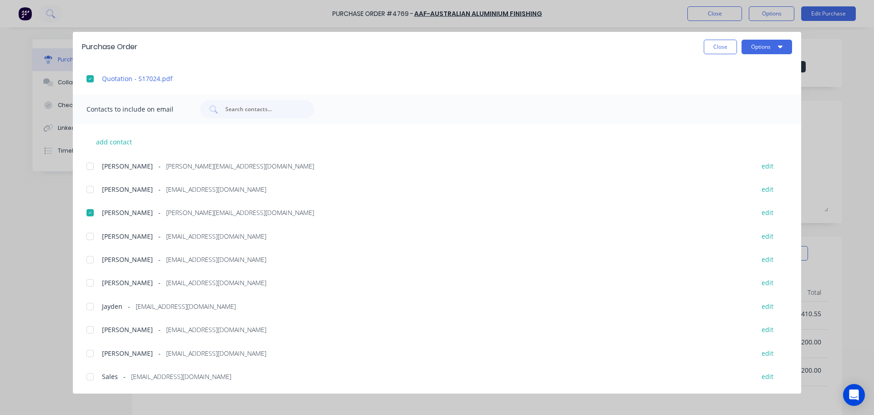
click at [92, 283] on div at bounding box center [90, 283] width 18 height 18
click at [93, 355] on div at bounding box center [90, 353] width 18 height 18
click at [93, 375] on div at bounding box center [90, 376] width 18 height 18
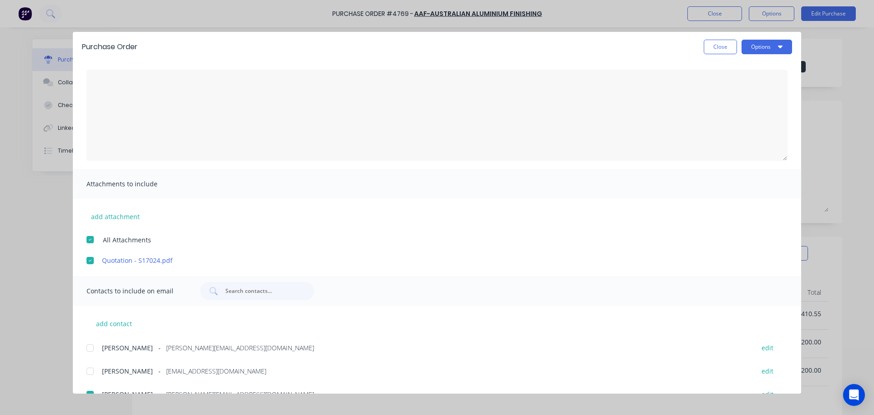
scroll to position [29, 0]
click at [136, 113] on textarea "[DATE]" at bounding box center [437, 115] width 701 height 91
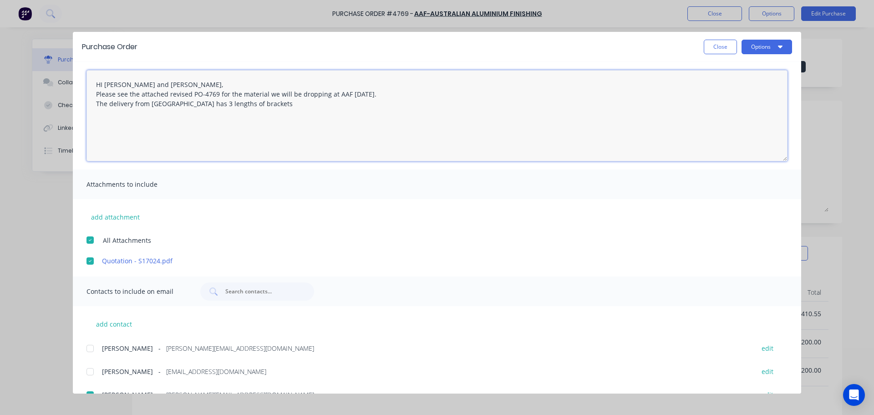
drag, startPoint x: 168, startPoint y: 103, endPoint x: 96, endPoint y: 104, distance: 71.5
click at [96, 104] on textarea "HI [PERSON_NAME] and [PERSON_NAME], Please see the attached revised PO-4769 for…" at bounding box center [437, 115] width 701 height 91
click at [128, 103] on textarea "HI [PERSON_NAME] and [PERSON_NAME], Please see the attached revised PO-4769 for…" at bounding box center [437, 115] width 701 height 91
click at [230, 106] on textarea "HI [PERSON_NAME] and [PERSON_NAME], Please see the attached revised PO-4769 for…" at bounding box center [437, 115] width 701 height 91
click at [332, 105] on textarea "HI [PERSON_NAME] and [PERSON_NAME], Please see the attached revised PO-4769 for…" at bounding box center [437, 115] width 701 height 91
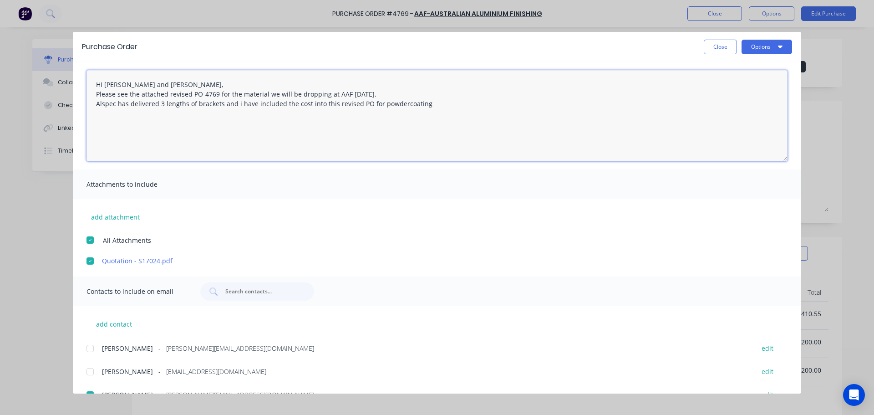
click at [426, 104] on textarea "HI [PERSON_NAME] and [PERSON_NAME], Please see the attached revised PO-4769 for…" at bounding box center [437, 115] width 701 height 91
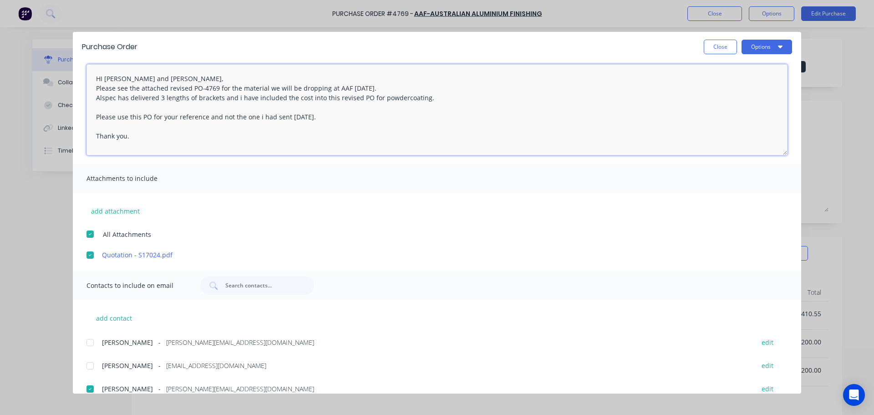
scroll to position [0, 0]
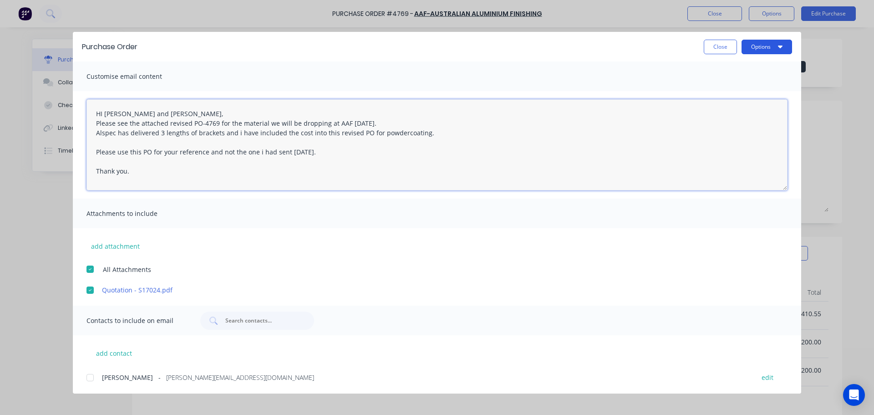
type textarea "HI [PERSON_NAME] and [PERSON_NAME], Please see the attached revised PO-4769 for…"
click at [766, 46] on button "Options" at bounding box center [767, 47] width 51 height 15
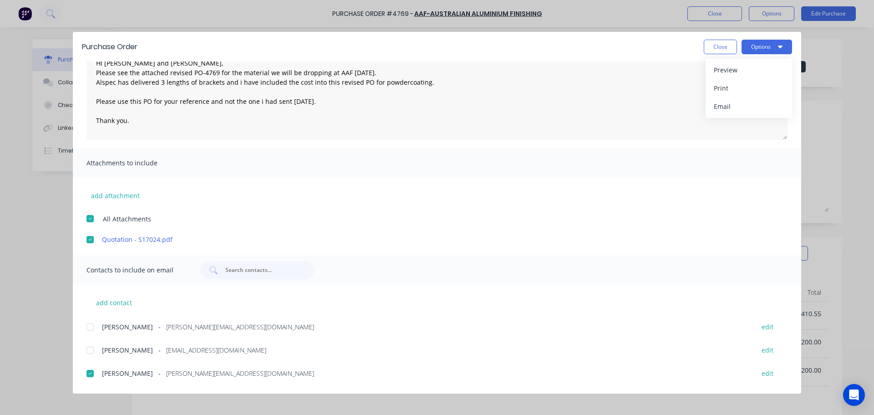
scroll to position [211, 0]
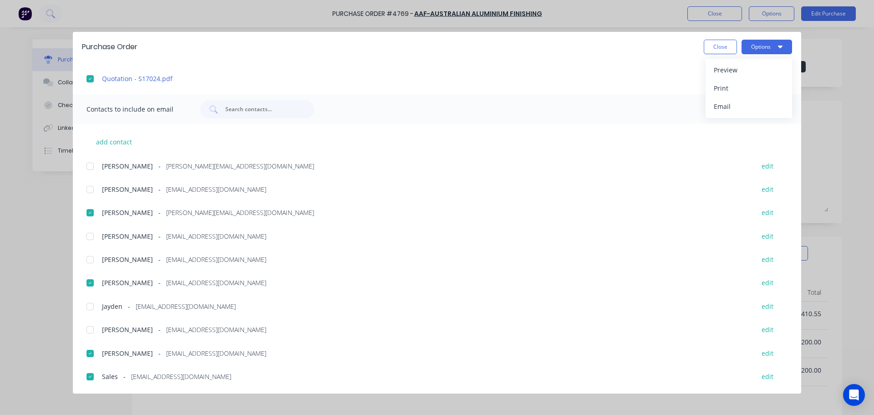
click at [166, 237] on span "[EMAIL_ADDRESS][DOMAIN_NAME]" at bounding box center [216, 236] width 100 height 10
click at [758, 45] on button "Options" at bounding box center [767, 47] width 51 height 15
click at [736, 107] on div "Email" at bounding box center [749, 106] width 70 height 13
click at [731, 50] on button "Close" at bounding box center [720, 47] width 33 height 15
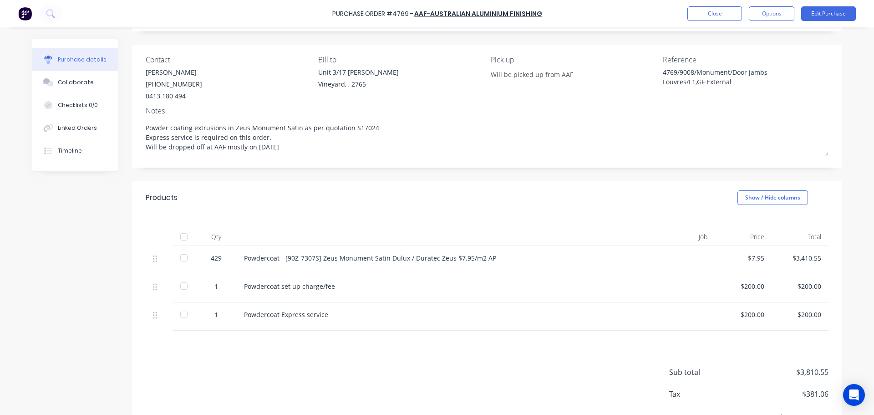
scroll to position [0, 0]
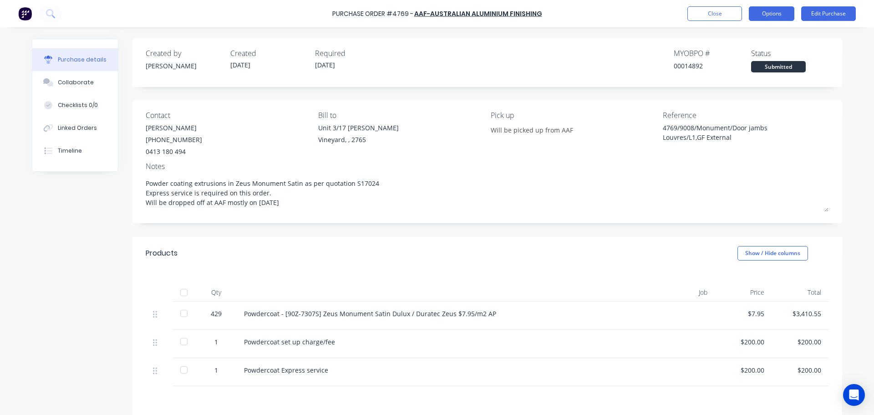
click at [764, 10] on button "Options" at bounding box center [772, 13] width 46 height 15
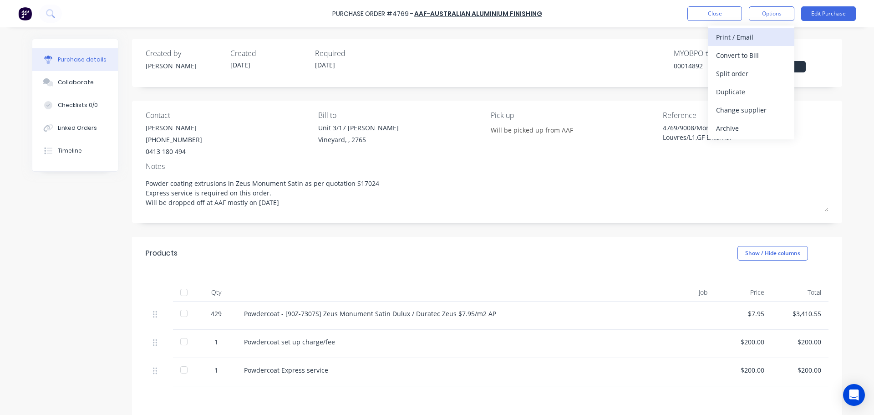
click at [744, 34] on div "Print / Email" at bounding box center [751, 37] width 70 height 13
click at [749, 55] on div "With pricing" at bounding box center [751, 55] width 70 height 13
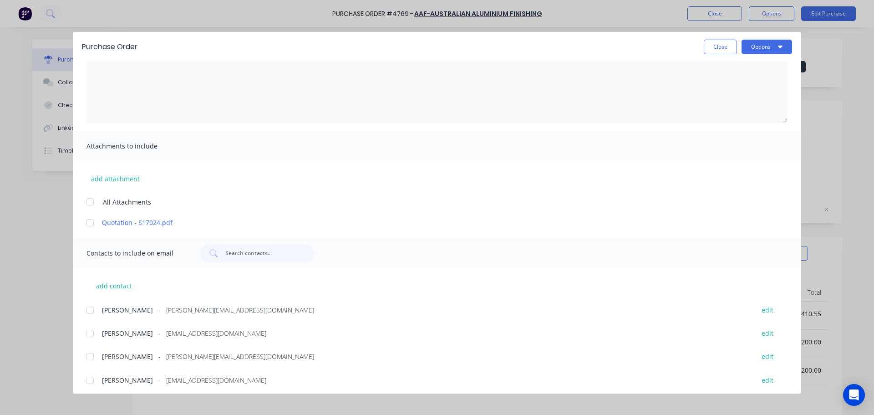
scroll to position [211, 0]
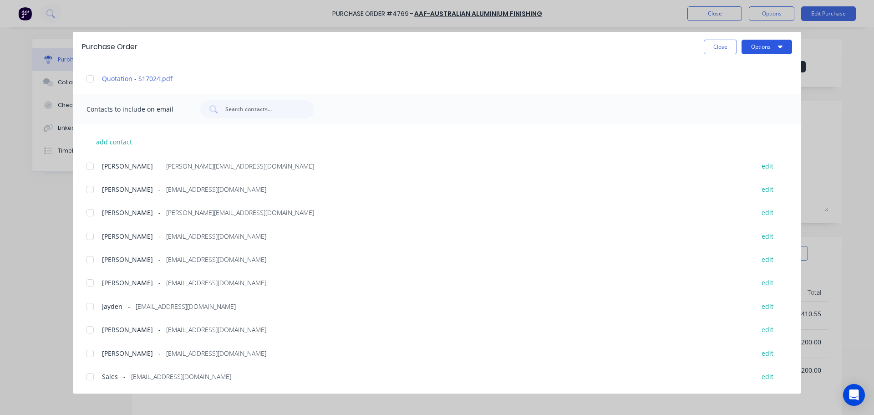
click at [763, 43] on button "Options" at bounding box center [767, 47] width 51 height 15
click at [739, 86] on div "Print" at bounding box center [749, 88] width 70 height 13
click at [712, 46] on button "Close" at bounding box center [720, 47] width 33 height 15
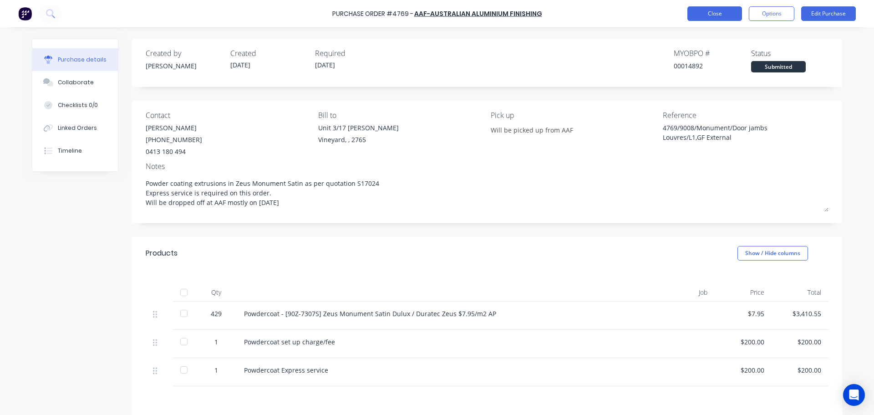
click at [717, 12] on button "Close" at bounding box center [715, 13] width 55 height 15
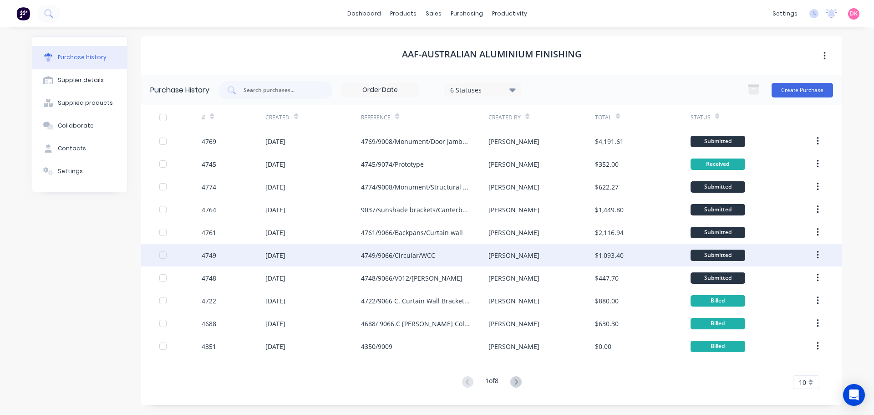
click at [440, 260] on div "4749/9066/Circular/WCC" at bounding box center [424, 255] width 127 height 23
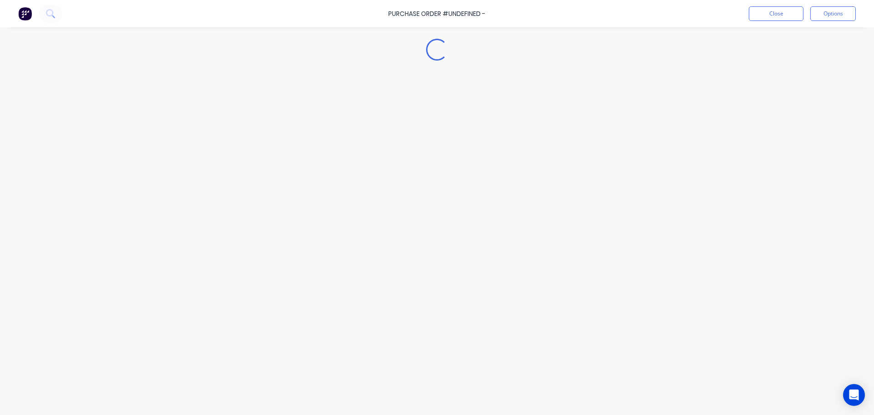
type textarea "x"
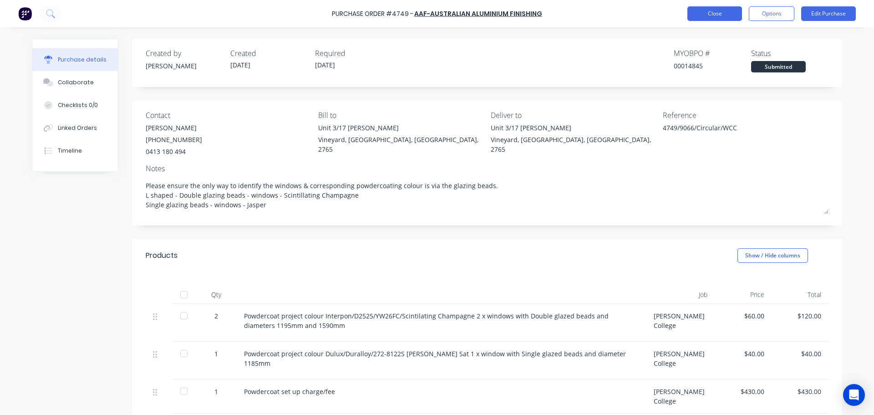
click at [716, 14] on button "Close" at bounding box center [715, 13] width 55 height 15
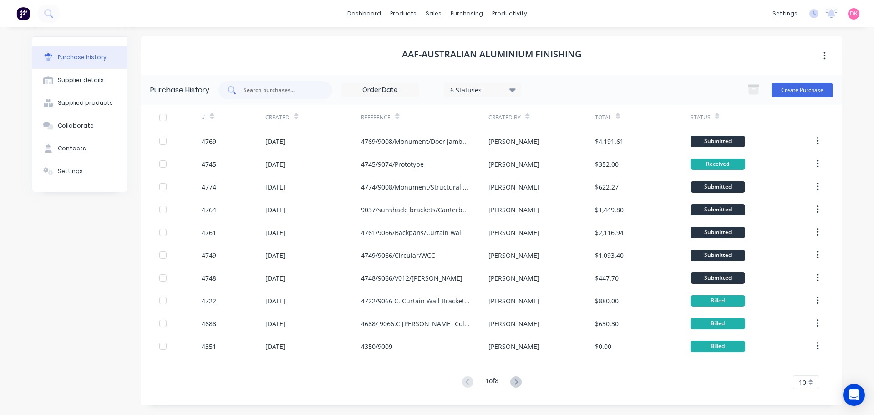
click at [289, 92] on input "text" at bounding box center [281, 90] width 76 height 9
click at [494, 41] on div "Purchase Orders" at bounding box center [496, 44] width 48 height 8
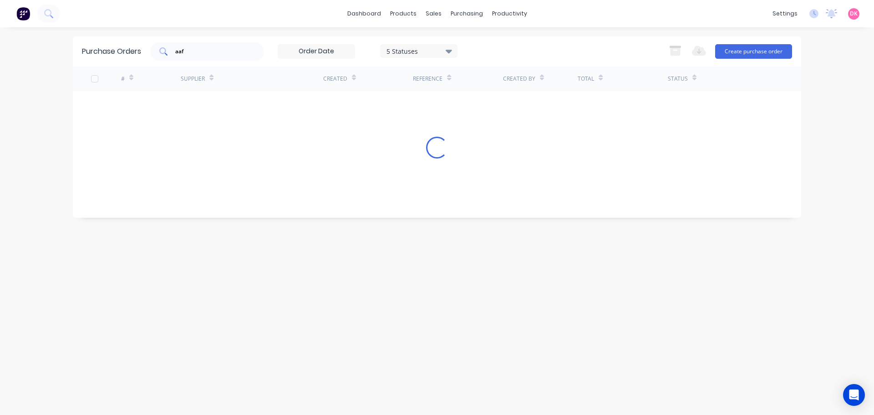
click at [205, 56] on div "aaf" at bounding box center [207, 51] width 114 height 18
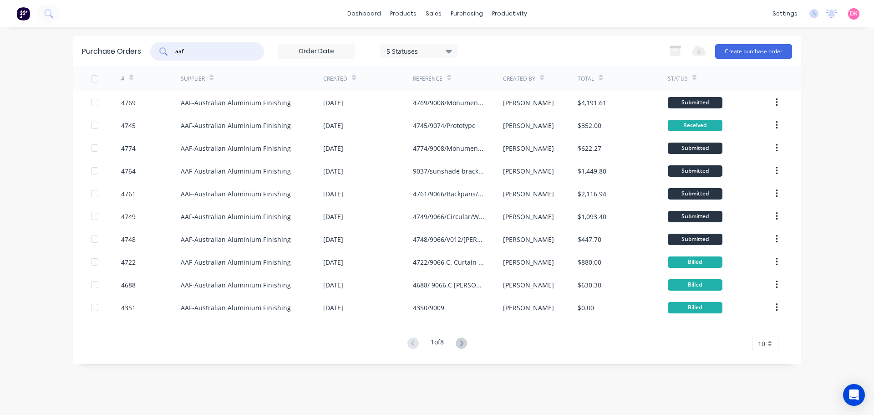
drag, startPoint x: 205, startPoint y: 55, endPoint x: 159, endPoint y: 63, distance: 47.1
click at [159, 63] on div "Purchase Orders aaf 5 Statuses 5 Statuses Export to Excel (XLSX) Create purchas…" at bounding box center [437, 51] width 728 height 30
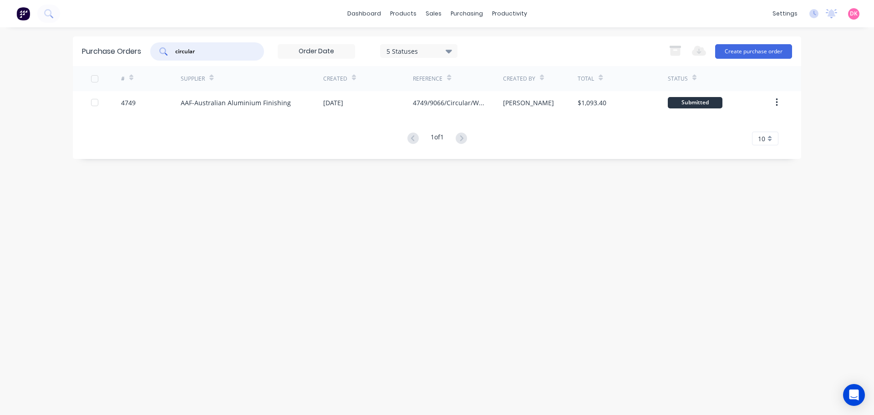
drag, startPoint x: 170, startPoint y: 54, endPoint x: 154, endPoint y: 56, distance: 16.2
click at [154, 56] on div "circular" at bounding box center [207, 51] width 114 height 18
click at [210, 52] on input "all metal" at bounding box center [212, 51] width 76 height 9
drag, startPoint x: 217, startPoint y: 50, endPoint x: 143, endPoint y: 59, distance: 74.4
click at [143, 59] on div "Purchase Orders all metal 5 Statuses 5 Statuses Export to Excel (XLSX) Create p…" at bounding box center [437, 51] width 728 height 30
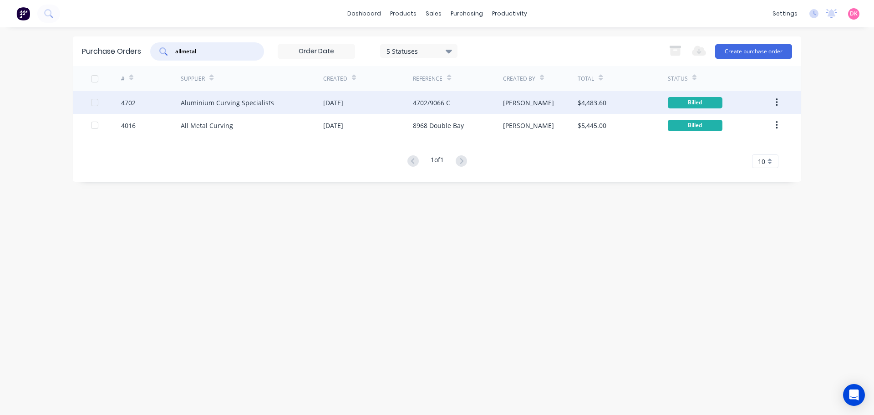
type input "allmetal"
click at [373, 97] on div "[DATE]" at bounding box center [368, 102] width 90 height 23
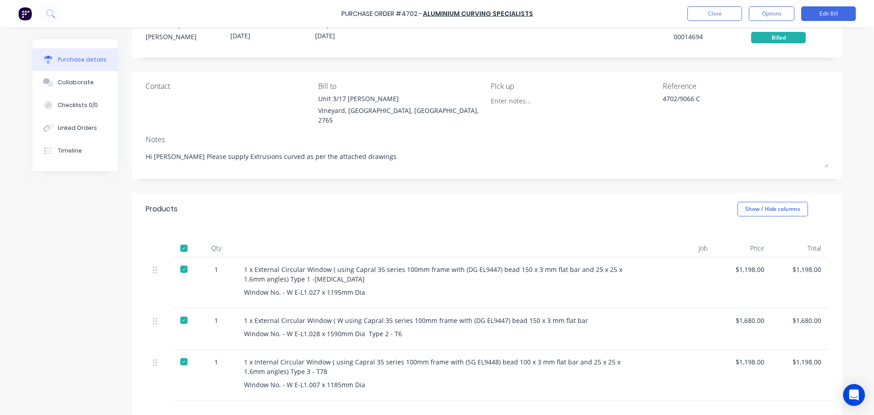
scroll to position [46, 0]
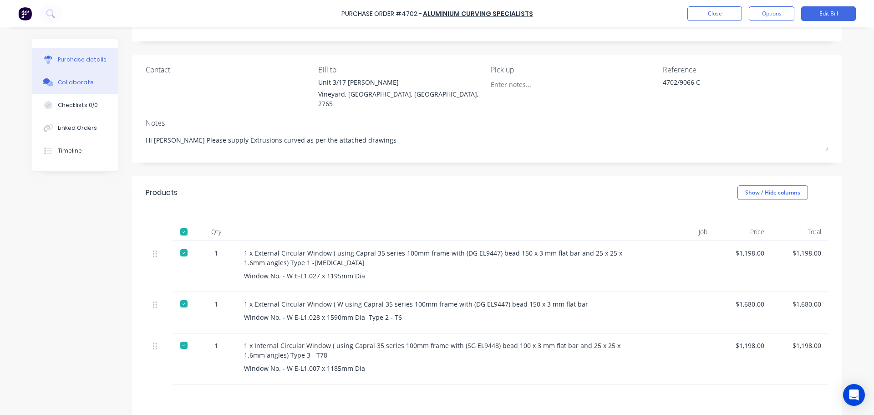
click at [58, 84] on div "Collaborate" at bounding box center [76, 82] width 36 height 8
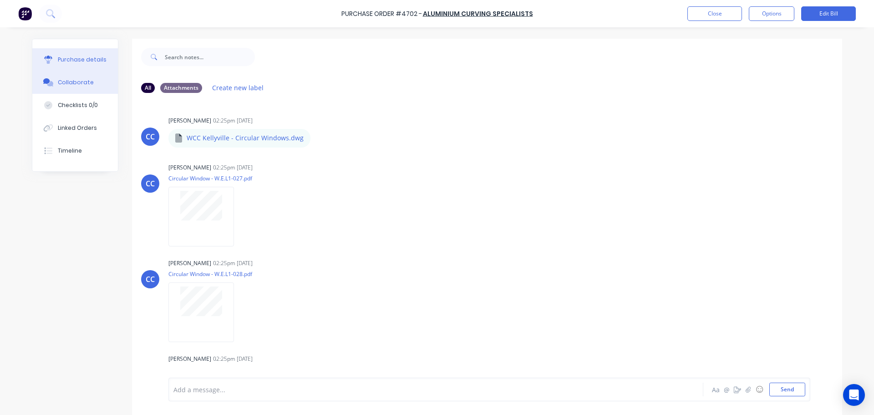
click at [64, 63] on div "Purchase details" at bounding box center [82, 60] width 49 height 8
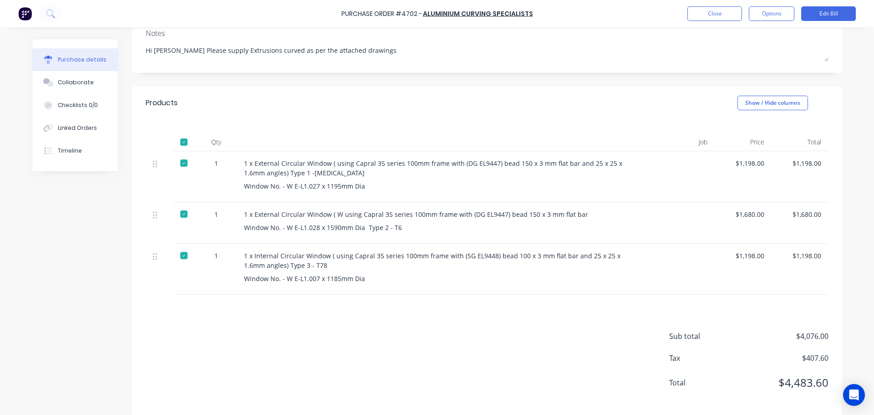
scroll to position [44, 0]
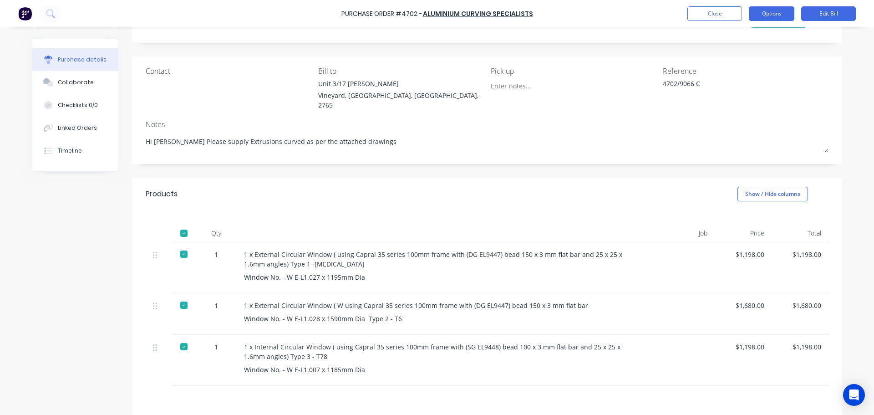
click at [772, 14] on button "Options" at bounding box center [772, 13] width 46 height 15
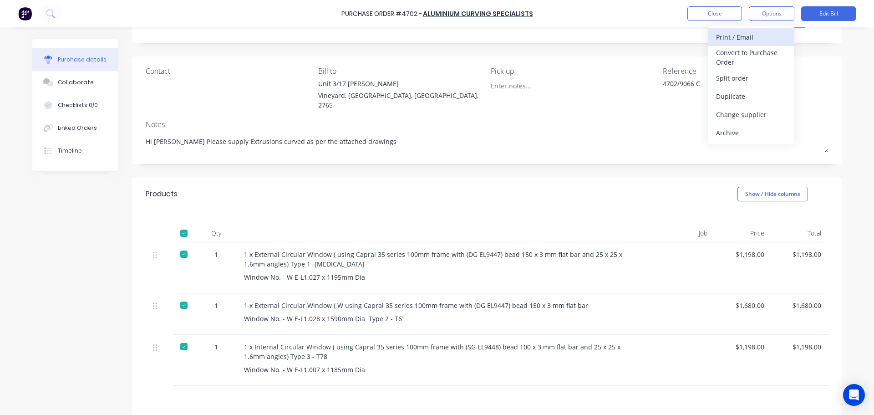
click at [747, 37] on div "Print / Email" at bounding box center [751, 37] width 70 height 13
click at [774, 58] on div "With pricing" at bounding box center [751, 55] width 70 height 13
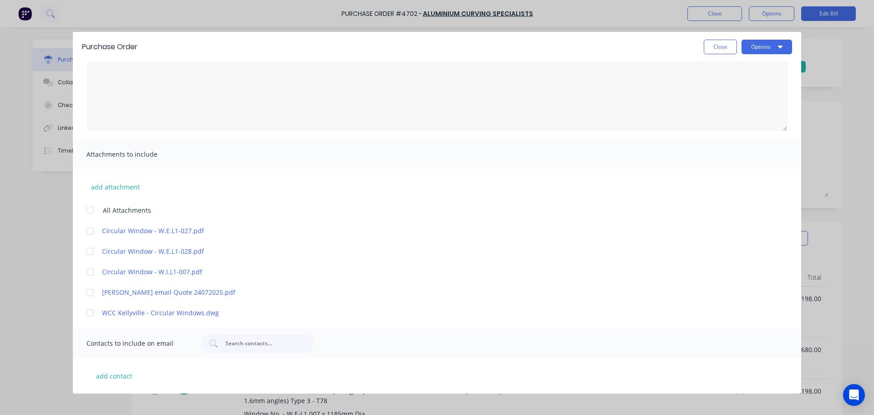
scroll to position [0, 0]
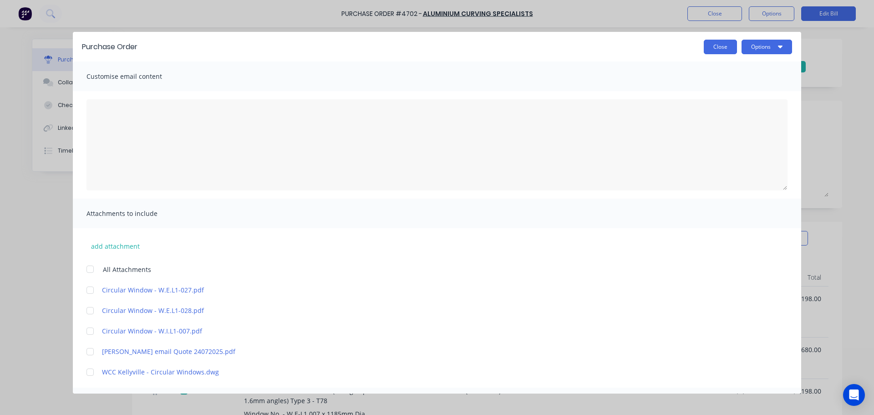
click at [725, 47] on button "Close" at bounding box center [720, 47] width 33 height 15
type textarea "x"
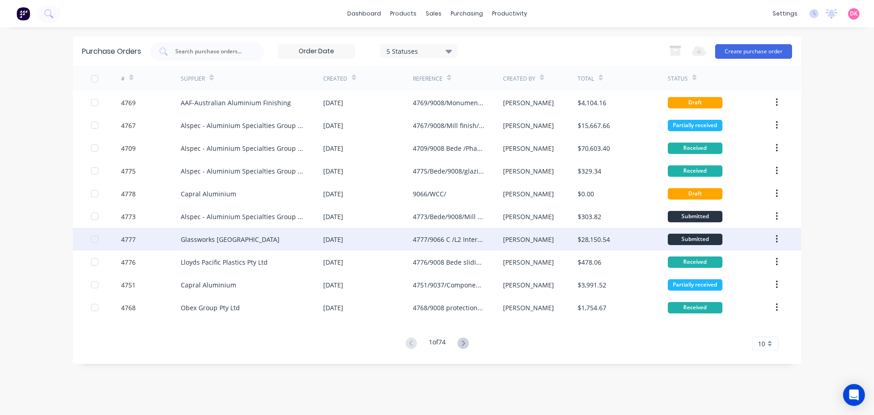
click at [230, 242] on div "Glassworks [GEOGRAPHIC_DATA]" at bounding box center [230, 239] width 99 height 10
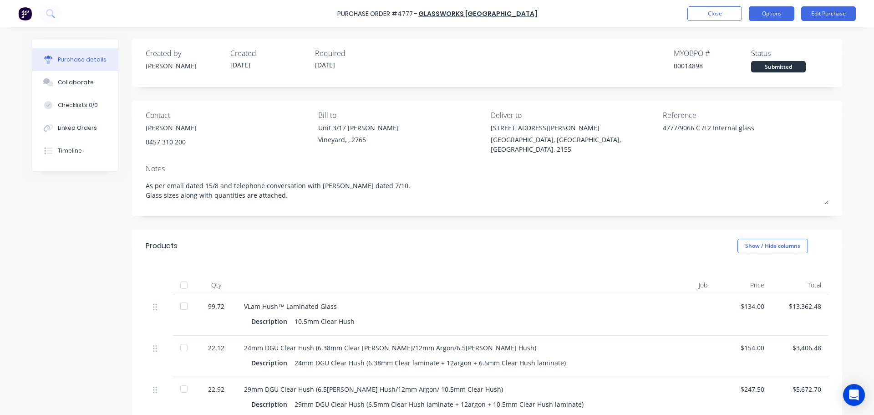
click at [777, 10] on button "Options" at bounding box center [772, 13] width 46 height 15
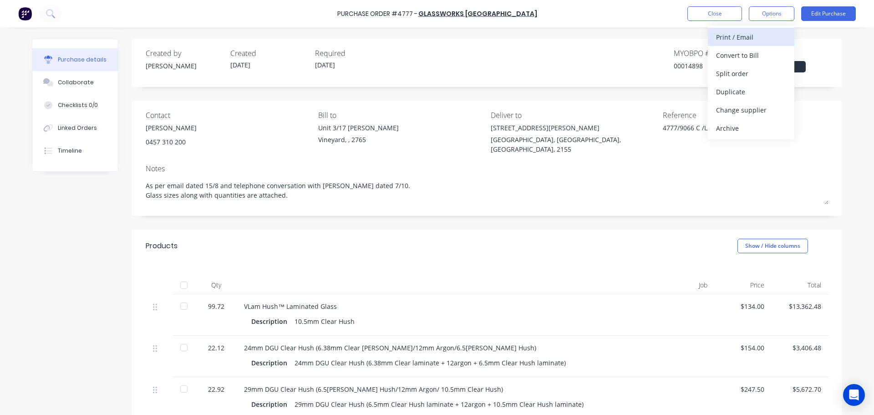
click at [745, 36] on div "Print / Email" at bounding box center [751, 37] width 70 height 13
click at [742, 61] on div "With pricing" at bounding box center [751, 55] width 70 height 13
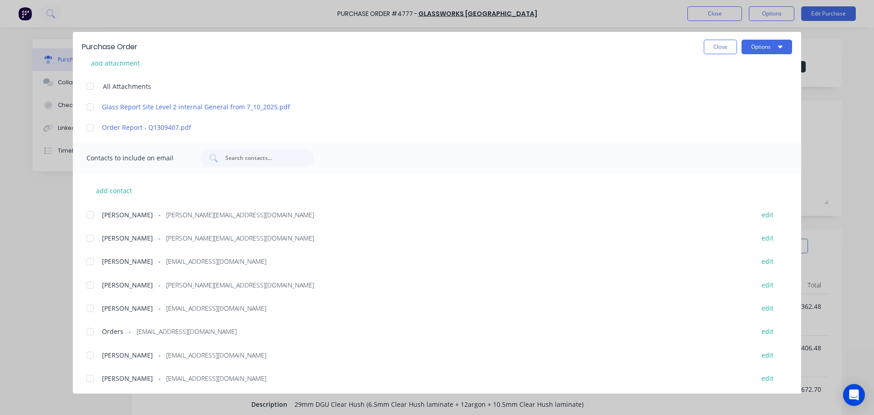
scroll to position [185, 0]
drag, startPoint x: 219, startPoint y: 330, endPoint x: 138, endPoint y: 332, distance: 81.1
click at [138, 332] on div "Orders - [EMAIL_ADDRESS][DOMAIN_NAME]" at bounding box center [423, 330] width 643 height 10
click at [222, 327] on div "Orders - [EMAIL_ADDRESS][DOMAIN_NAME]" at bounding box center [423, 330] width 643 height 10
drag, startPoint x: 223, startPoint y: 329, endPoint x: 133, endPoint y: 331, distance: 89.3
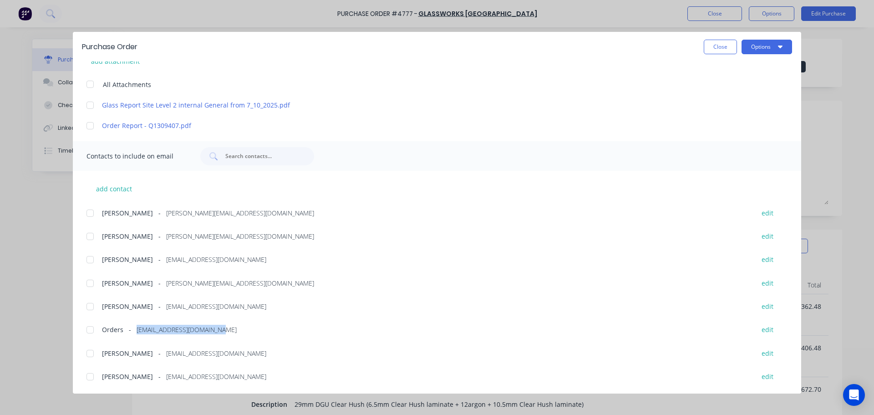
click at [133, 331] on div "Orders - [EMAIL_ADDRESS][DOMAIN_NAME]" at bounding box center [423, 330] width 643 height 10
copy span "[EMAIL_ADDRESS][DOMAIN_NAME]"
drag, startPoint x: 226, startPoint y: 307, endPoint x: 141, endPoint y: 309, distance: 85.6
click at [141, 309] on div "[PERSON_NAME] - [EMAIL_ADDRESS][DOMAIN_NAME]" at bounding box center [423, 306] width 643 height 10
copy span "[EMAIL_ADDRESS][DOMAIN_NAME]"
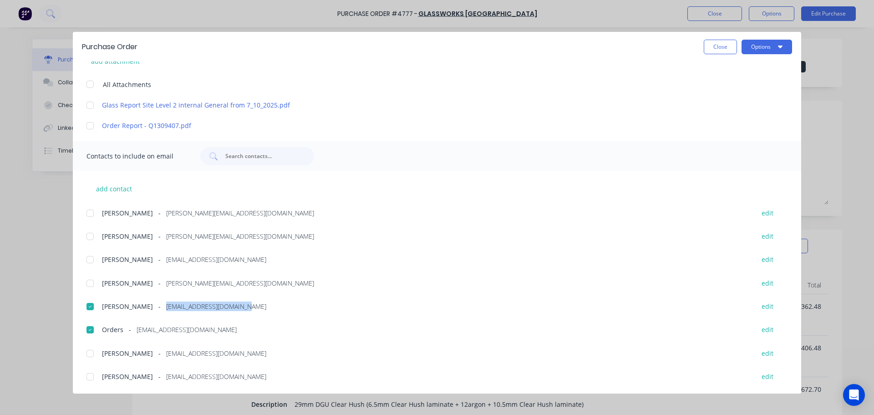
click at [721, 47] on button "Close" at bounding box center [720, 47] width 33 height 15
type textarea "x"
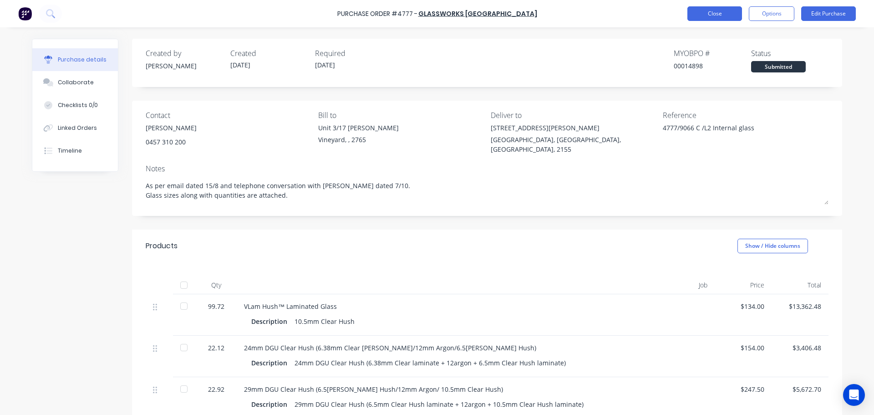
click at [726, 12] on button "Close" at bounding box center [715, 13] width 55 height 15
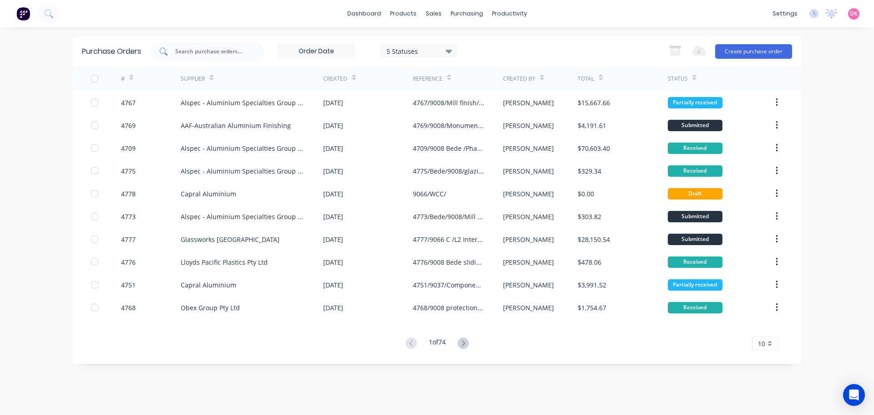
click at [227, 54] on input "text" at bounding box center [212, 51] width 76 height 9
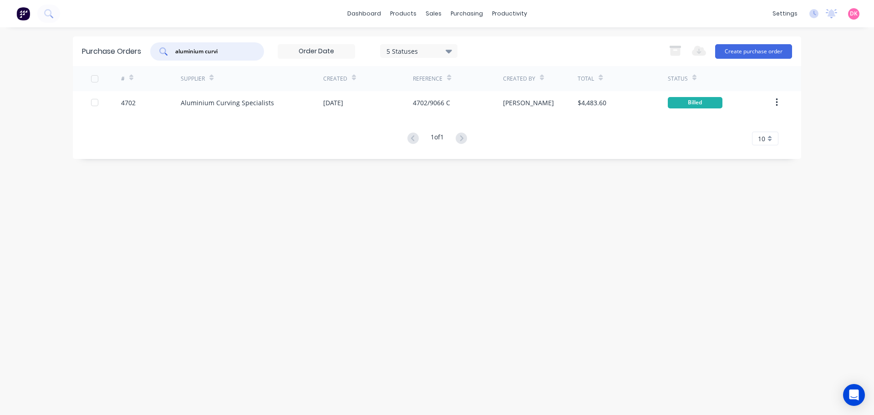
type input "aluminium curvi"
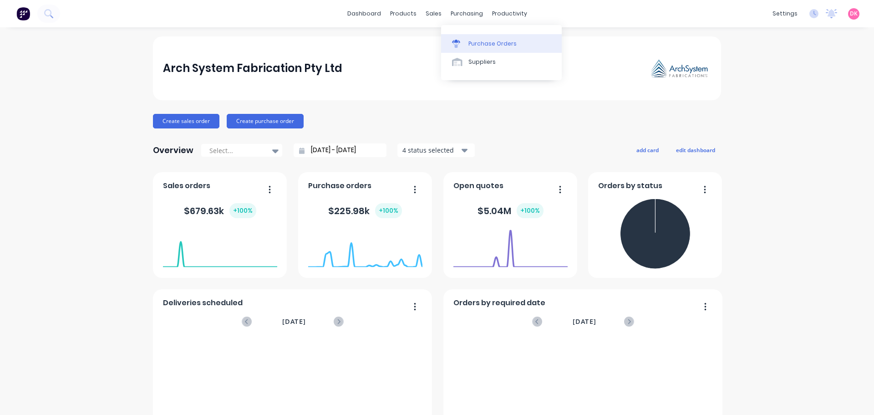
click at [464, 41] on div at bounding box center [459, 44] width 14 height 8
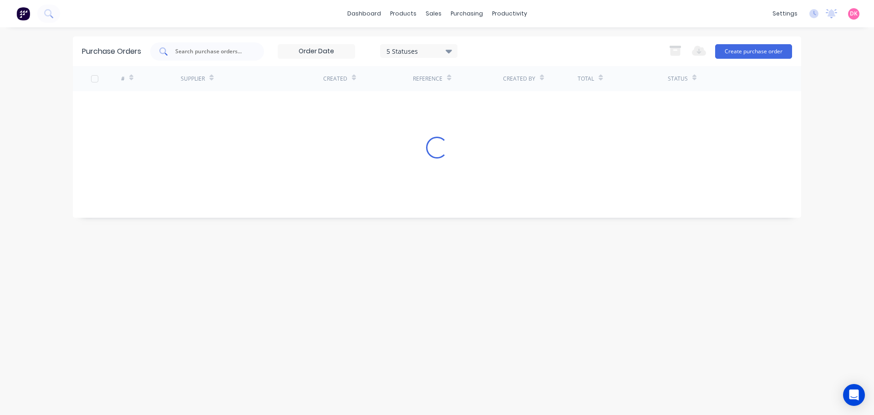
click at [237, 55] on input "text" at bounding box center [212, 51] width 76 height 9
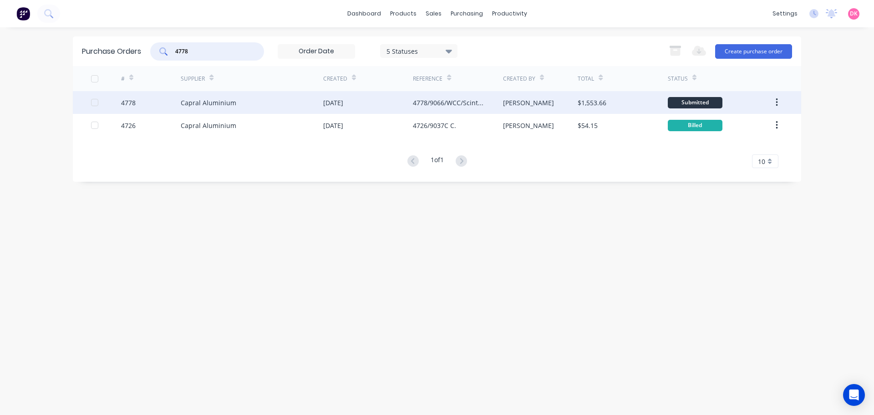
type input "4778"
click at [342, 105] on div "[DATE]" at bounding box center [333, 103] width 20 height 10
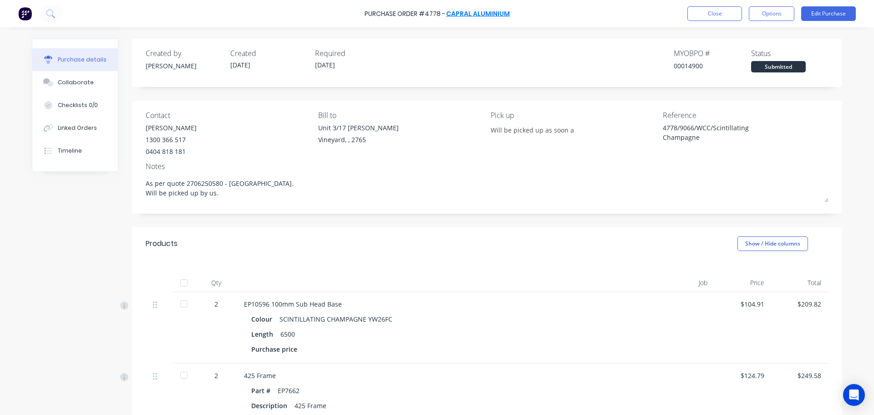
type textarea "x"
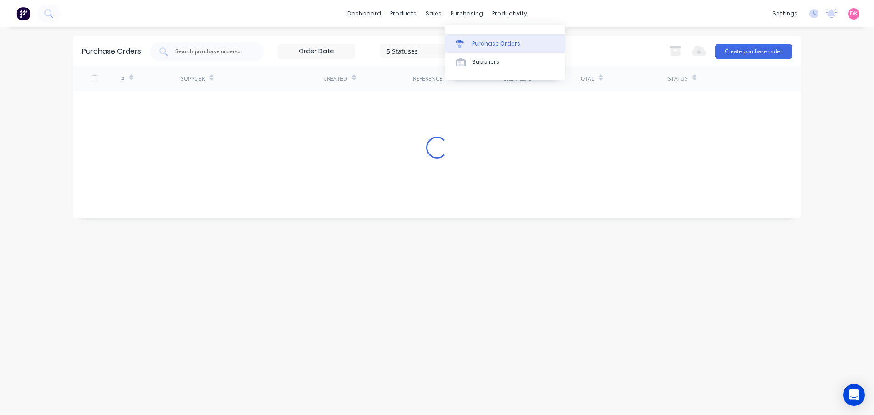
click at [471, 40] on link "Purchase Orders" at bounding box center [505, 43] width 121 height 18
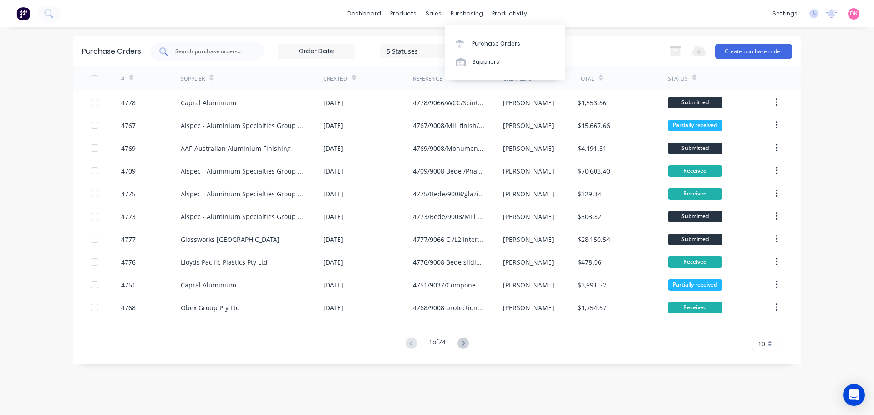
click at [234, 55] on input "text" at bounding box center [212, 51] width 76 height 9
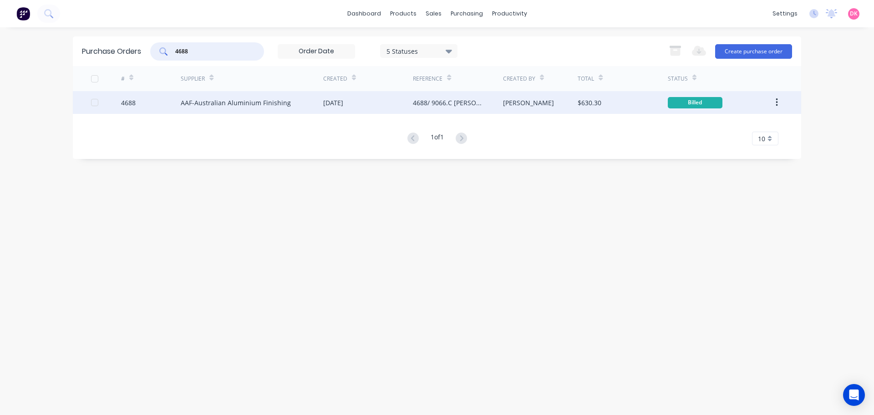
type input "4688"
click at [282, 106] on div "AAF-Australian Aluminium Finishing" at bounding box center [236, 103] width 110 height 10
